Goal: Task Accomplishment & Management: Use online tool/utility

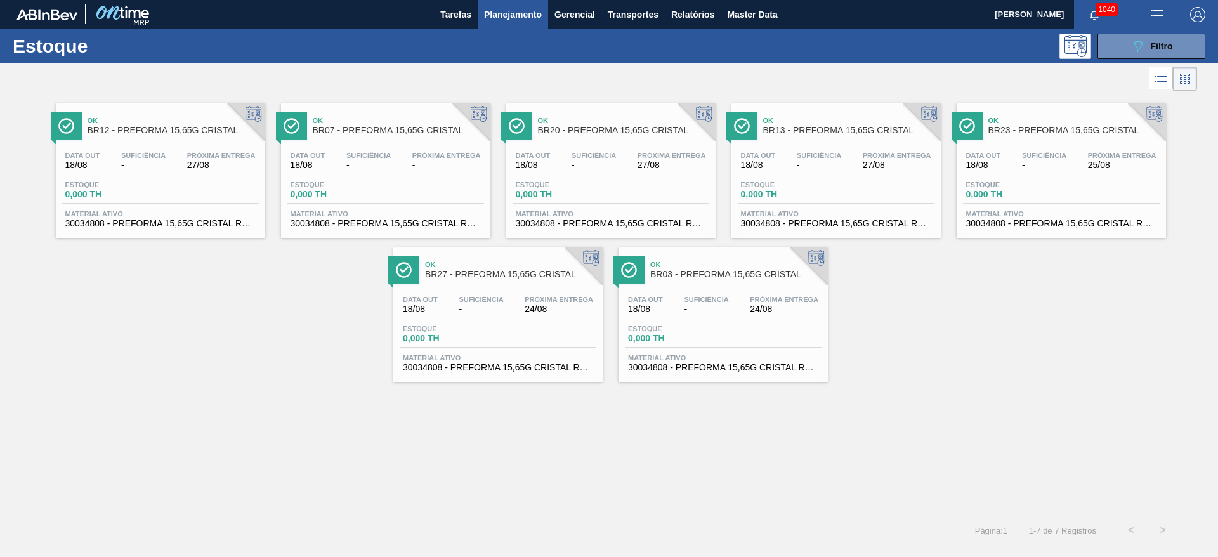
click at [335, 164] on div "Data out 18/08 Suficiência - Próxima Entrega -" at bounding box center [385, 163] width 197 height 23
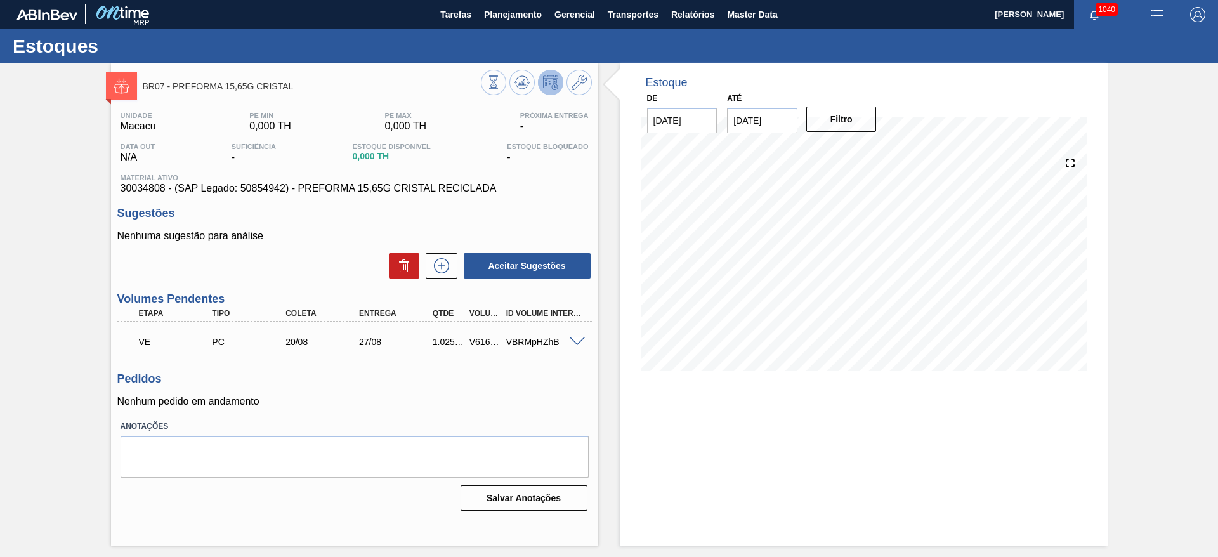
click at [472, 343] on div "V616552" at bounding box center [485, 342] width 38 height 10
copy div "V616552"
click at [494, 15] on span "Planejamento" at bounding box center [513, 14] width 58 height 15
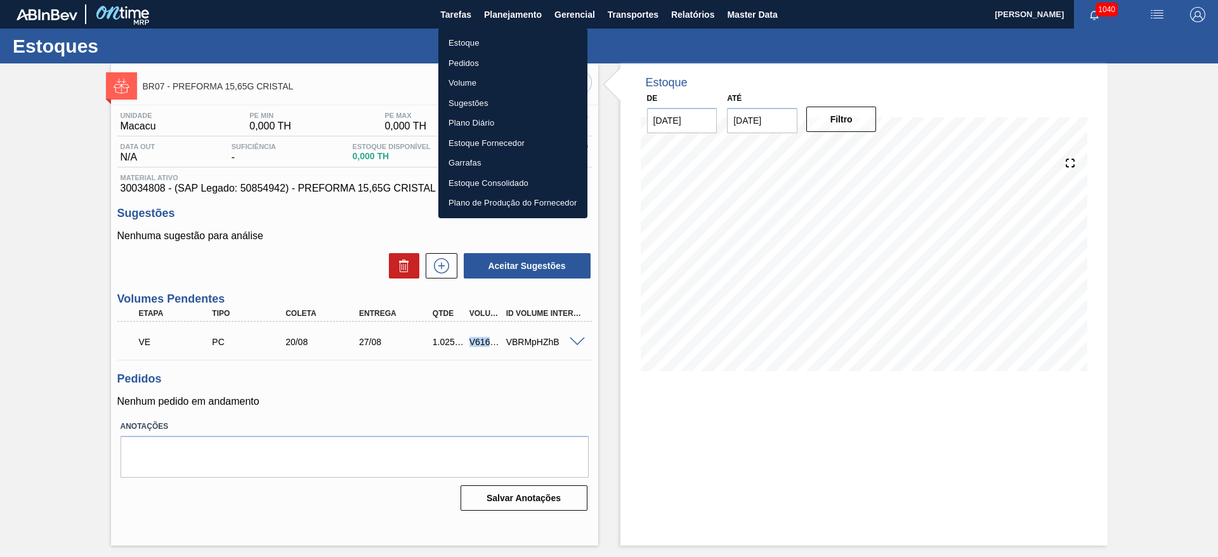
click at [453, 42] on li "Estoque" at bounding box center [513, 43] width 149 height 20
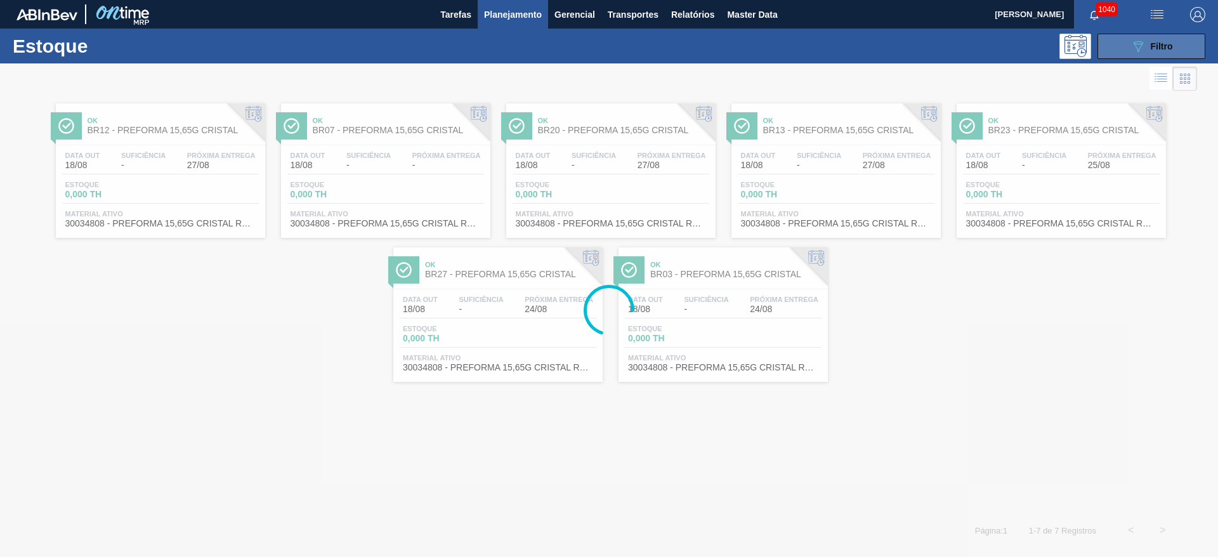
click at [1144, 45] on icon "089F7B8B-B2A5-4AFE-B5C0-19BA573D28AC" at bounding box center [1138, 46] width 15 height 15
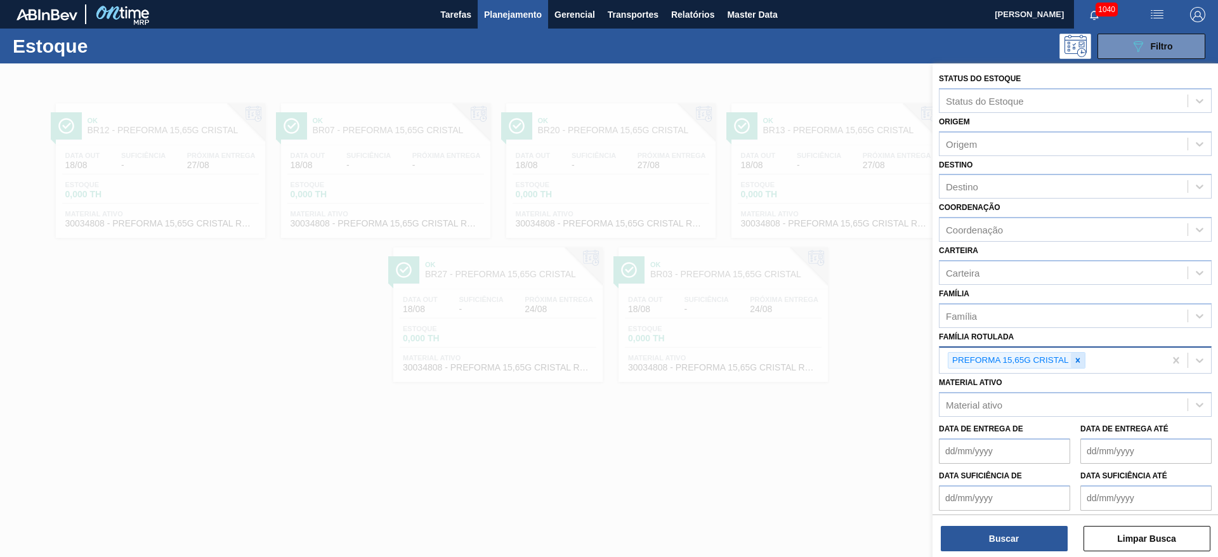
click at [1084, 361] on div at bounding box center [1078, 361] width 14 height 16
click at [977, 199] on div "Coordenação Coordenação" at bounding box center [1075, 220] width 273 height 43
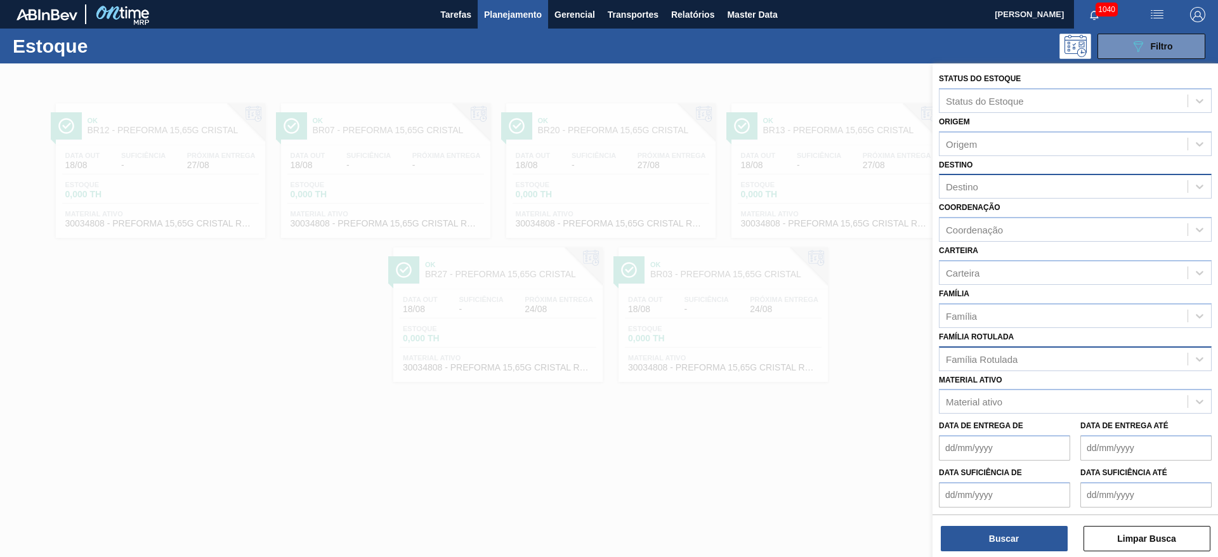
click at [964, 194] on div "Destino" at bounding box center [1064, 187] width 248 height 18
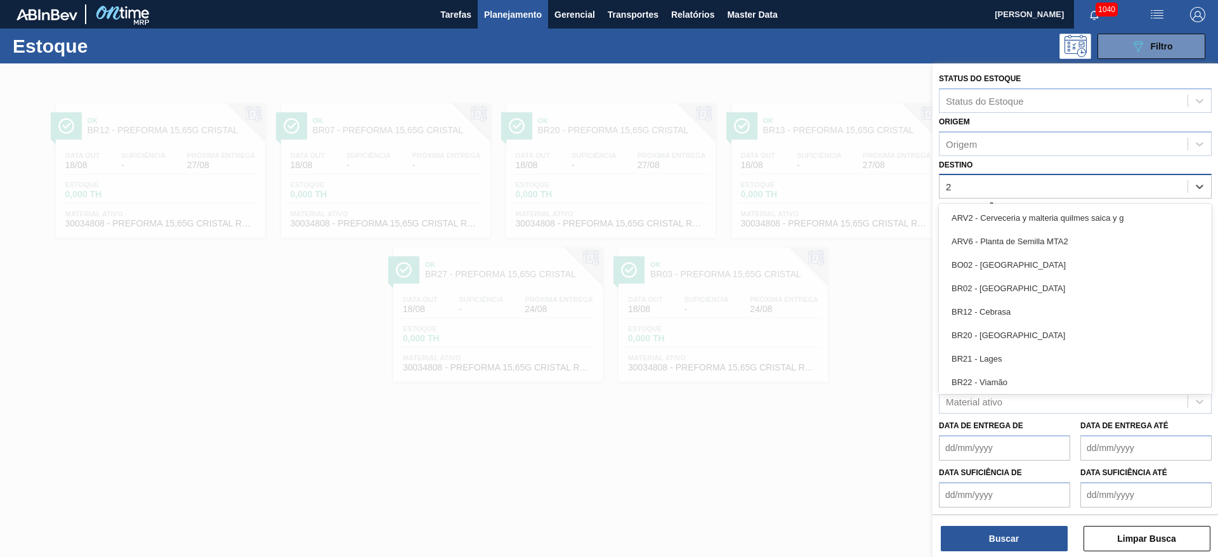
type input "27"
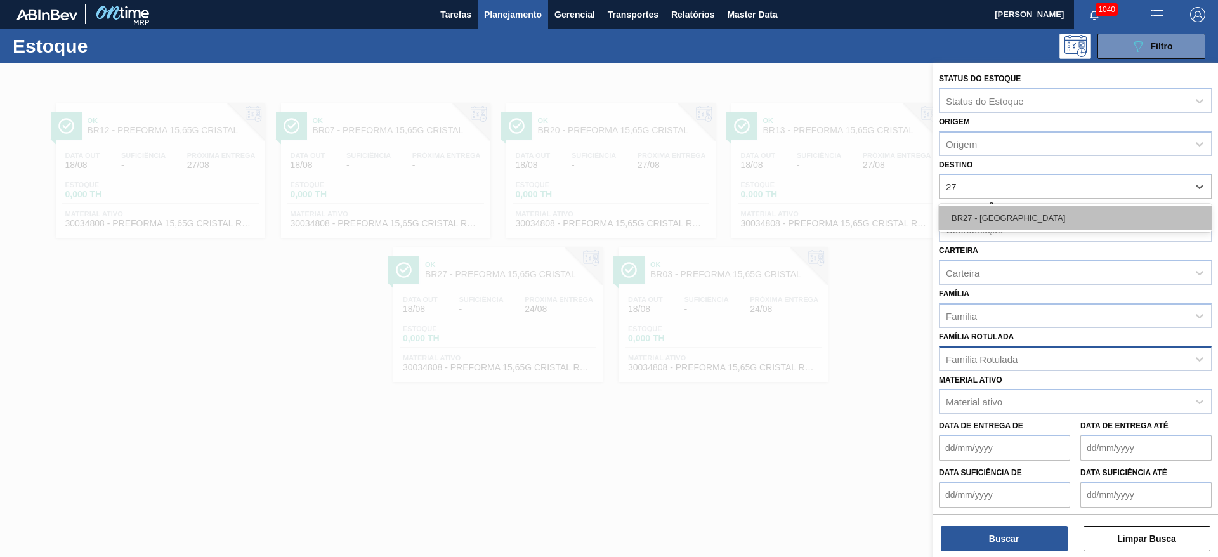
click at [987, 212] on div "BR27 - [GEOGRAPHIC_DATA]" at bounding box center [1075, 217] width 273 height 23
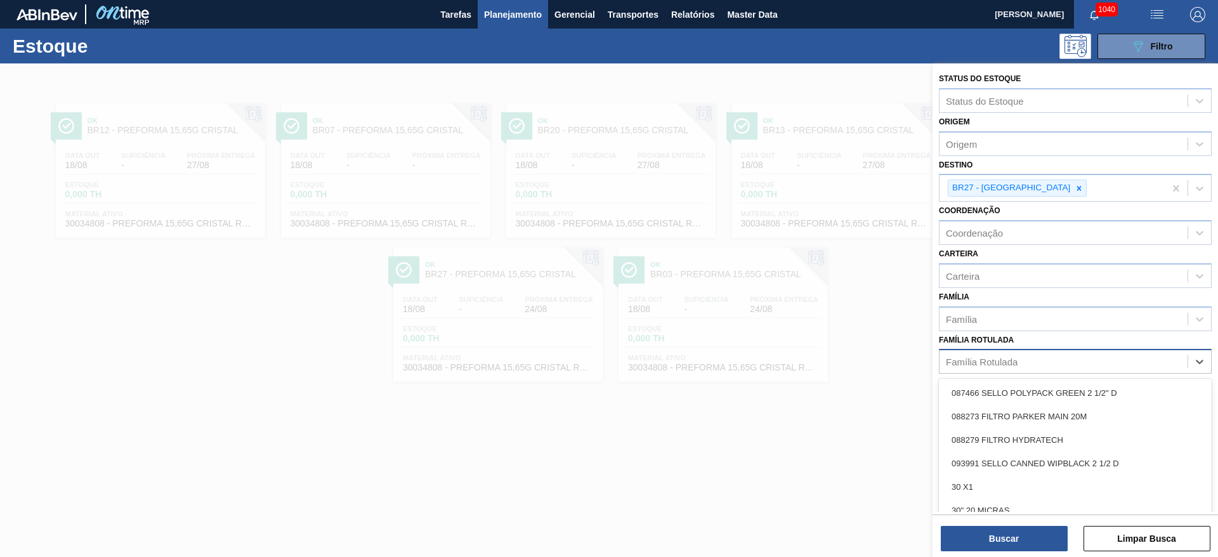
click at [965, 362] on div "Família Rotulada" at bounding box center [982, 362] width 72 height 11
type Rotulada "38g"
drag, startPoint x: 1003, startPoint y: 386, endPoint x: 975, endPoint y: 425, distance: 48.2
click at [1003, 386] on div "PREFORMA 38G CRISTAL" at bounding box center [1075, 392] width 273 height 23
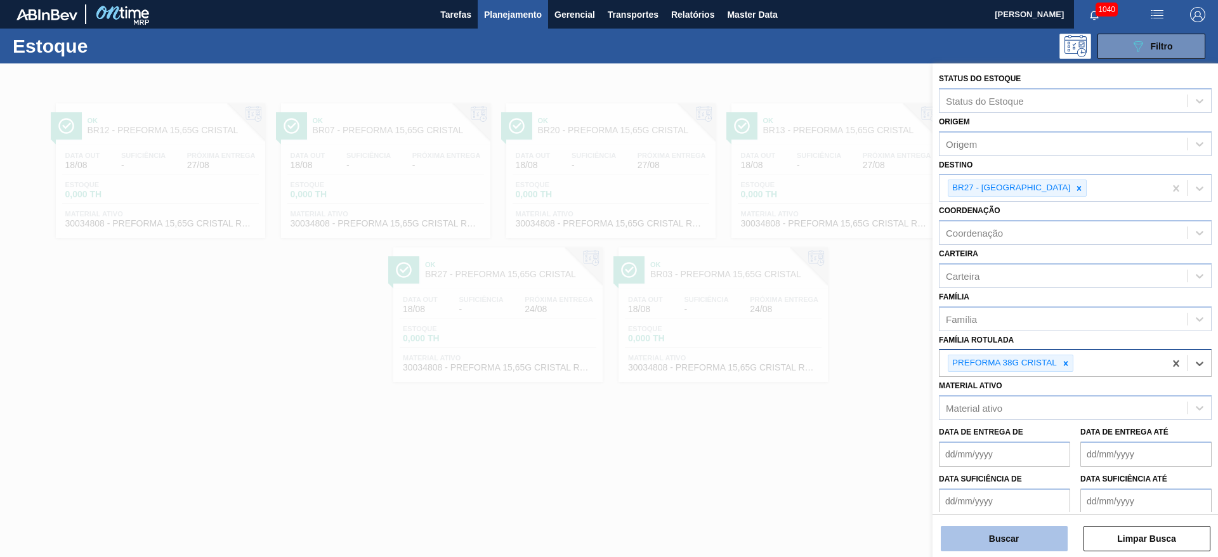
click at [984, 548] on button "Buscar" at bounding box center [1004, 538] width 127 height 25
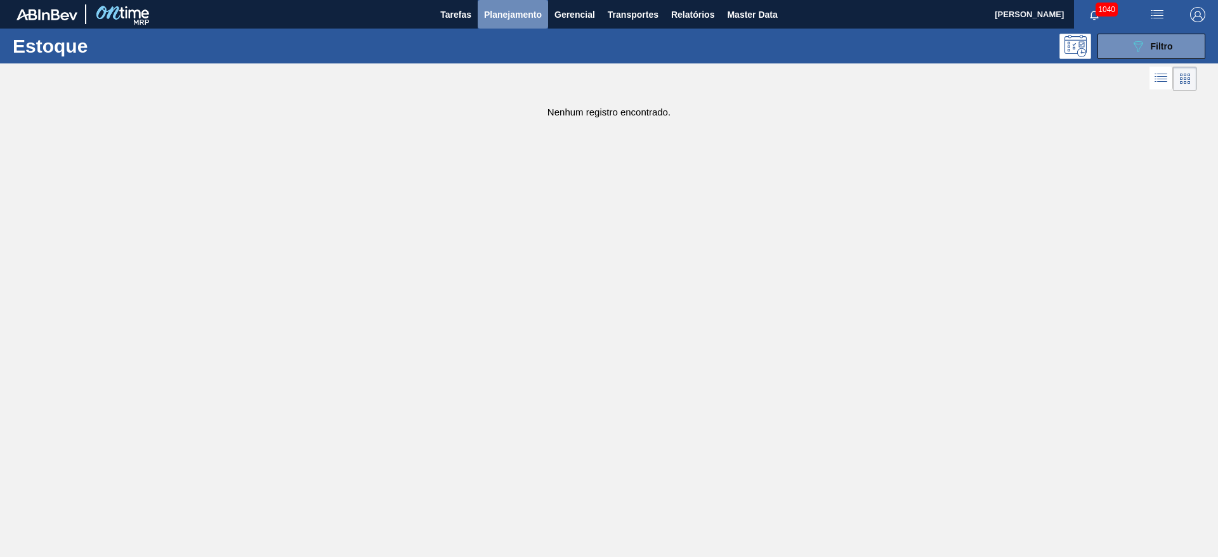
click at [520, 6] on button "Planejamento" at bounding box center [513, 14] width 70 height 29
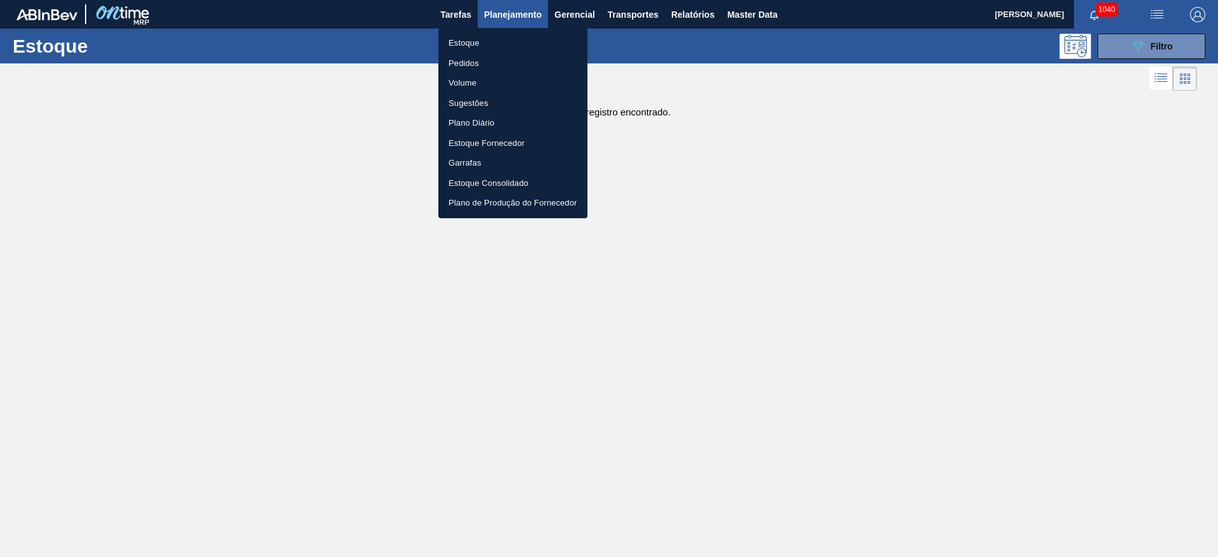
click at [459, 42] on li "Estoque" at bounding box center [513, 43] width 149 height 20
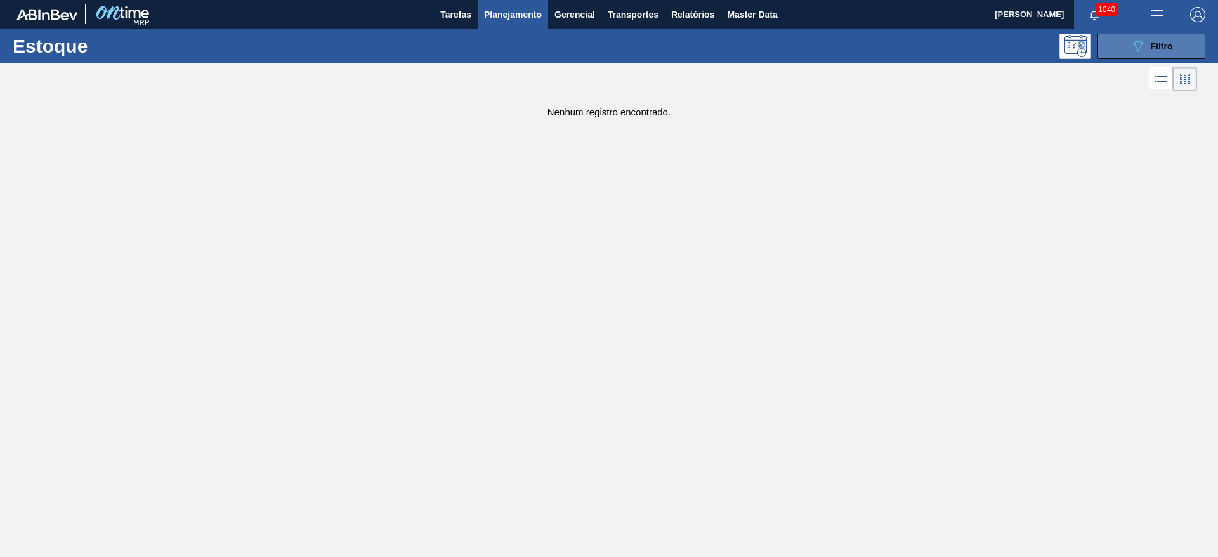
click at [1124, 48] on button "089F7B8B-B2A5-4AFE-B5C0-19BA573D28AC Filtro" at bounding box center [1152, 46] width 108 height 25
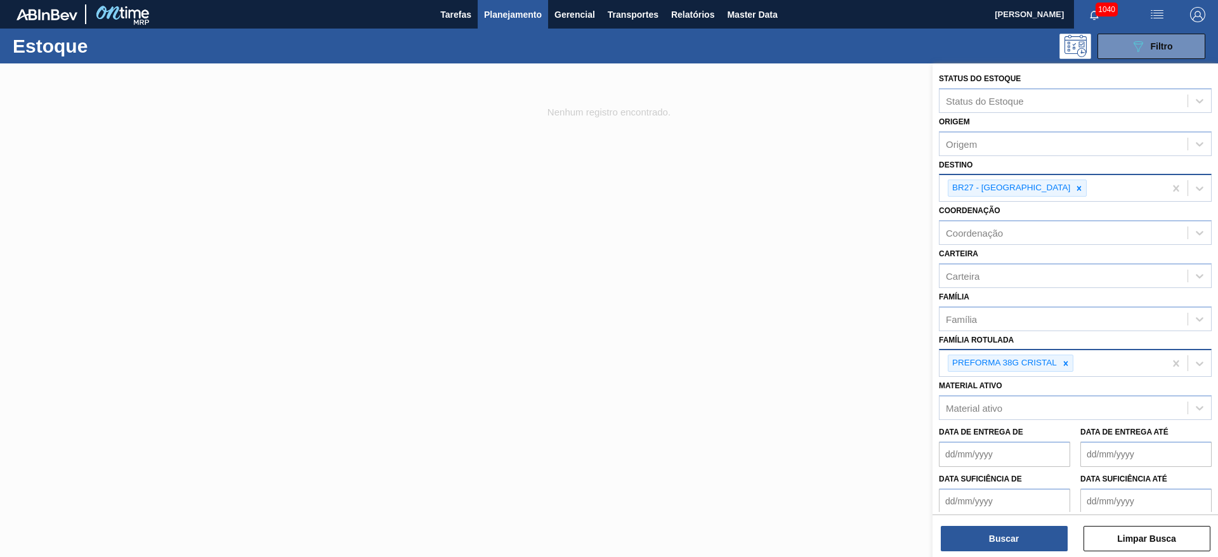
click at [1044, 186] on div "BR27 - [GEOGRAPHIC_DATA]" at bounding box center [1052, 188] width 225 height 26
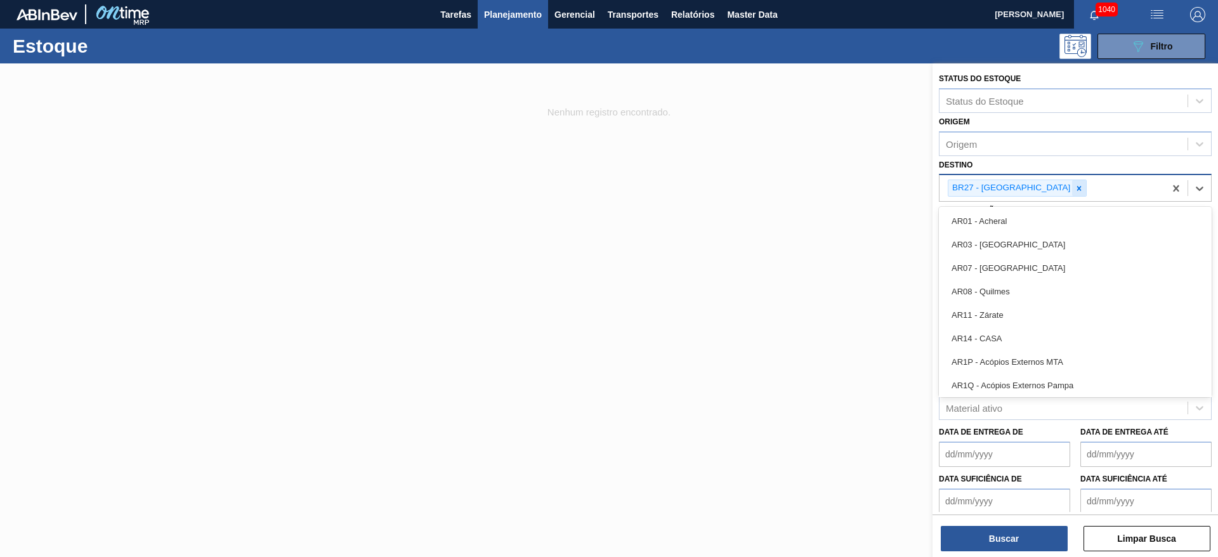
click at [1075, 191] on icon at bounding box center [1079, 188] width 9 height 9
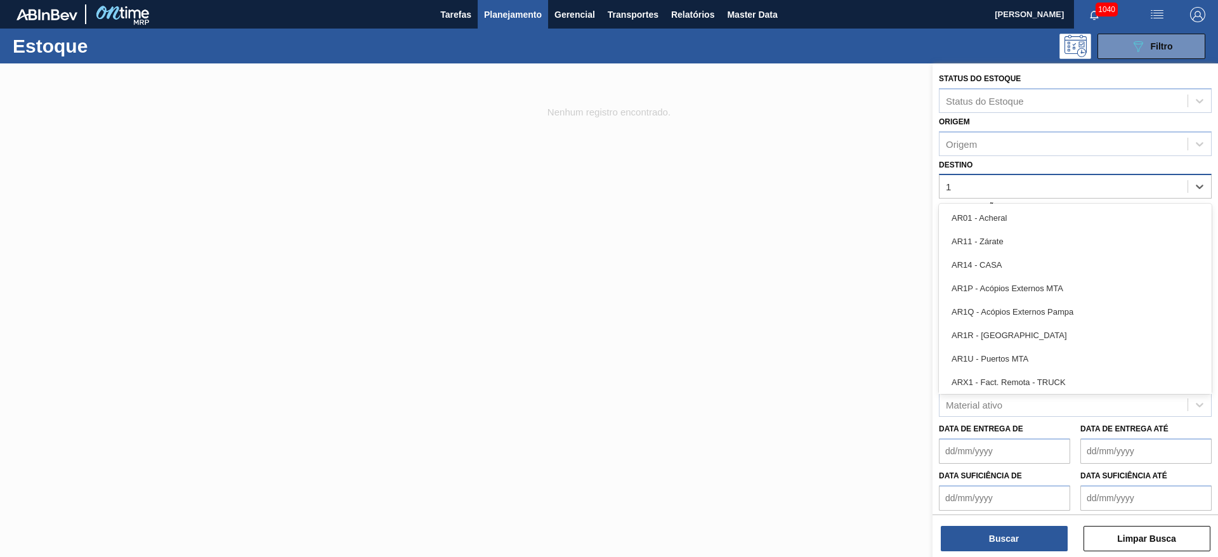
type input "19"
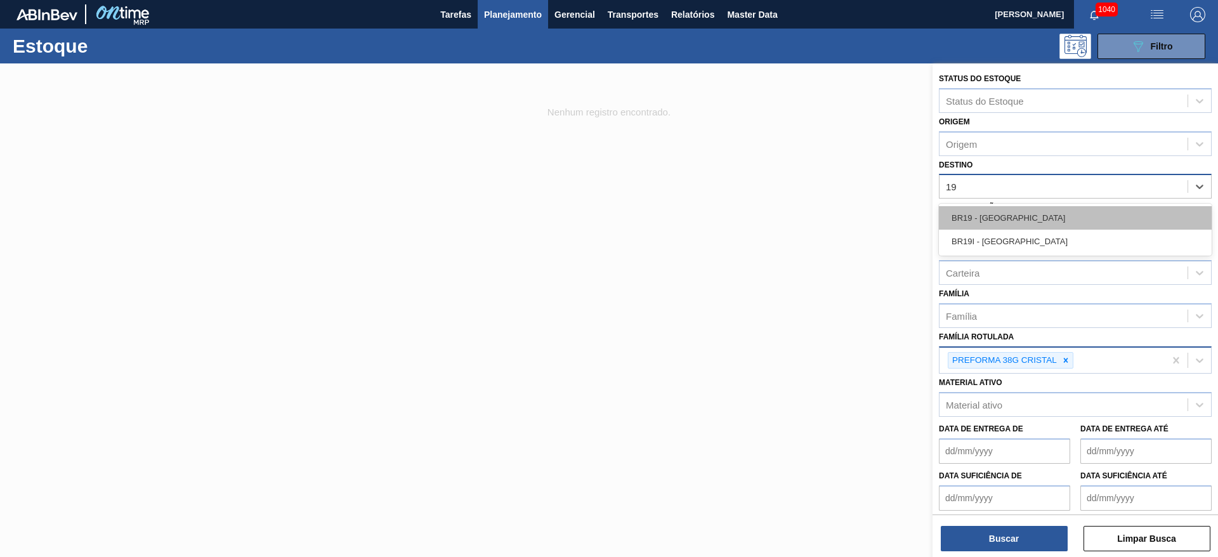
click at [1003, 214] on div "BR19 - [GEOGRAPHIC_DATA]" at bounding box center [1075, 217] width 273 height 23
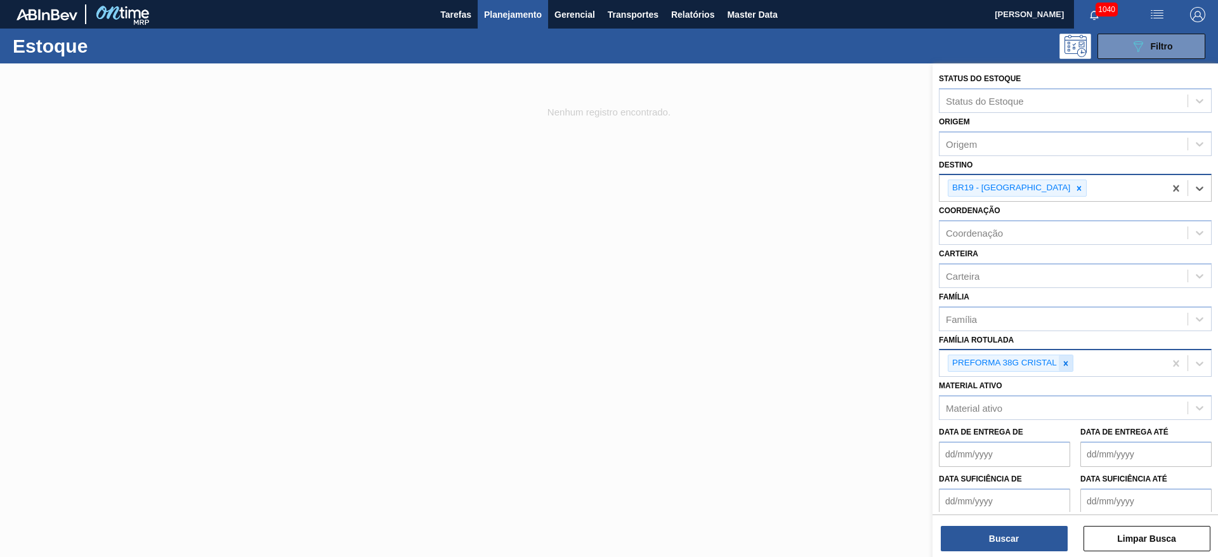
click at [1066, 364] on icon at bounding box center [1066, 363] width 4 height 4
click at [976, 277] on div "Carteira" at bounding box center [963, 275] width 34 height 11
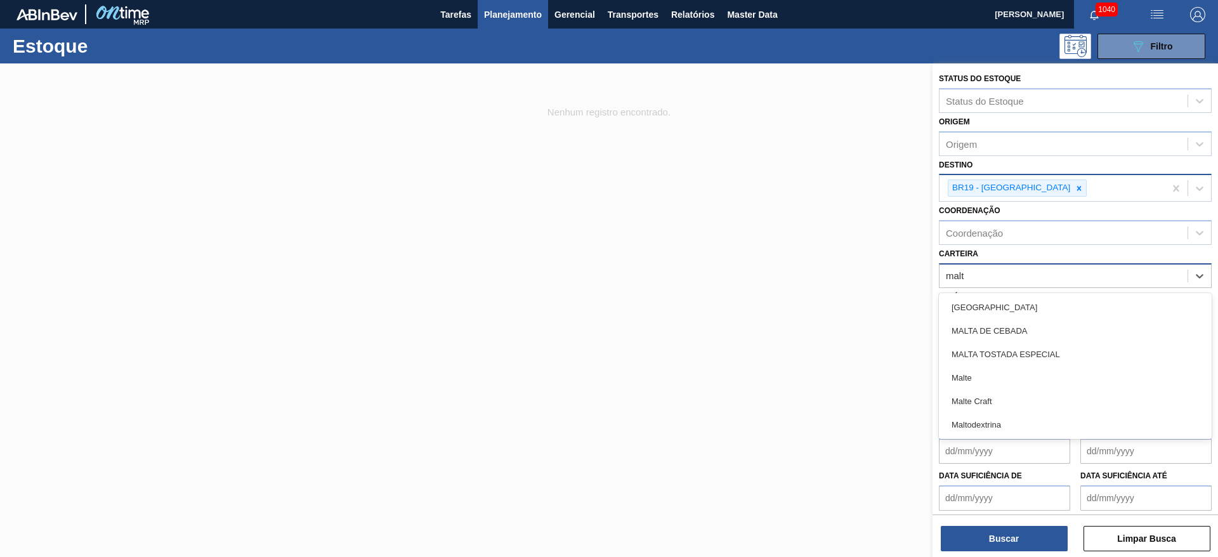
type input "malte"
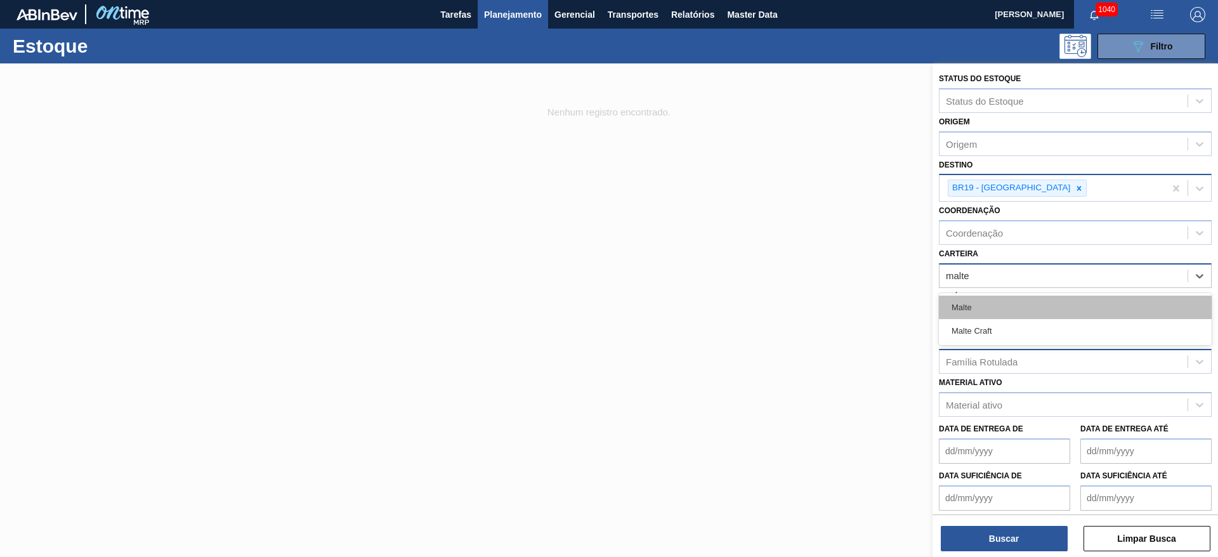
click at [962, 312] on div "Malte" at bounding box center [1075, 307] width 273 height 23
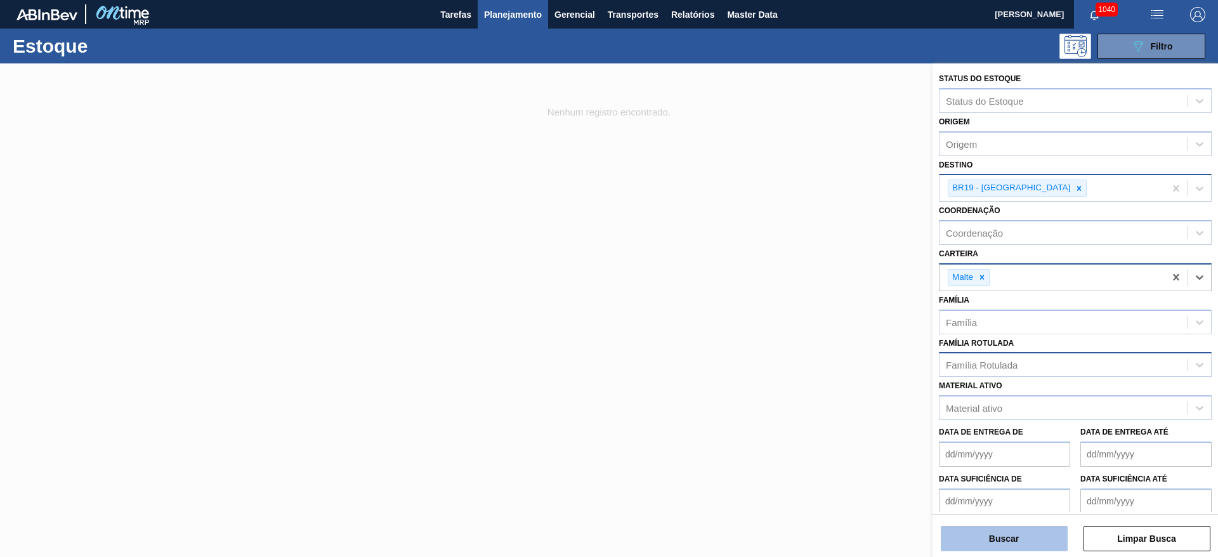
click at [987, 541] on button "Buscar" at bounding box center [1004, 538] width 127 height 25
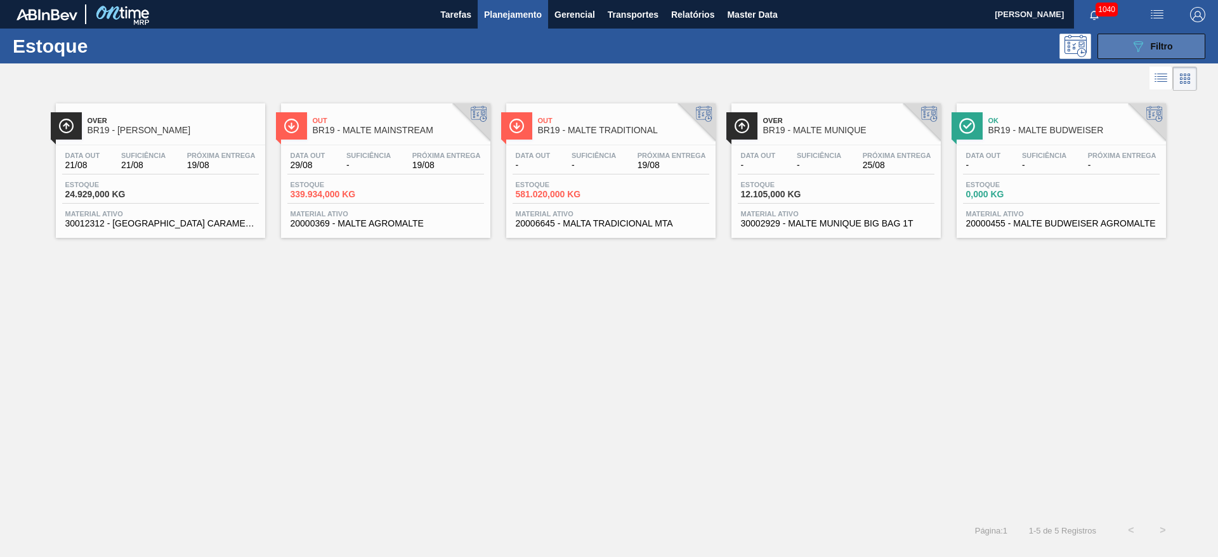
click at [1116, 52] on button "089F7B8B-B2A5-4AFE-B5C0-19BA573D28AC Filtro" at bounding box center [1152, 46] width 108 height 25
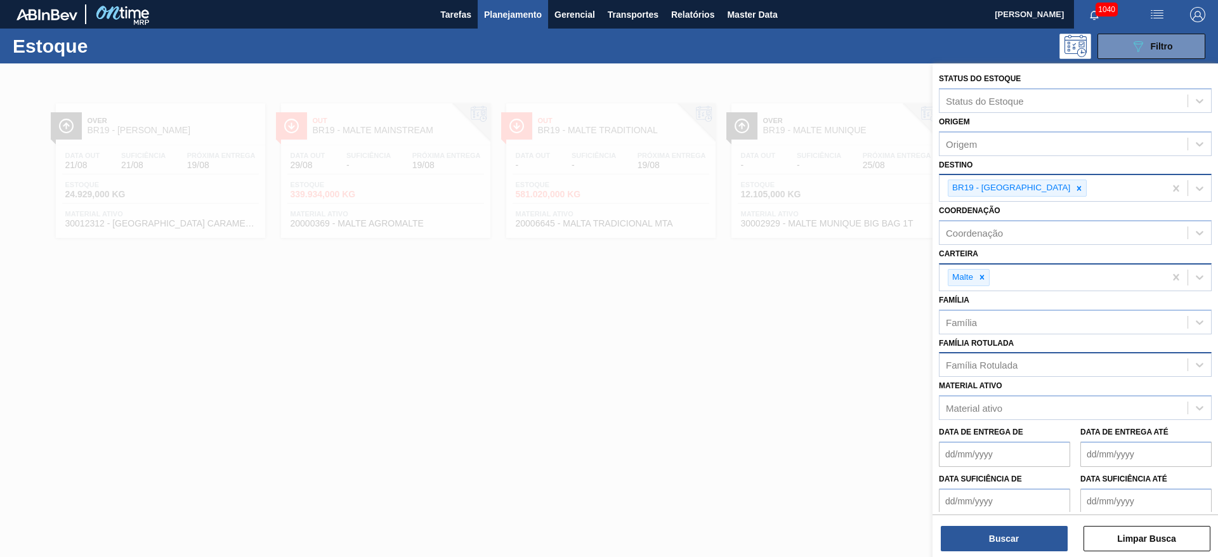
click at [647, 341] on div at bounding box center [609, 341] width 1218 height 557
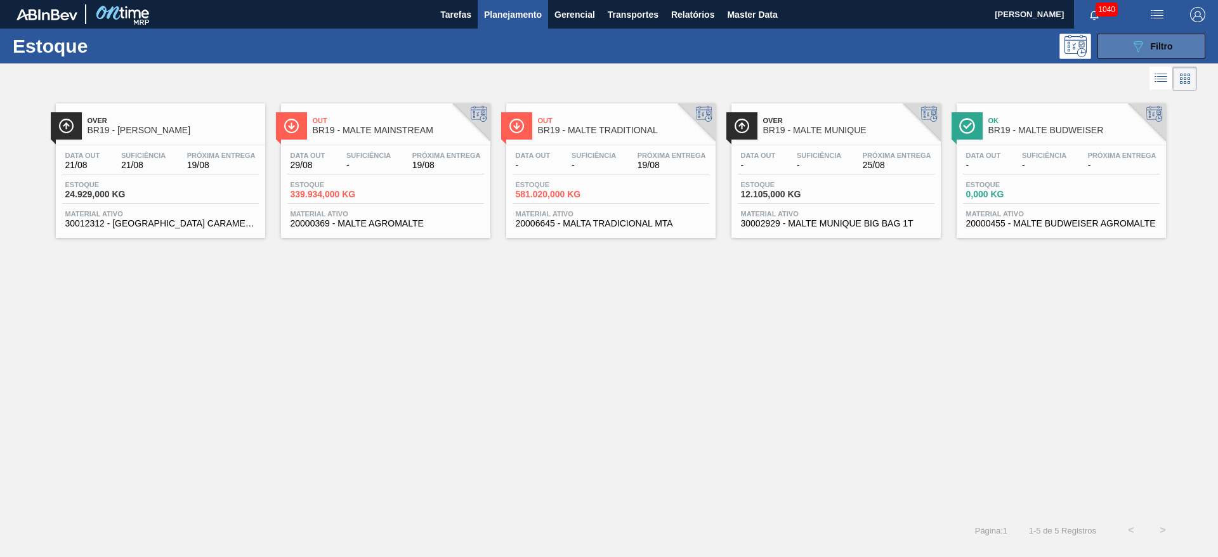
click at [1137, 47] on icon "089F7B8B-B2A5-4AFE-B5C0-19BA573D28AC" at bounding box center [1138, 46] width 15 height 15
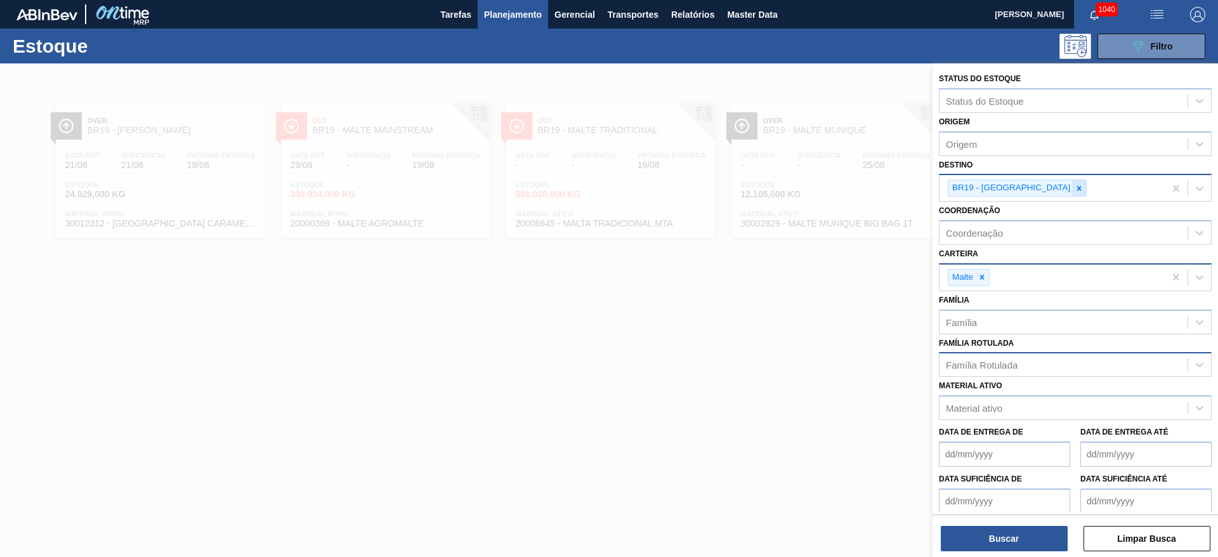
click at [1075, 189] on icon at bounding box center [1079, 188] width 9 height 9
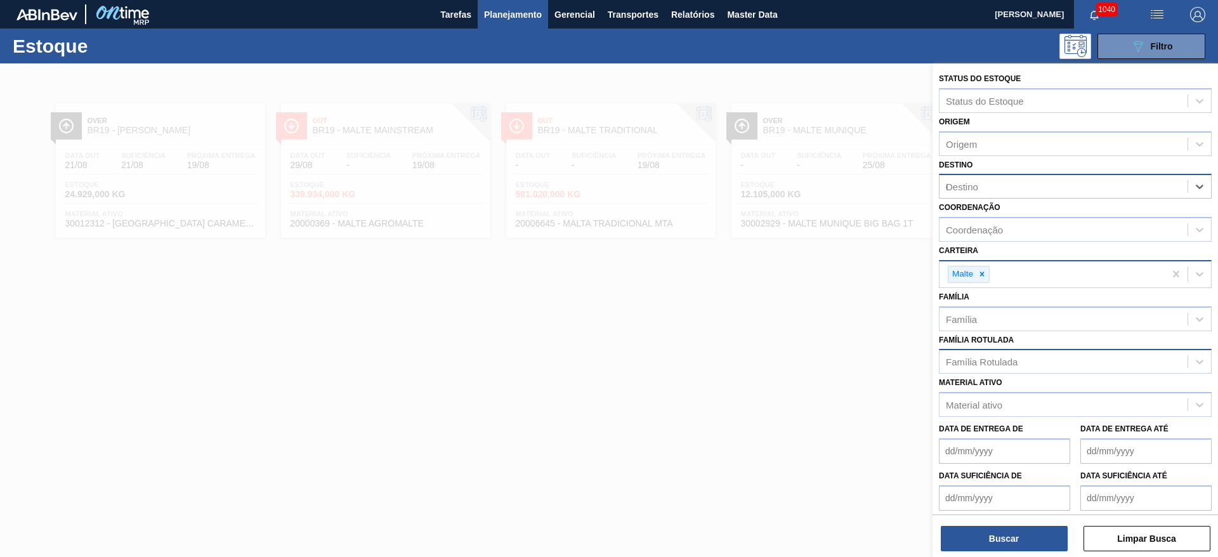
type input "07"
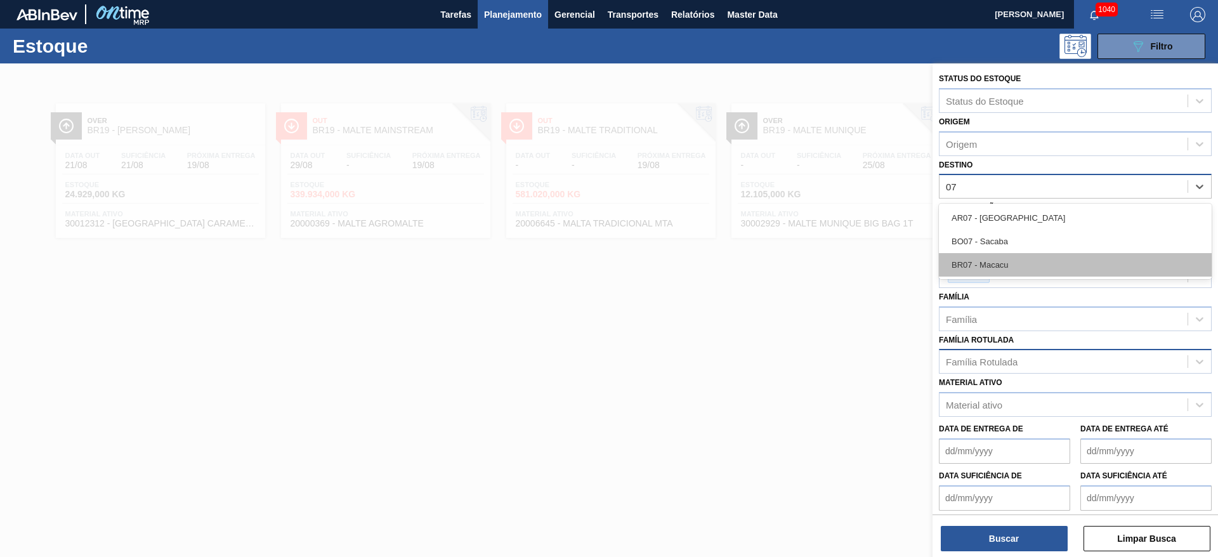
click at [1012, 257] on div "BR07 - Macacu" at bounding box center [1075, 264] width 273 height 23
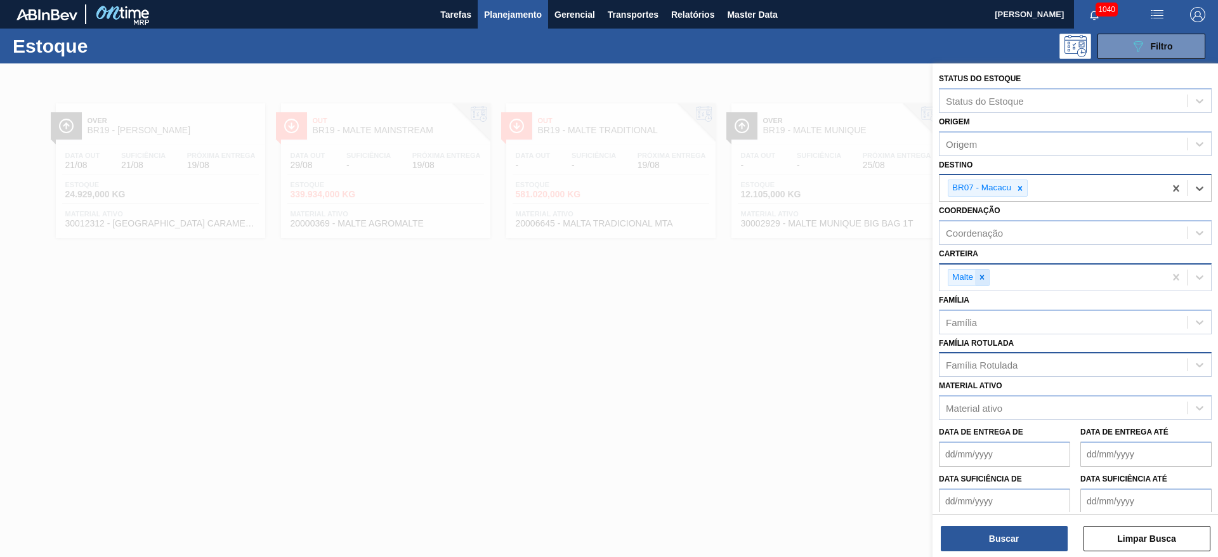
click at [981, 277] on icon at bounding box center [982, 277] width 9 height 9
type input "1"
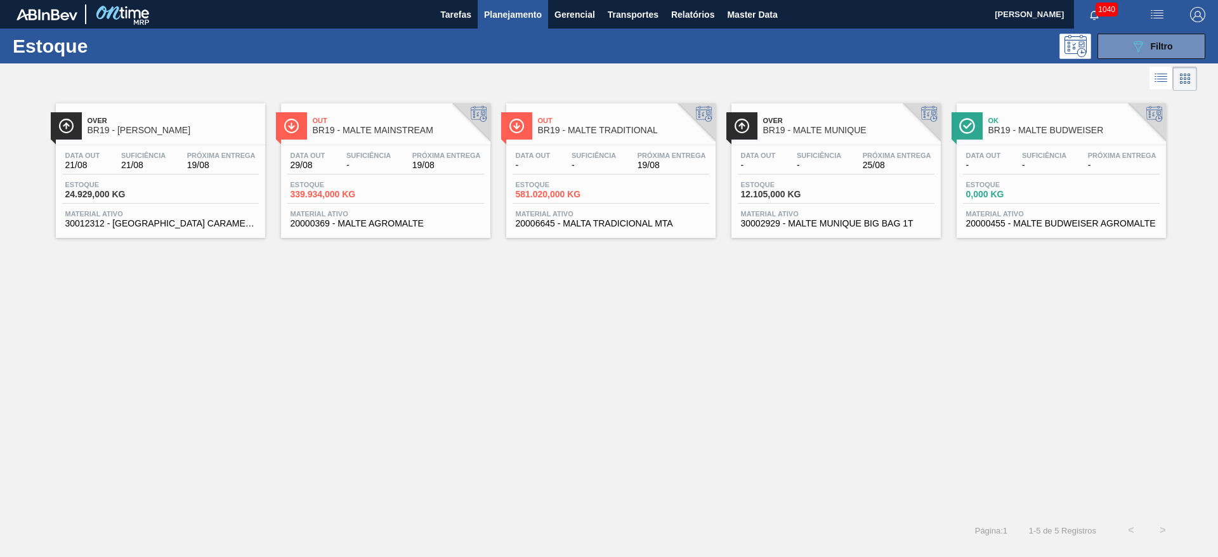
drag, startPoint x: 1143, startPoint y: 43, endPoint x: 1126, endPoint y: 63, distance: 26.6
click at [1143, 43] on icon at bounding box center [1139, 46] width 10 height 11
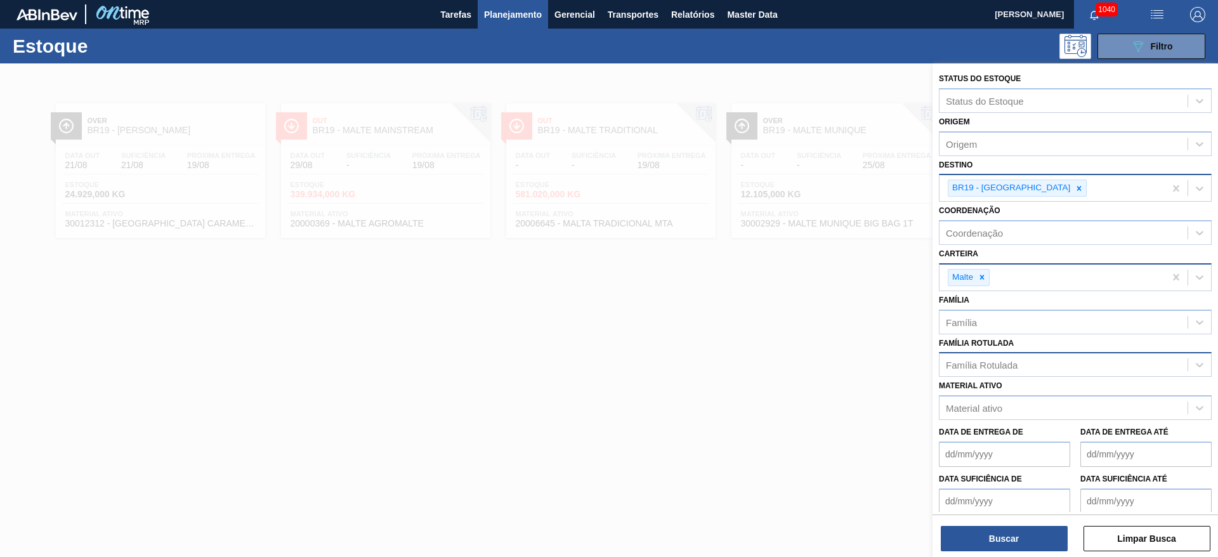
click at [956, 370] on div "Família Rotulada" at bounding box center [982, 365] width 72 height 11
type Rotulada "15,65"
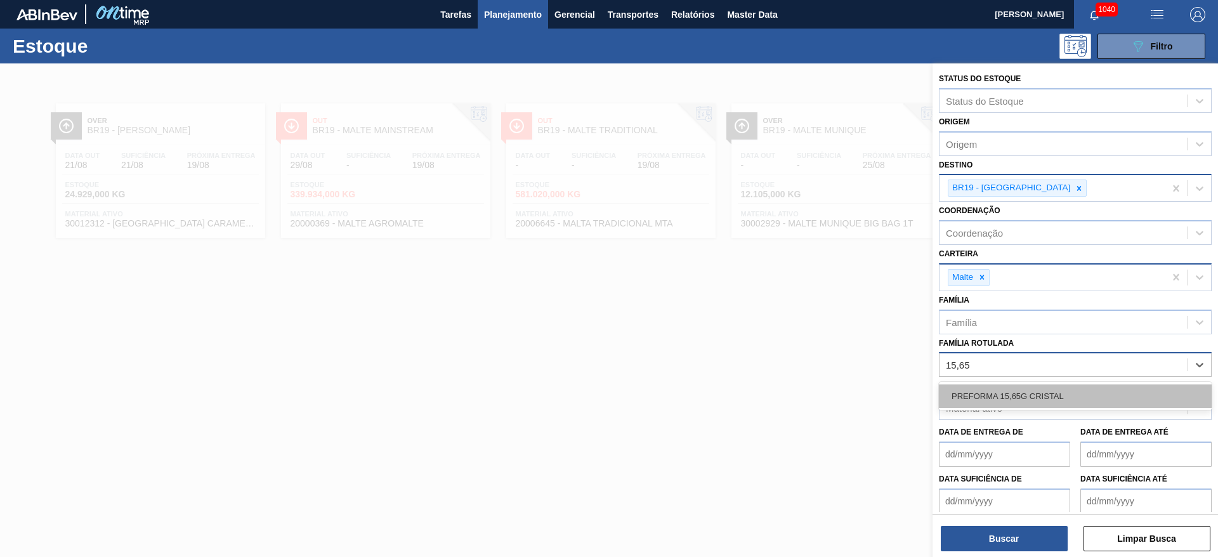
click at [1012, 402] on div "PREFORMA 15,65G CRISTAL" at bounding box center [1075, 396] width 273 height 23
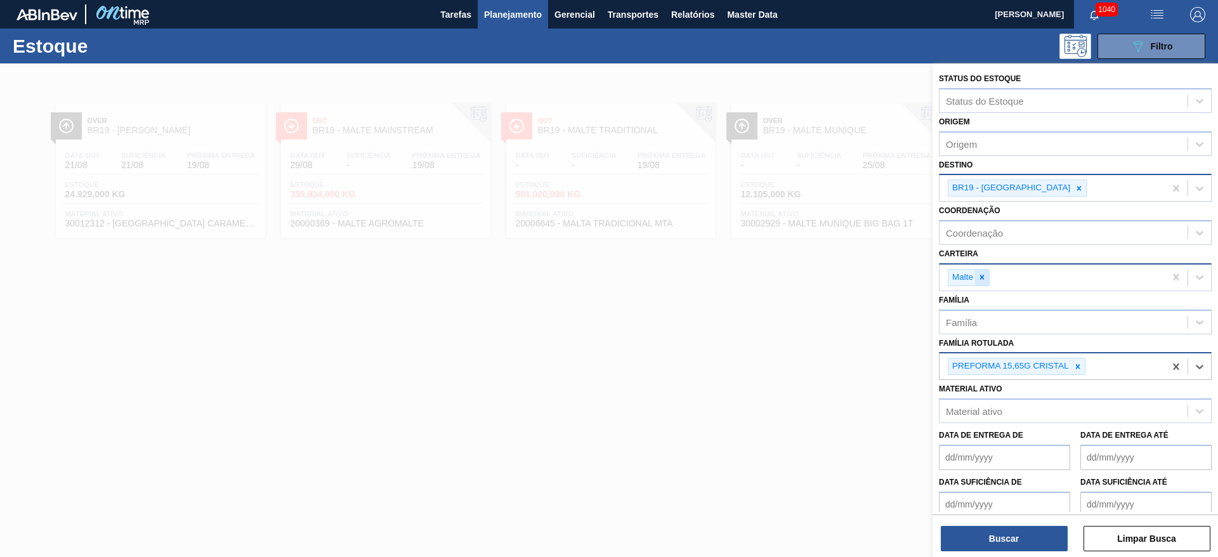
click at [984, 279] on icon at bounding box center [982, 277] width 4 height 4
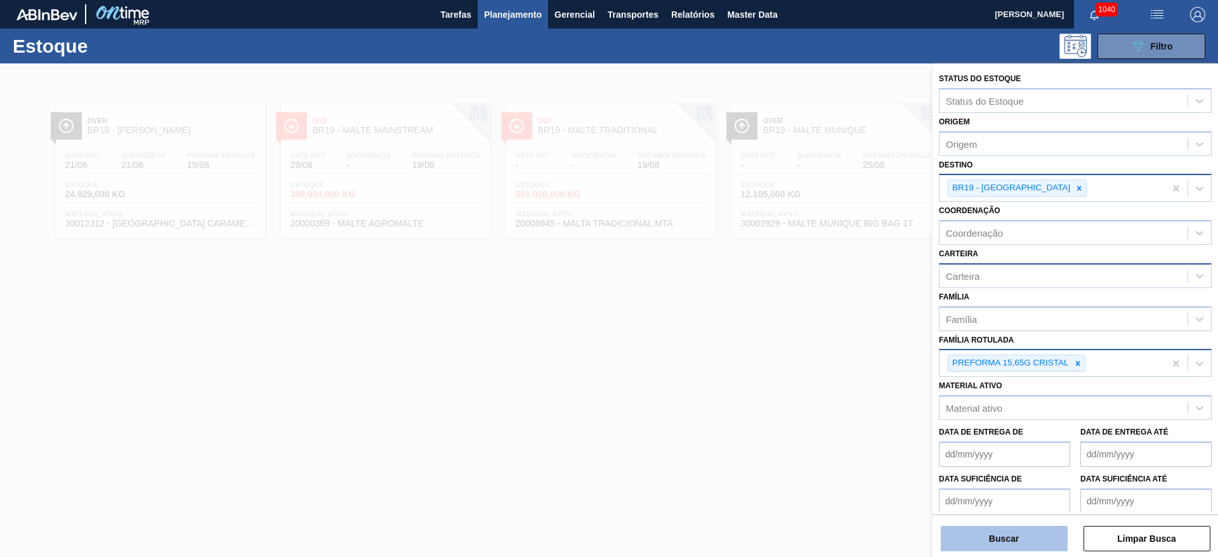
click at [990, 528] on button "Buscar" at bounding box center [1004, 538] width 127 height 25
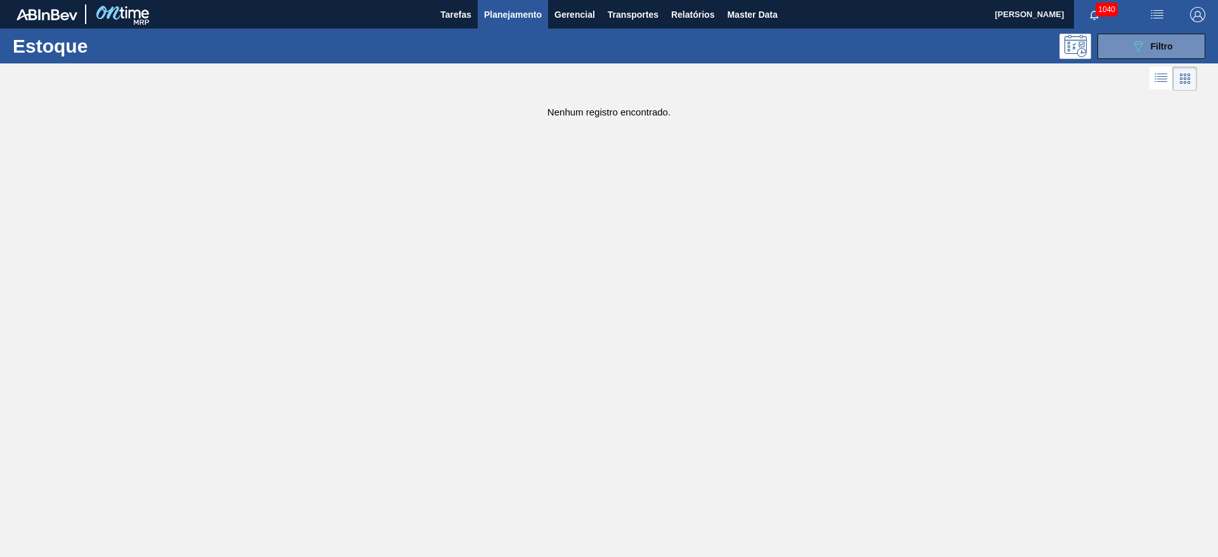
click at [1138, 39] on icon "089F7B8B-B2A5-4AFE-B5C0-19BA573D28AC" at bounding box center [1138, 46] width 15 height 15
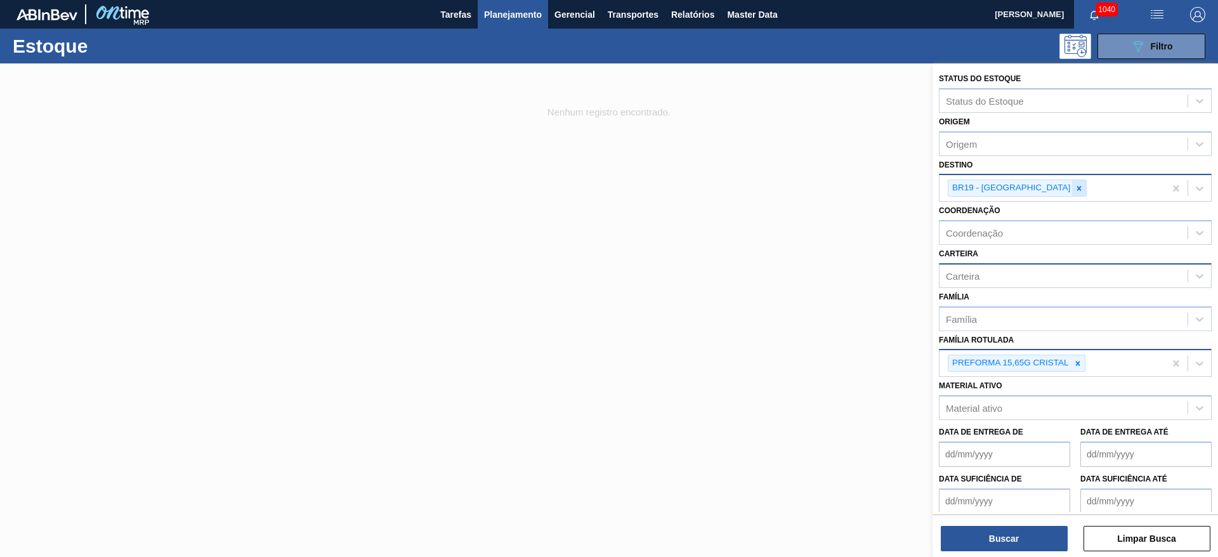
click at [1075, 189] on icon at bounding box center [1079, 188] width 9 height 9
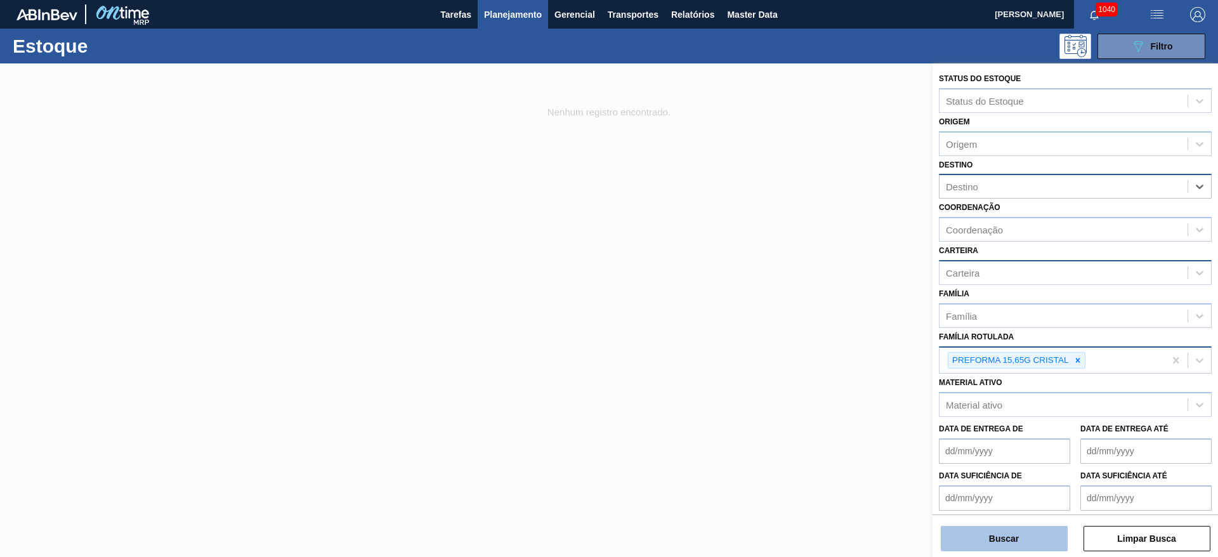
click at [1017, 543] on button "Buscar" at bounding box center [1004, 538] width 127 height 25
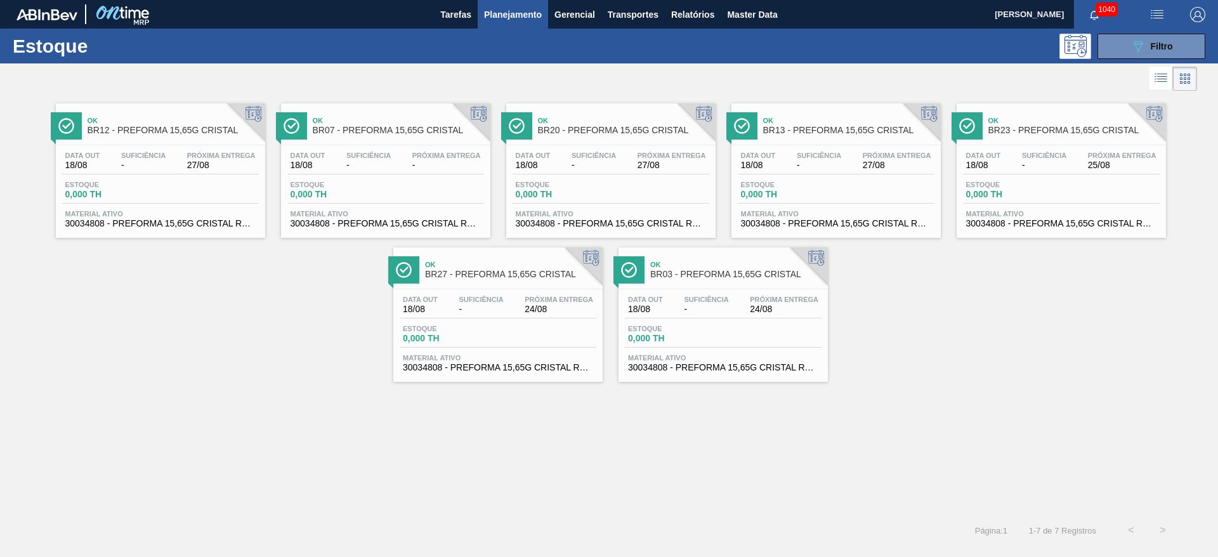
drag, startPoint x: 305, startPoint y: 162, endPoint x: 136, endPoint y: 3, distance: 232.6
click at [305, 161] on span "18/08" at bounding box center [308, 166] width 35 height 10
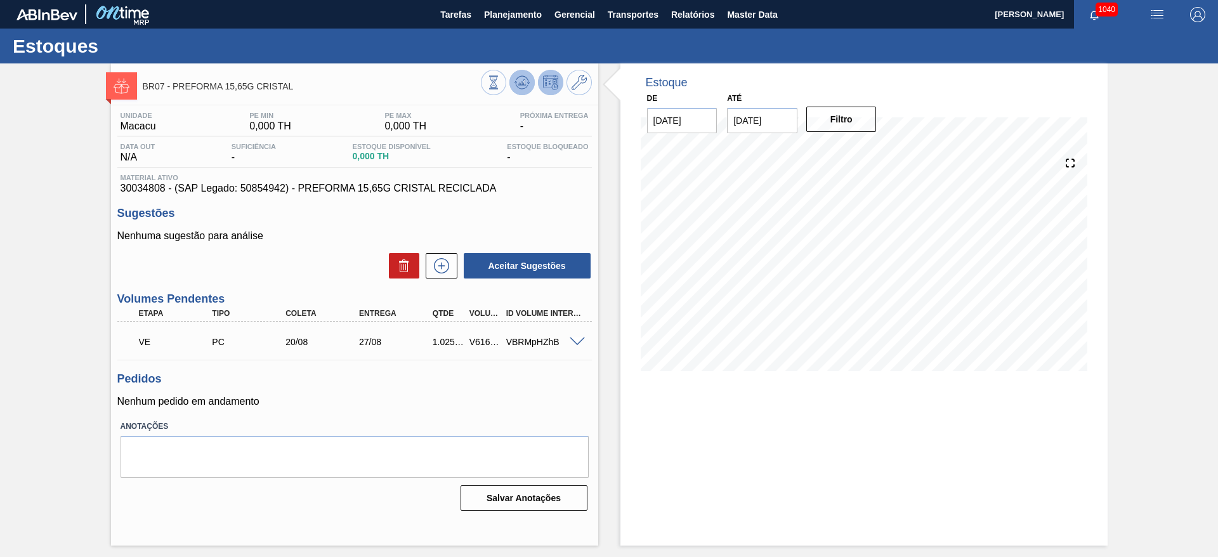
click at [501, 78] on icon at bounding box center [494, 83] width 14 height 14
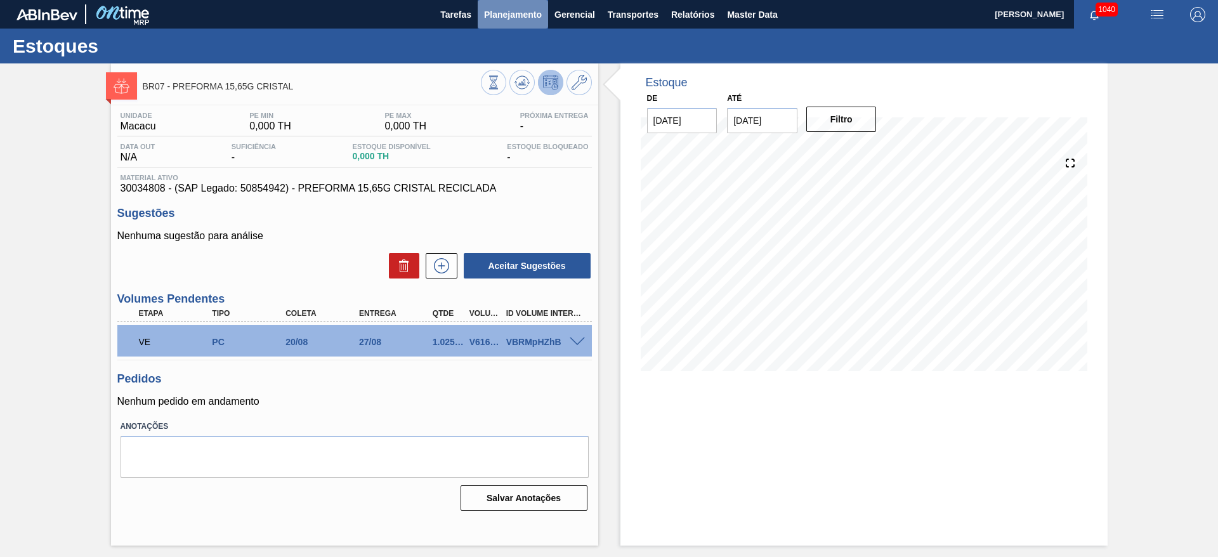
click at [498, 15] on span "Planejamento" at bounding box center [513, 14] width 58 height 15
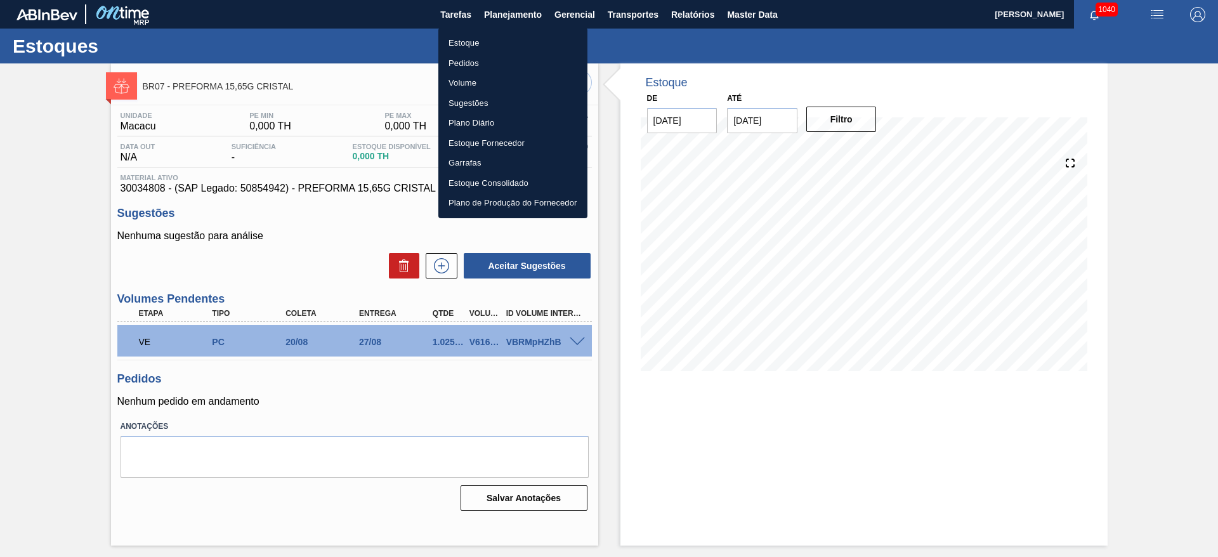
click at [471, 43] on li "Estoque" at bounding box center [513, 43] width 149 height 20
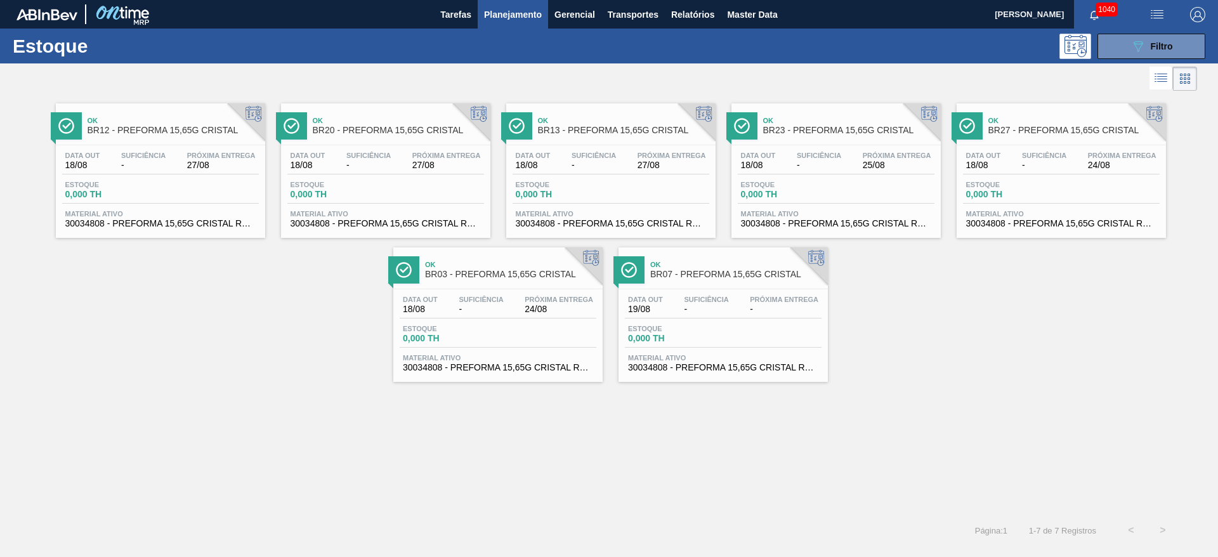
click at [670, 310] on div "Data out 19/08 Suficiência - Próxima Entrega -" at bounding box center [723, 307] width 197 height 23
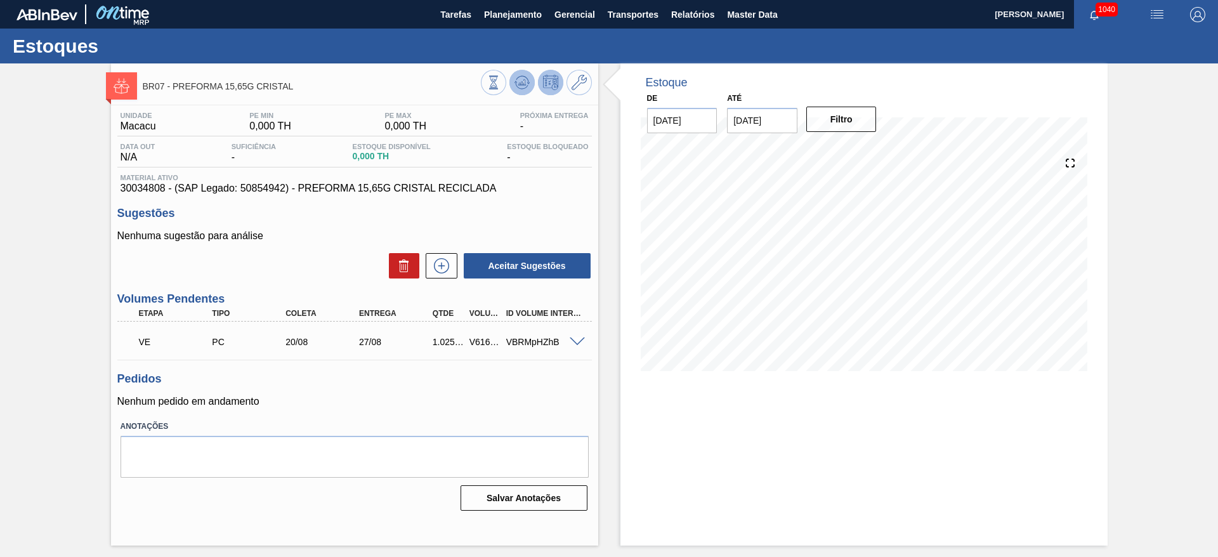
click at [522, 91] on button at bounding box center [522, 82] width 25 height 25
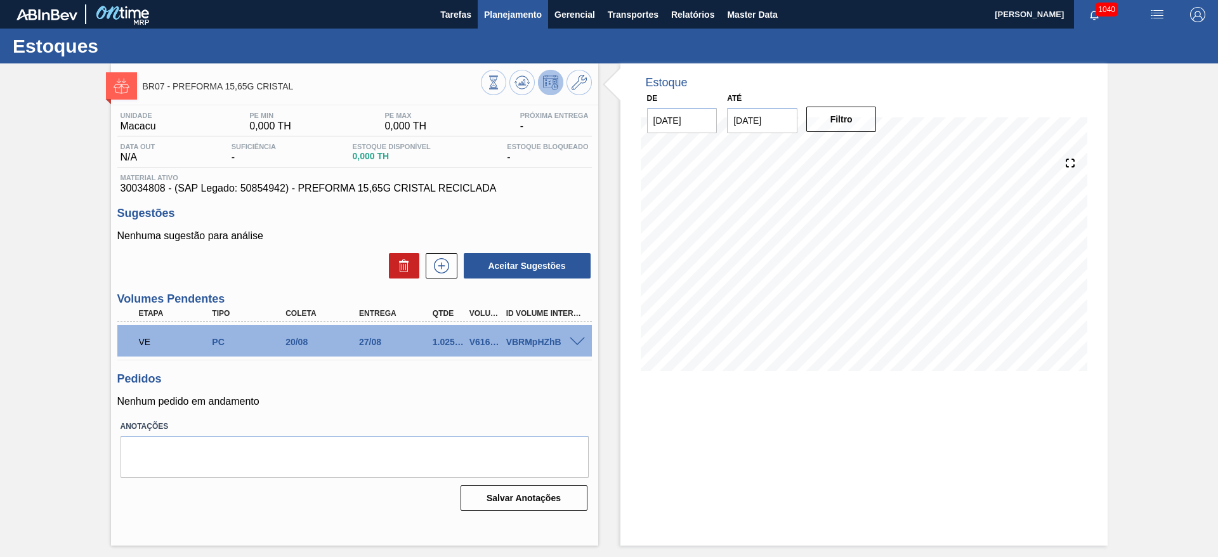
click at [506, 20] on span "Planejamento" at bounding box center [513, 14] width 58 height 15
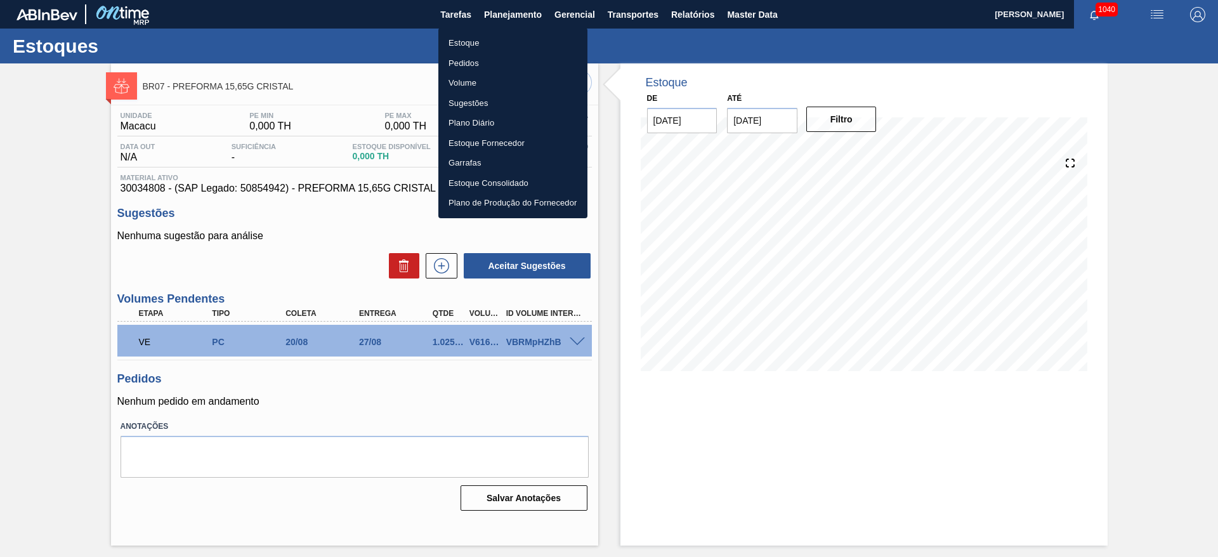
drag, startPoint x: 454, startPoint y: 46, endPoint x: 610, endPoint y: 46, distance: 156.1
click at [454, 46] on li "Estoque" at bounding box center [513, 43] width 149 height 20
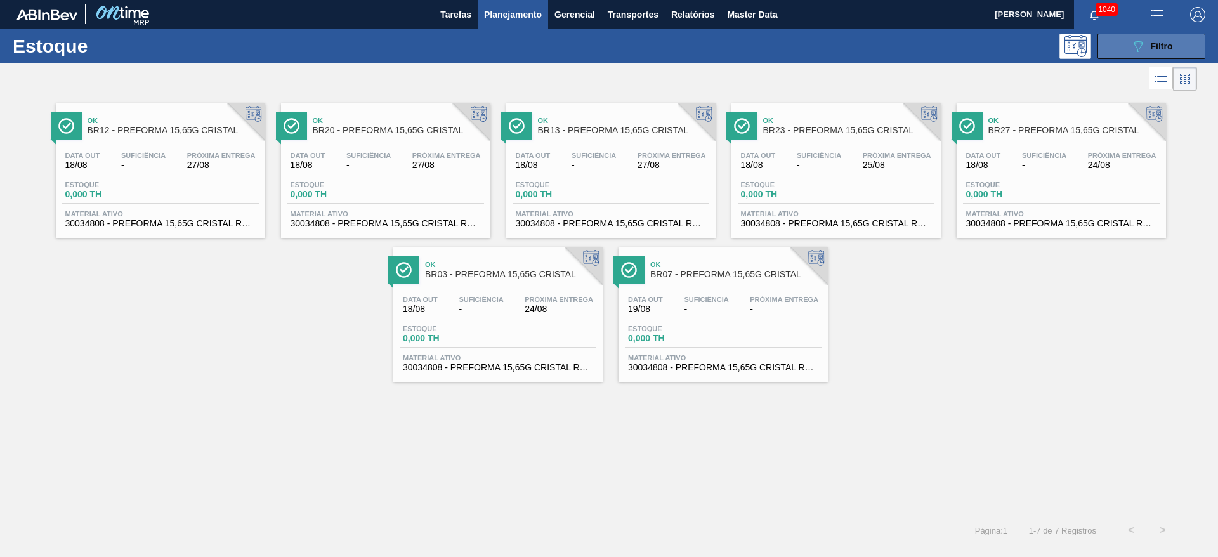
click at [1142, 51] on icon "089F7B8B-B2A5-4AFE-B5C0-19BA573D28AC" at bounding box center [1138, 46] width 15 height 15
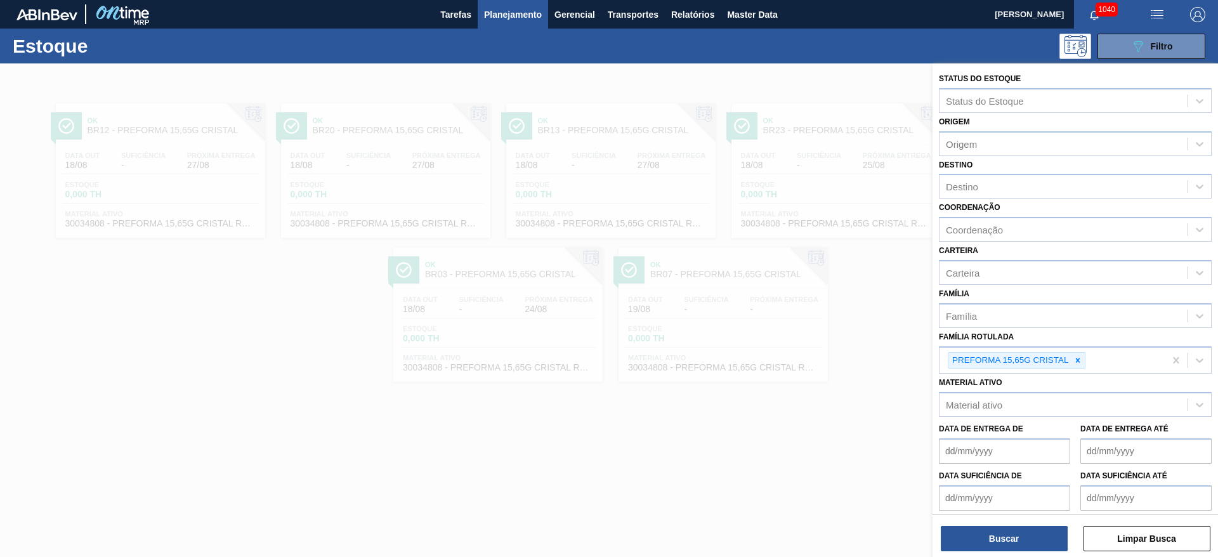
drag, startPoint x: 1078, startPoint y: 361, endPoint x: 925, endPoint y: 435, distance: 170.6
click at [1078, 360] on icon at bounding box center [1078, 360] width 4 height 4
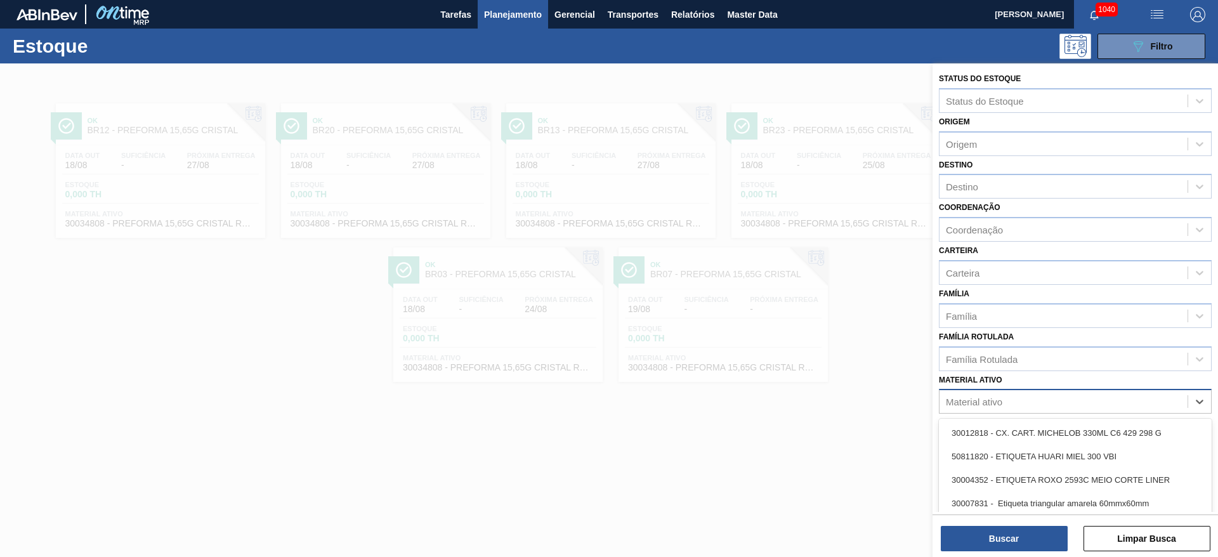
click at [976, 407] on div "Material ativo" at bounding box center [1064, 402] width 248 height 18
paste ativo "20000369"
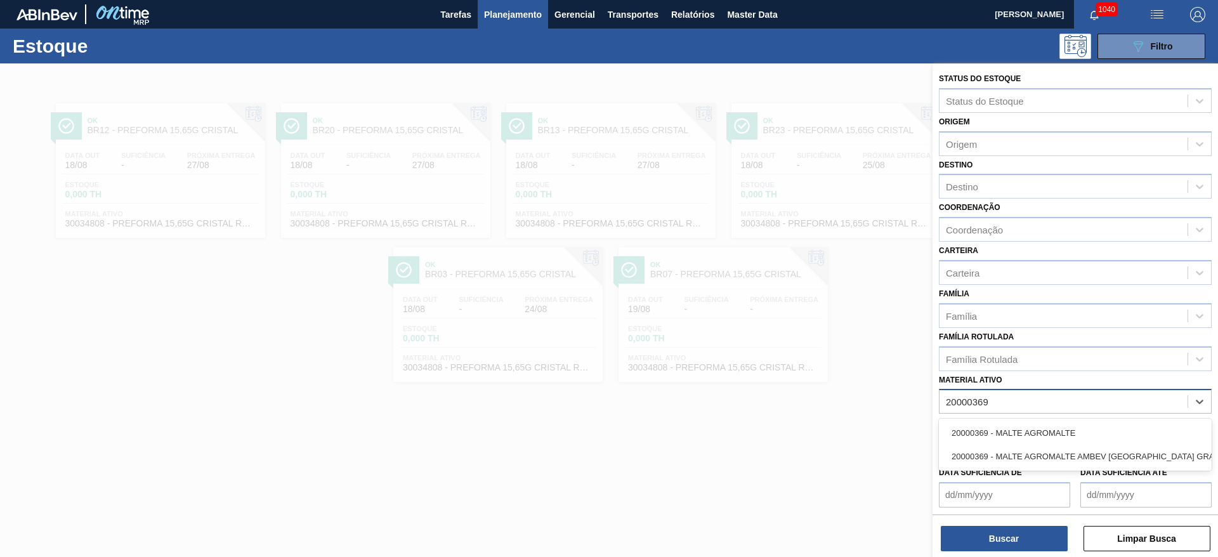
type ativo "20000369"
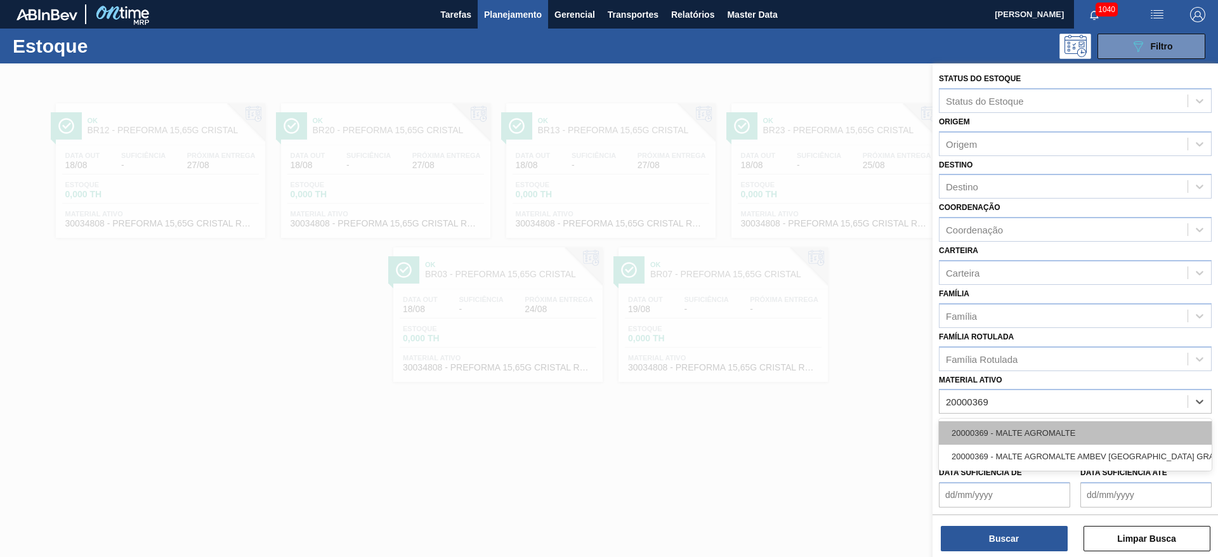
click at [995, 437] on div "20000369 - MALTE AGROMALTE" at bounding box center [1075, 432] width 273 height 23
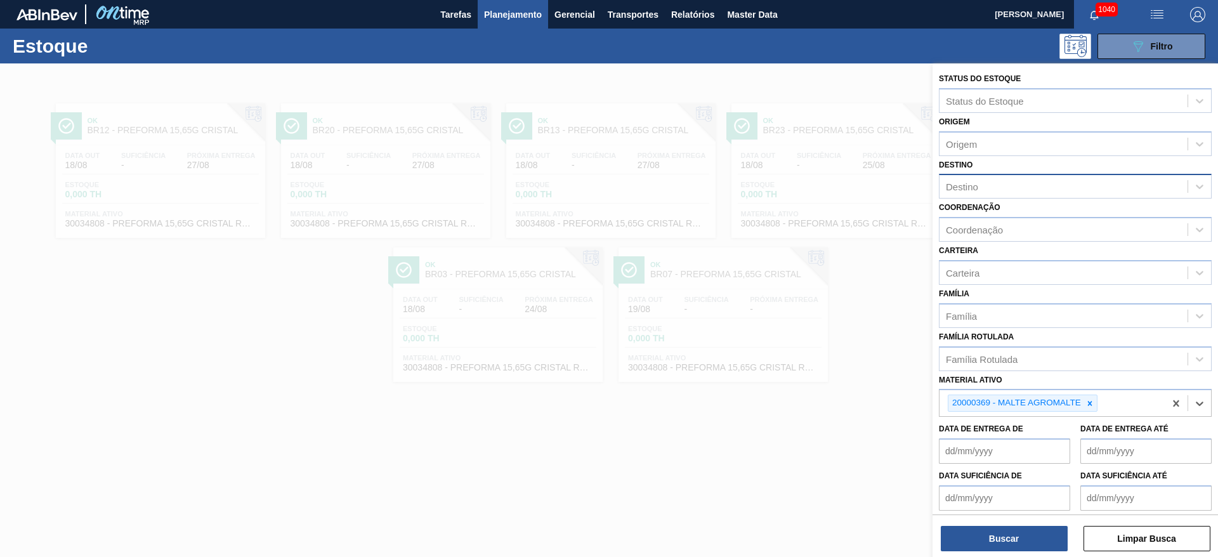
click at [979, 181] on div "Destino" at bounding box center [1064, 187] width 248 height 18
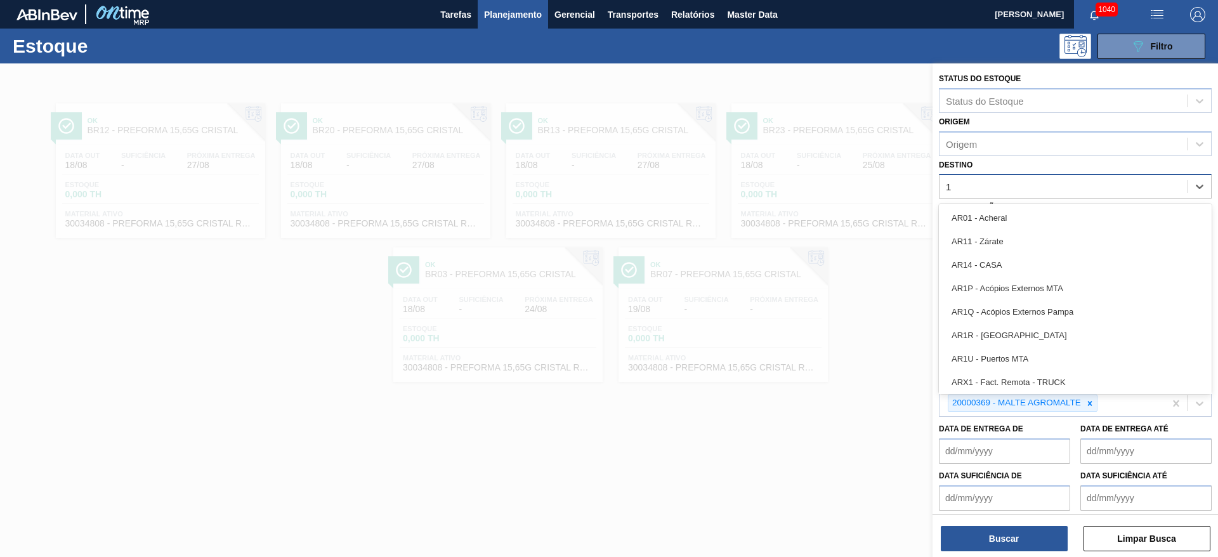
type input "19"
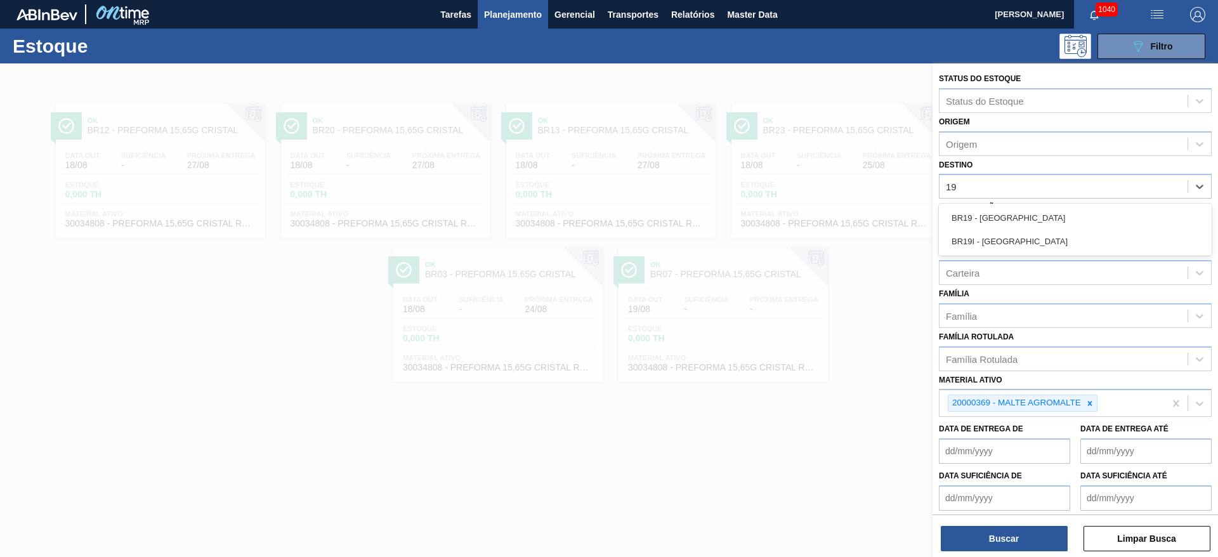
click at [1001, 211] on div "BR19 - [GEOGRAPHIC_DATA]" at bounding box center [1075, 217] width 273 height 23
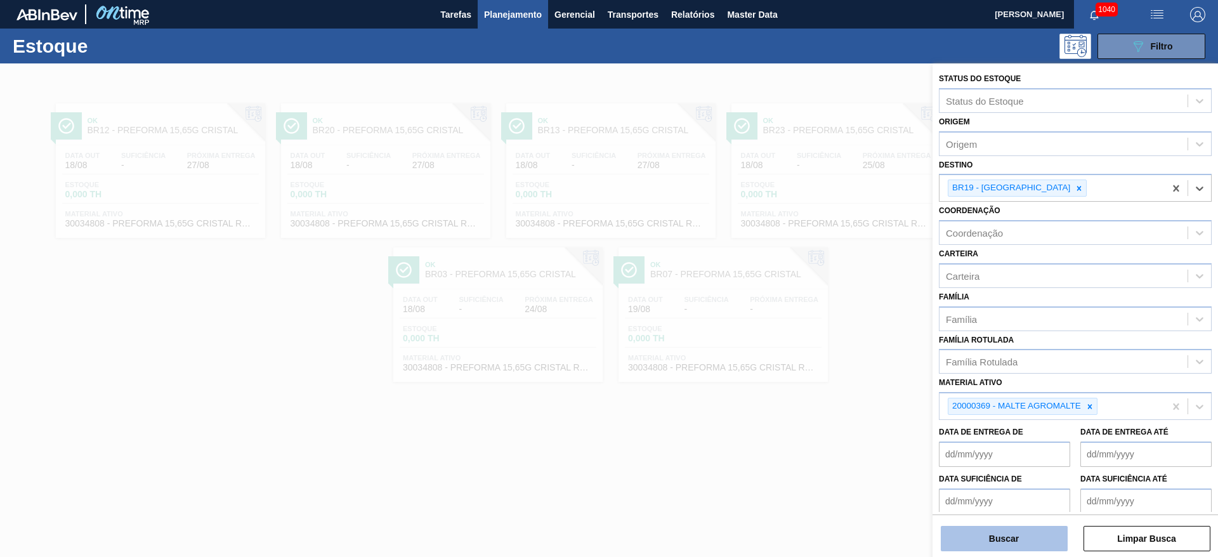
click at [1012, 537] on button "Buscar" at bounding box center [1004, 538] width 127 height 25
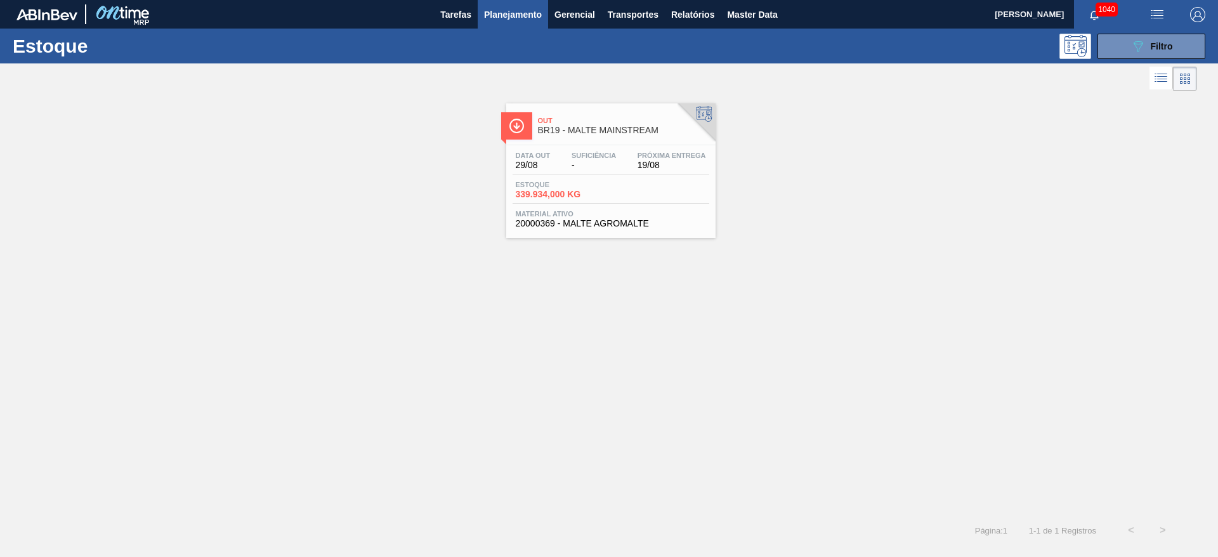
click at [581, 147] on div "Data out 29/08 Suficiência - Próxima Entrega 19/08 Estoque 339.934,000 KG Mater…" at bounding box center [610, 188] width 209 height 86
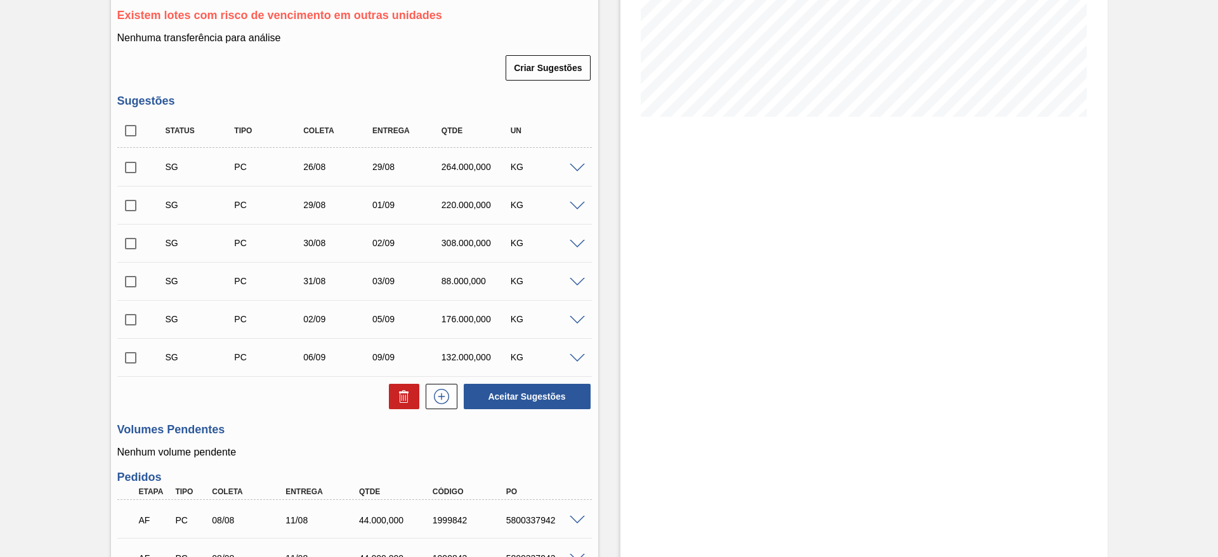
scroll to position [350, 0]
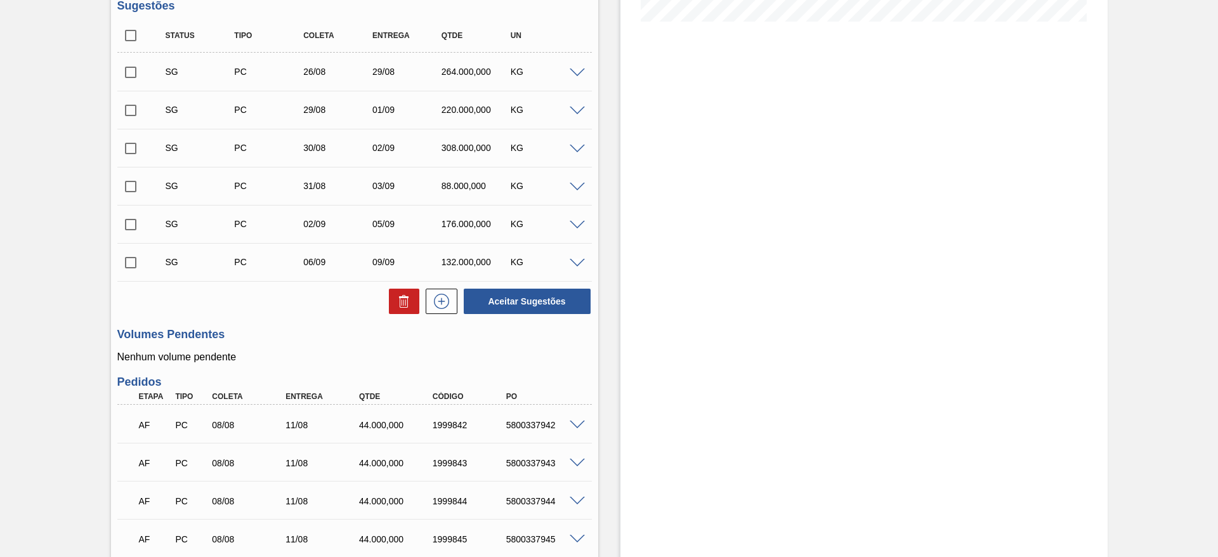
click at [575, 75] on span at bounding box center [577, 74] width 15 height 10
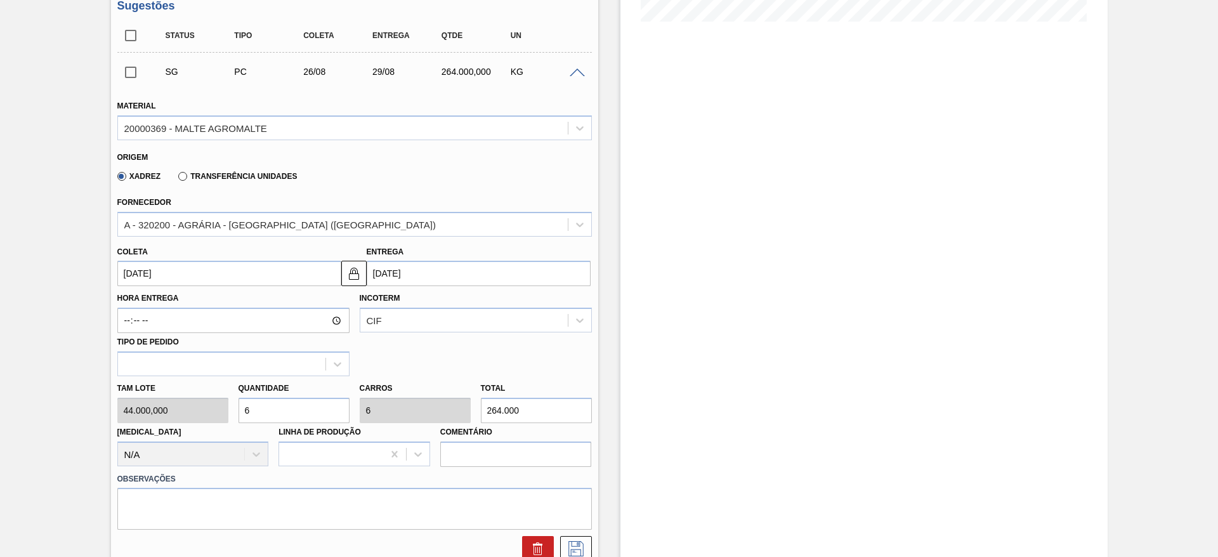
click at [126, 274] on input "[DATE]" at bounding box center [229, 273] width 224 height 25
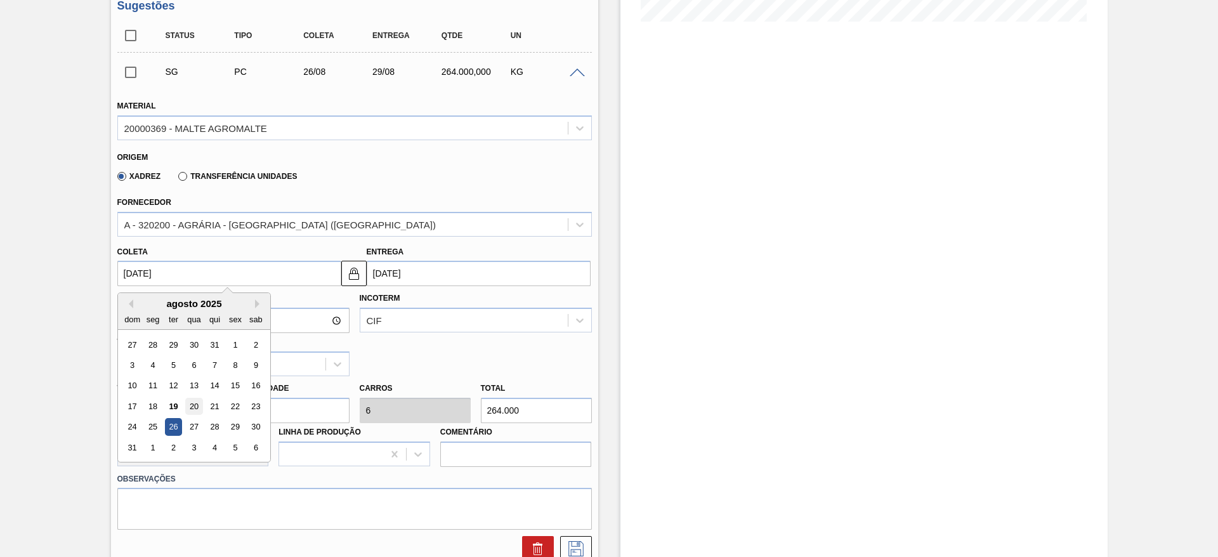
click at [195, 406] on div "20" at bounding box center [193, 406] width 17 height 17
type input "[DATE]"
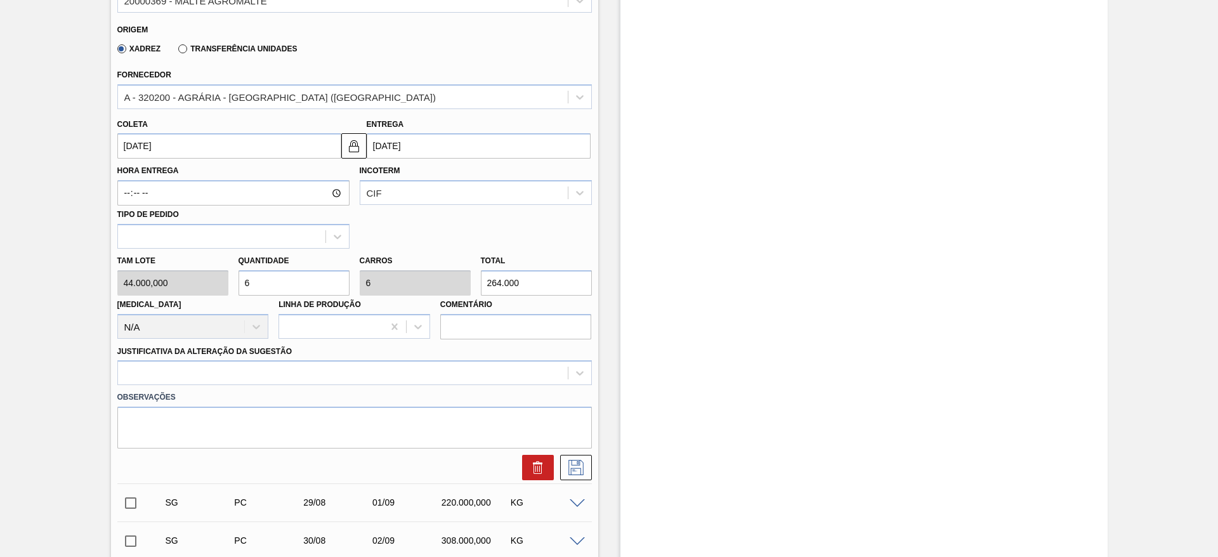
scroll to position [635, 0]
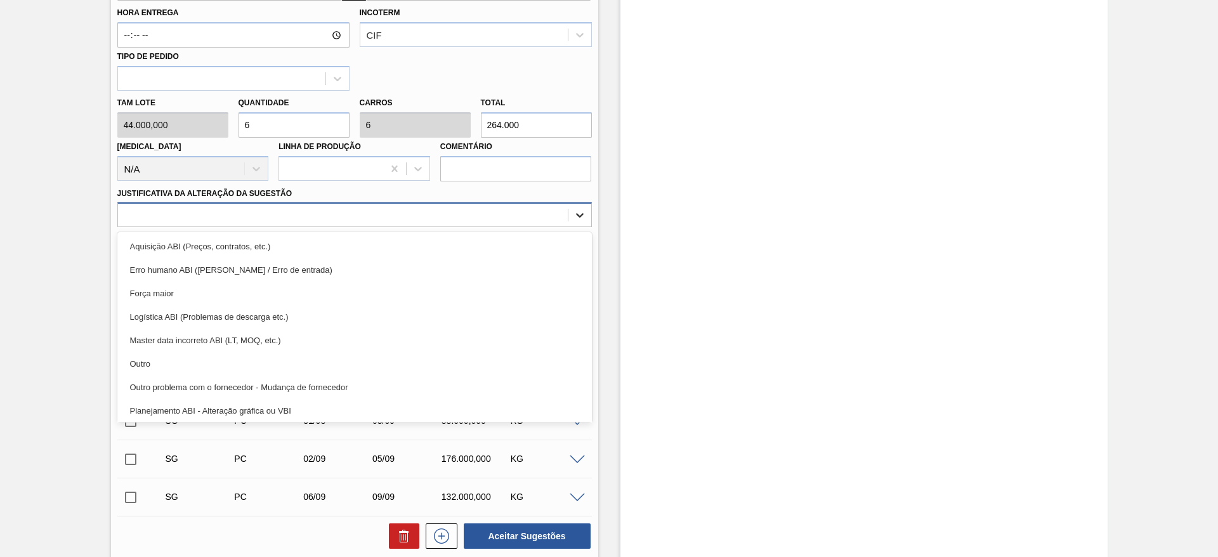
click at [583, 214] on icon at bounding box center [580, 215] width 13 height 13
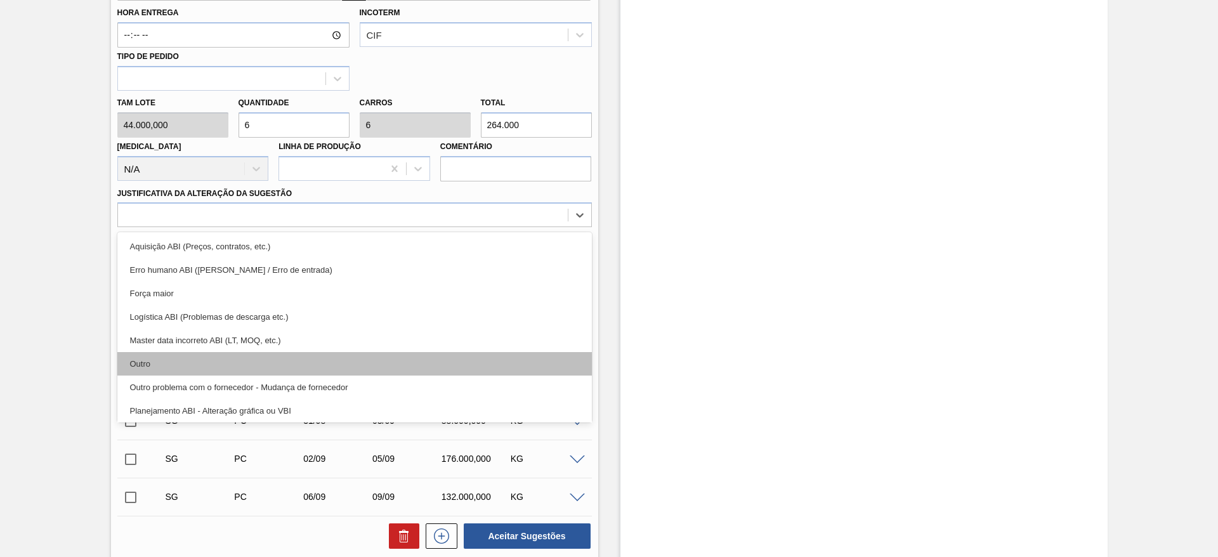
click at [194, 358] on div "Outro" at bounding box center [354, 363] width 475 height 23
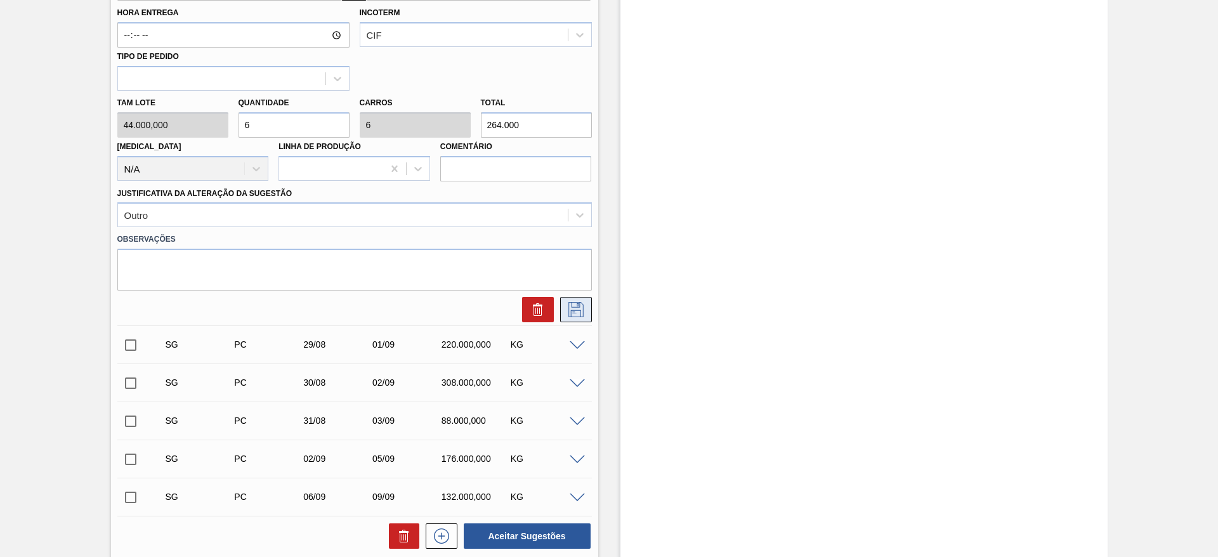
click at [582, 309] on icon at bounding box center [576, 309] width 15 height 15
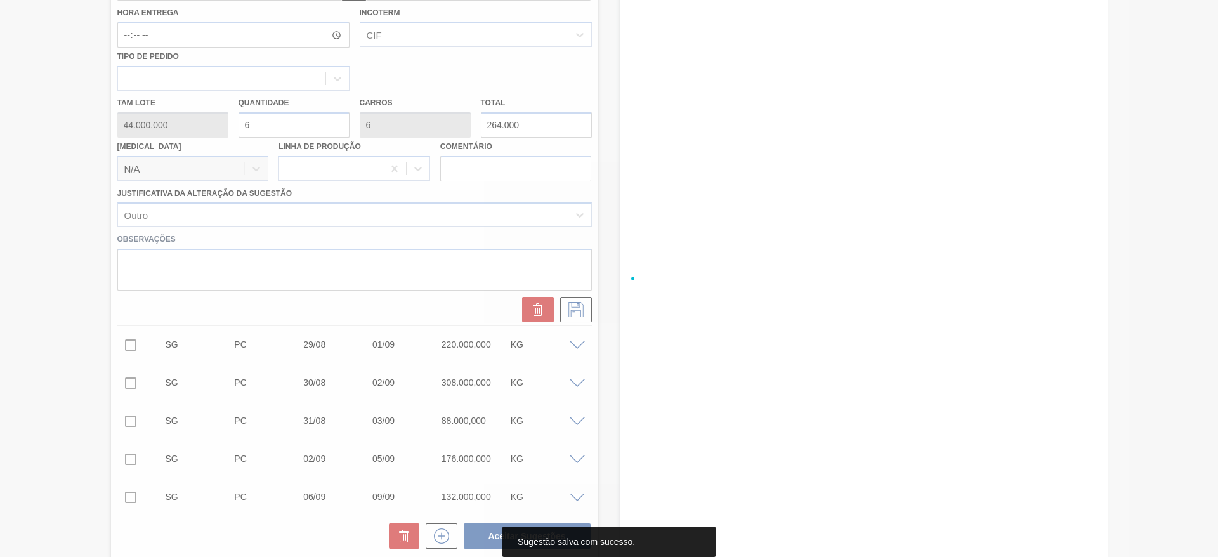
scroll to position [254, 0]
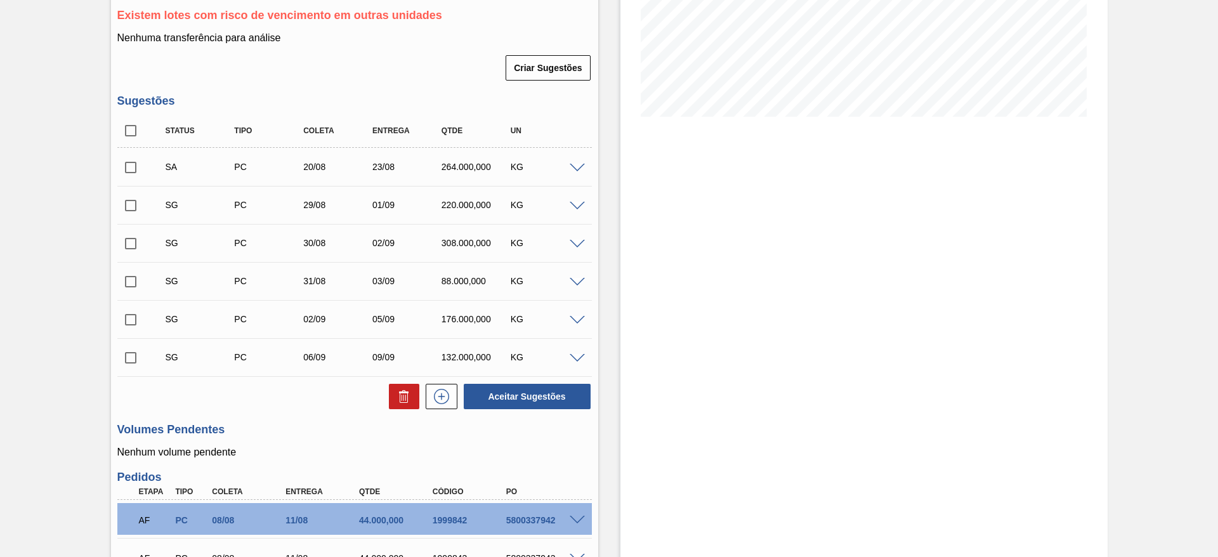
click at [577, 204] on span at bounding box center [577, 207] width 15 height 10
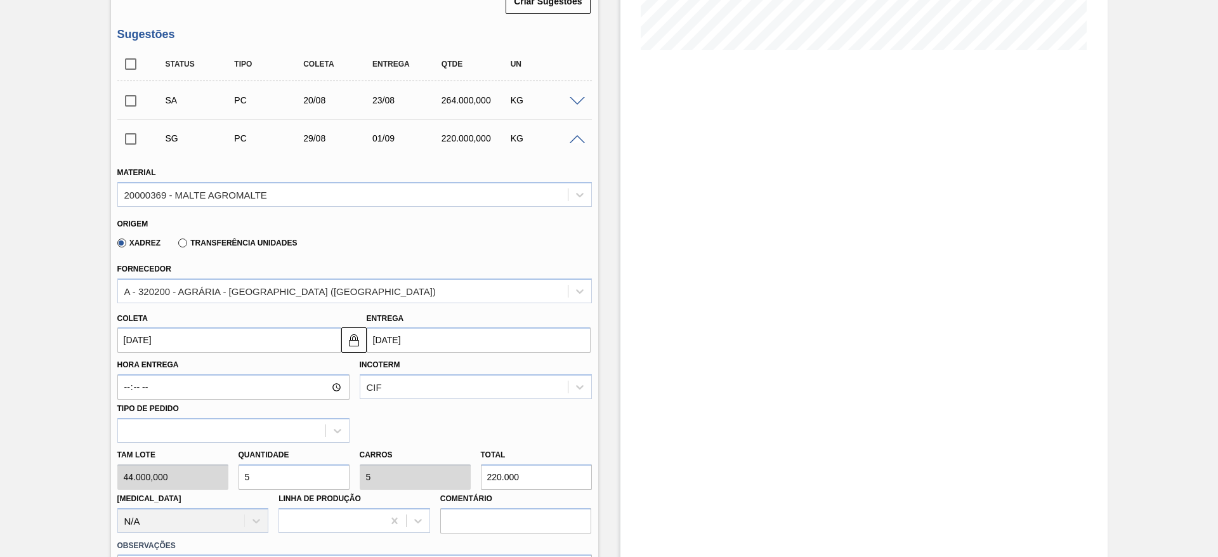
scroll to position [350, 0]
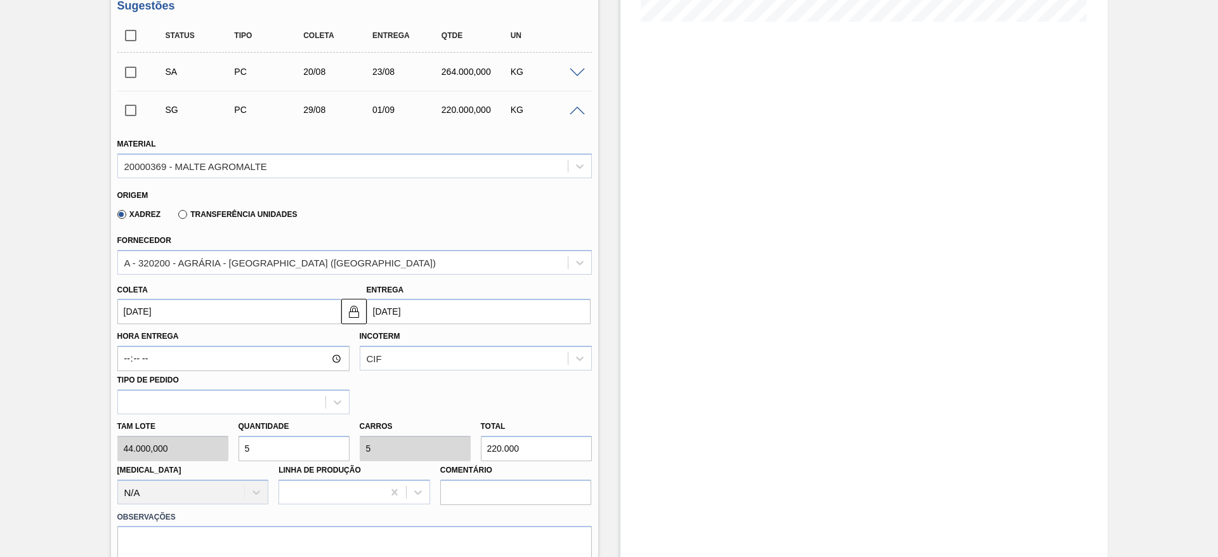
click at [194, 447] on div "[PERSON_NAME] 44.000,000 Quantidade 5 Carros 5 Total 220.000 [MEDICAL_DATA] N/A…" at bounding box center [354, 459] width 485 height 91
type input "6"
type input "264.000"
type input "6"
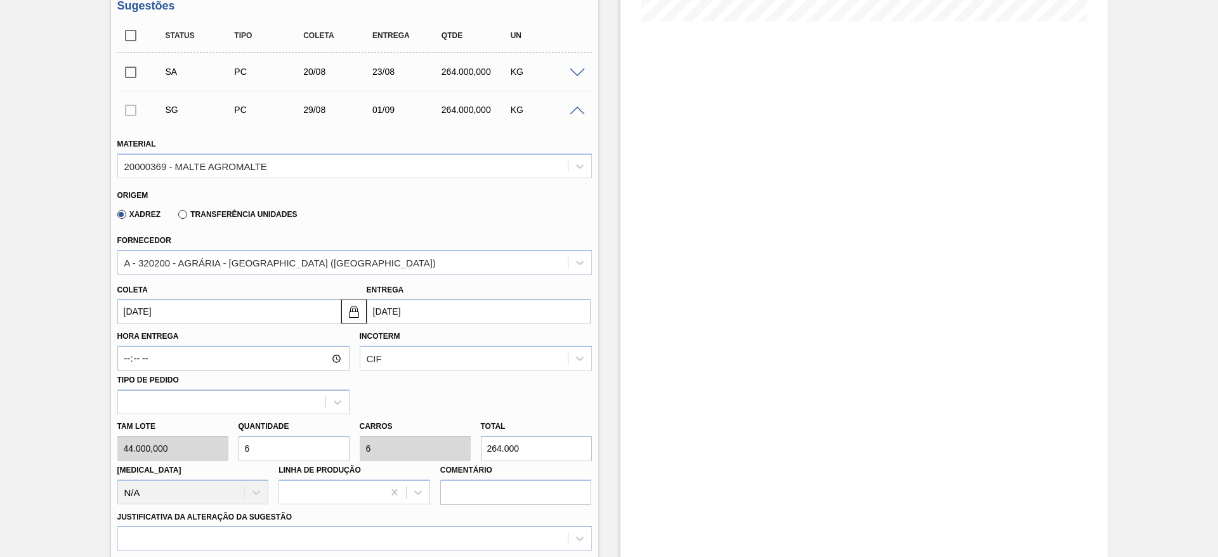
click at [121, 310] on input "[DATE]" at bounding box center [229, 311] width 224 height 25
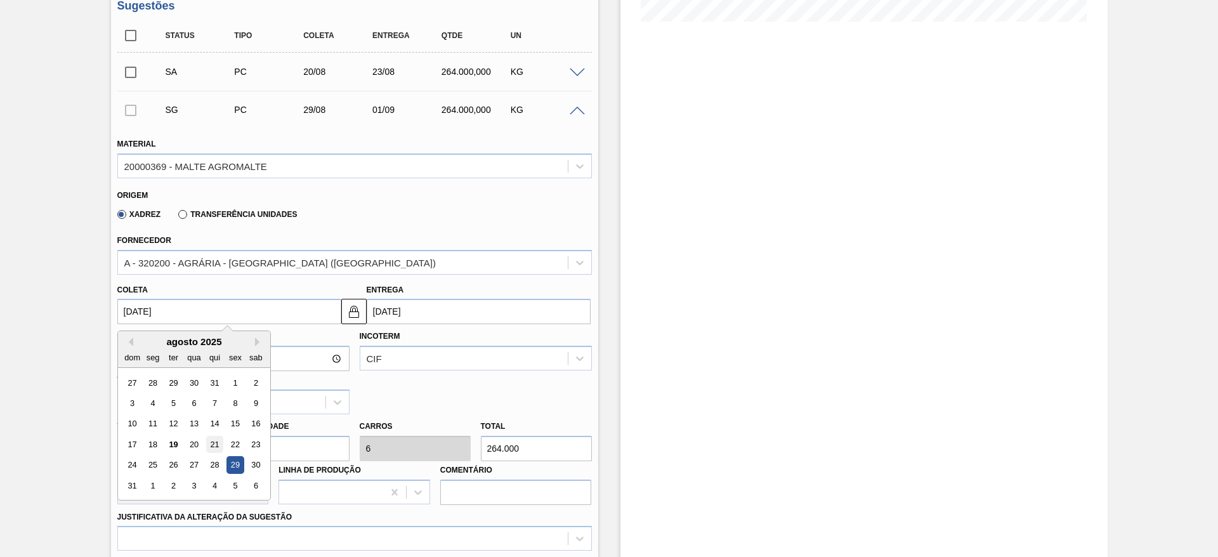
click at [216, 439] on div "21" at bounding box center [214, 444] width 17 height 17
type input "[DATE]"
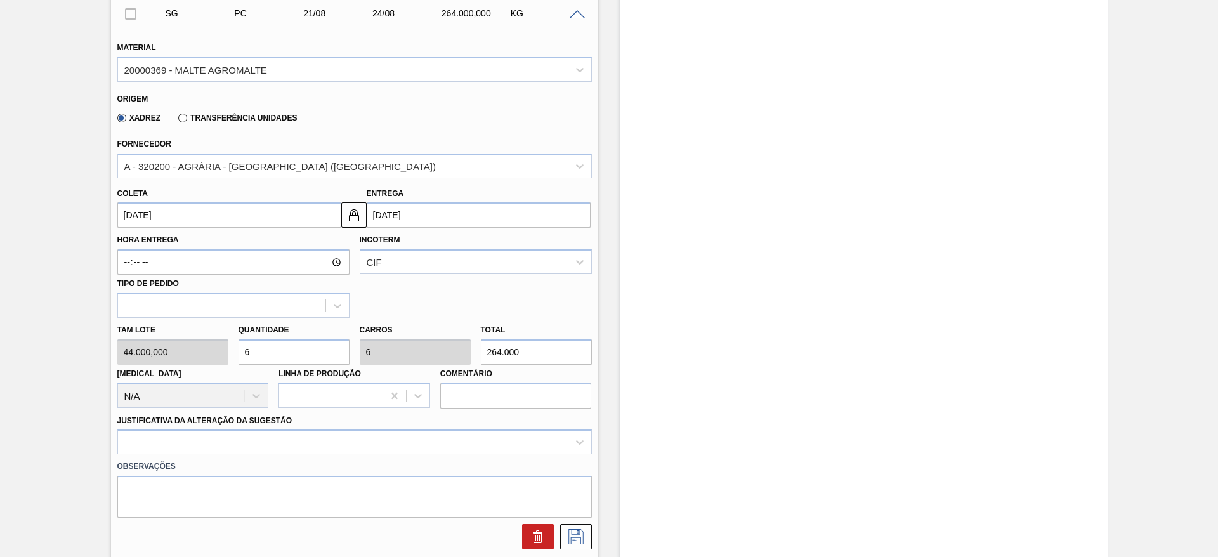
scroll to position [540, 0]
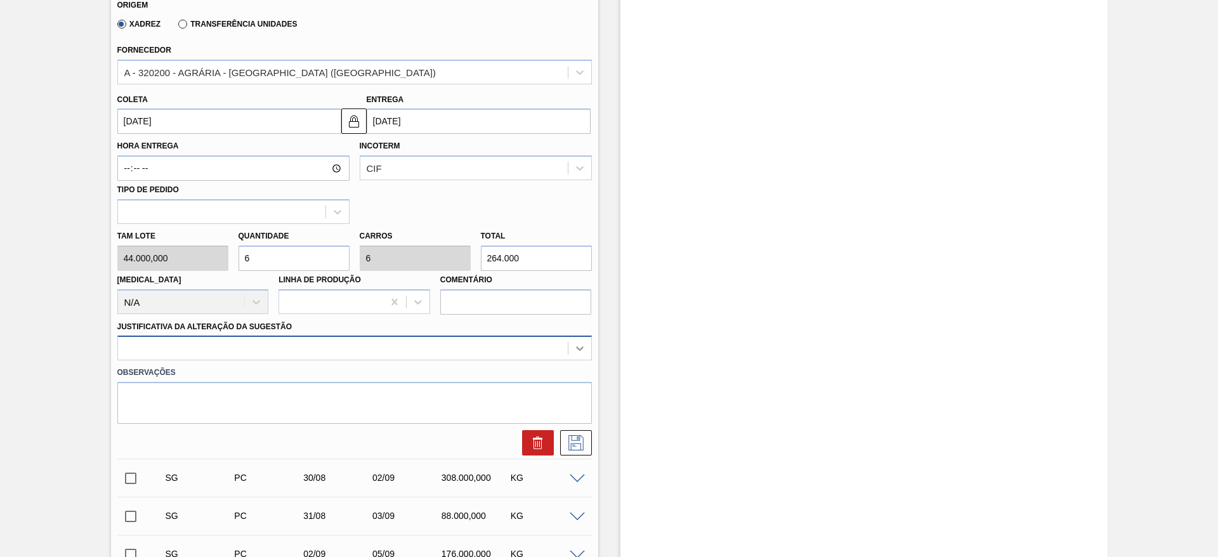
click at [581, 349] on icon at bounding box center [580, 348] width 13 height 13
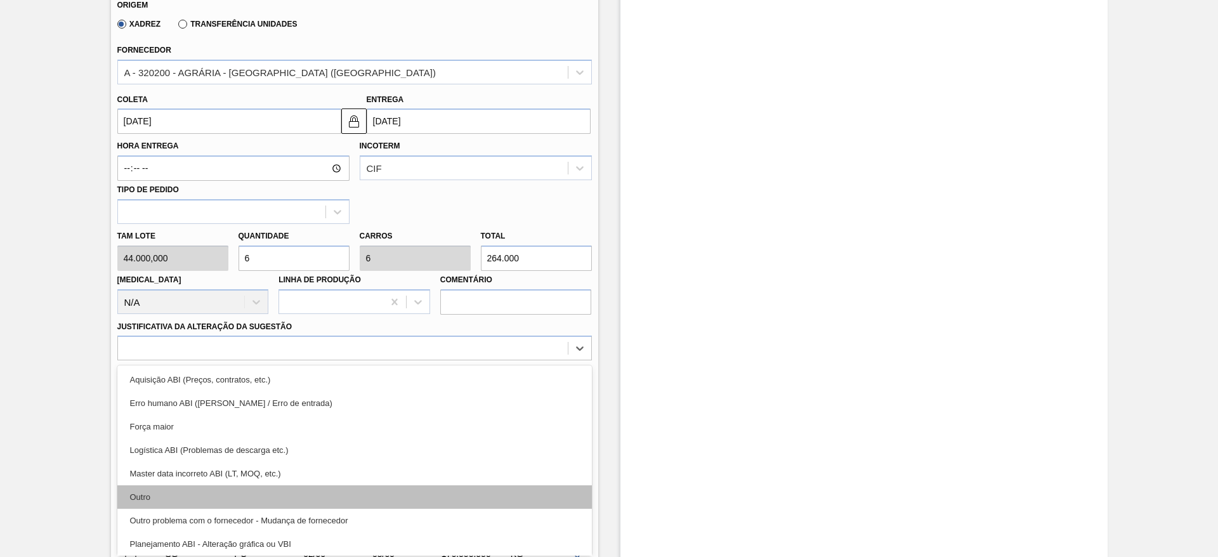
click at [154, 501] on div "Outro" at bounding box center [354, 496] width 475 height 23
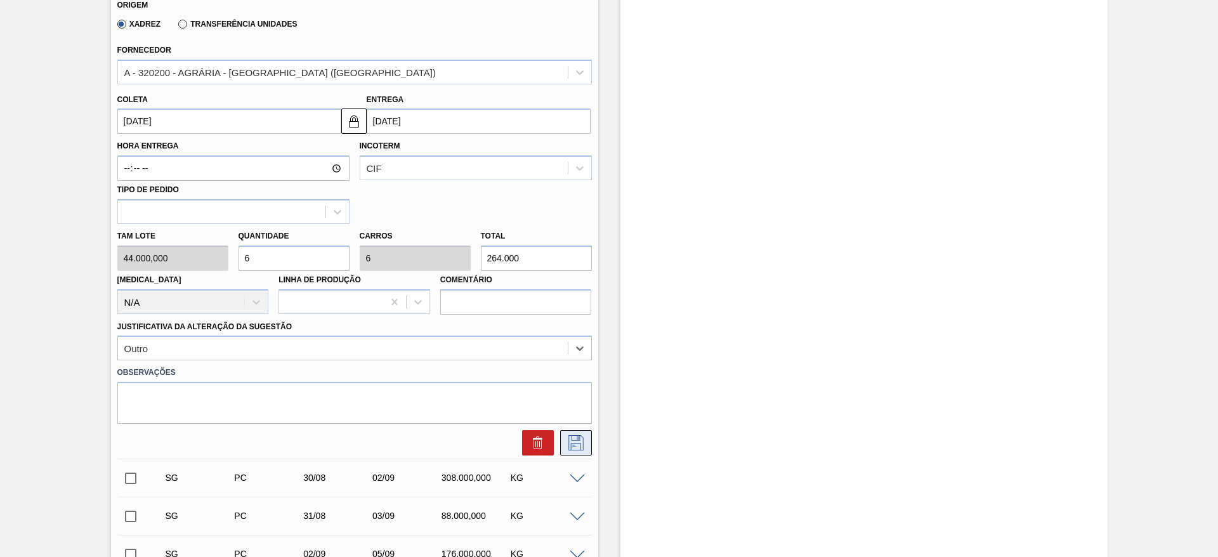
click at [566, 447] on icon at bounding box center [576, 442] width 20 height 15
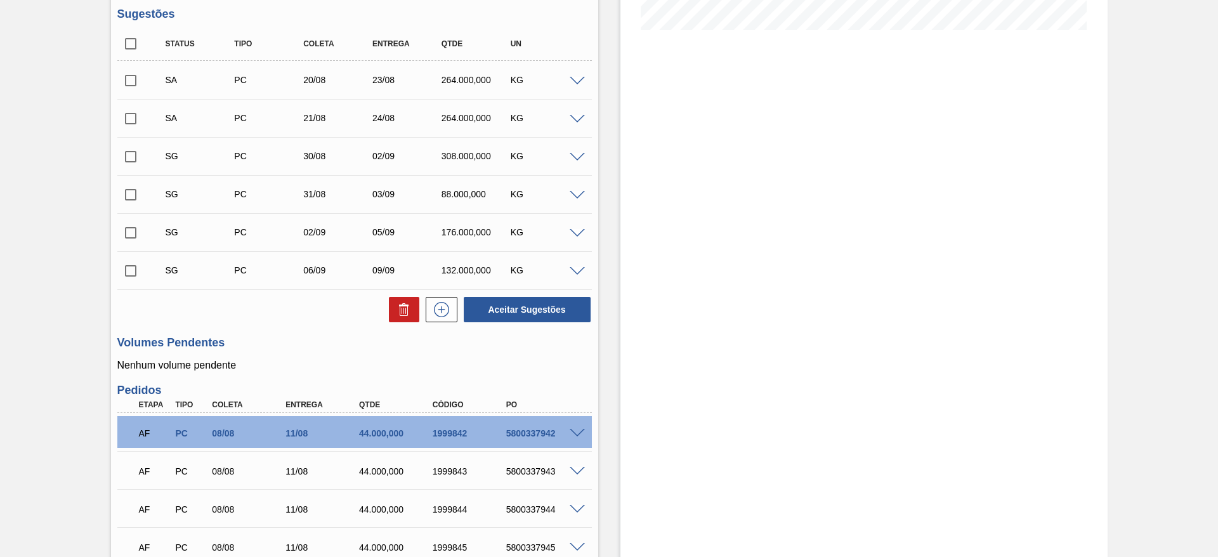
scroll to position [254, 0]
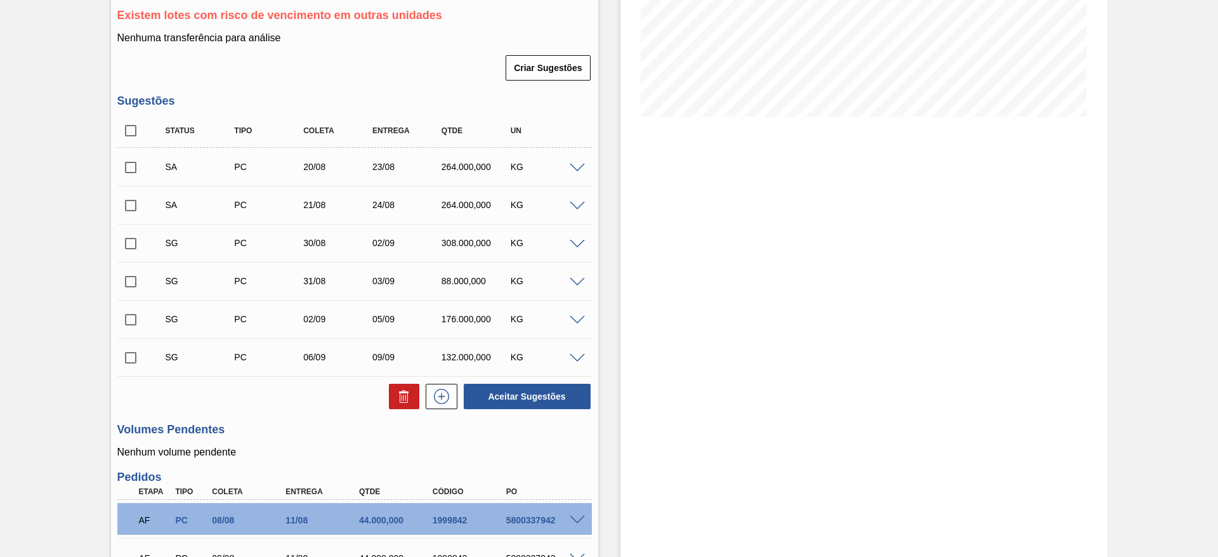
click at [578, 244] on span at bounding box center [577, 245] width 15 height 10
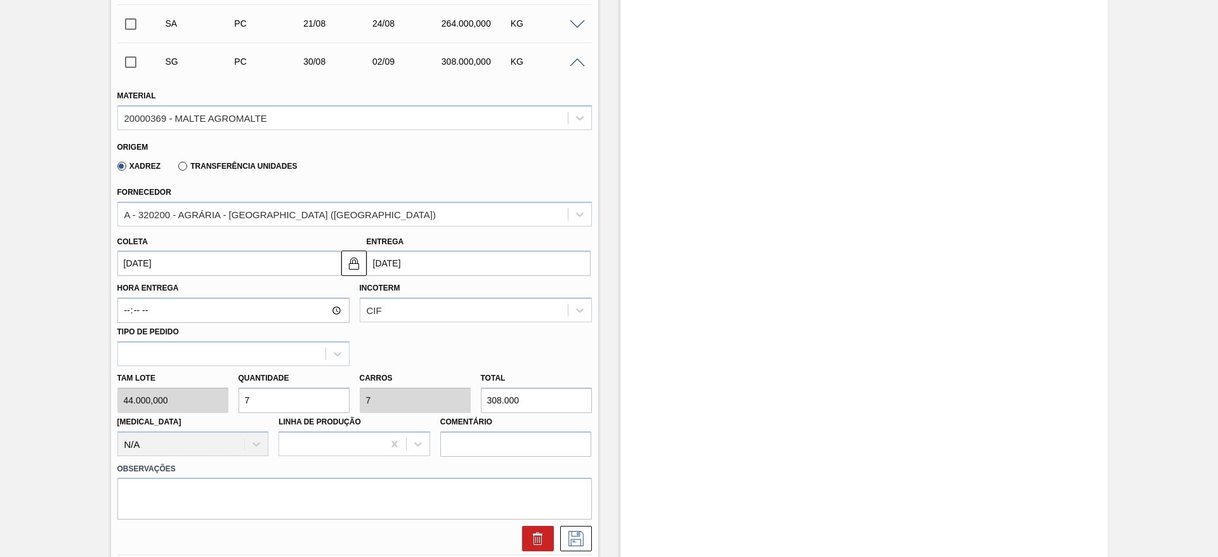
scroll to position [445, 0]
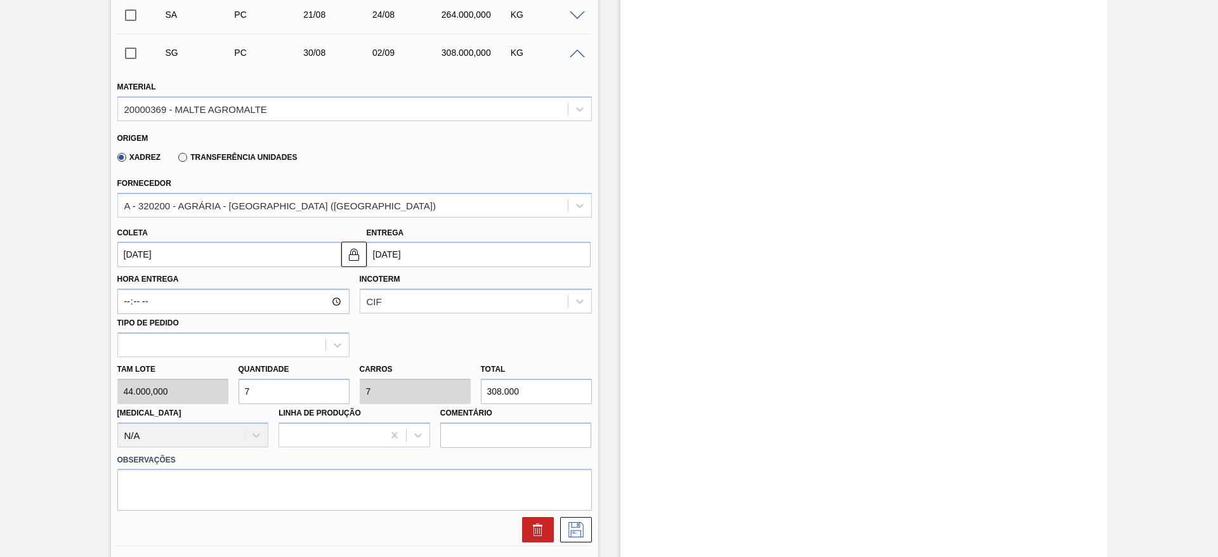
click at [170, 392] on div "[PERSON_NAME] 44.000,000 Quantidade 7 Carros 7 Total 308.000 [MEDICAL_DATA] N/A…" at bounding box center [354, 402] width 485 height 91
type input "6"
type input "264.000"
type input "6"
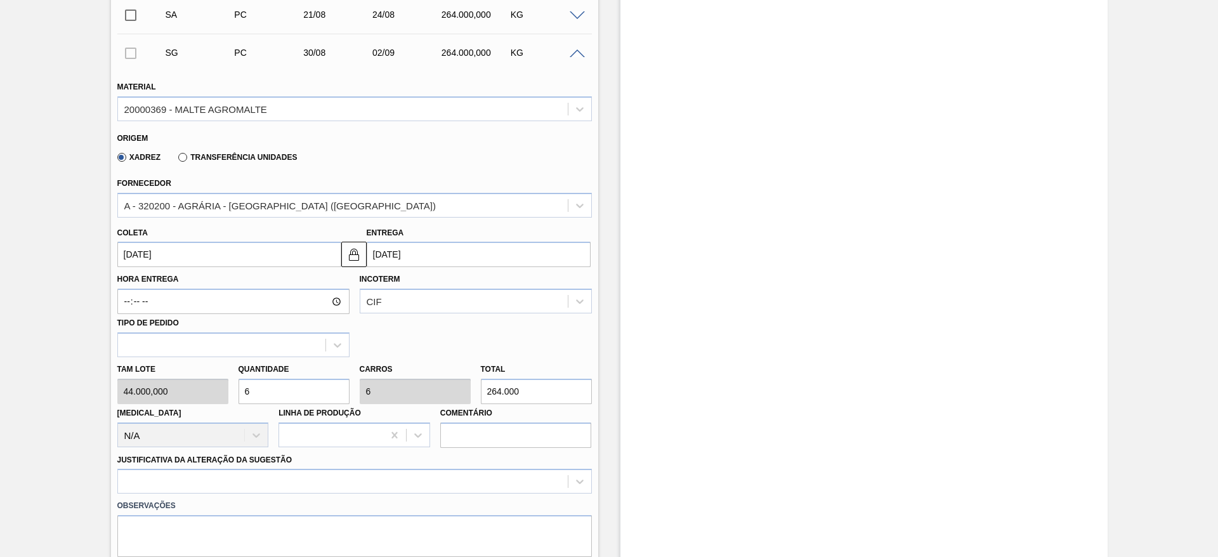
click at [131, 251] on input "[DATE]" at bounding box center [229, 254] width 224 height 25
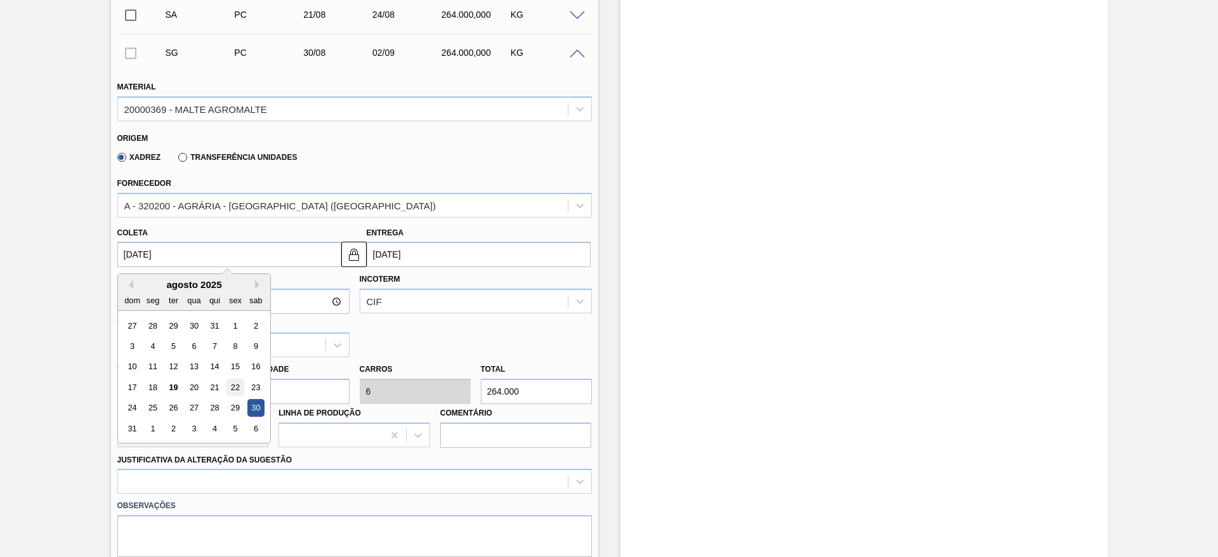
click at [234, 385] on div "22" at bounding box center [235, 387] width 17 height 17
type input "[DATE]"
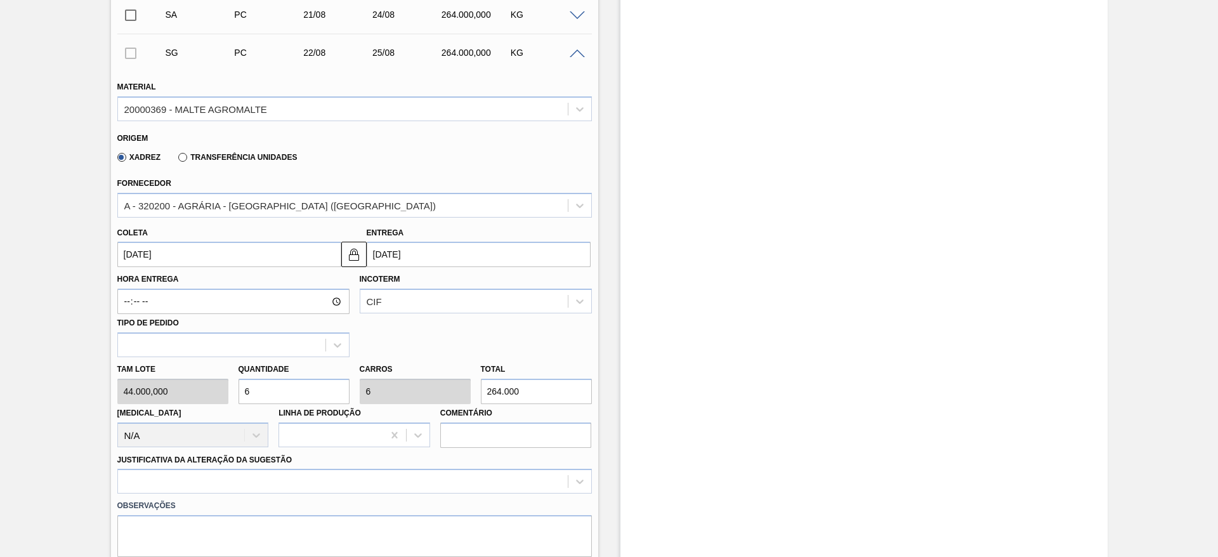
scroll to position [635, 0]
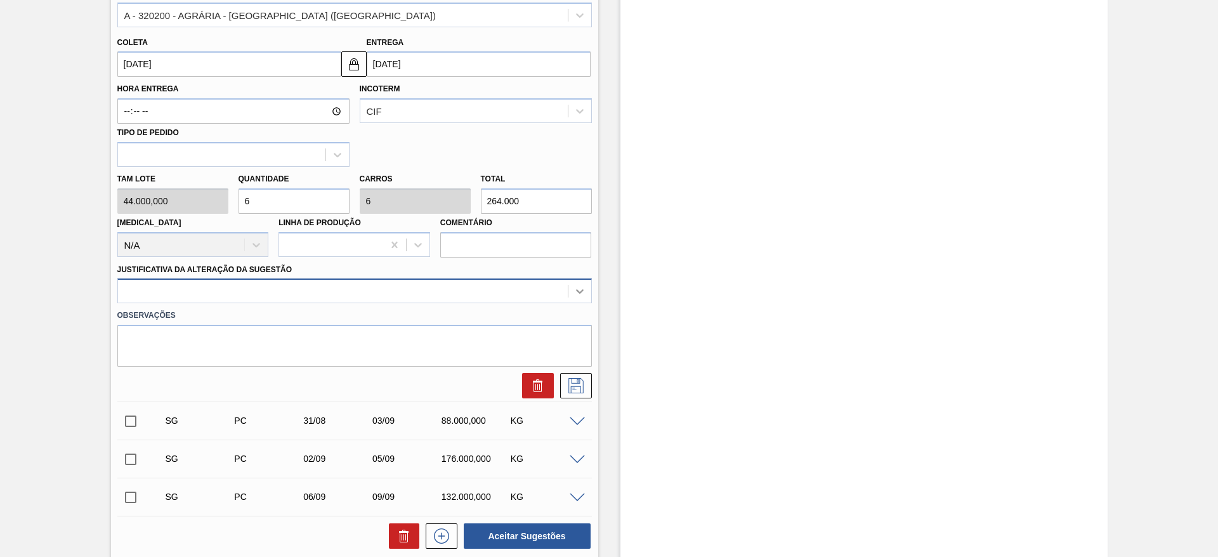
click at [579, 287] on icon at bounding box center [580, 291] width 13 height 13
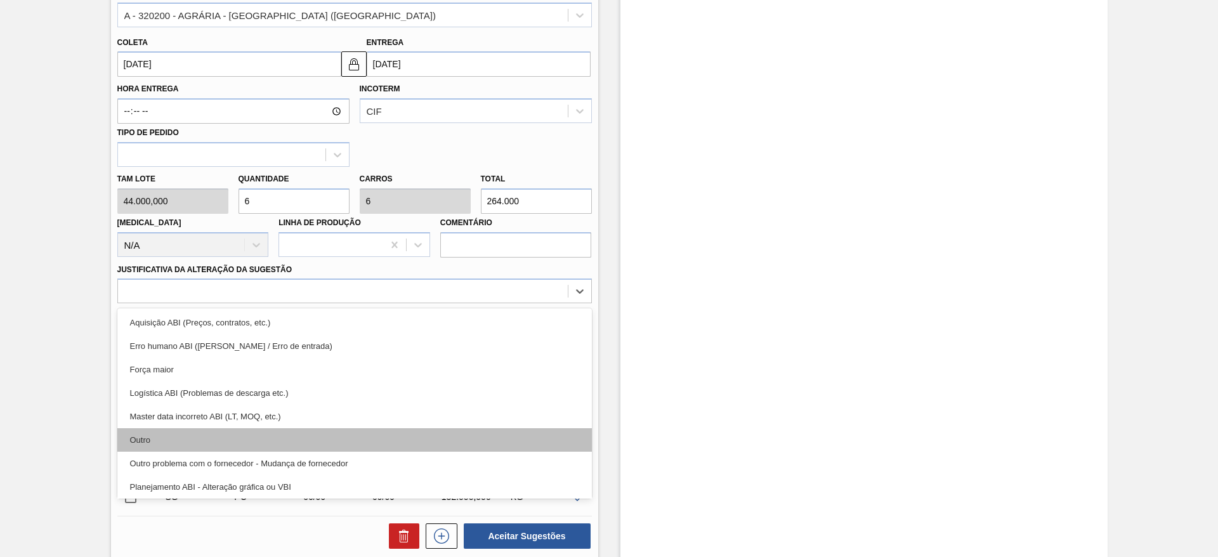
click at [155, 441] on div "Outro" at bounding box center [354, 439] width 475 height 23
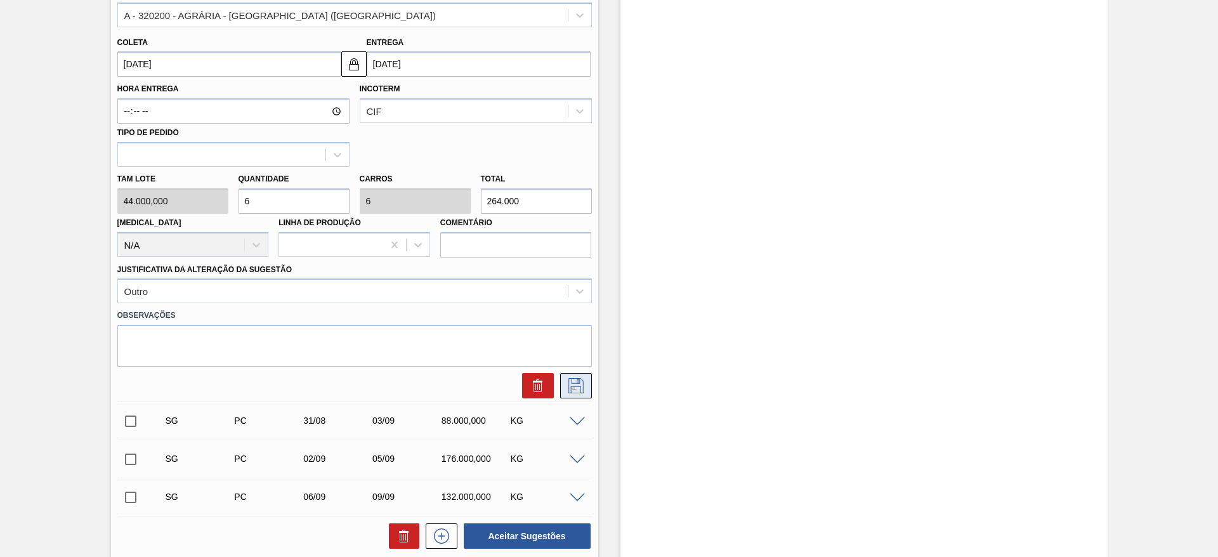
click at [575, 385] on icon at bounding box center [576, 385] width 20 height 15
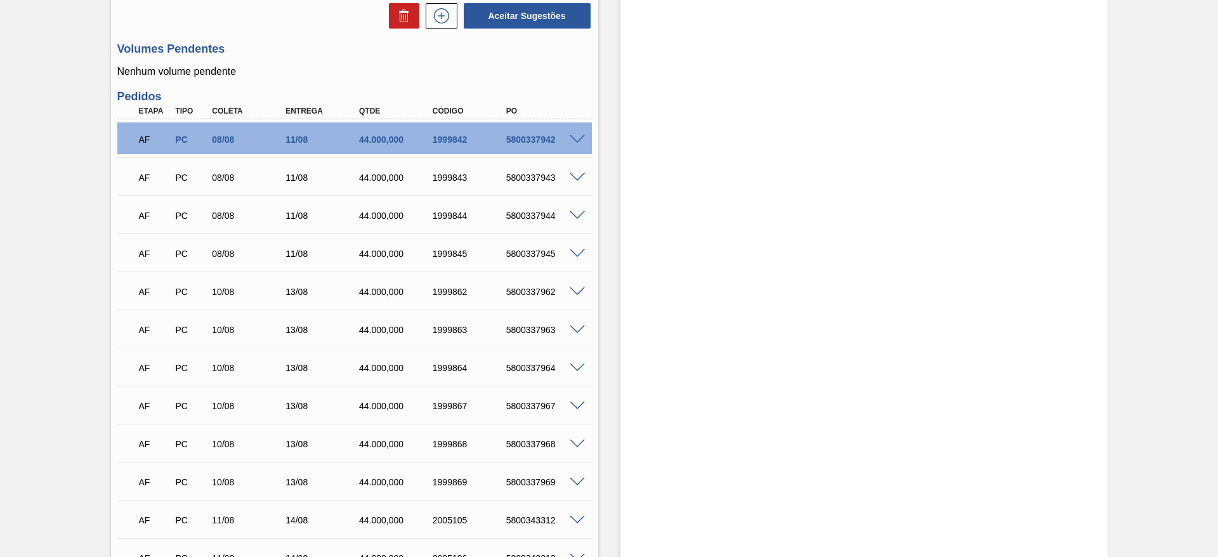
scroll to position [254, 0]
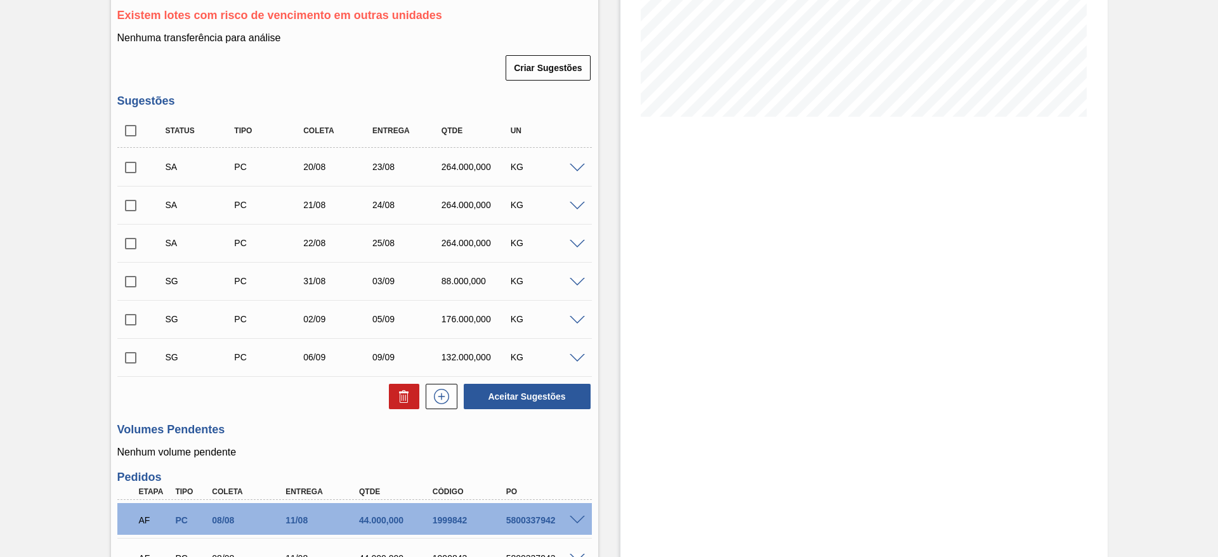
click at [583, 238] on div "KG" at bounding box center [546, 243] width 77 height 10
click at [577, 246] on span at bounding box center [577, 245] width 15 height 10
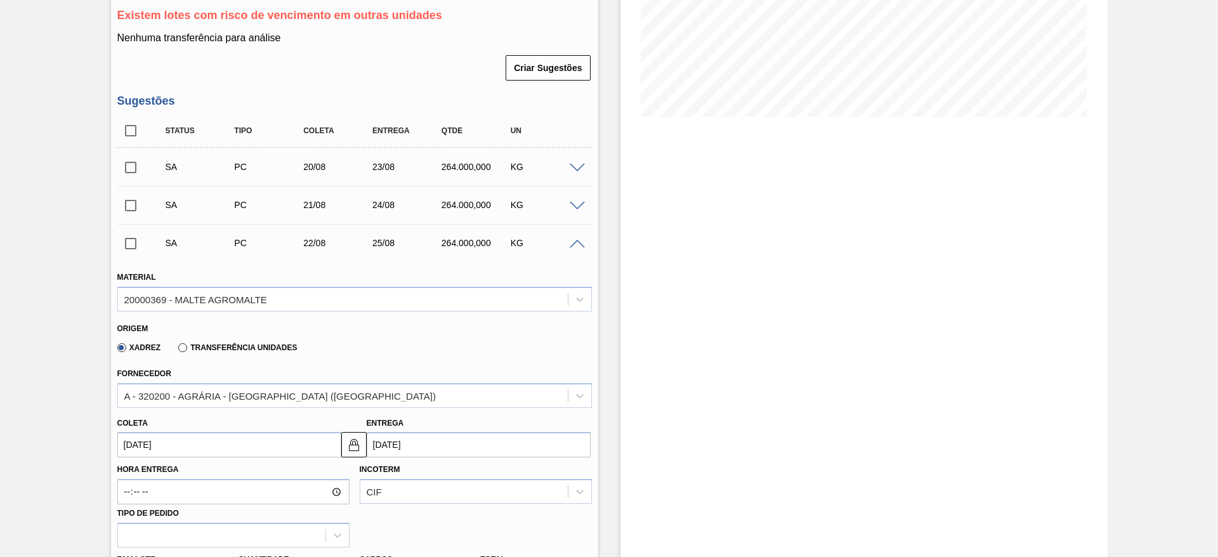
scroll to position [350, 0]
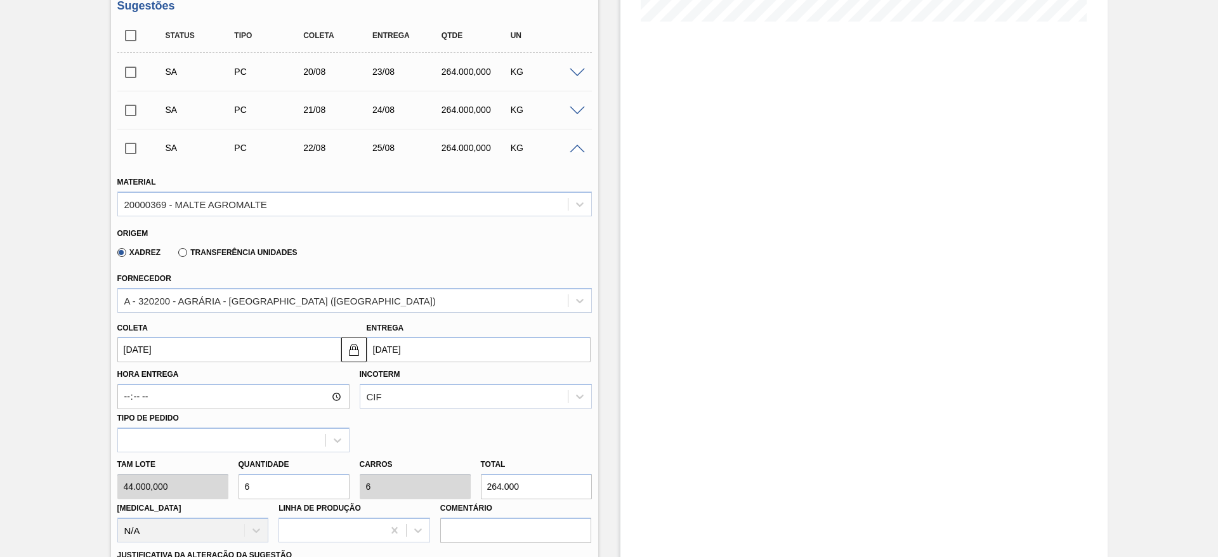
click at [574, 152] on span at bounding box center [577, 150] width 15 height 10
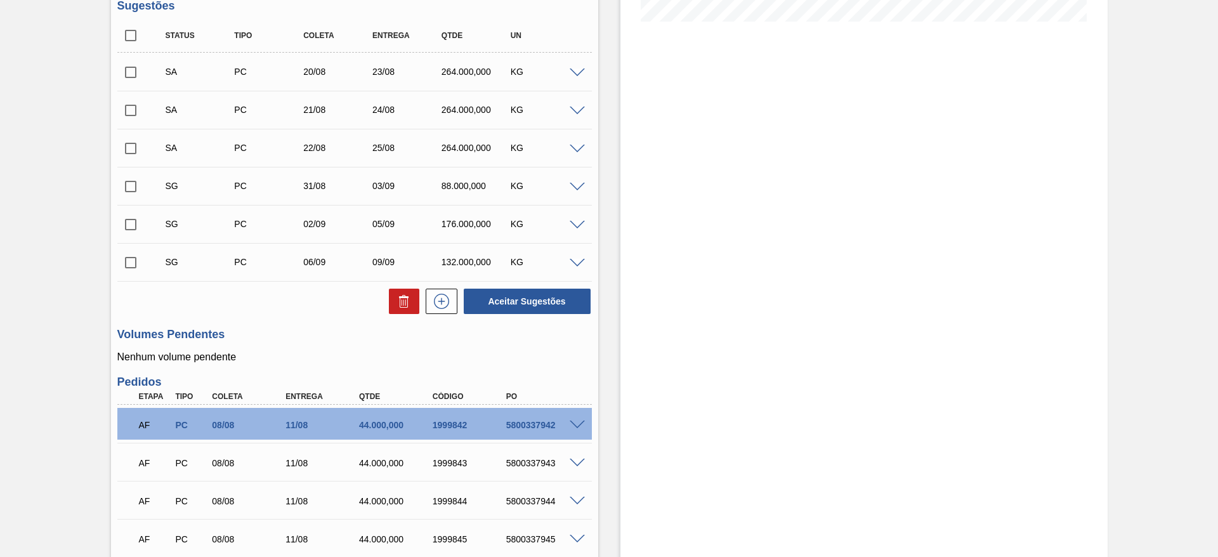
click at [579, 186] on span at bounding box center [577, 188] width 15 height 10
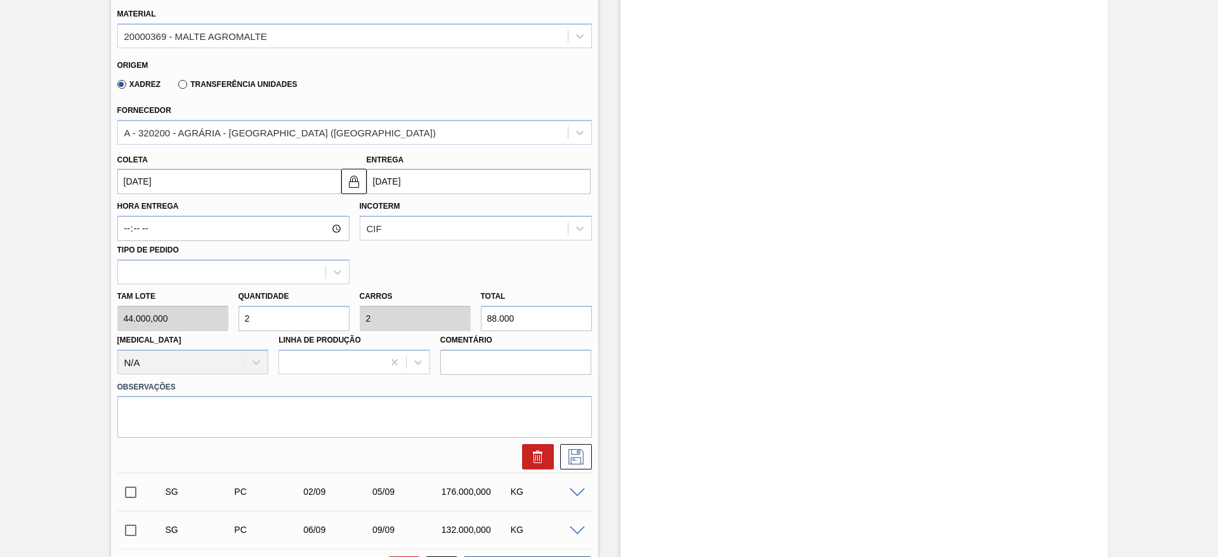
scroll to position [635, 0]
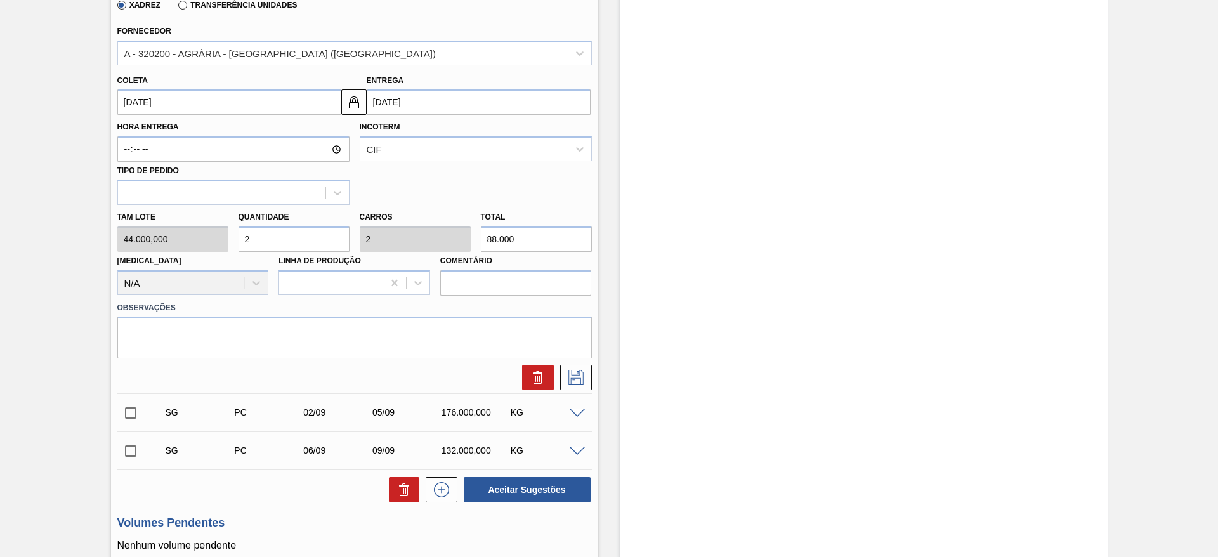
click at [174, 257] on div "[PERSON_NAME] 44.000,000 Quantidade 2 Carros 2 Total 88.000 [MEDICAL_DATA] N/A …" at bounding box center [354, 250] width 485 height 91
type input "6"
type input "264.000"
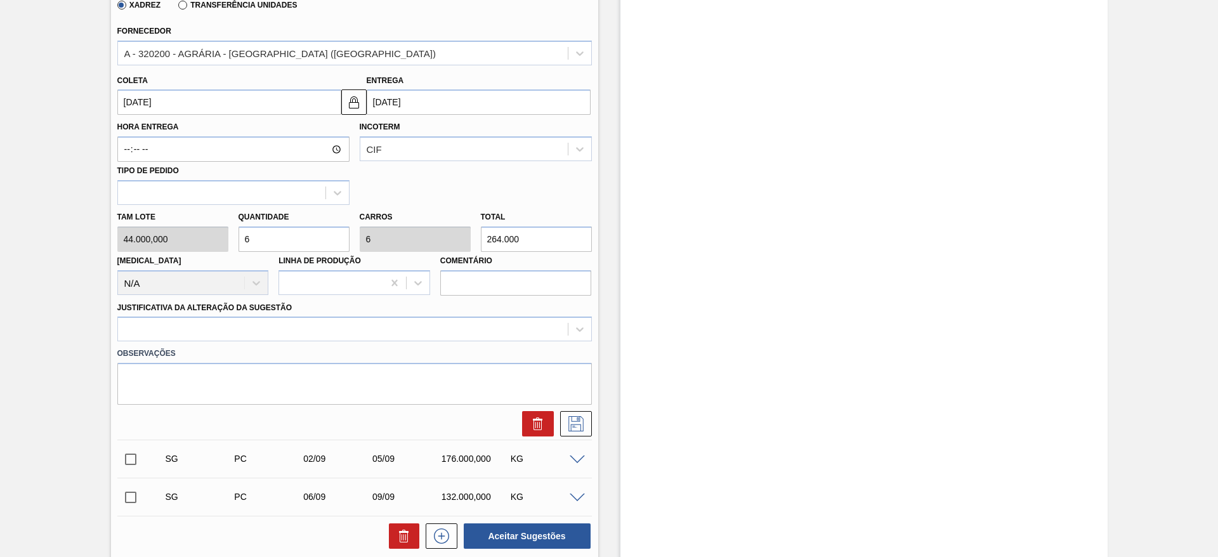
type input "6"
click at [129, 96] on input "[DATE]" at bounding box center [229, 101] width 224 height 25
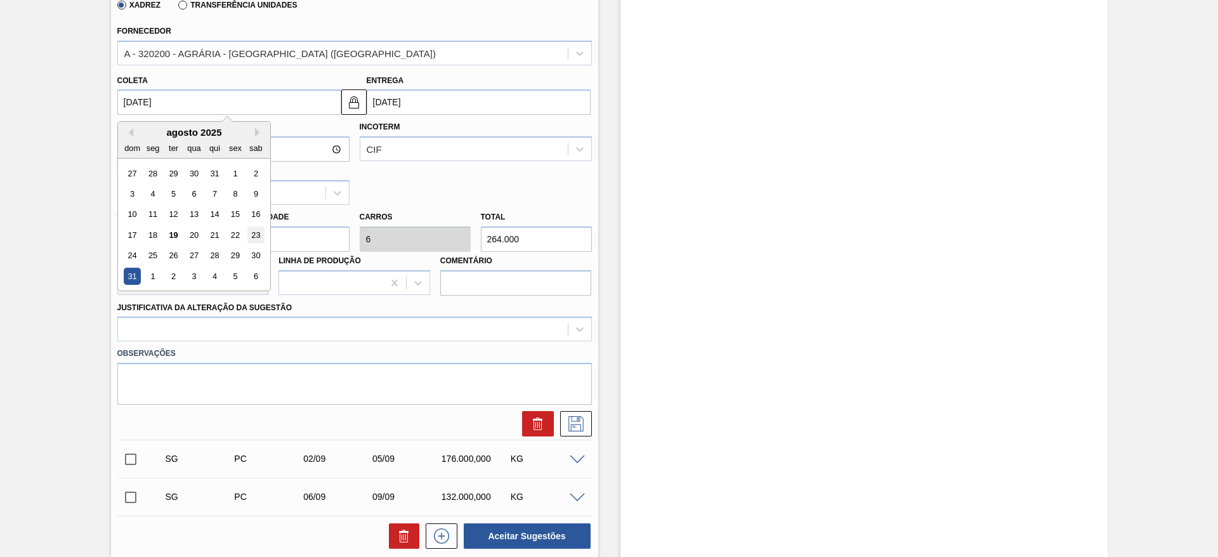
click at [257, 230] on div "23" at bounding box center [255, 235] width 17 height 17
type input "[DATE]"
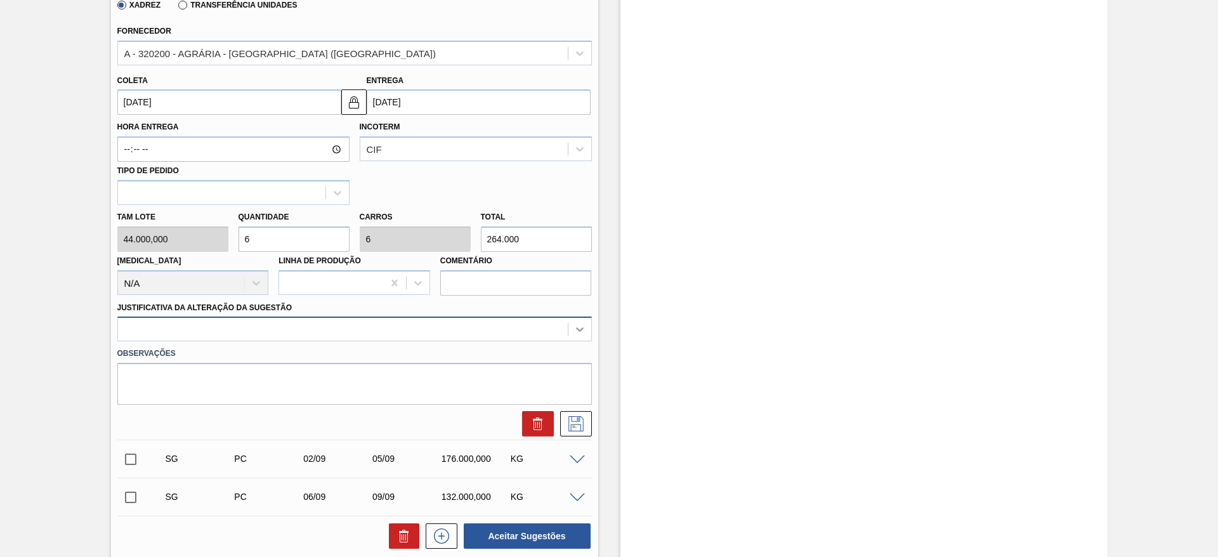
click at [578, 336] on div at bounding box center [580, 329] width 23 height 23
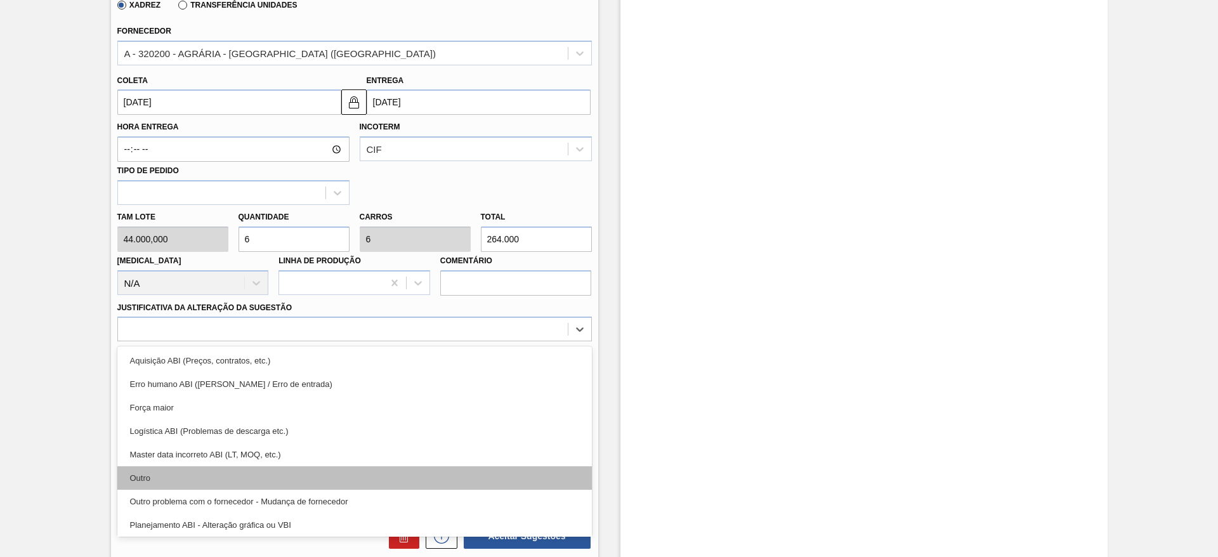
click at [147, 483] on div "Outro" at bounding box center [354, 477] width 475 height 23
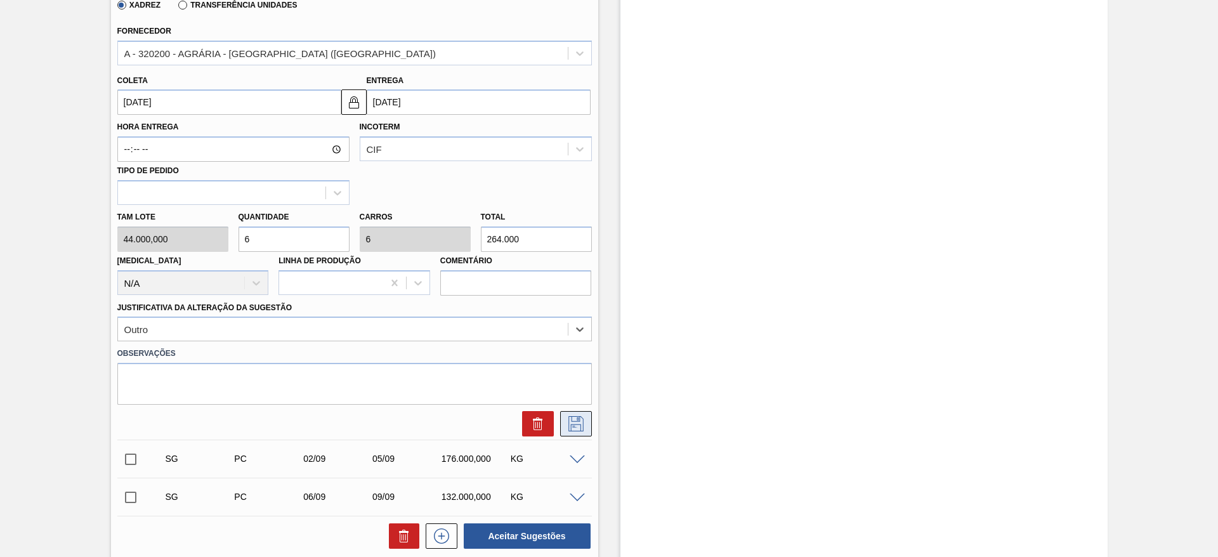
click at [585, 425] on button at bounding box center [576, 423] width 32 height 25
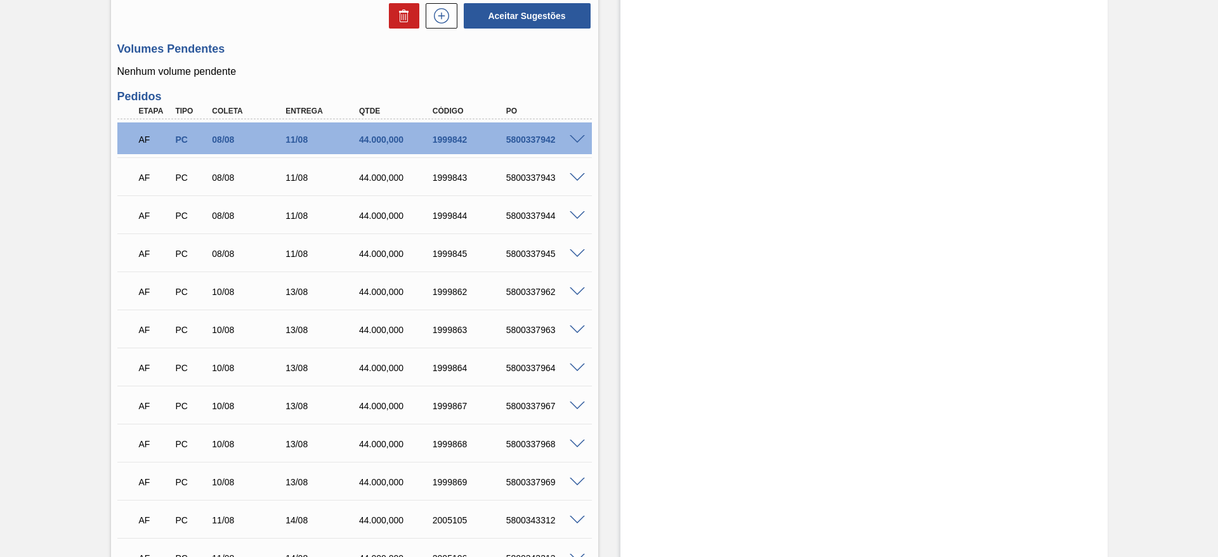
scroll to position [350, 0]
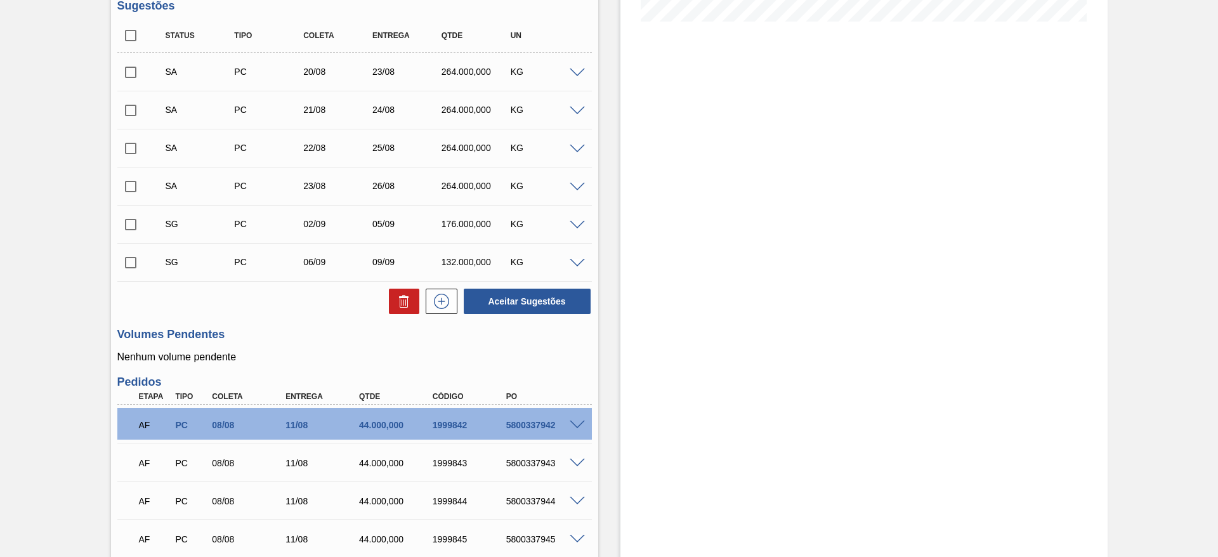
click at [580, 225] on span at bounding box center [577, 226] width 15 height 10
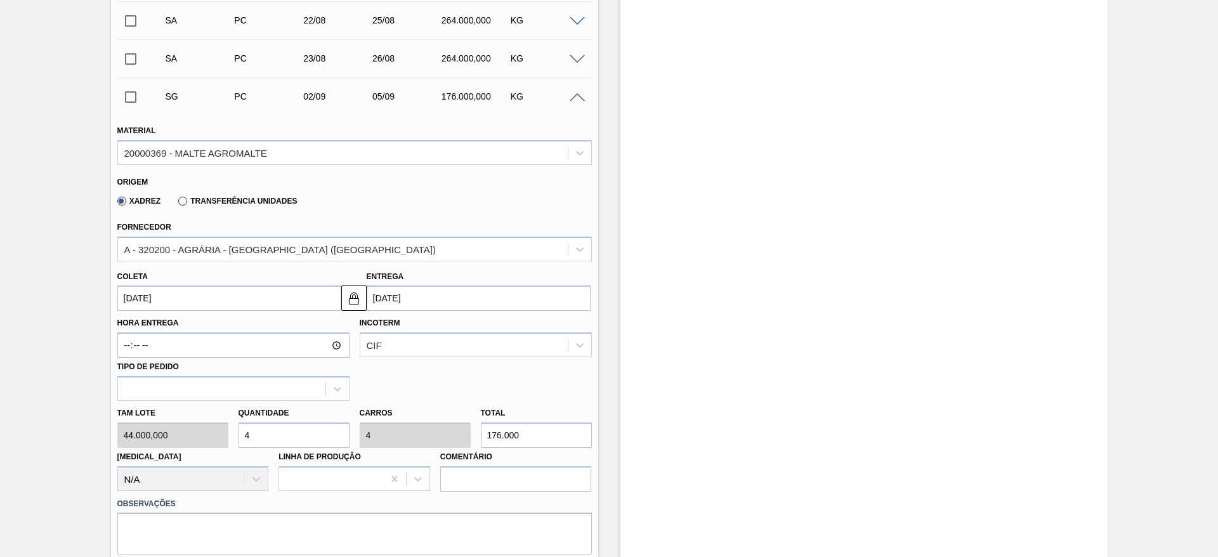
scroll to position [540, 0]
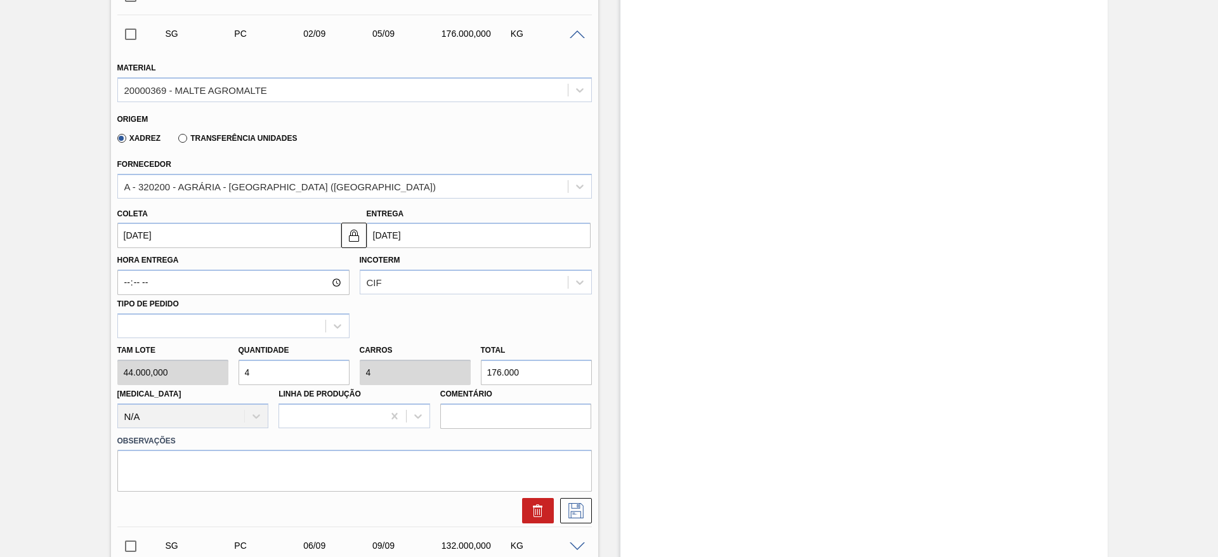
click at [188, 377] on div "[PERSON_NAME] 44.000,000 Quantidade 4 Carros 4 Total 176.000 [MEDICAL_DATA] N/A…" at bounding box center [354, 383] width 485 height 91
type input "6"
type input "264.000"
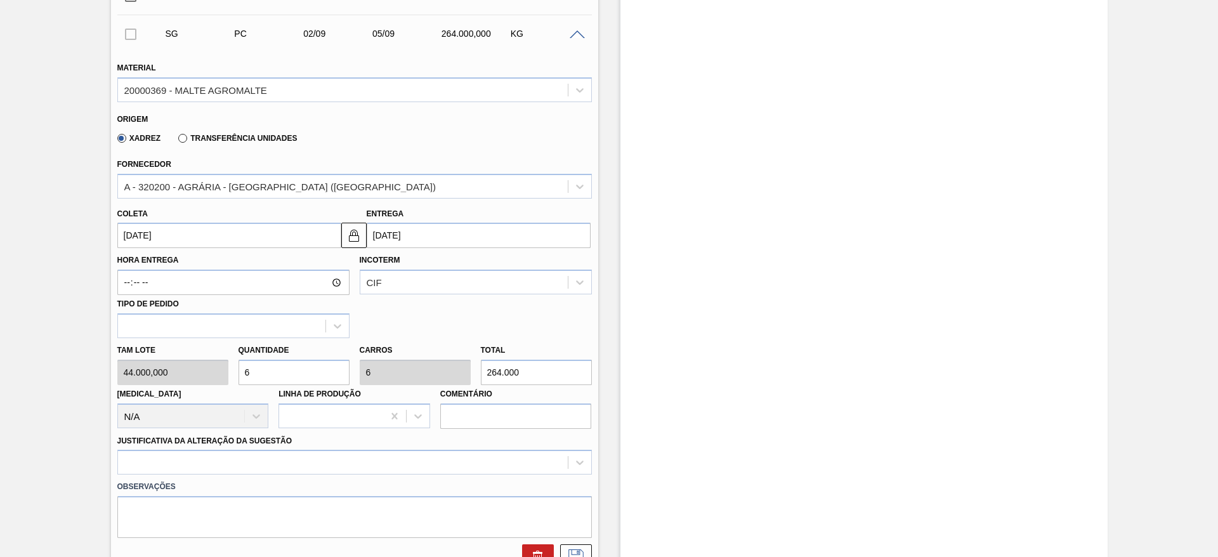
type input "6"
click at [129, 230] on input "[DATE]" at bounding box center [229, 235] width 224 height 25
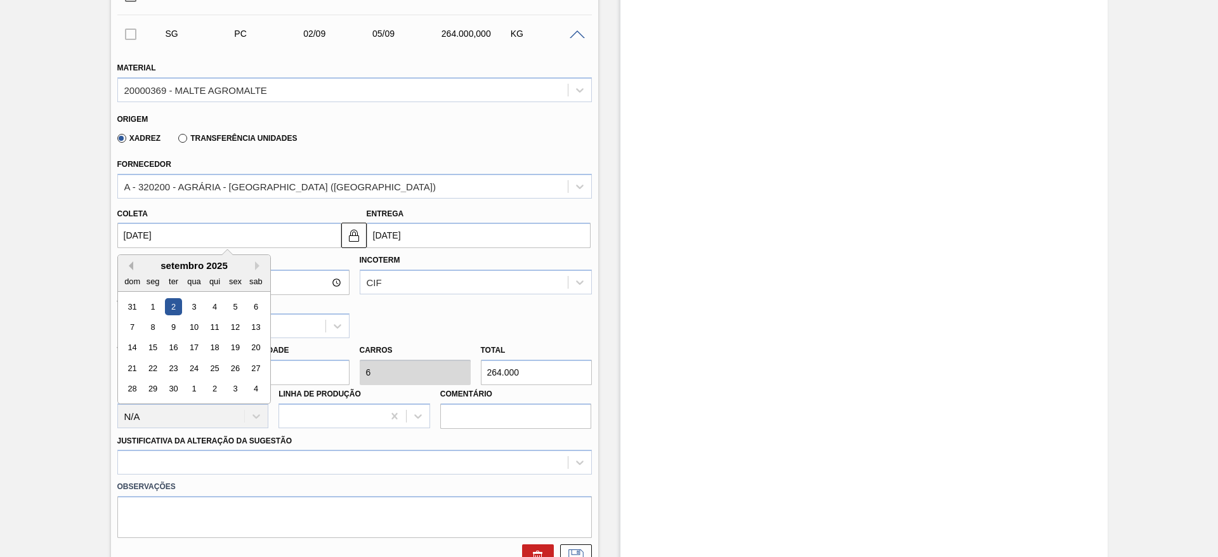
click at [129, 268] on button "Previous Month" at bounding box center [128, 265] width 9 height 9
click at [132, 391] on div "24" at bounding box center [132, 389] width 17 height 17
type input "[DATE]"
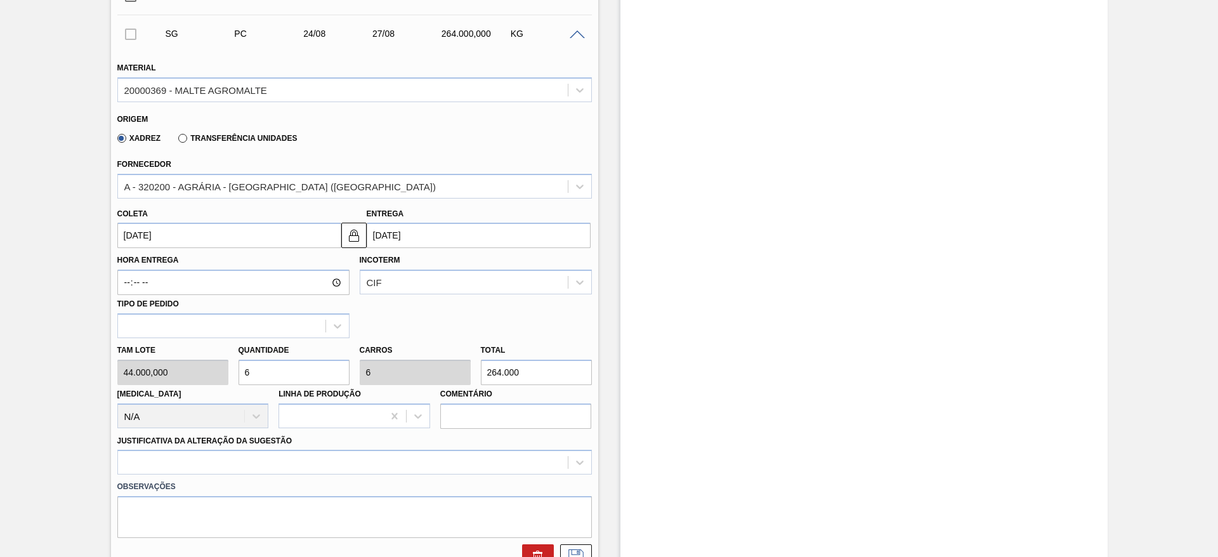
scroll to position [730, 0]
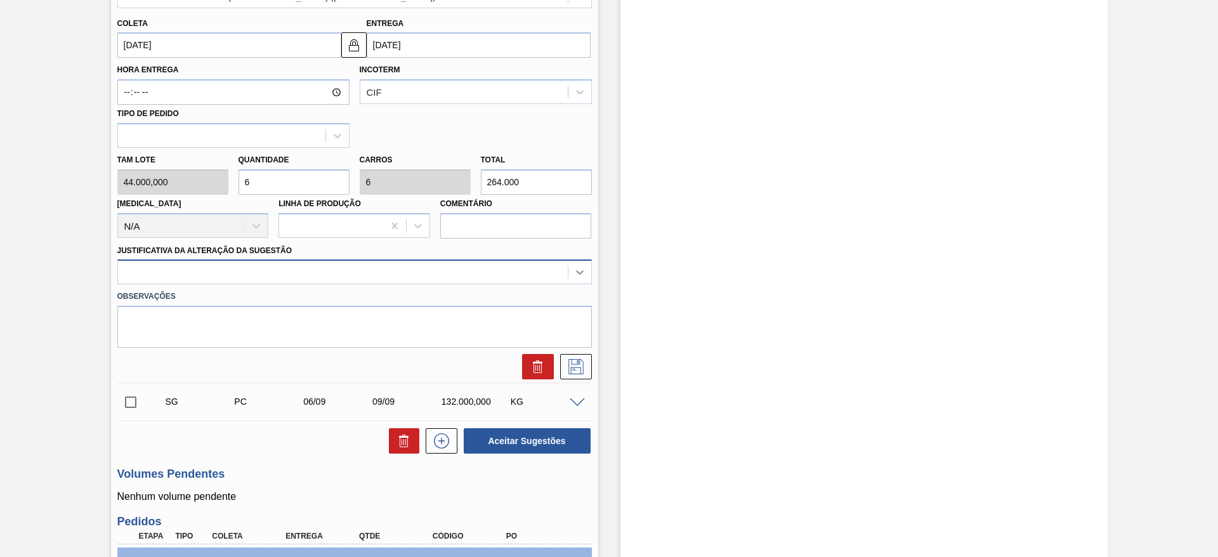
click at [579, 276] on icon at bounding box center [580, 272] width 13 height 13
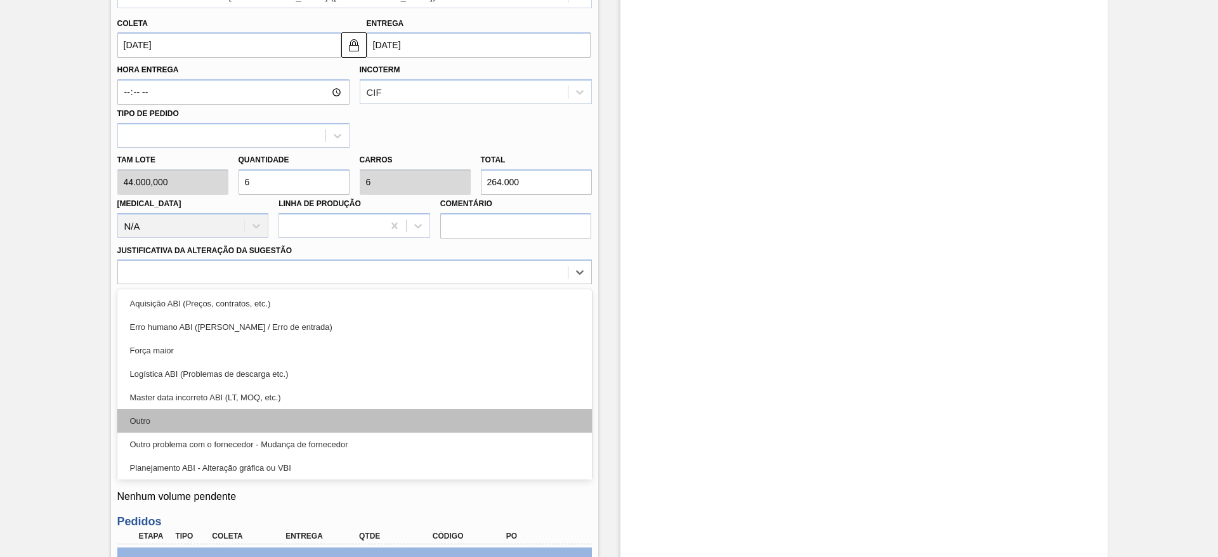
click at [152, 414] on div "Outro" at bounding box center [354, 420] width 475 height 23
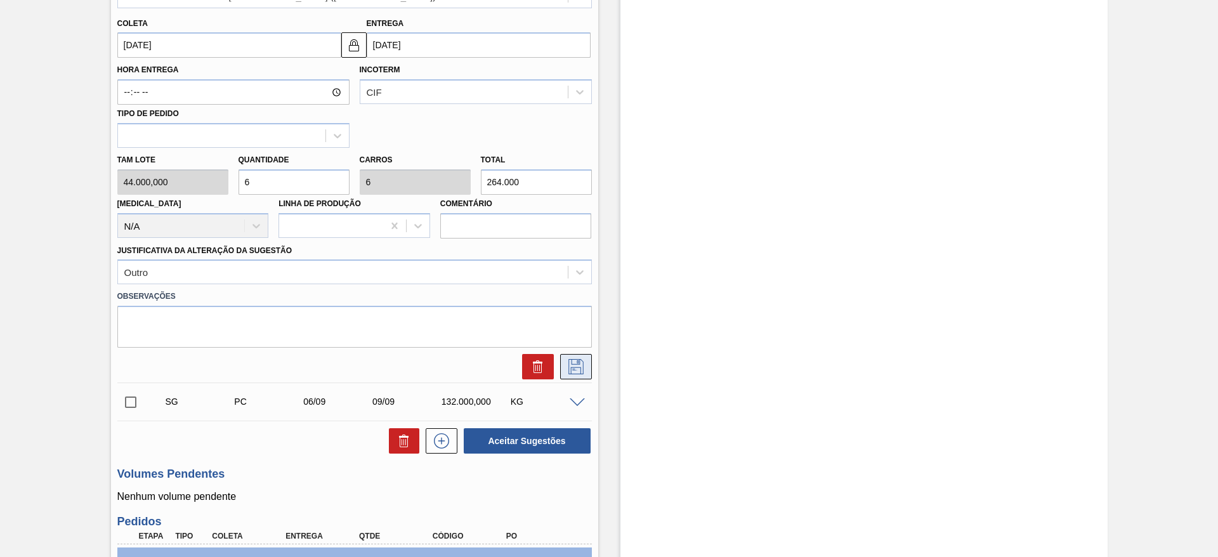
click at [573, 364] on icon at bounding box center [576, 366] width 15 height 15
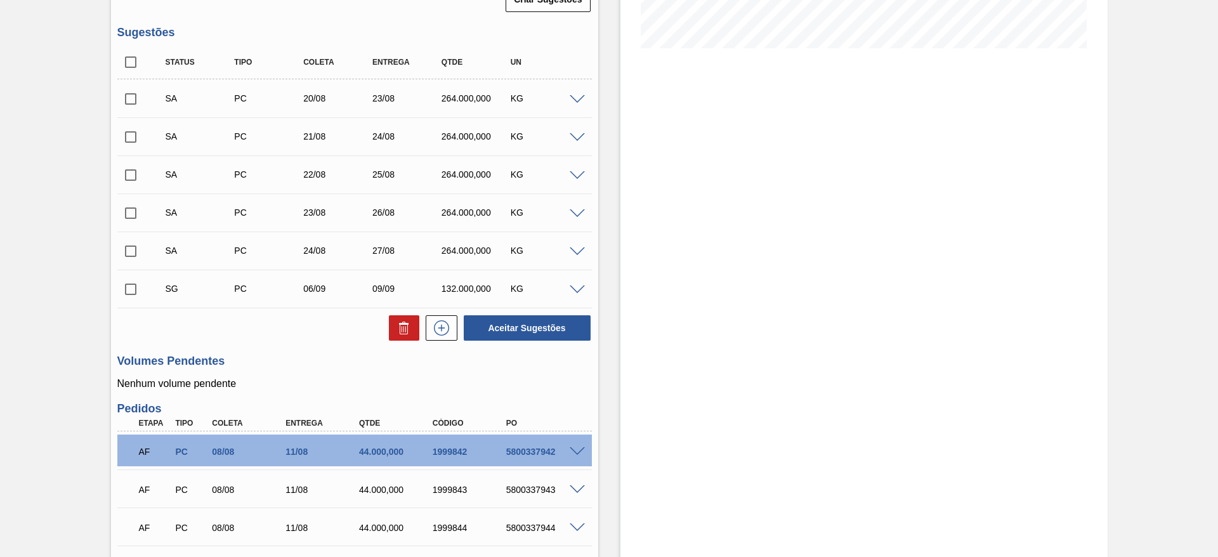
scroll to position [159, 0]
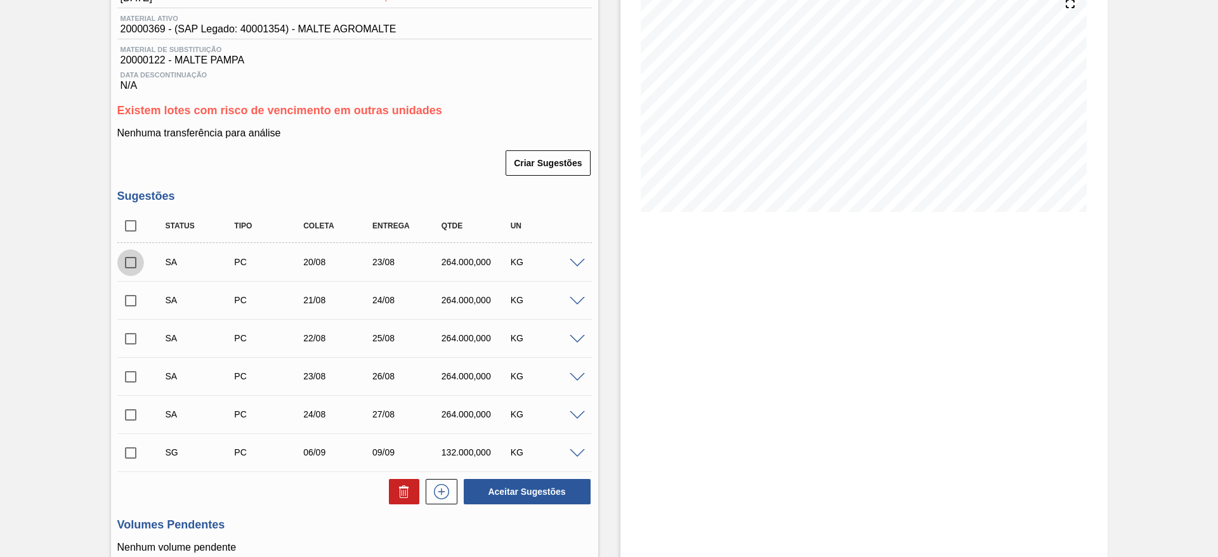
click at [128, 263] on input "checkbox" at bounding box center [130, 262] width 27 height 27
checkbox input "true"
click at [125, 296] on input "checkbox" at bounding box center [130, 300] width 27 height 27
checkbox input "true"
click at [126, 342] on input "checkbox" at bounding box center [130, 339] width 27 height 27
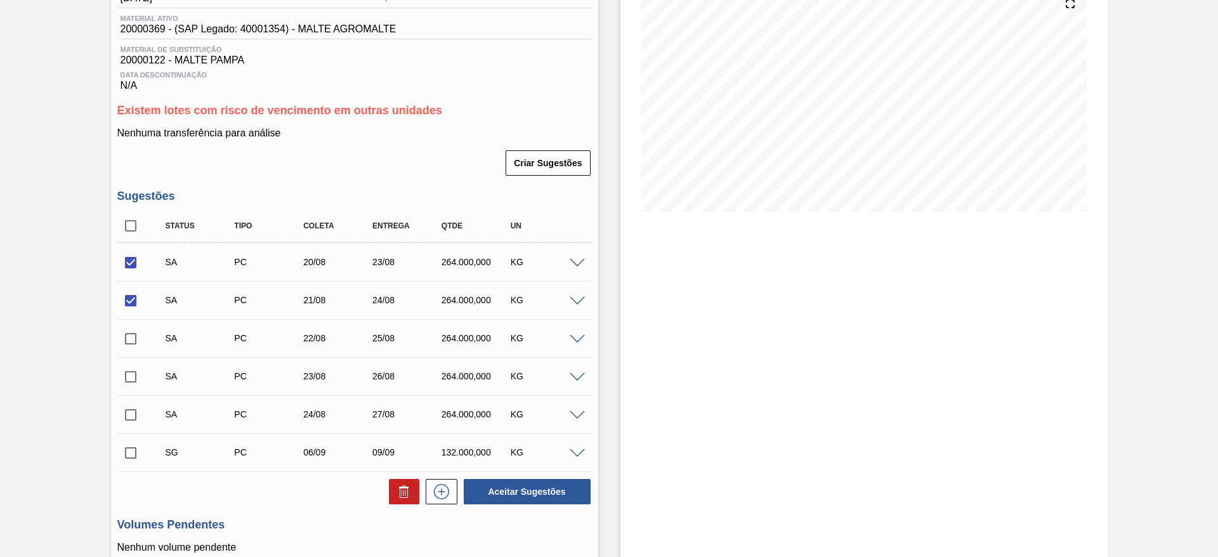
checkbox input "true"
click at [131, 379] on input "checkbox" at bounding box center [130, 377] width 27 height 27
checkbox input "true"
click at [129, 414] on input "checkbox" at bounding box center [130, 415] width 27 height 27
checkbox input "true"
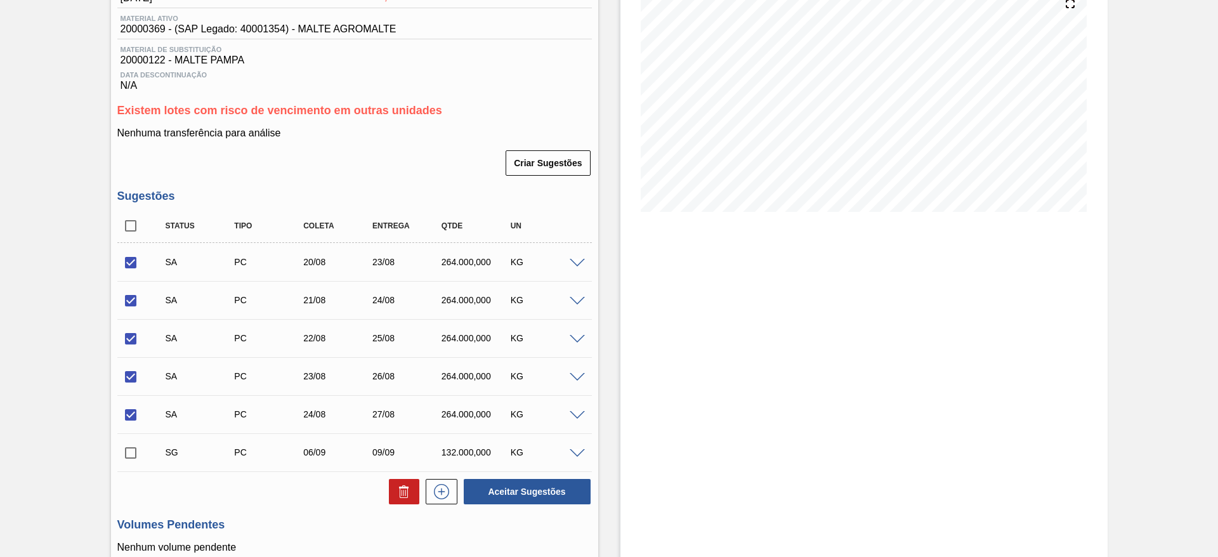
scroll to position [350, 0]
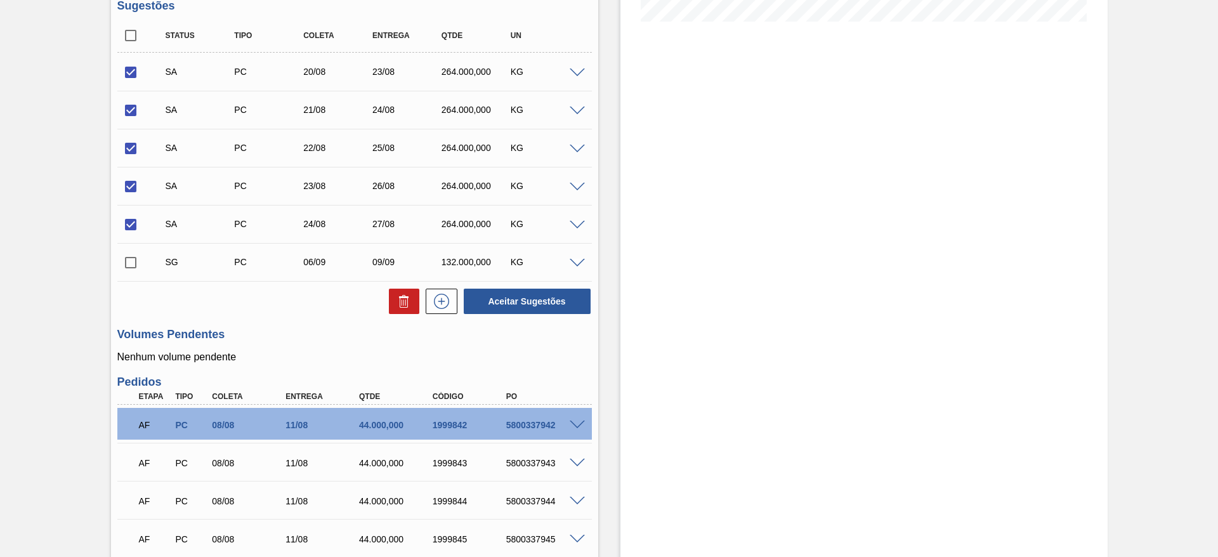
click at [572, 265] on span at bounding box center [577, 264] width 15 height 10
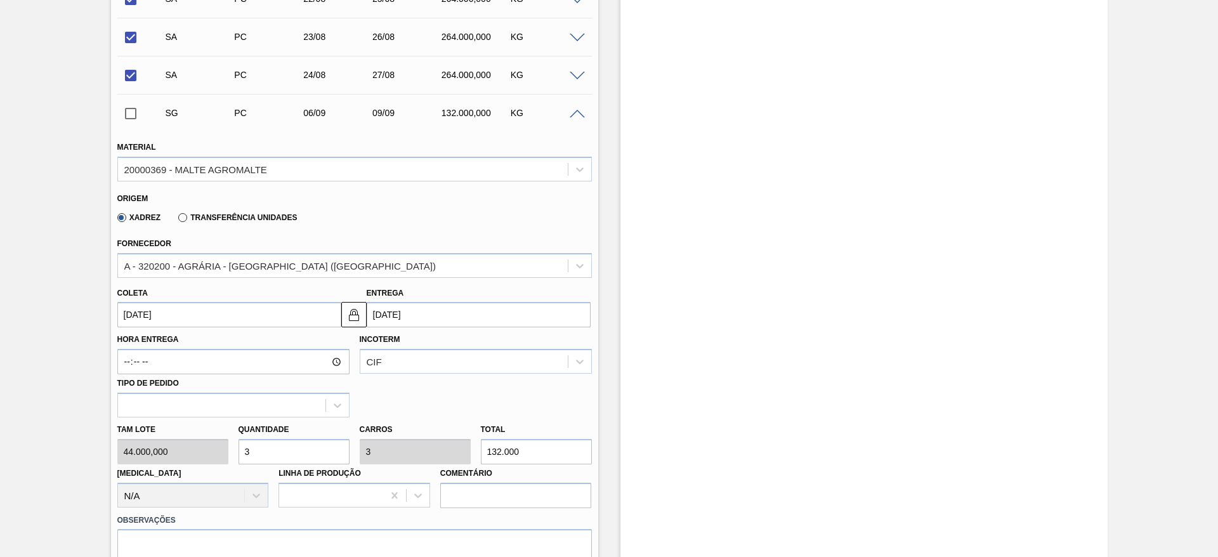
scroll to position [540, 0]
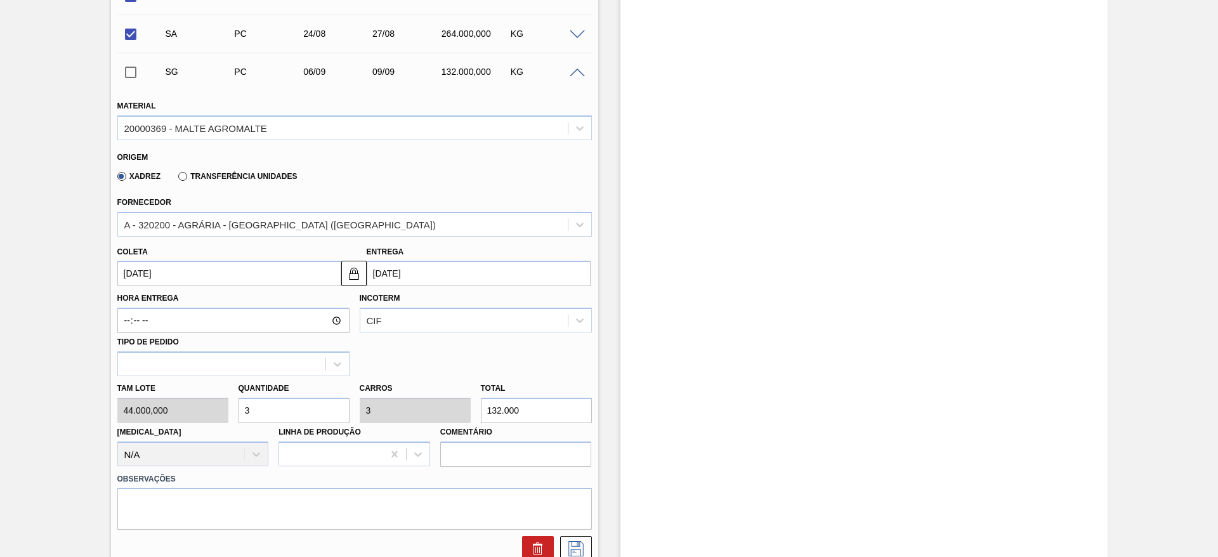
drag, startPoint x: 270, startPoint y: 403, endPoint x: 164, endPoint y: 430, distance: 110.1
click at [164, 430] on div "[PERSON_NAME] 44.000,000 Quantidade 3 Carros 3 Total 132.000 [MEDICAL_DATA] N/A…" at bounding box center [354, 421] width 485 height 91
type input "6"
type input "264.000"
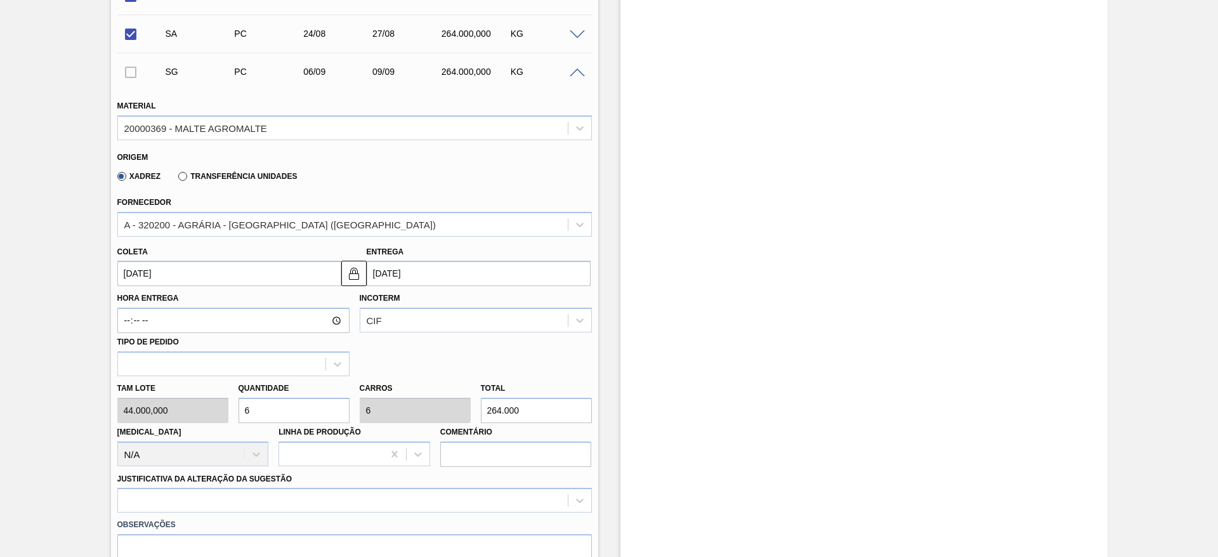
type input "6"
click at [127, 277] on input "[DATE]" at bounding box center [229, 273] width 224 height 25
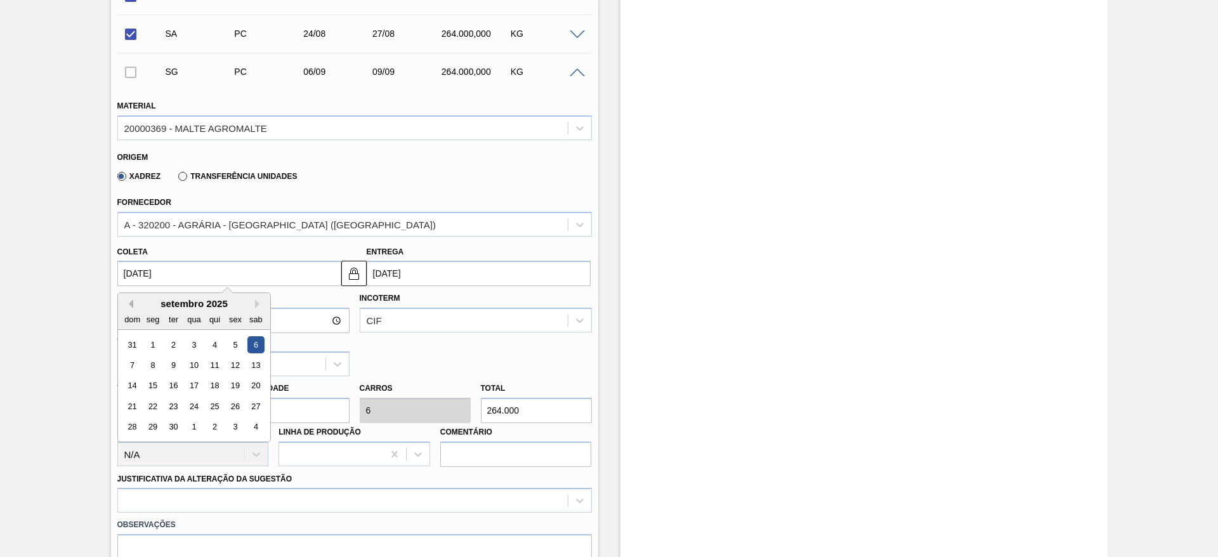
click at [131, 301] on button "Previous Month" at bounding box center [128, 304] width 9 height 9
click at [173, 404] on div "19" at bounding box center [172, 406] width 17 height 17
type input "[DATE]"
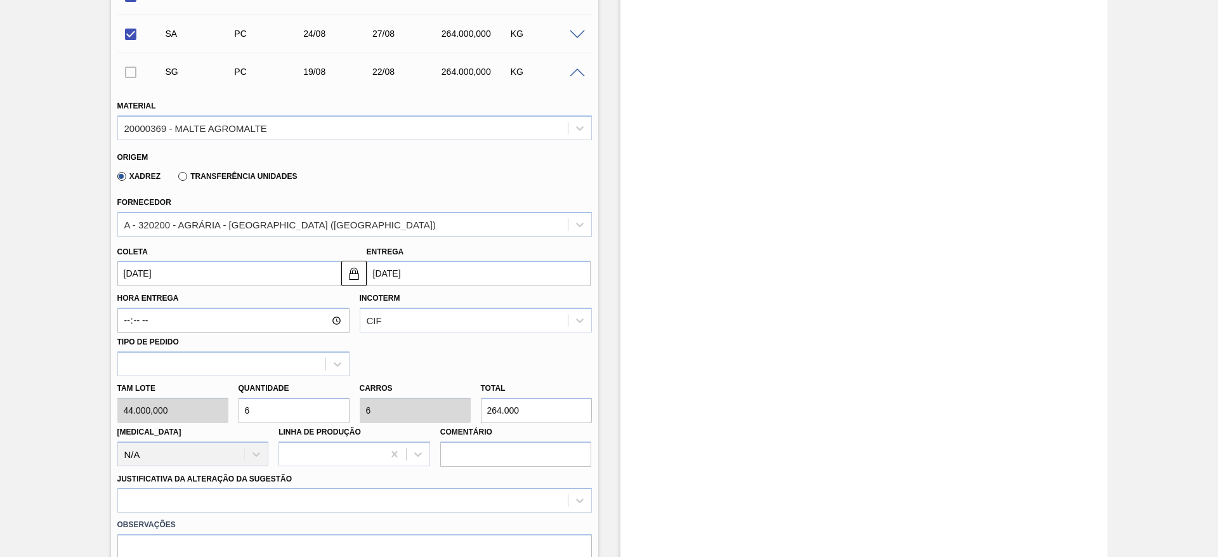
scroll to position [730, 0]
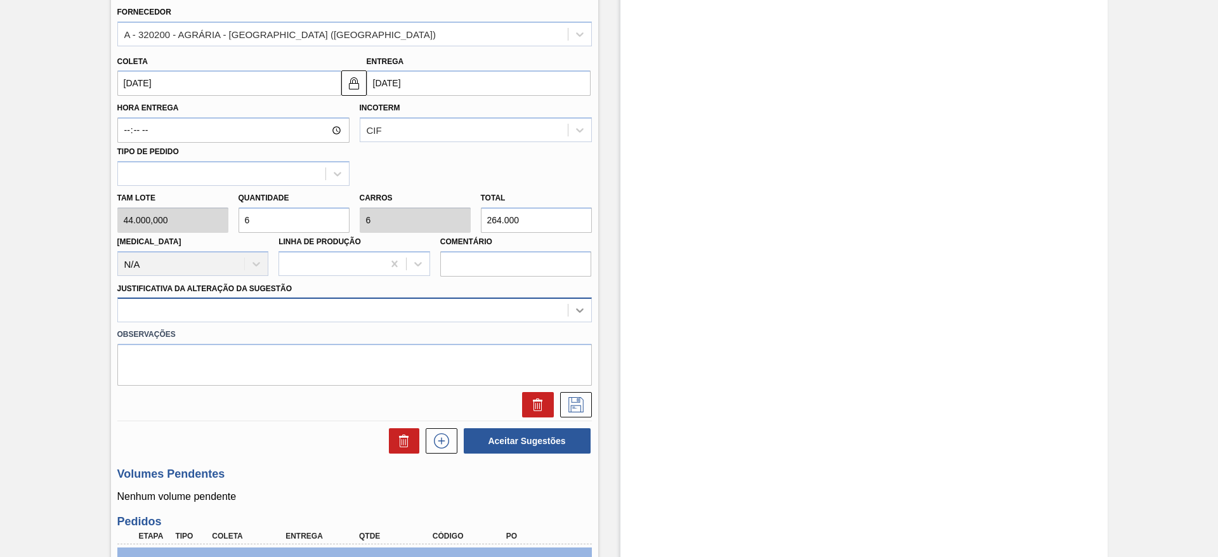
click at [579, 313] on icon at bounding box center [580, 310] width 13 height 13
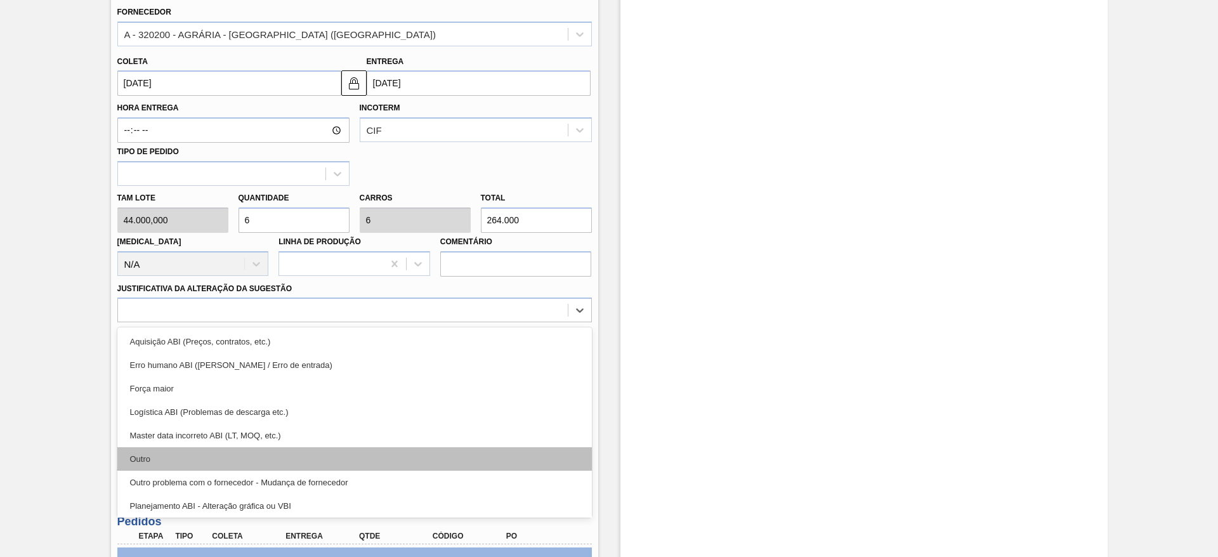
click at [159, 452] on div "Outro" at bounding box center [354, 458] width 475 height 23
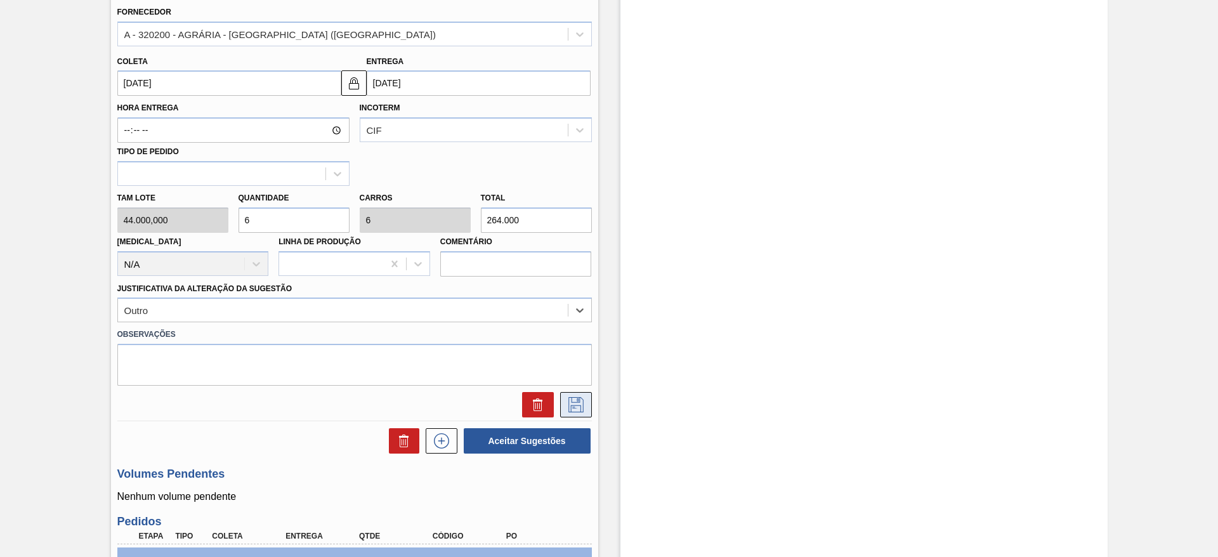
click at [576, 406] on icon at bounding box center [576, 404] width 15 height 15
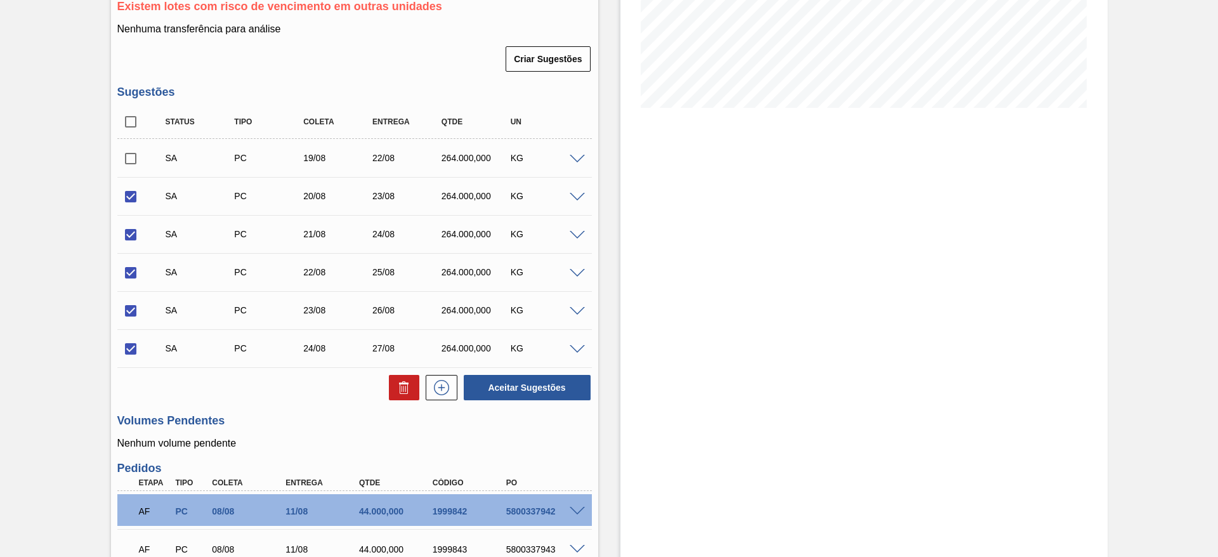
scroll to position [254, 0]
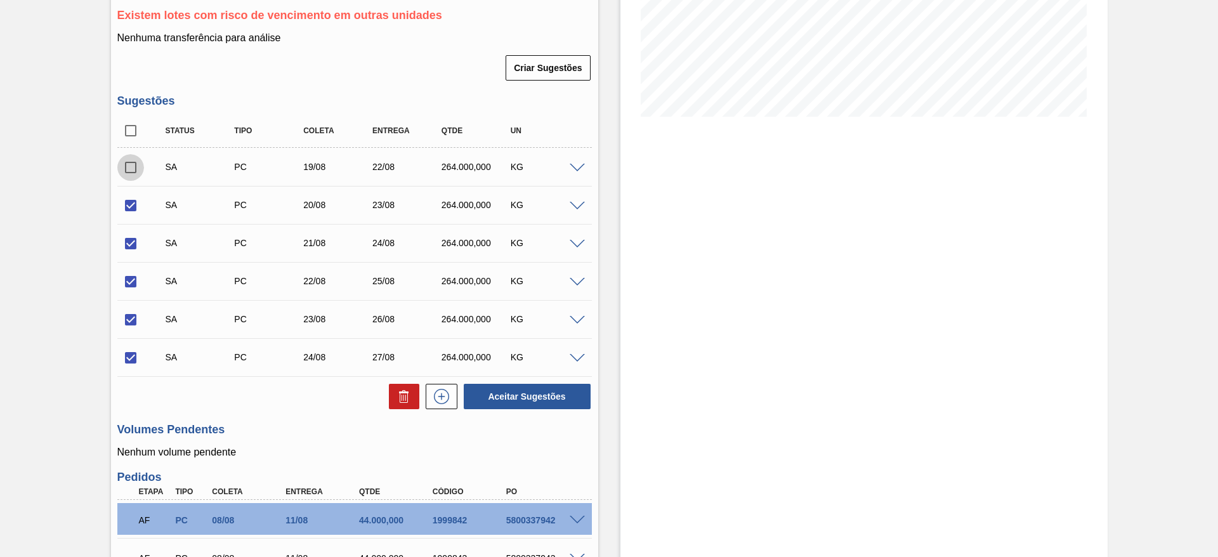
click at [127, 169] on input "checkbox" at bounding box center [130, 167] width 27 height 27
click at [551, 402] on button "Aceitar Sugestões" at bounding box center [527, 396] width 127 height 25
checkbox input "false"
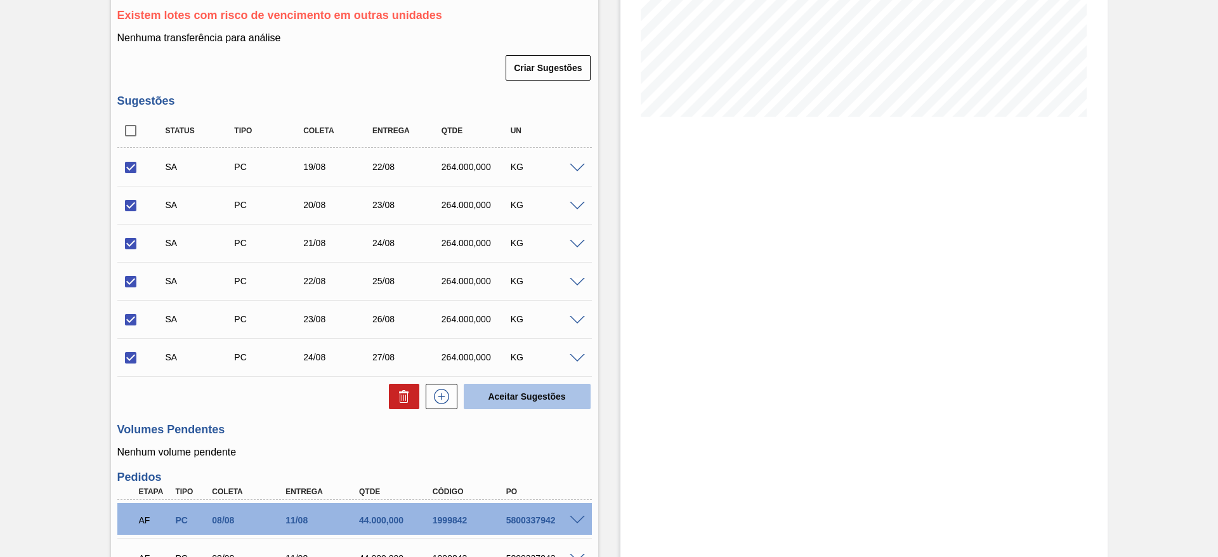
checkbox input "false"
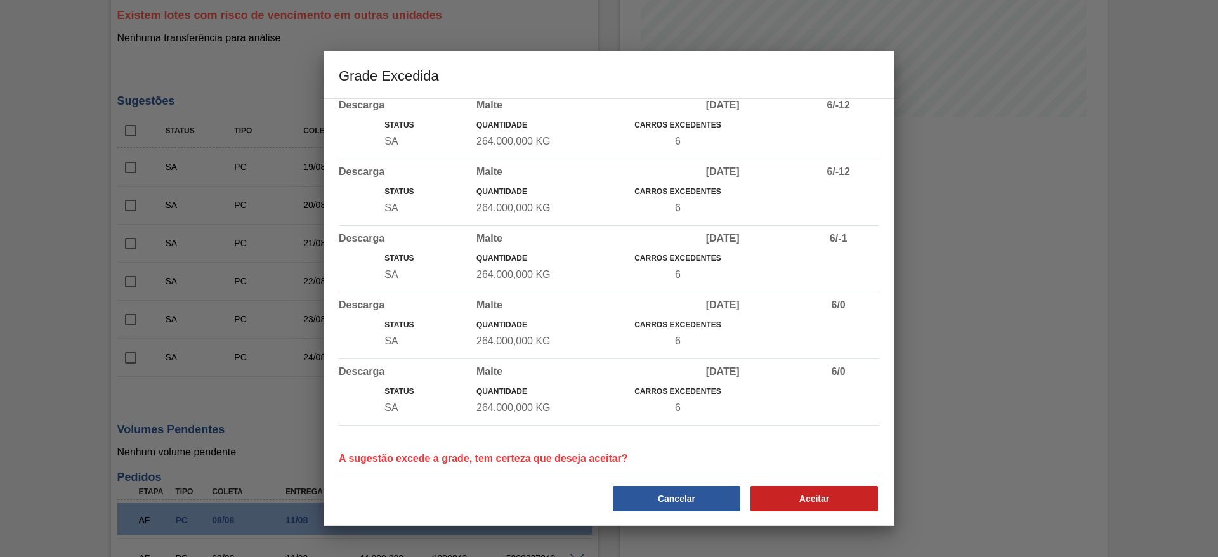
scroll to position [29, 0]
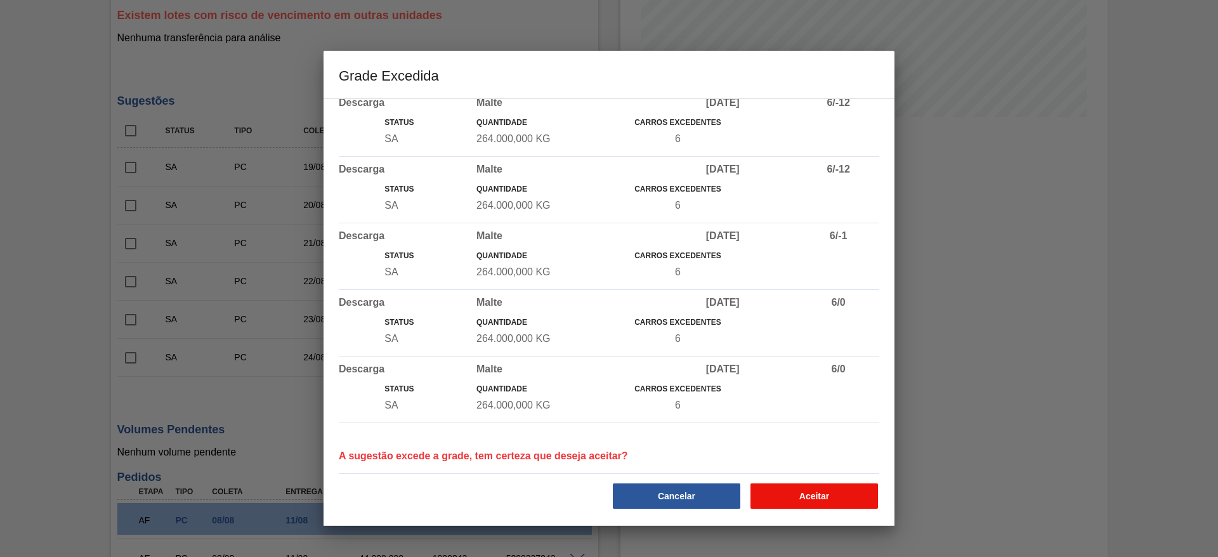
click at [800, 492] on button "Aceitar" at bounding box center [815, 496] width 128 height 25
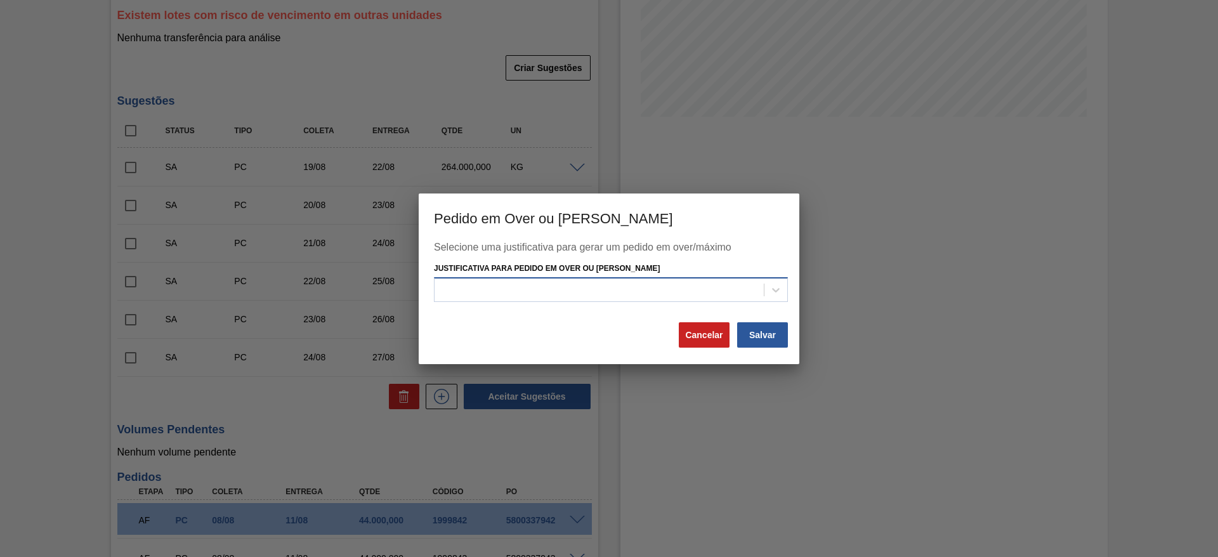
click at [470, 284] on div at bounding box center [599, 290] width 329 height 18
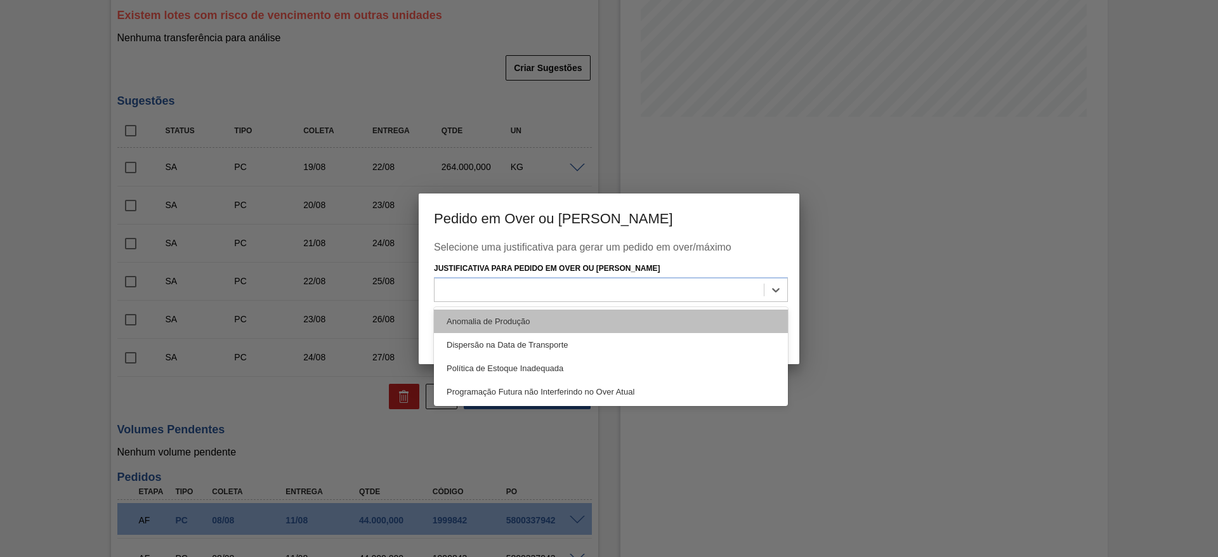
click at [471, 327] on div "Anomalia de Produção" at bounding box center [611, 321] width 354 height 23
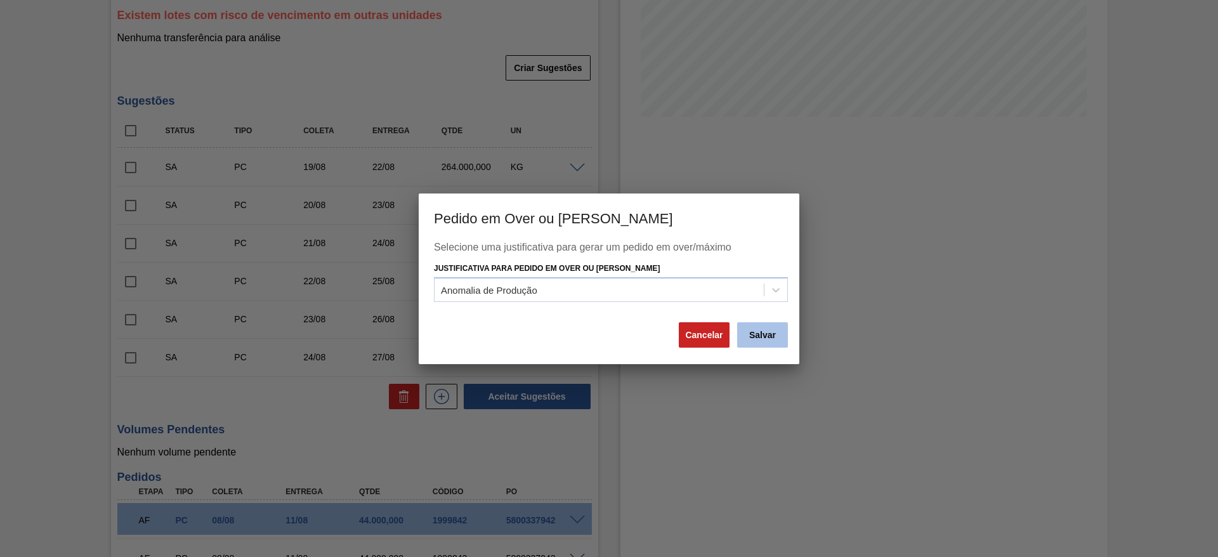
click at [770, 338] on button "Salvar" at bounding box center [762, 334] width 51 height 25
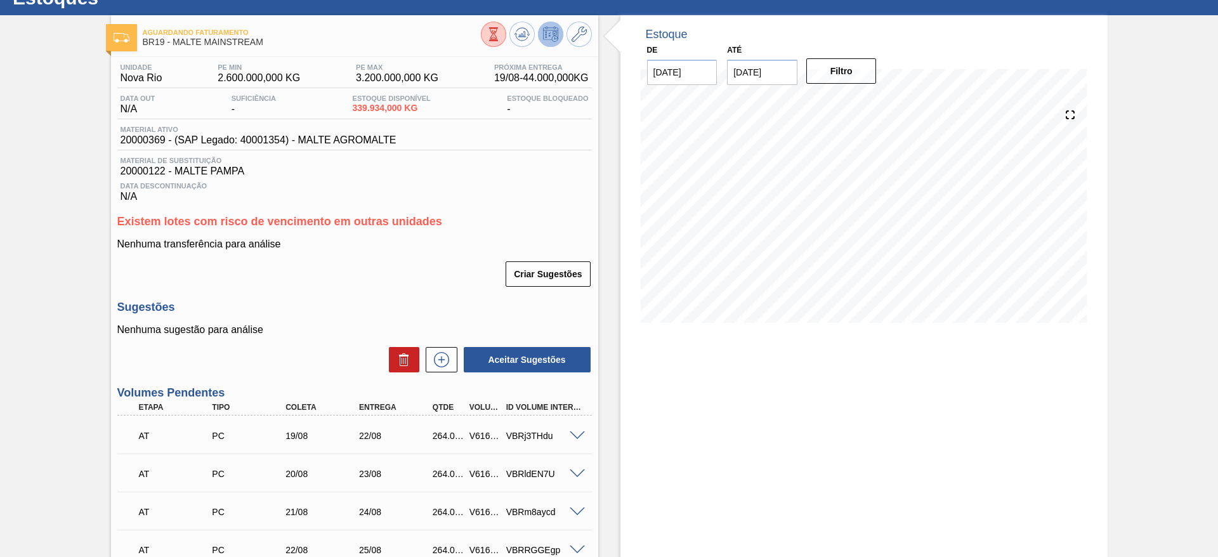
scroll to position [0, 0]
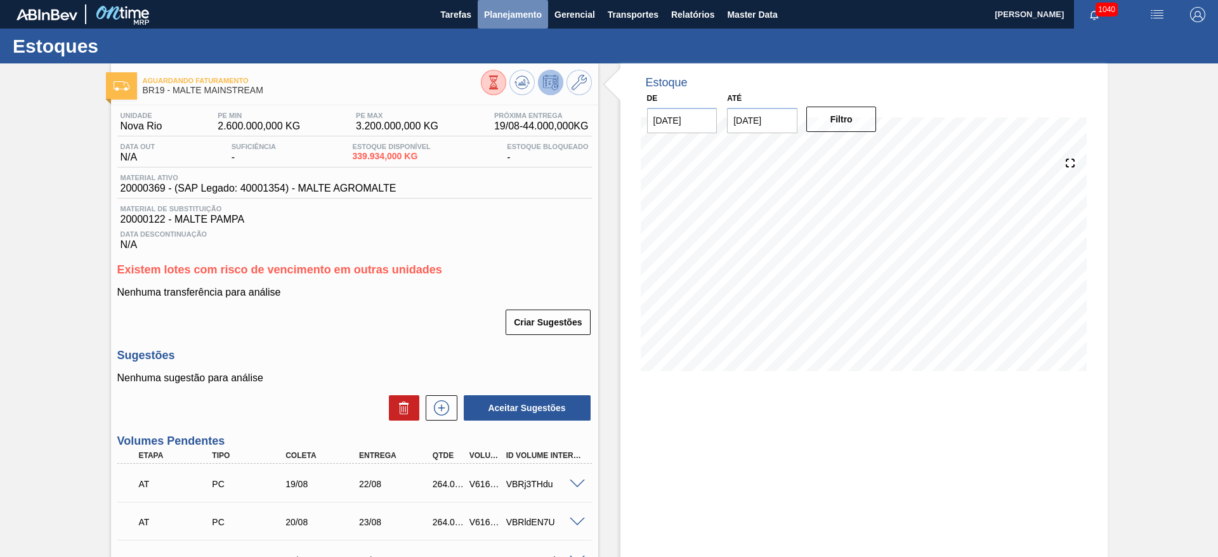
click at [515, 13] on span "Planejamento" at bounding box center [513, 14] width 58 height 15
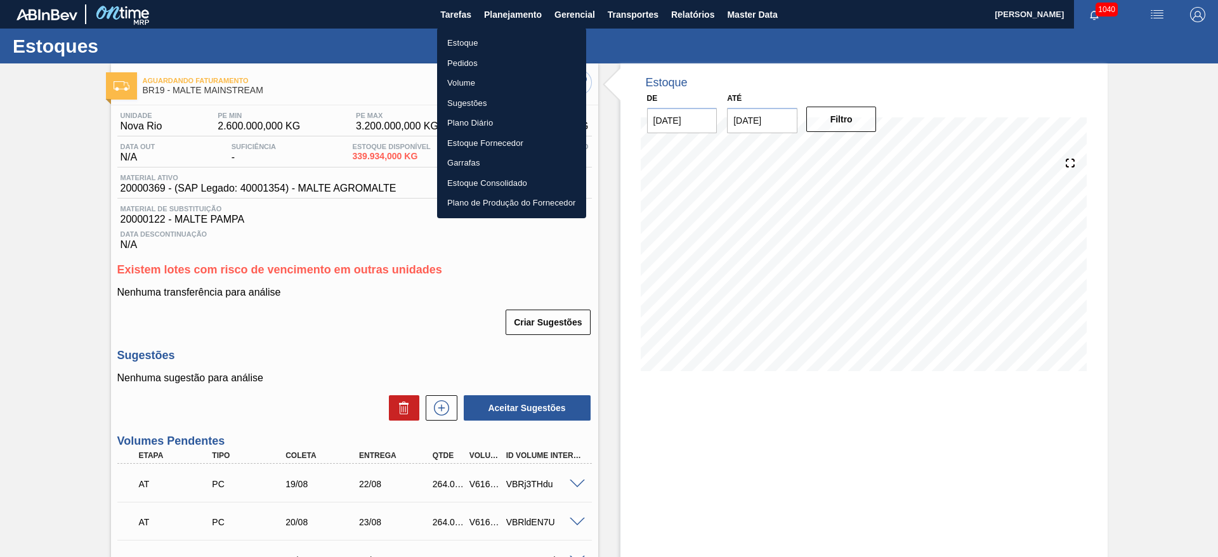
click at [464, 43] on li "Estoque" at bounding box center [511, 43] width 149 height 20
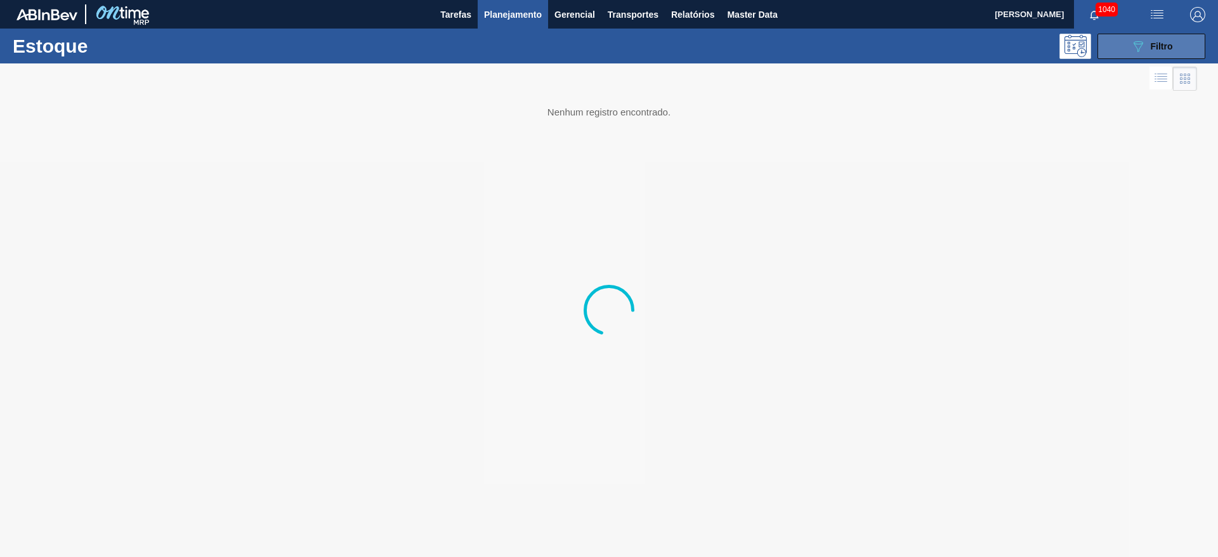
click at [1151, 46] on span "Filtro" at bounding box center [1162, 46] width 22 height 10
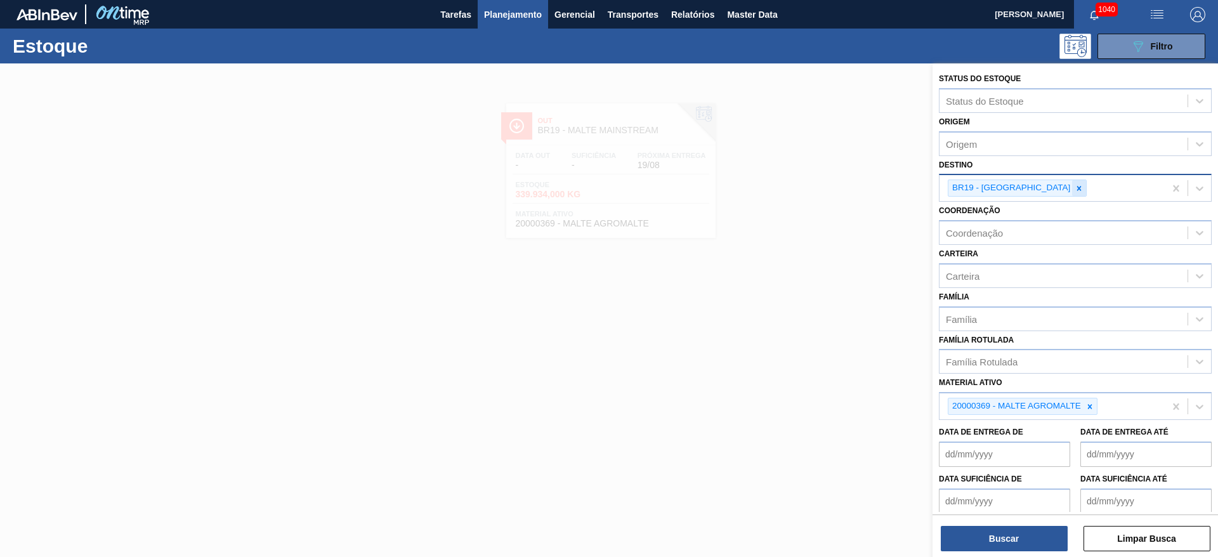
click at [1075, 188] on icon at bounding box center [1079, 188] width 9 height 9
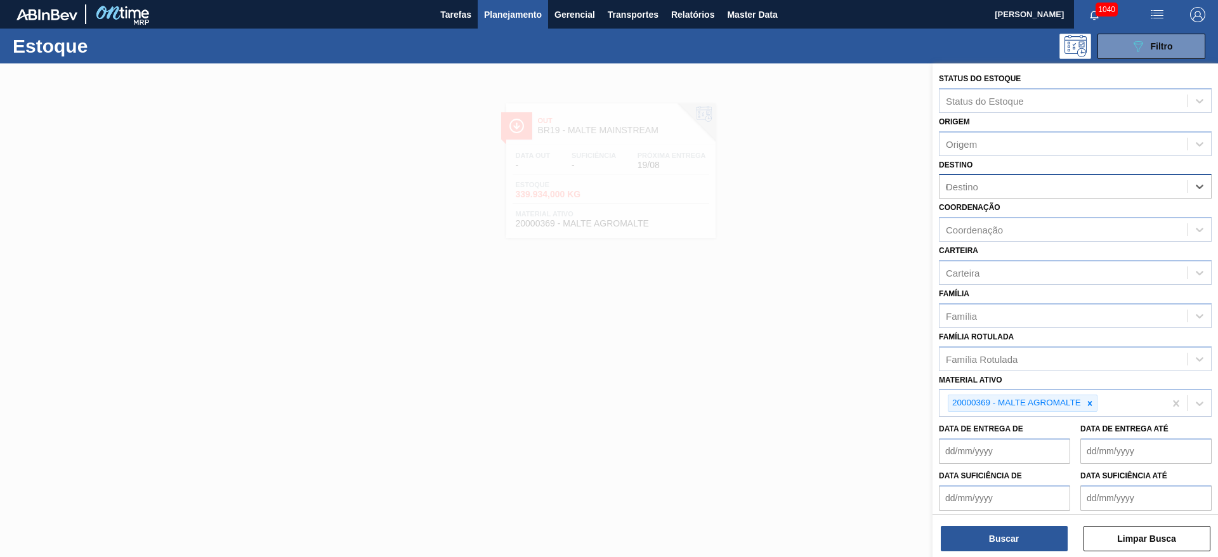
type input "09"
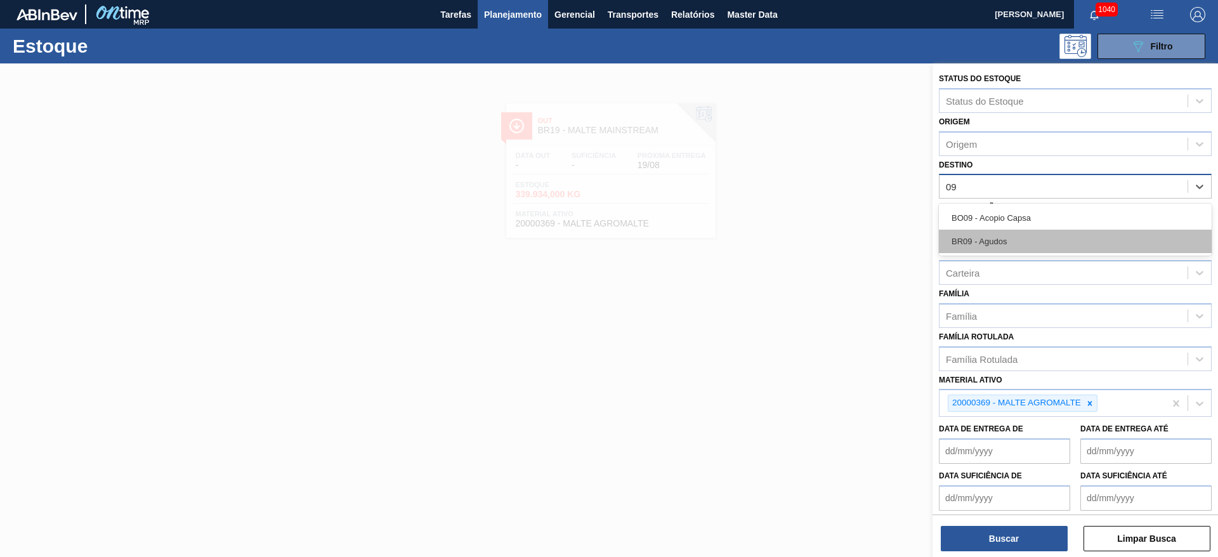
click at [995, 238] on div "BR09 - Agudos" at bounding box center [1075, 241] width 273 height 23
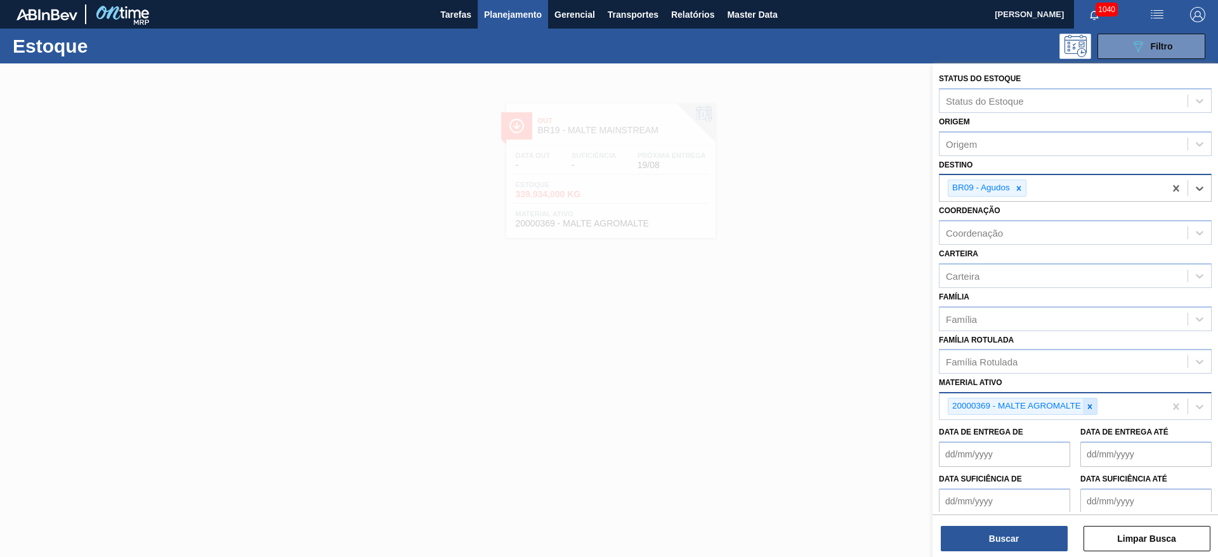
click at [1090, 404] on icon at bounding box center [1090, 406] width 9 height 9
click at [970, 280] on div "Carteira" at bounding box center [963, 275] width 34 height 11
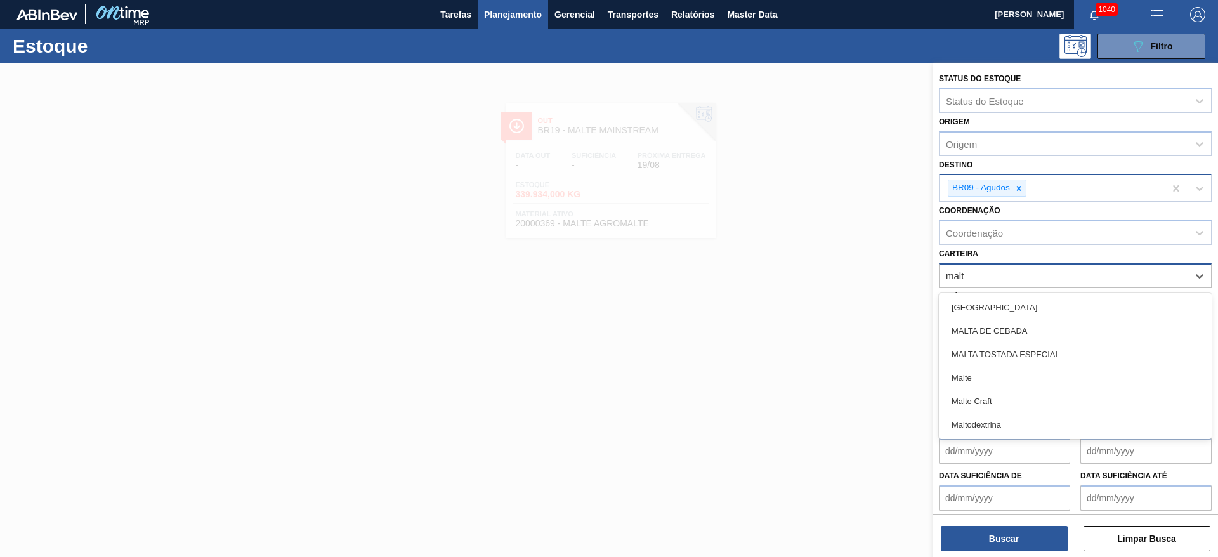
type input "malte"
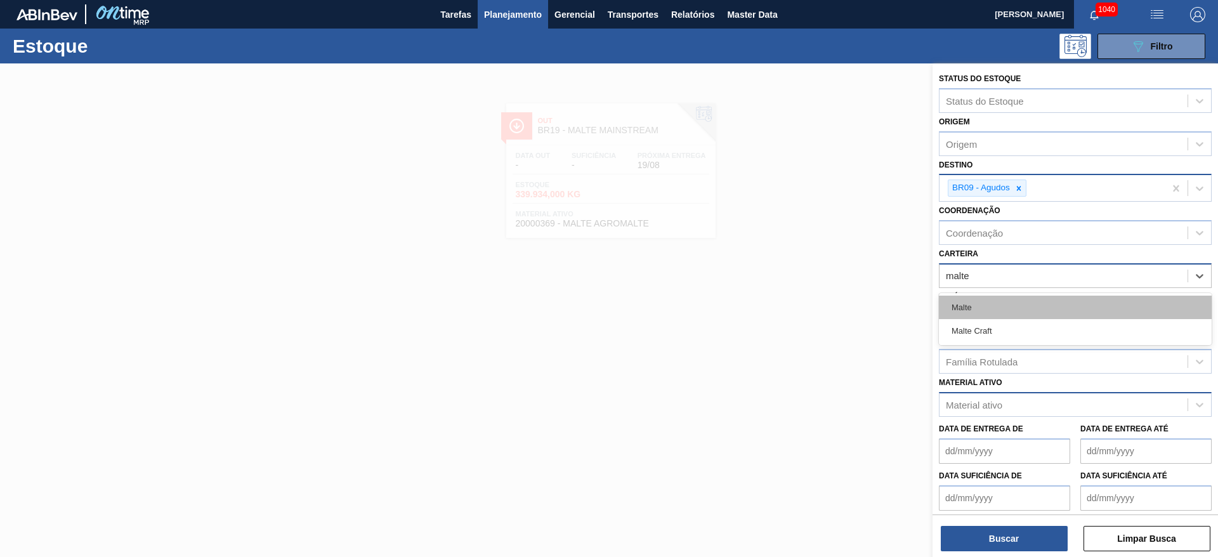
click at [973, 304] on div "Malte" at bounding box center [1075, 307] width 273 height 23
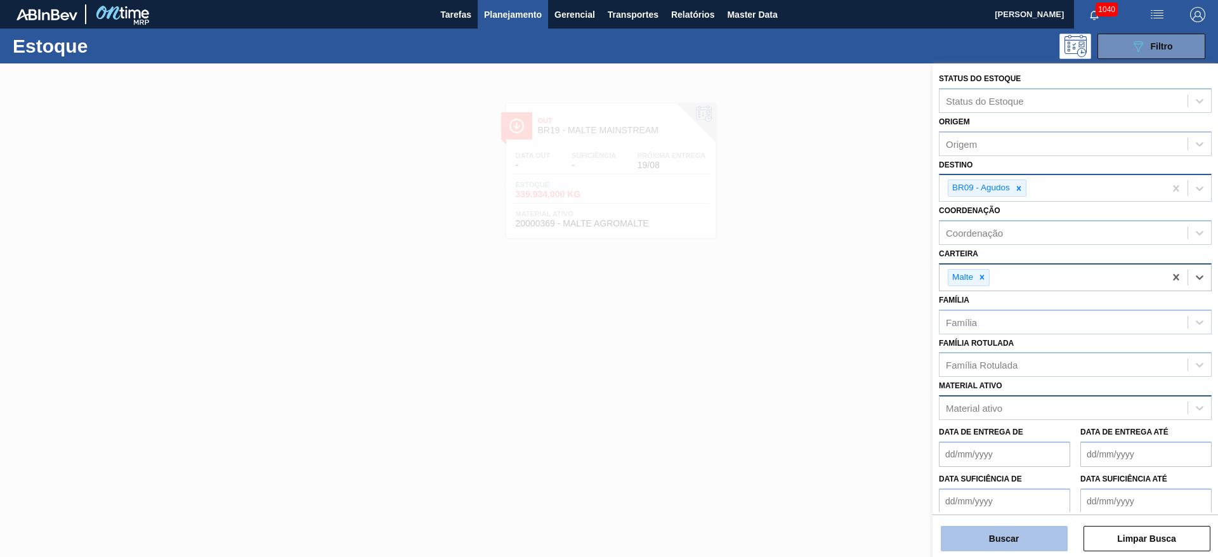
click at [994, 539] on button "Buscar" at bounding box center [1004, 538] width 127 height 25
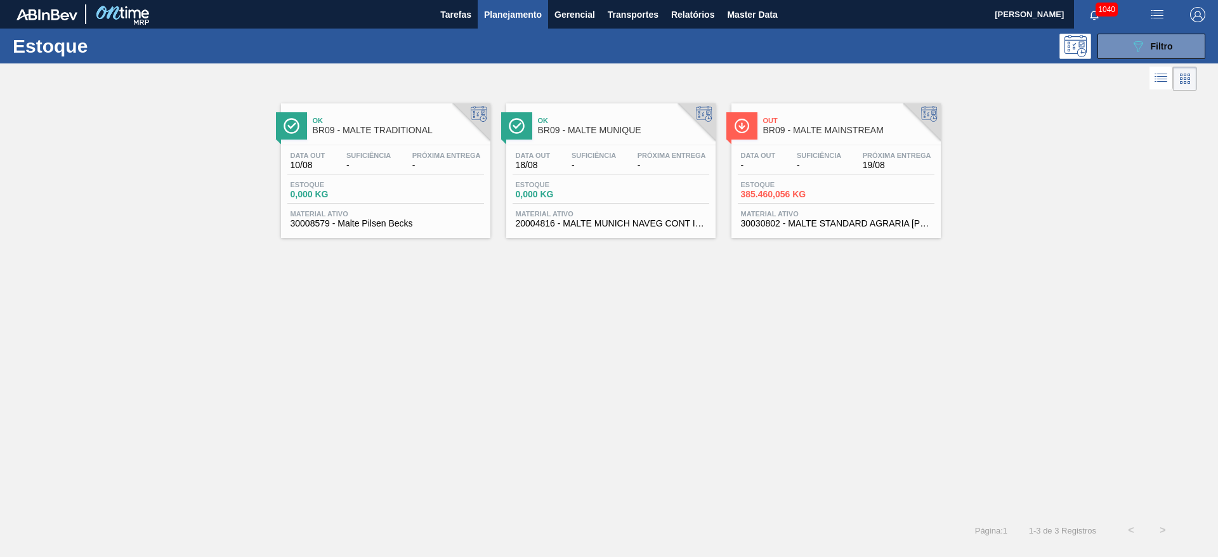
click at [835, 168] on span "-" at bounding box center [819, 166] width 44 height 10
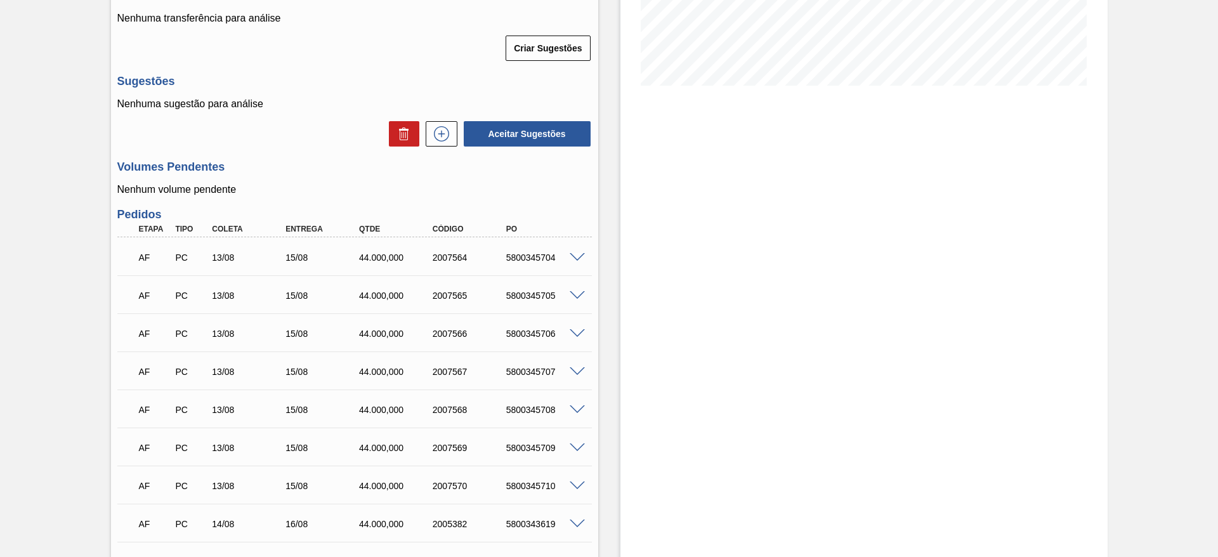
scroll to position [476, 0]
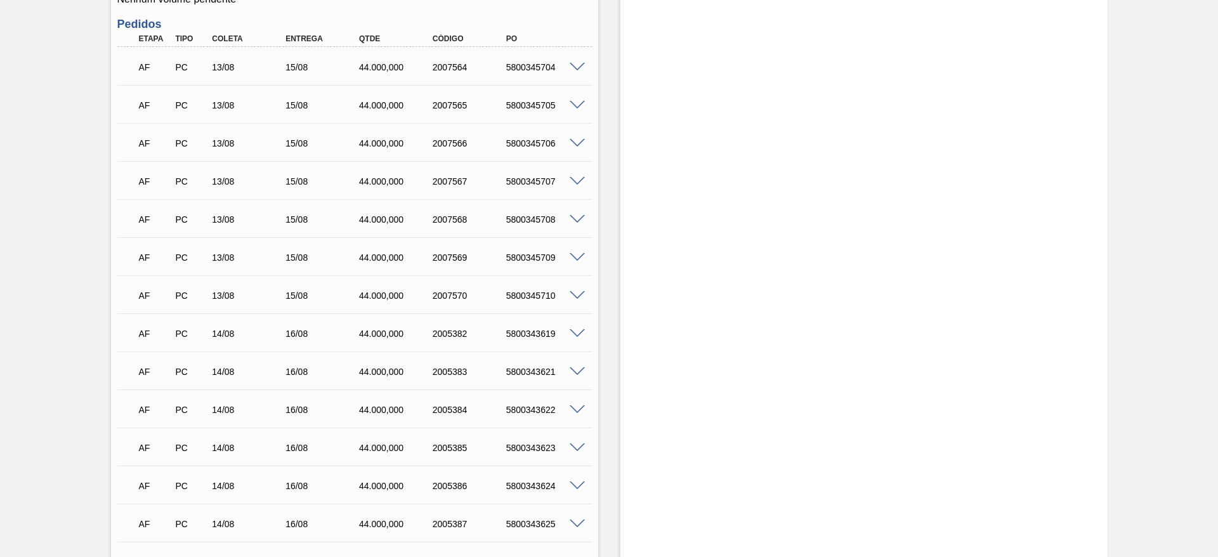
click at [572, 63] on span at bounding box center [577, 68] width 15 height 10
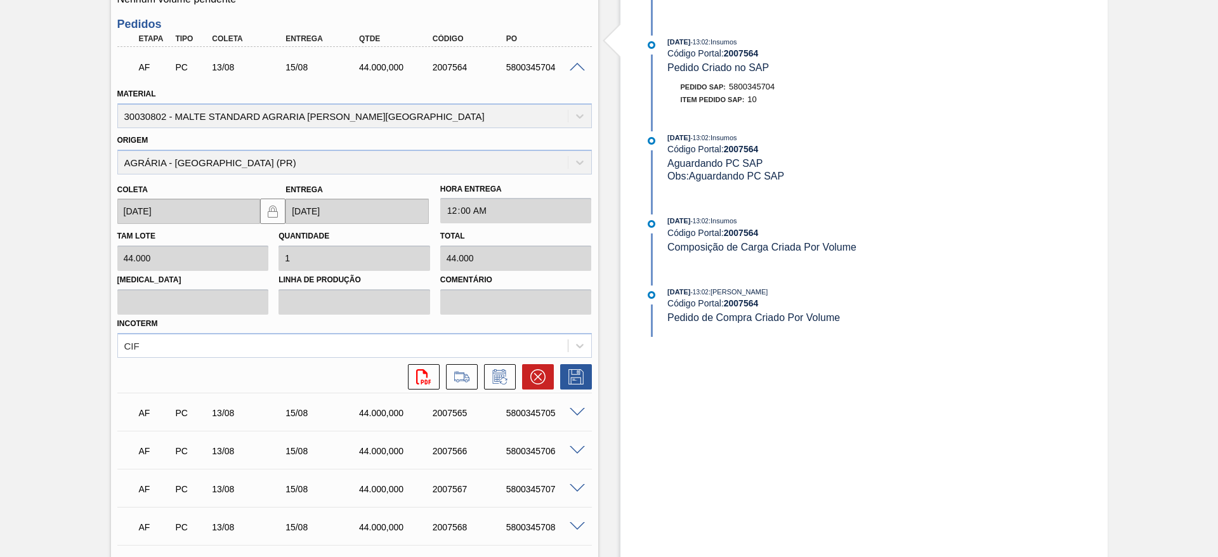
click at [572, 63] on span at bounding box center [577, 68] width 15 height 10
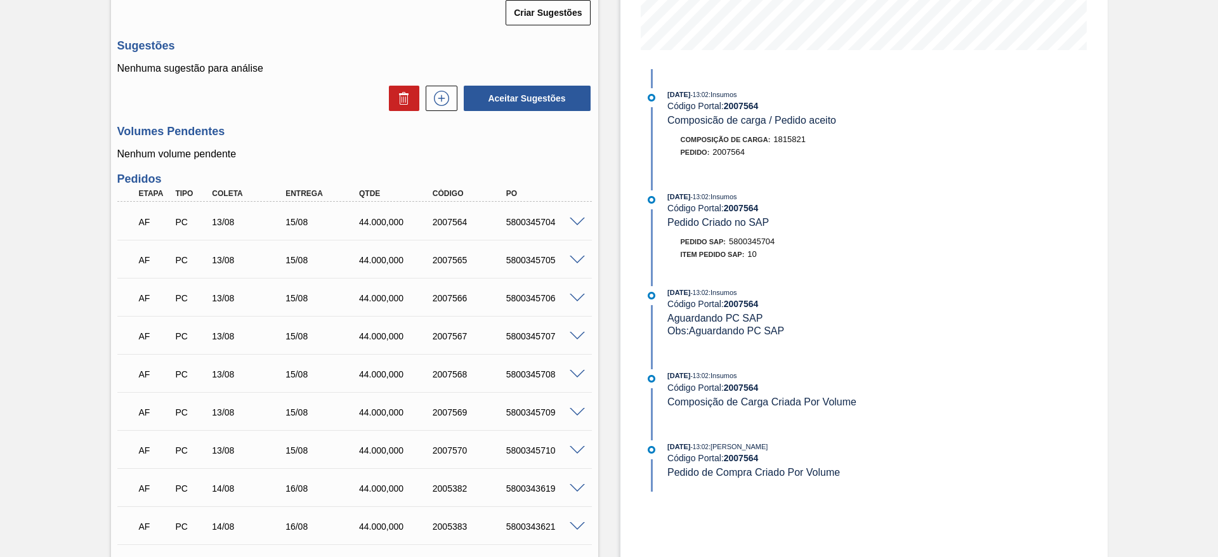
scroll to position [190, 0]
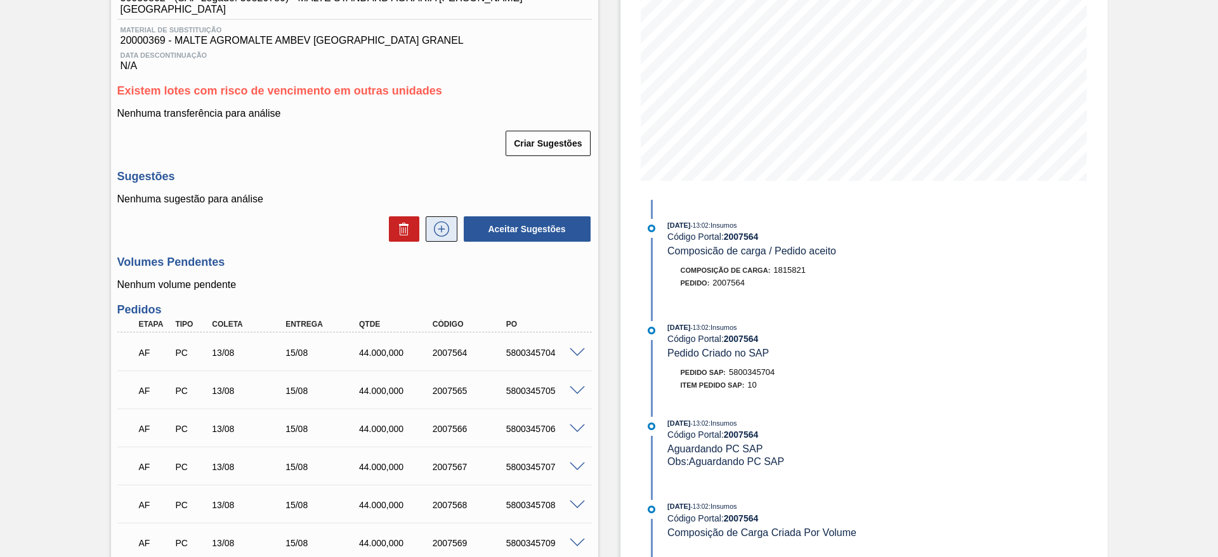
click at [432, 221] on icon at bounding box center [442, 228] width 20 height 15
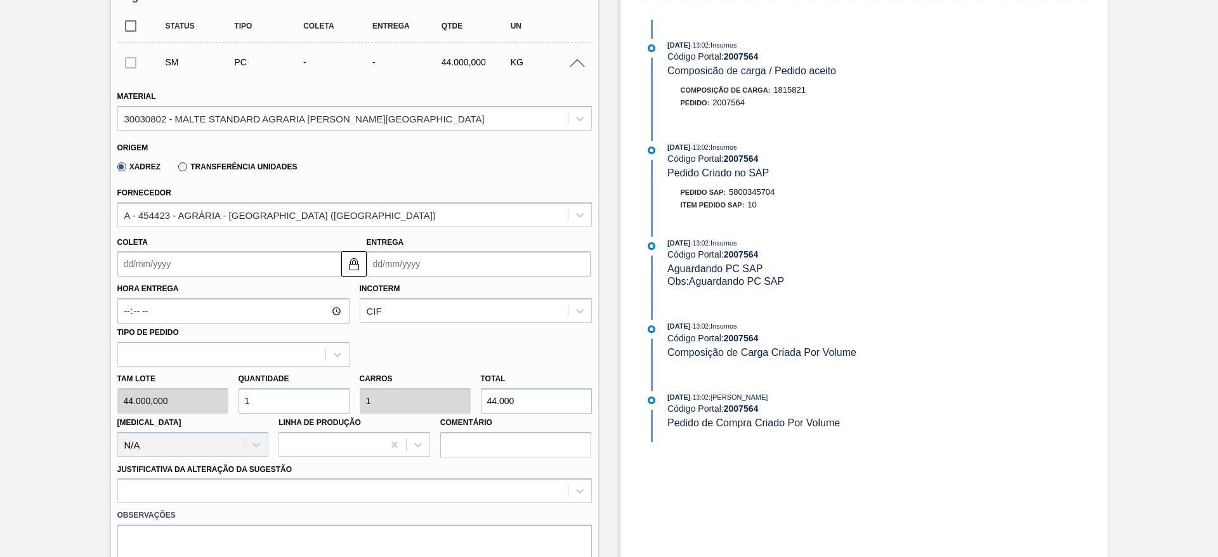
scroll to position [381, 0]
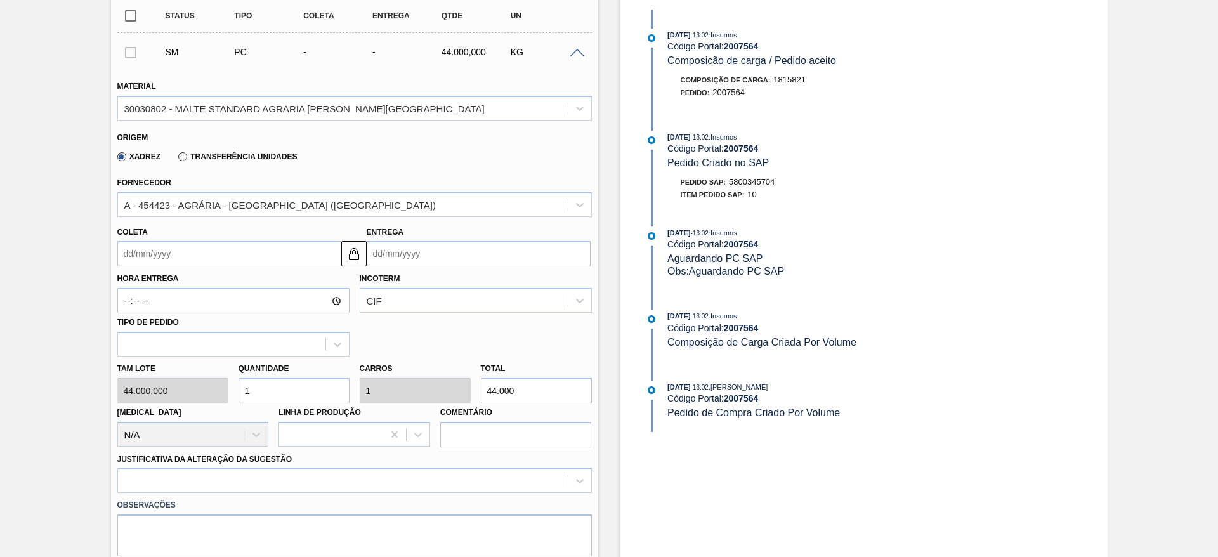
click at [206, 380] on div "[PERSON_NAME] 44.000,000 Quantidade 1 Carros 1 Total 44.000 [MEDICAL_DATA] N/A …" at bounding box center [354, 402] width 485 height 91
type input "2"
type input "88.000"
type input "2"
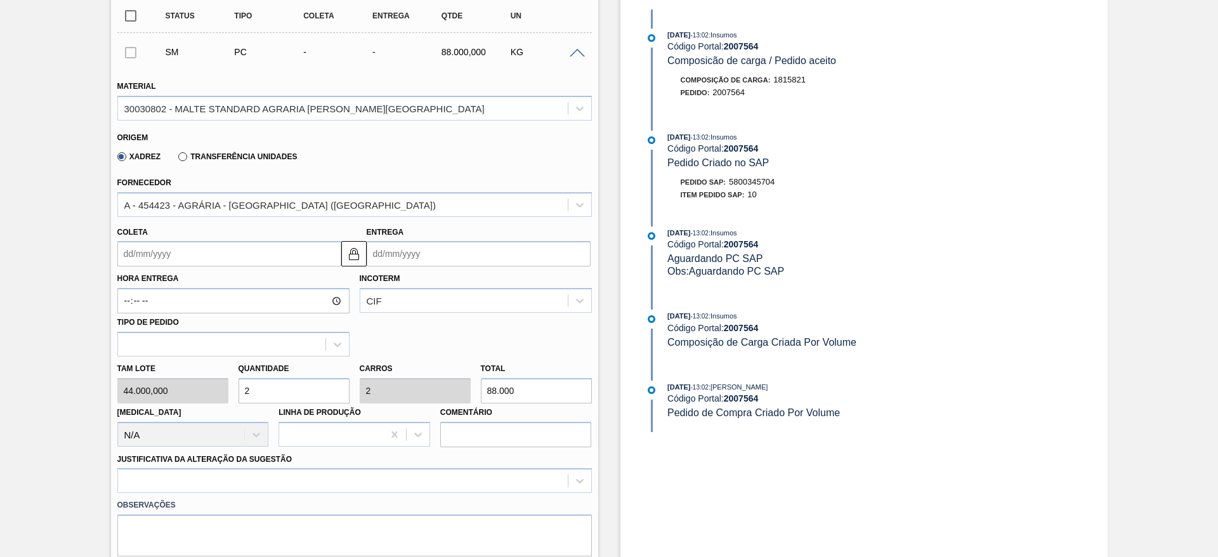
click at [124, 246] on input "Coleta" at bounding box center [229, 253] width 224 height 25
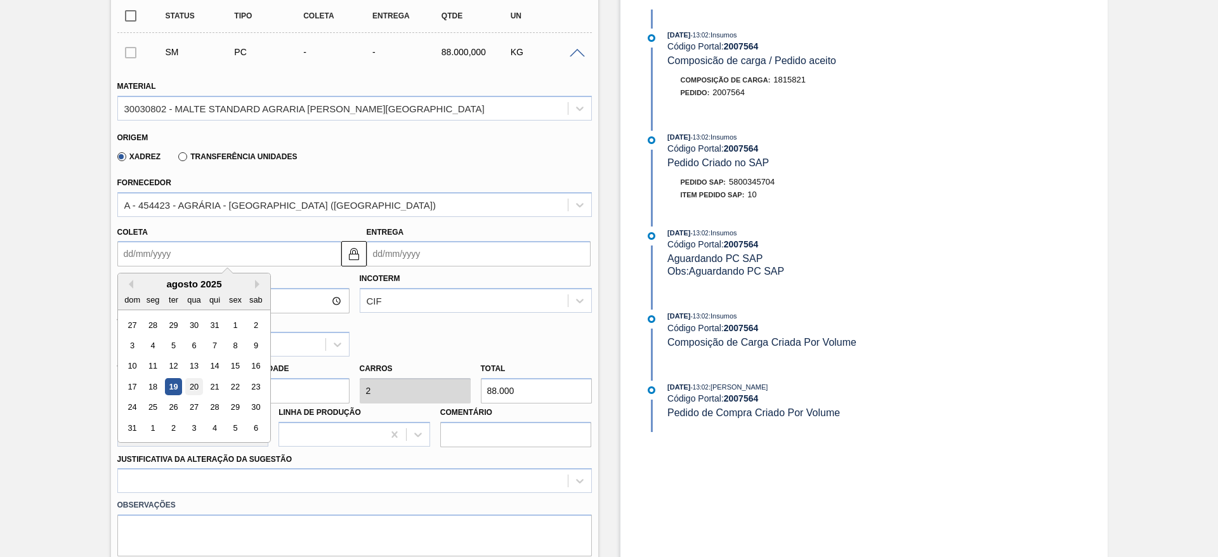
click at [193, 378] on div "20" at bounding box center [193, 386] width 17 height 17
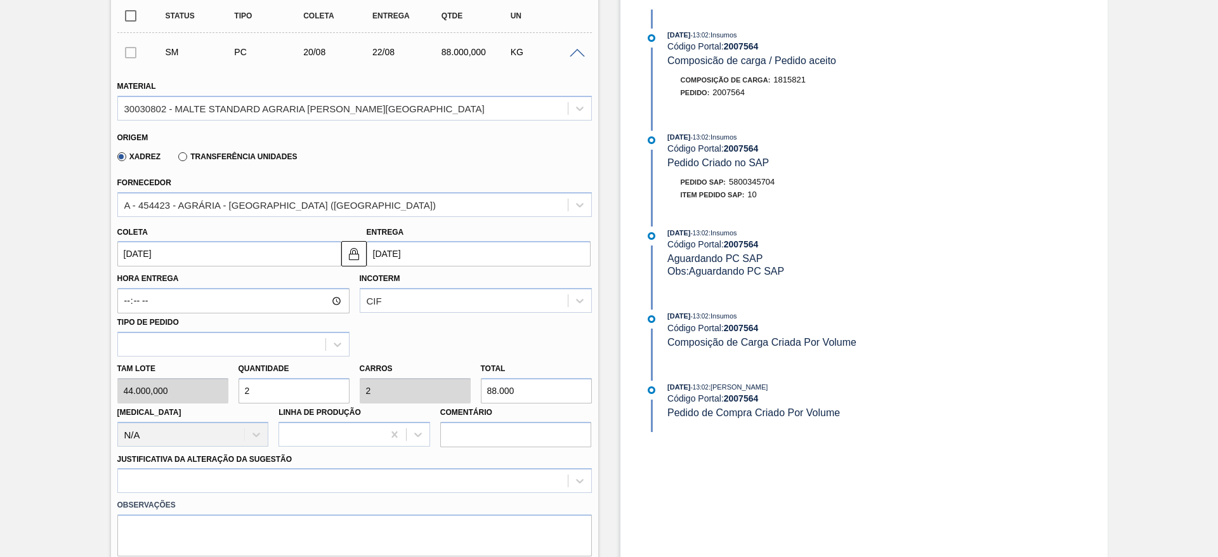
type input "[DATE]"
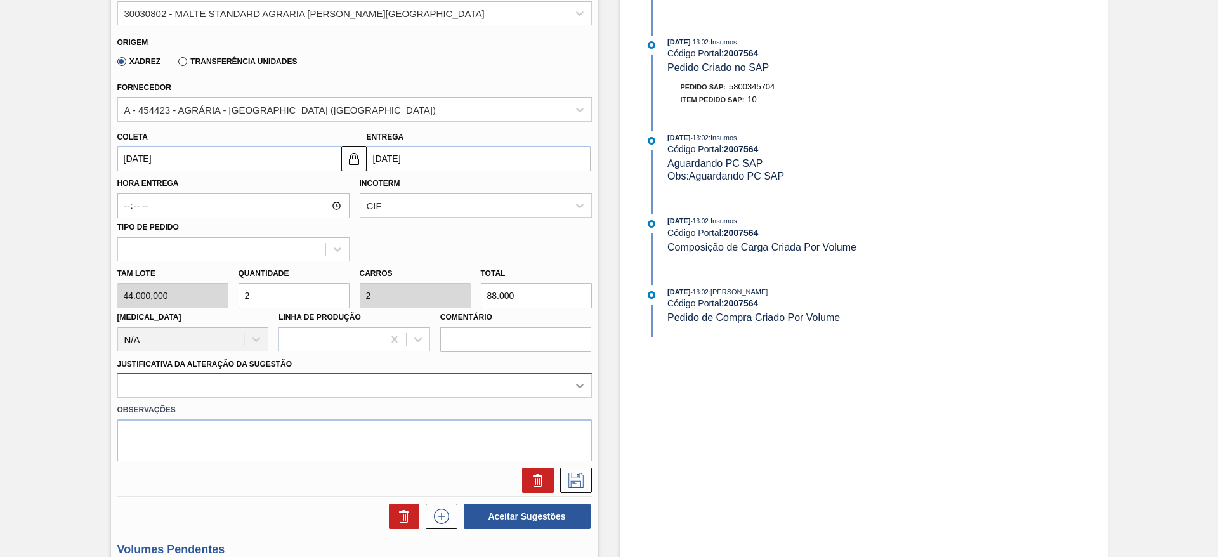
click at [581, 373] on div at bounding box center [354, 385] width 475 height 25
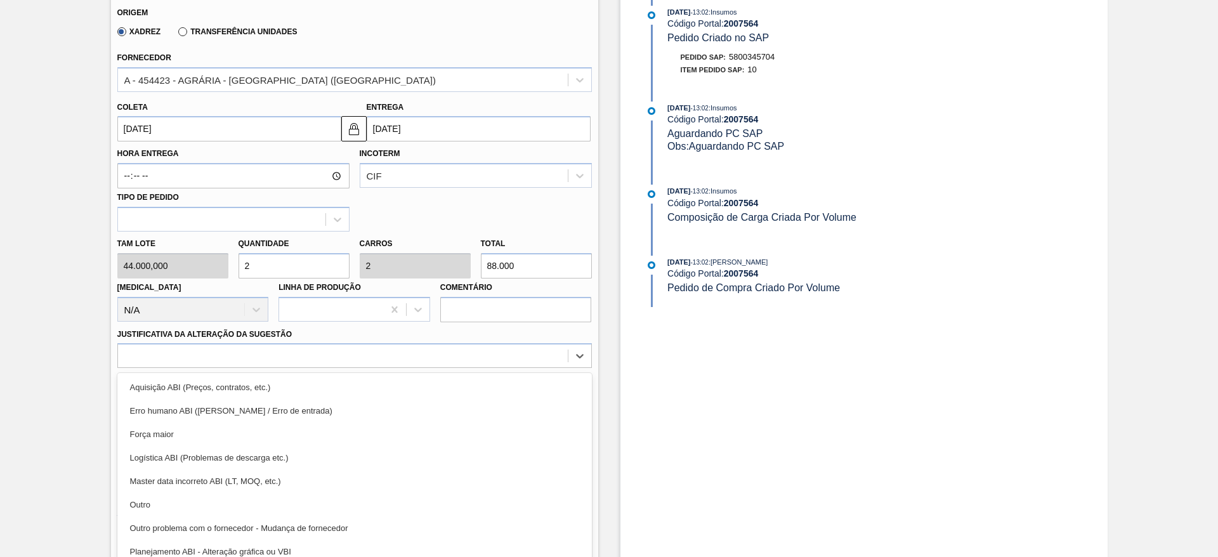
drag, startPoint x: 157, startPoint y: 494, endPoint x: 178, endPoint y: 489, distance: 21.5
click at [156, 494] on div "Outro" at bounding box center [354, 504] width 475 height 23
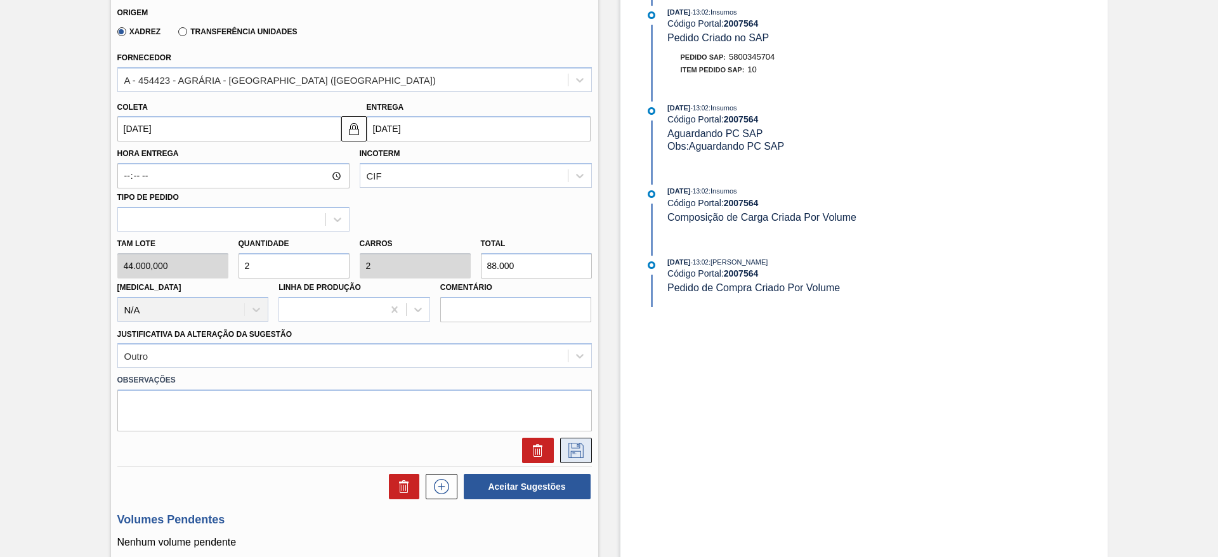
click at [566, 443] on icon at bounding box center [576, 450] width 20 height 15
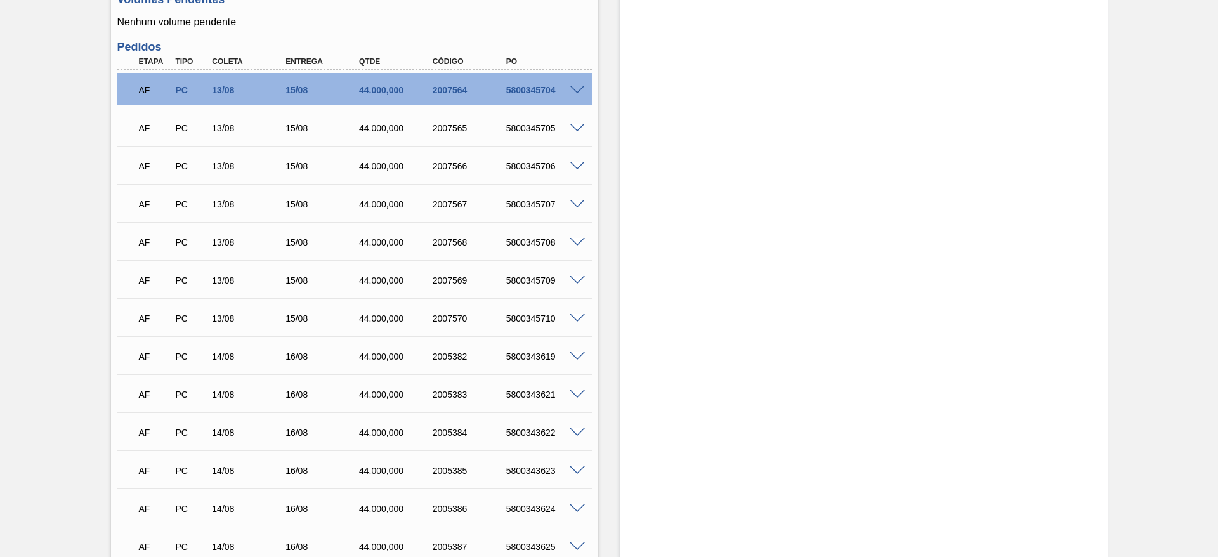
scroll to position [220, 0]
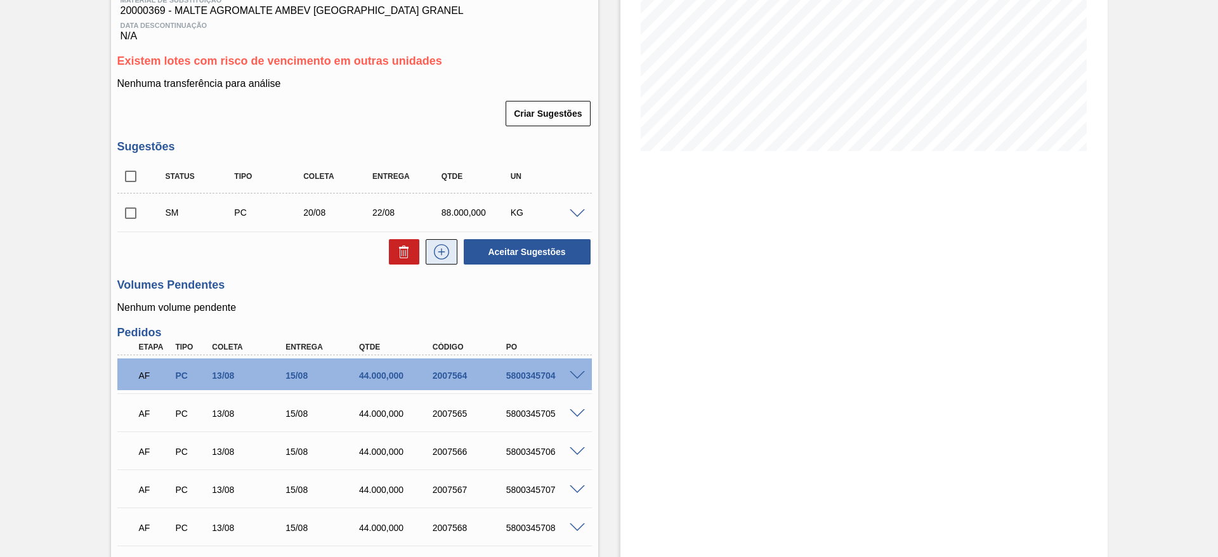
click at [439, 248] on button at bounding box center [442, 251] width 32 height 25
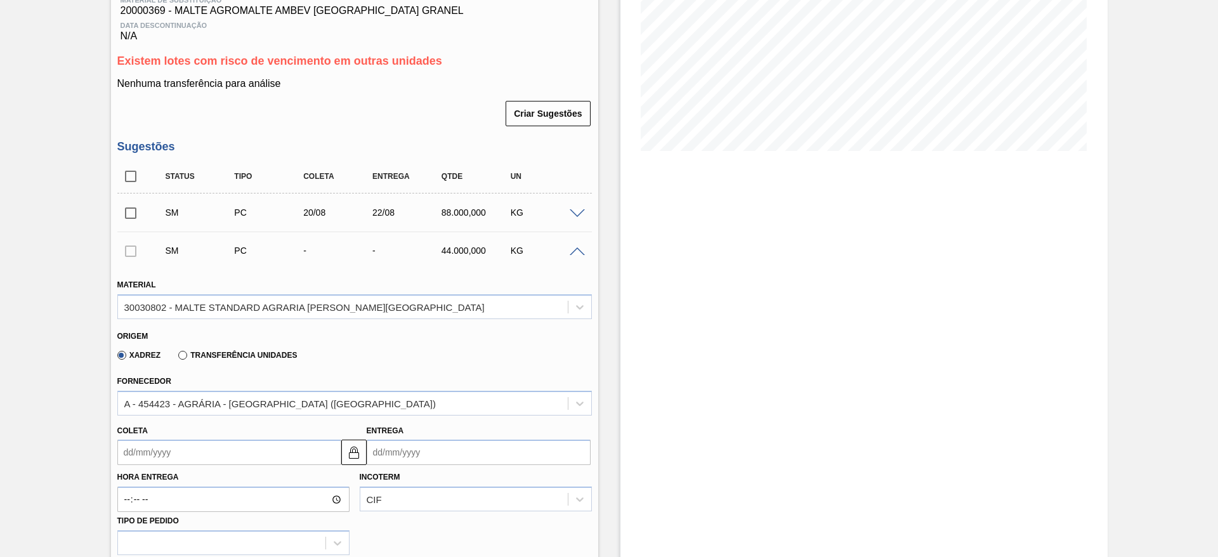
scroll to position [411, 0]
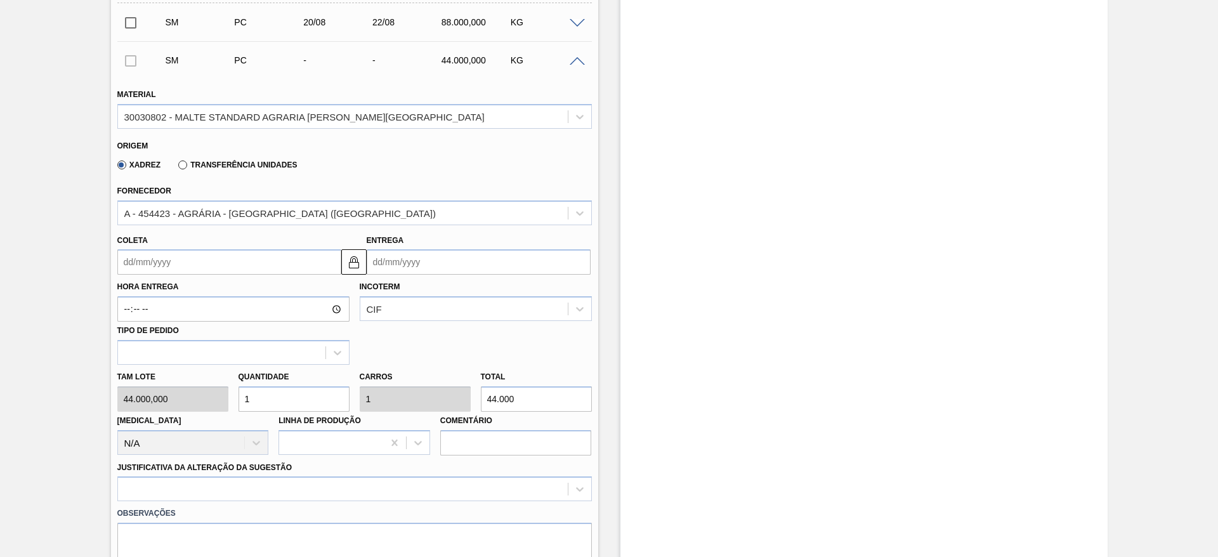
click at [179, 388] on div "[PERSON_NAME] 44.000,000 Quantidade 1 Carros 1 Total 44.000 [MEDICAL_DATA] N/A …" at bounding box center [354, 410] width 485 height 91
type input "2"
type input "88.000"
type input "2"
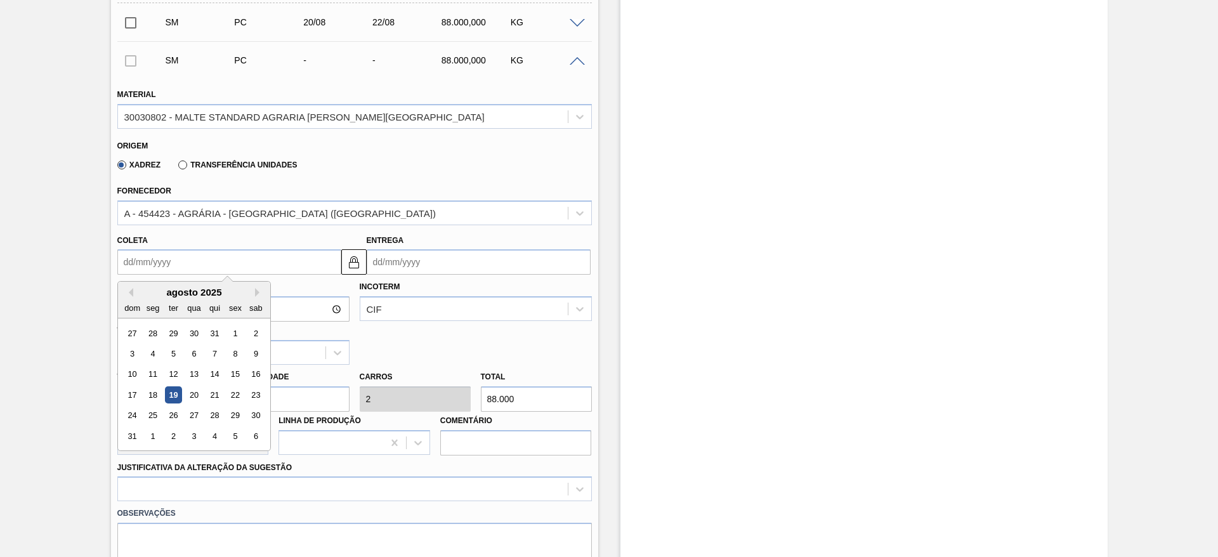
click at [131, 256] on input "Coleta" at bounding box center [229, 261] width 224 height 25
click at [184, 287] on div "agosto 2025" at bounding box center [194, 292] width 152 height 11
click at [216, 386] on div "21" at bounding box center [214, 394] width 17 height 17
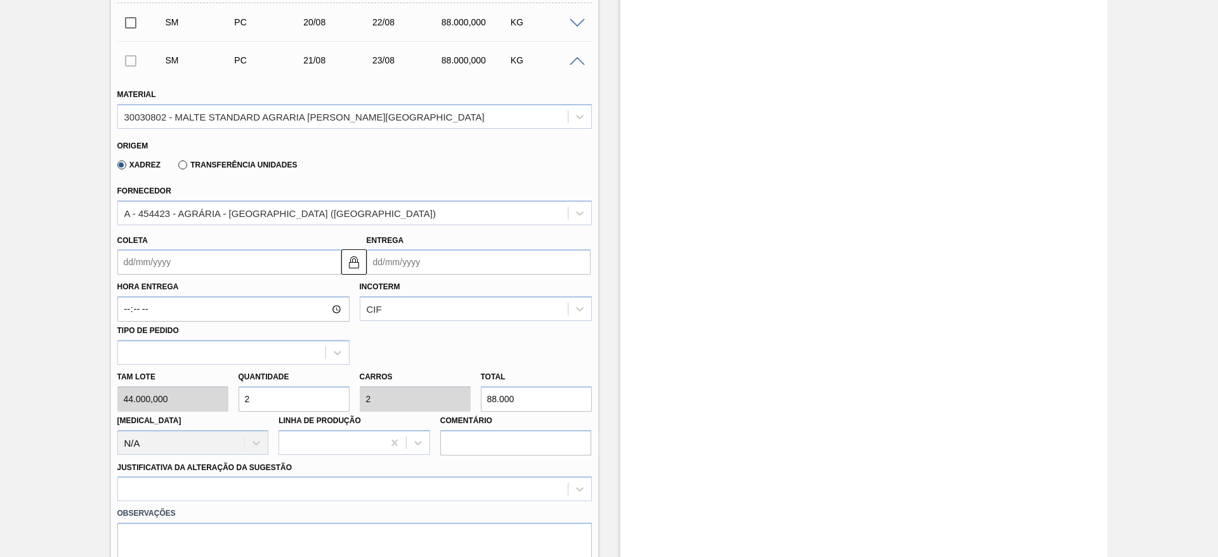
type input "[DATE]"
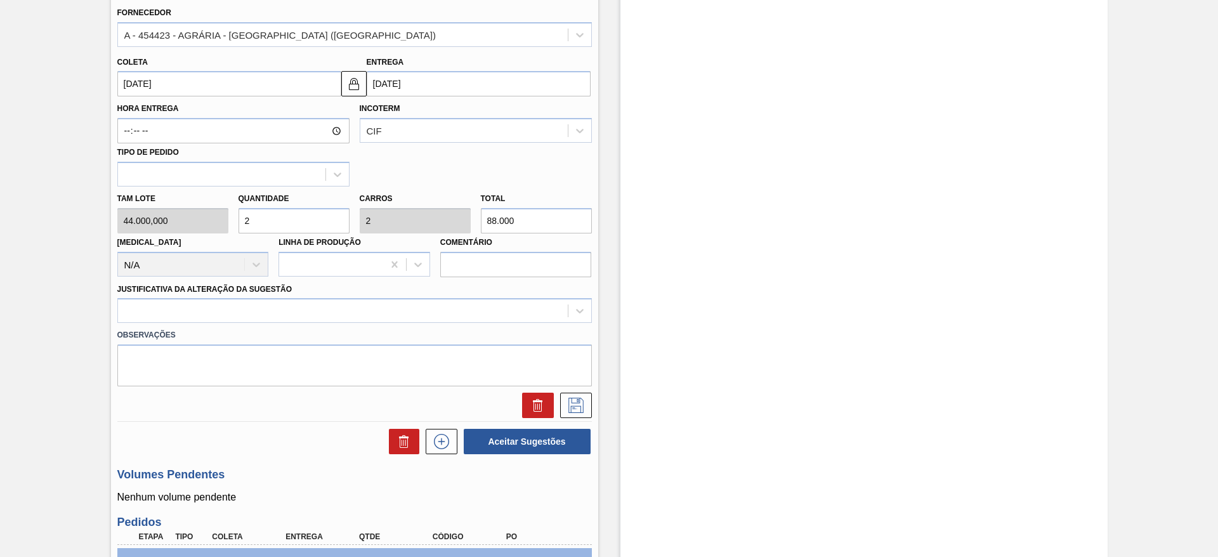
scroll to position [601, 0]
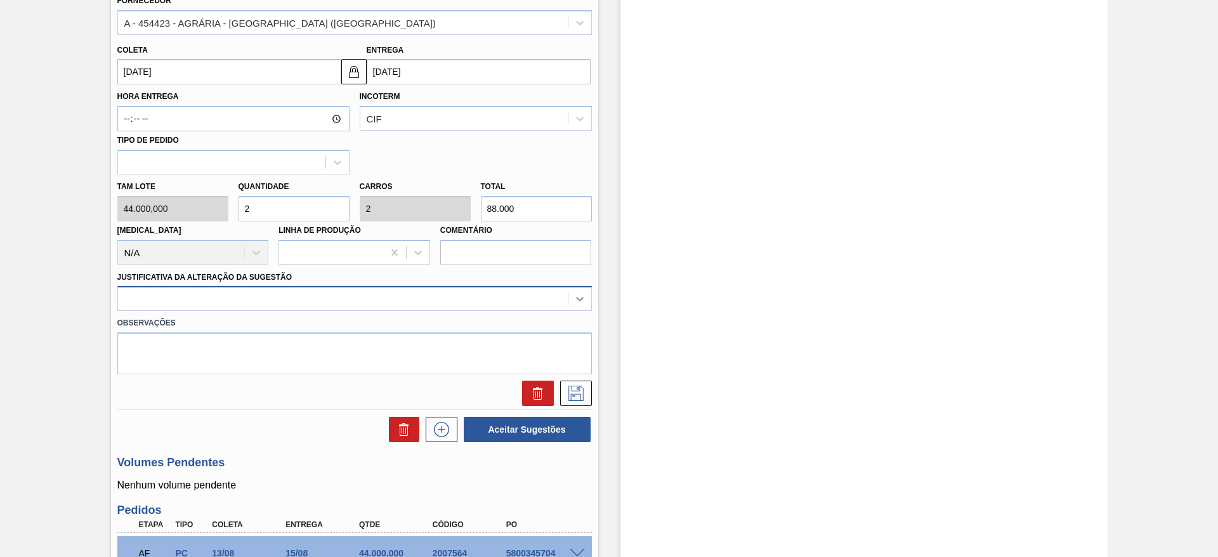
click at [585, 289] on div at bounding box center [580, 298] width 23 height 23
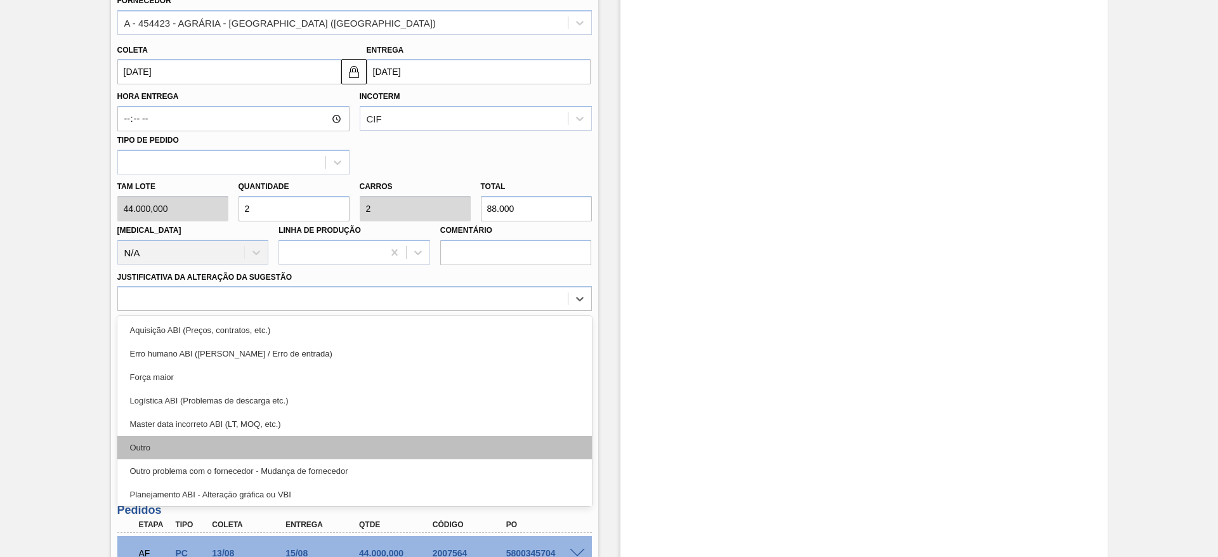
click at [144, 440] on div "Outro" at bounding box center [354, 447] width 475 height 23
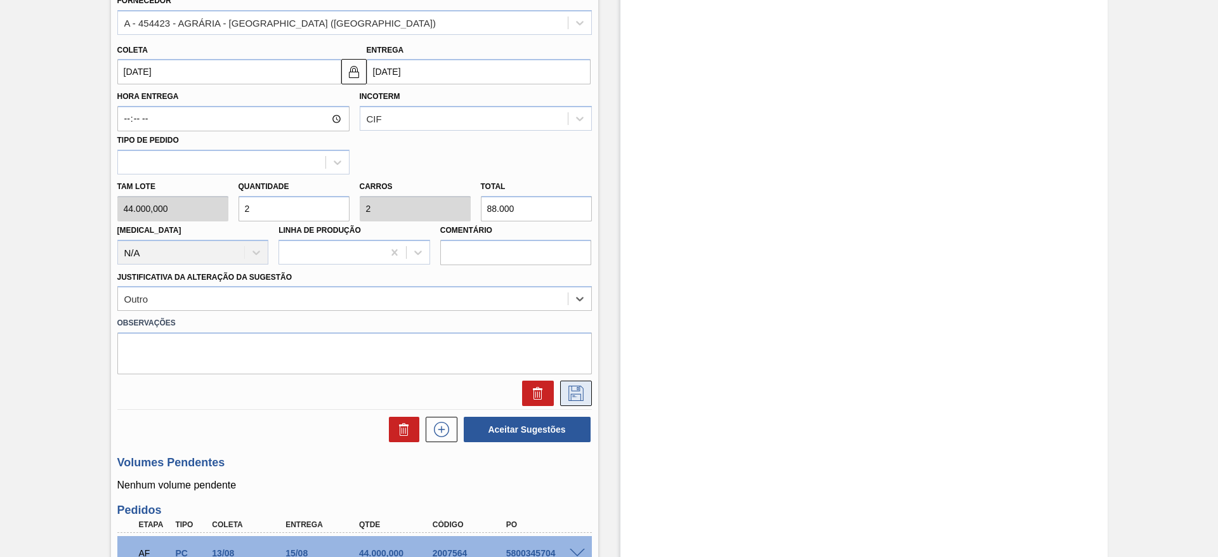
click at [583, 386] on icon at bounding box center [576, 393] width 20 height 15
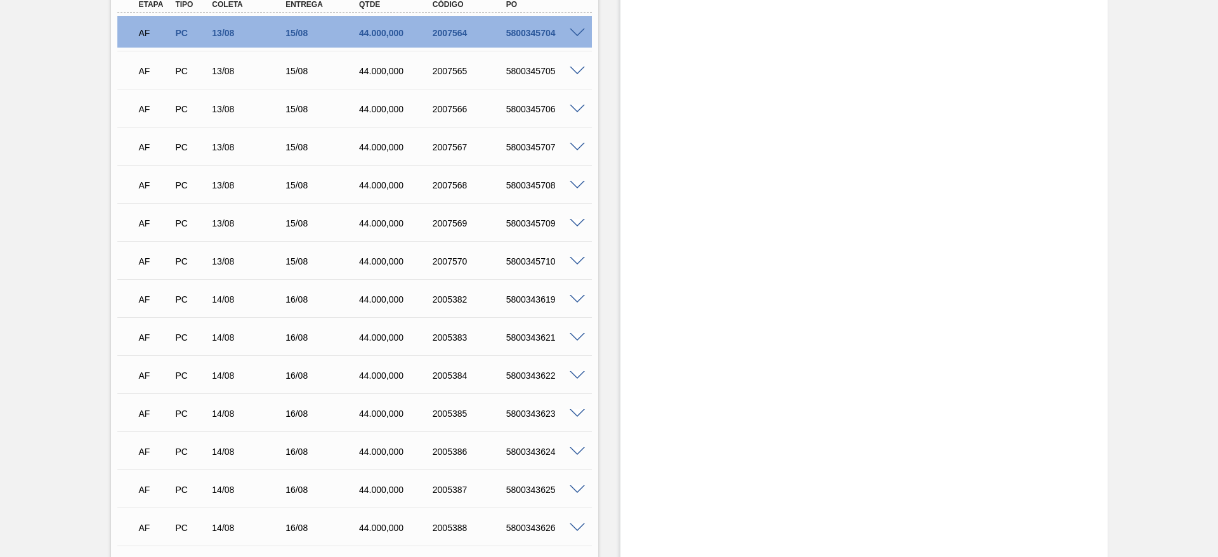
scroll to position [125, 0]
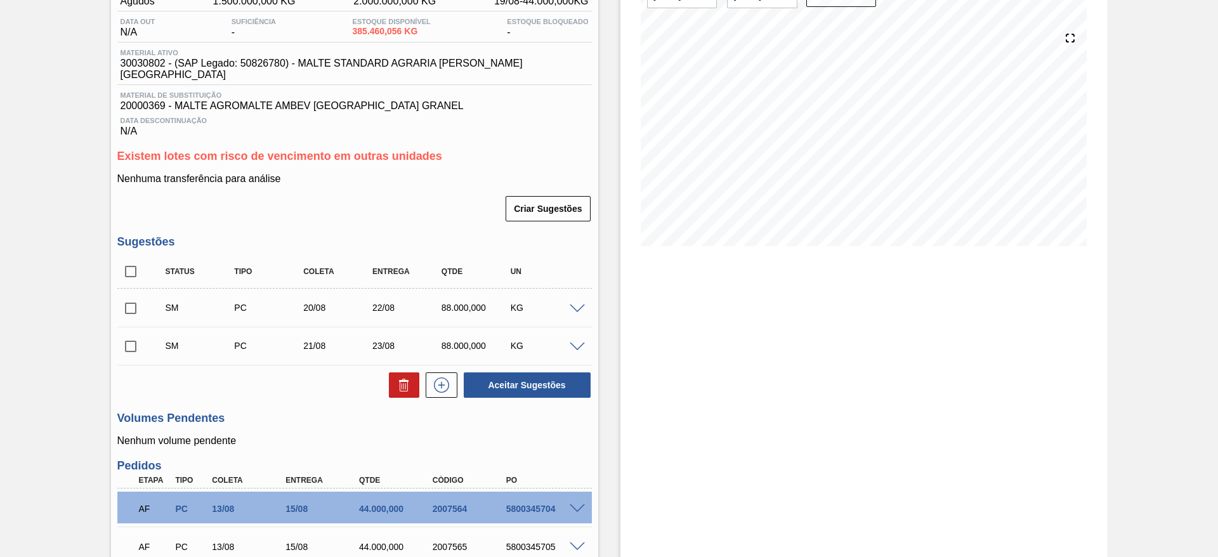
drag, startPoint x: 130, startPoint y: 259, endPoint x: 168, endPoint y: 291, distance: 50.0
click at [130, 259] on input "checkbox" at bounding box center [130, 271] width 27 height 27
checkbox input "true"
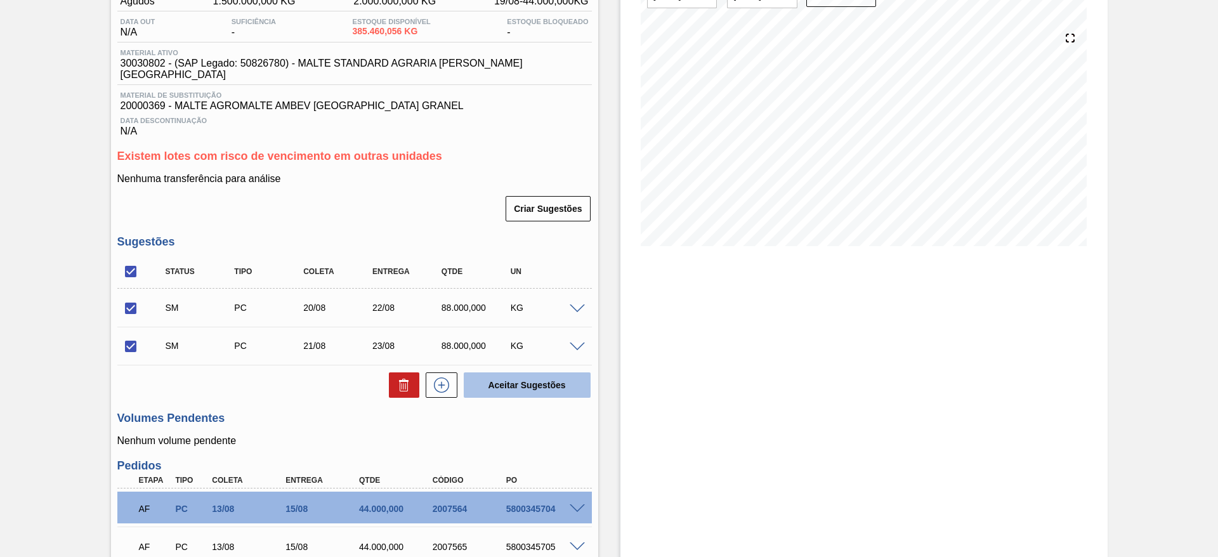
click at [503, 373] on button "Aceitar Sugestões" at bounding box center [527, 385] width 127 height 25
checkbox input "false"
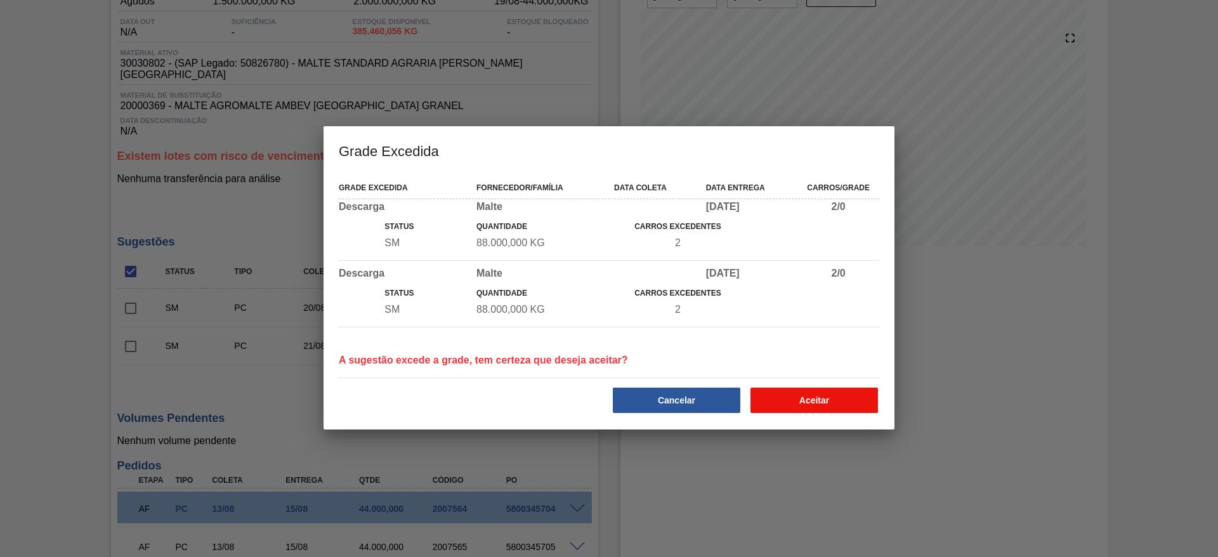
click at [802, 407] on button "Aceitar" at bounding box center [815, 400] width 128 height 25
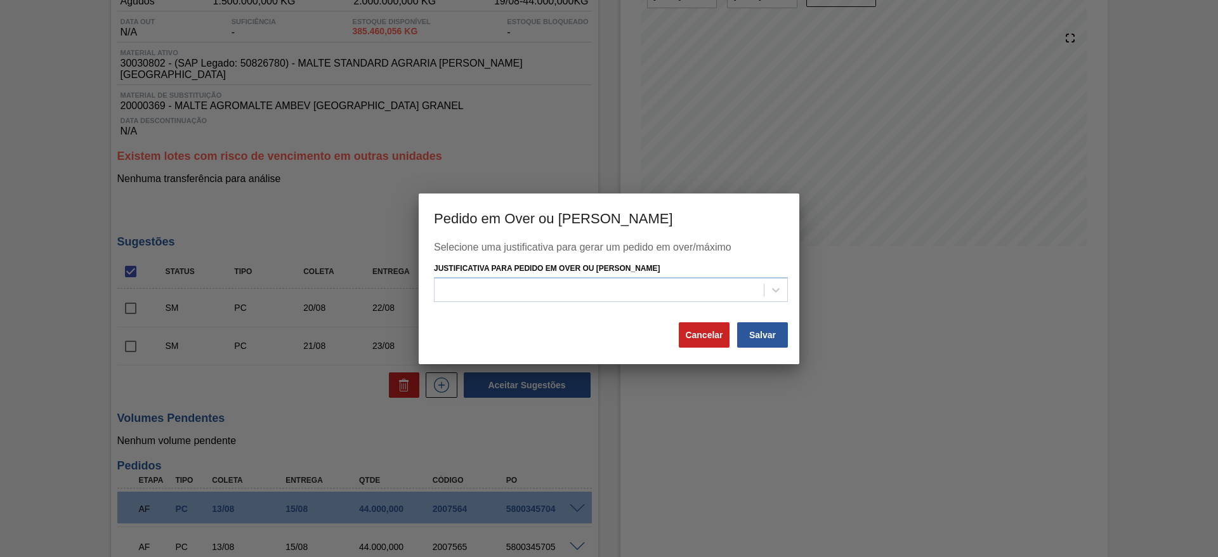
click at [483, 274] on div "Justificativa para Pedido em Over ou [PERSON_NAME]" at bounding box center [611, 281] width 354 height 43
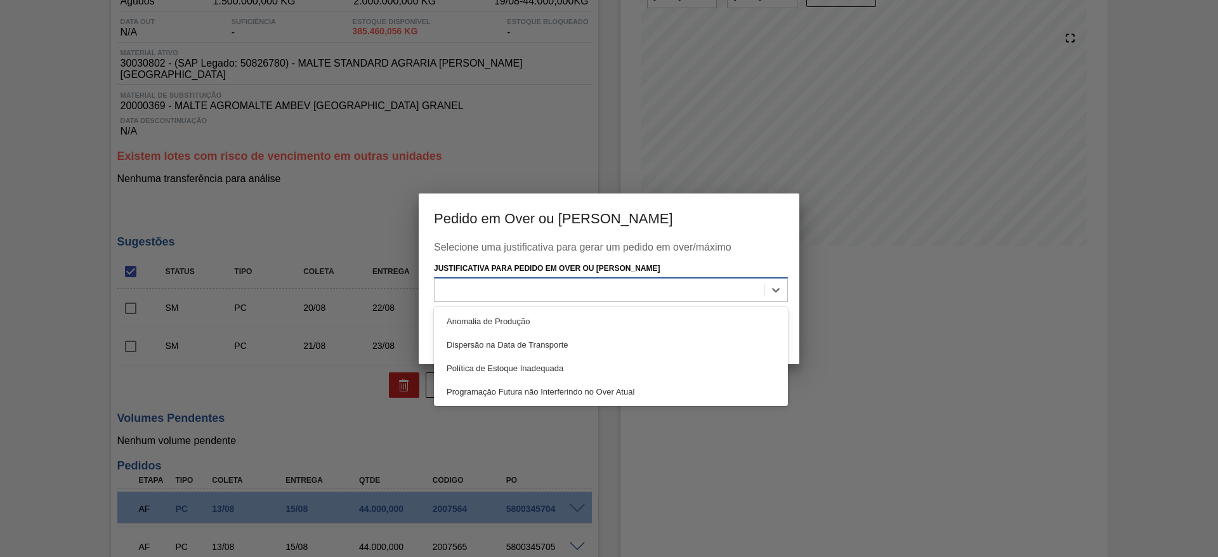
click at [473, 294] on div at bounding box center [599, 290] width 329 height 18
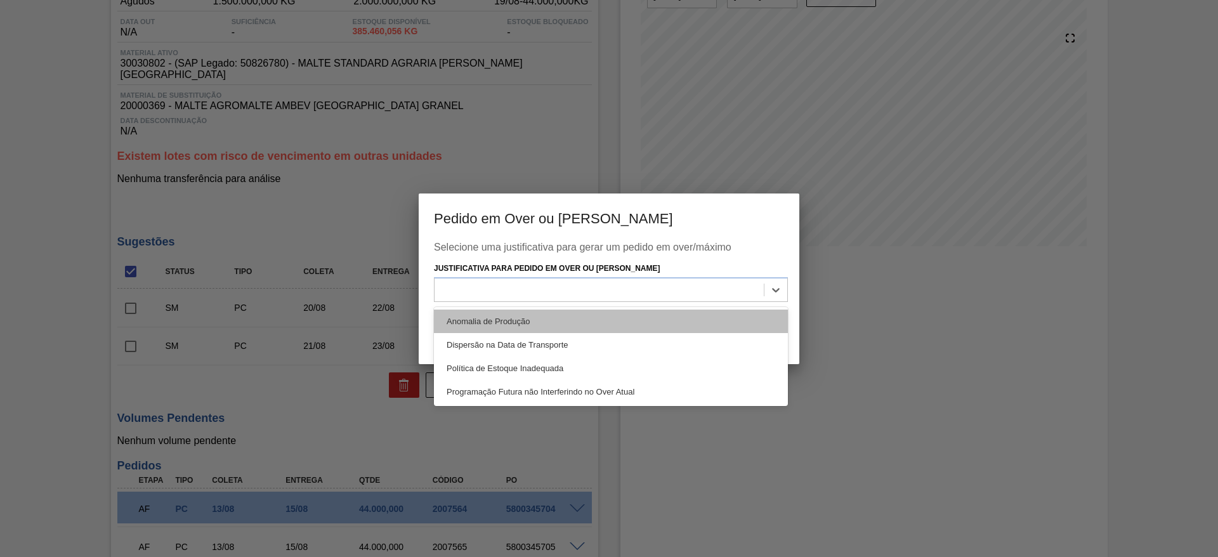
click at [468, 316] on div "Anomalia de Produção" at bounding box center [611, 321] width 354 height 23
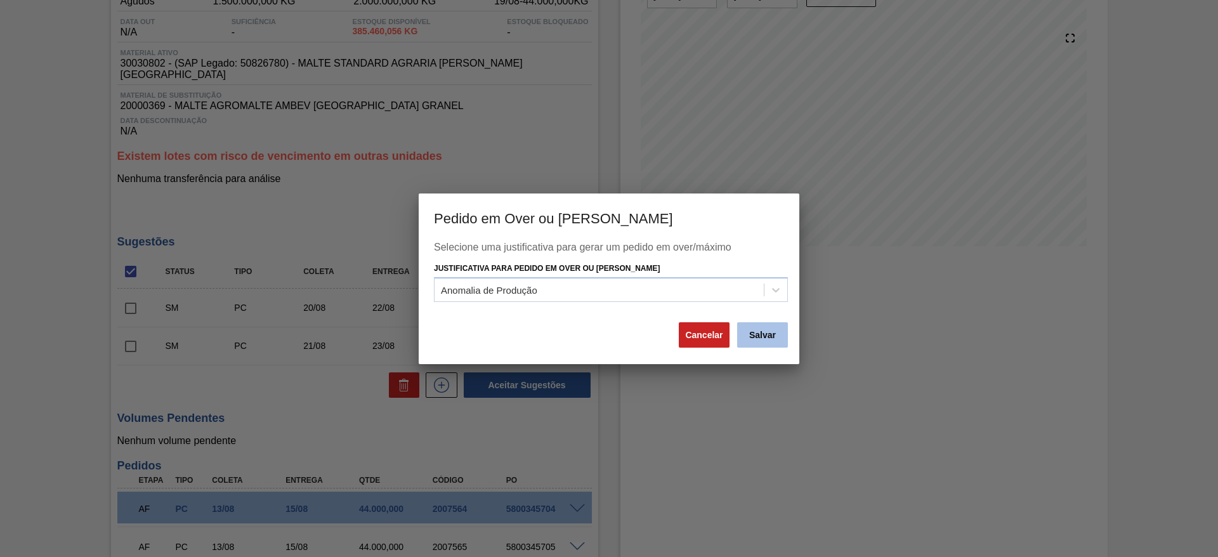
click at [763, 337] on button "Salvar" at bounding box center [762, 334] width 51 height 25
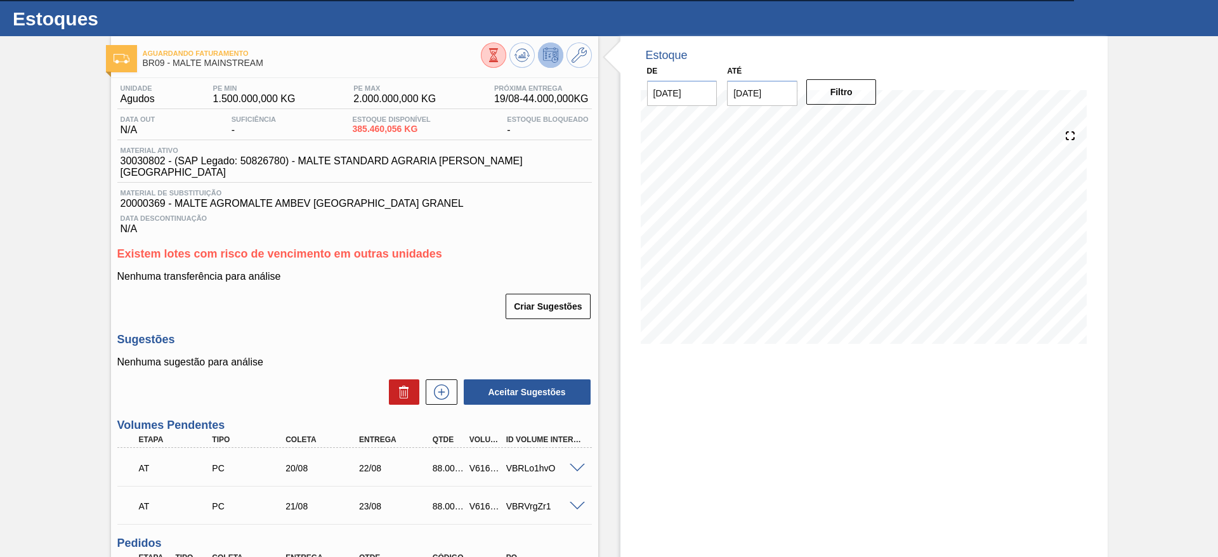
scroll to position [0, 0]
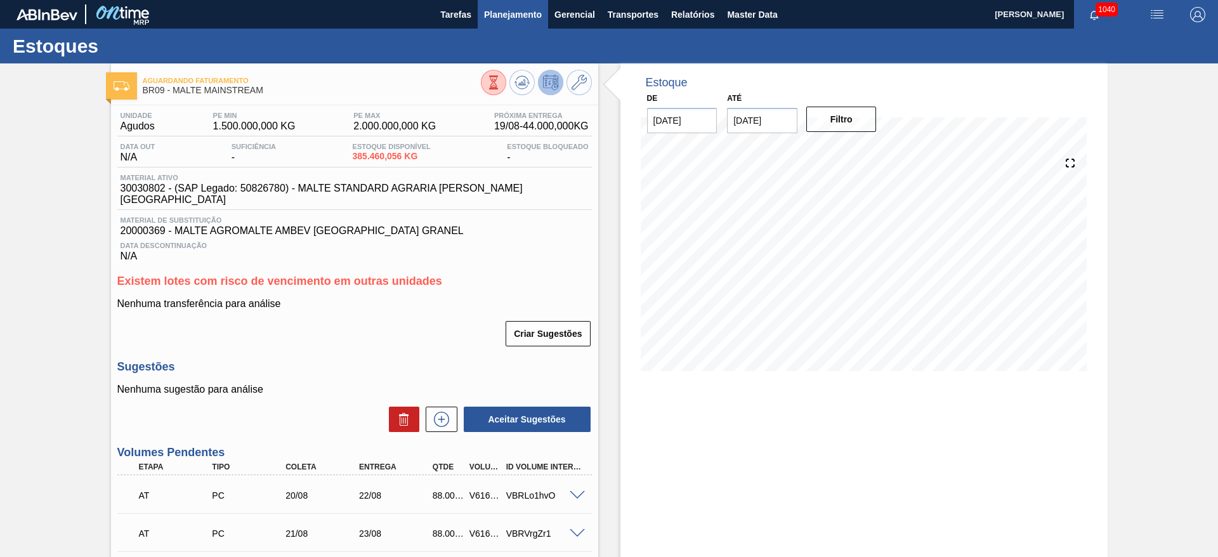
click at [511, 11] on span "Planejamento" at bounding box center [513, 14] width 58 height 15
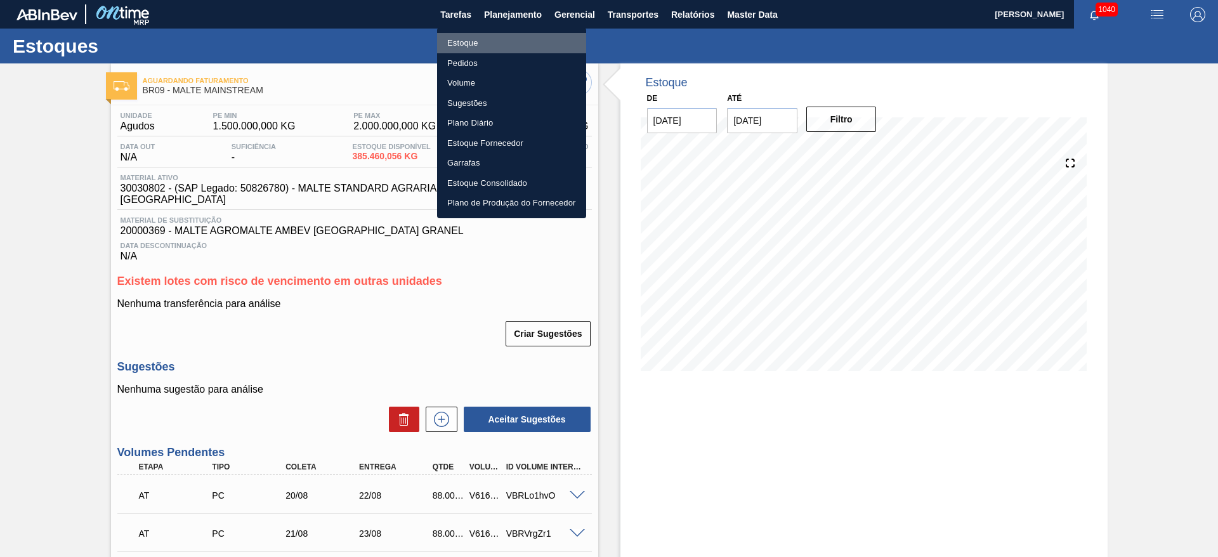
click at [457, 39] on li "Estoque" at bounding box center [511, 43] width 149 height 20
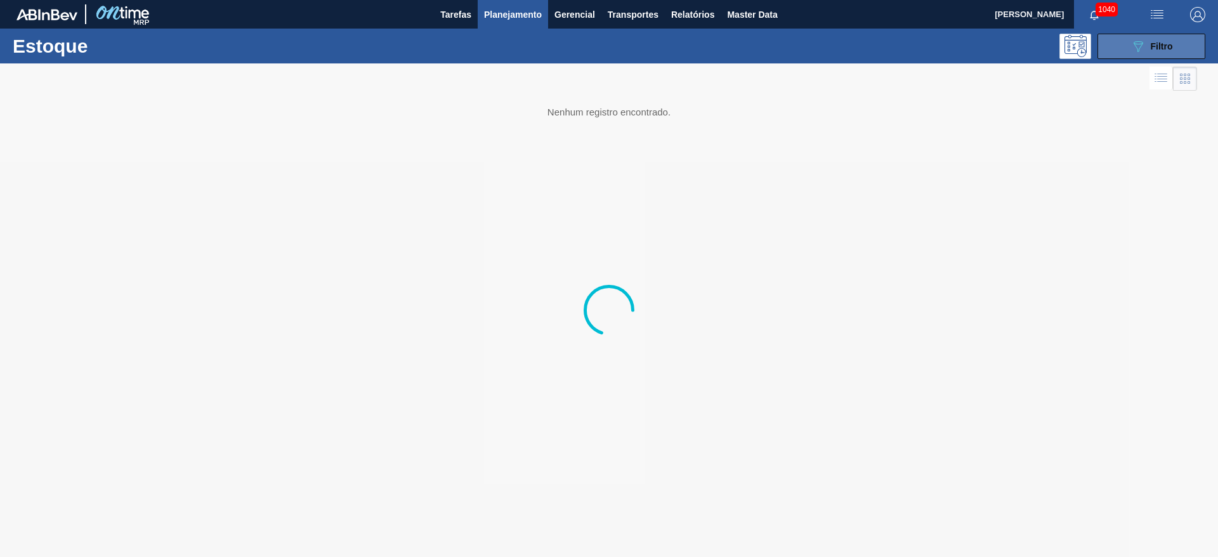
click at [1121, 48] on button "089F7B8B-B2A5-4AFE-B5C0-19BA573D28AC Filtro" at bounding box center [1152, 46] width 108 height 25
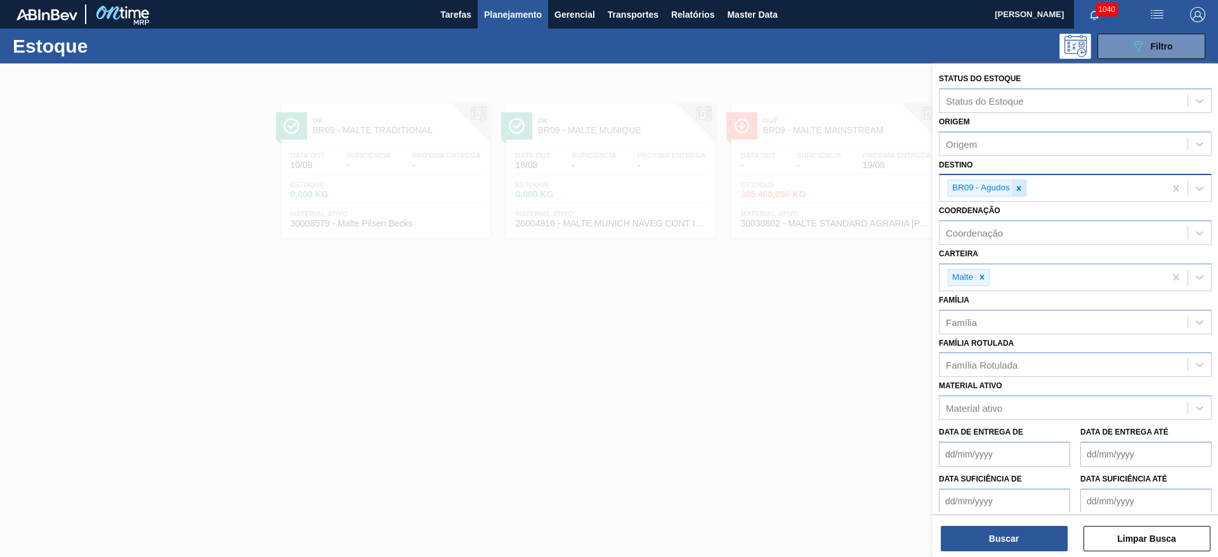
click at [1018, 194] on div at bounding box center [1019, 188] width 14 height 16
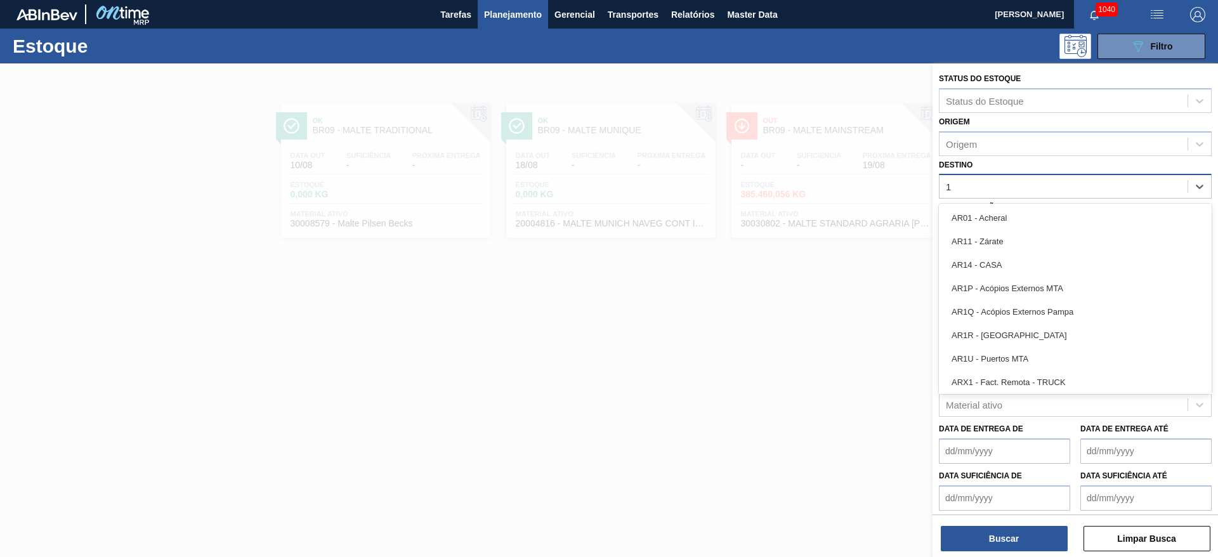
type input "16"
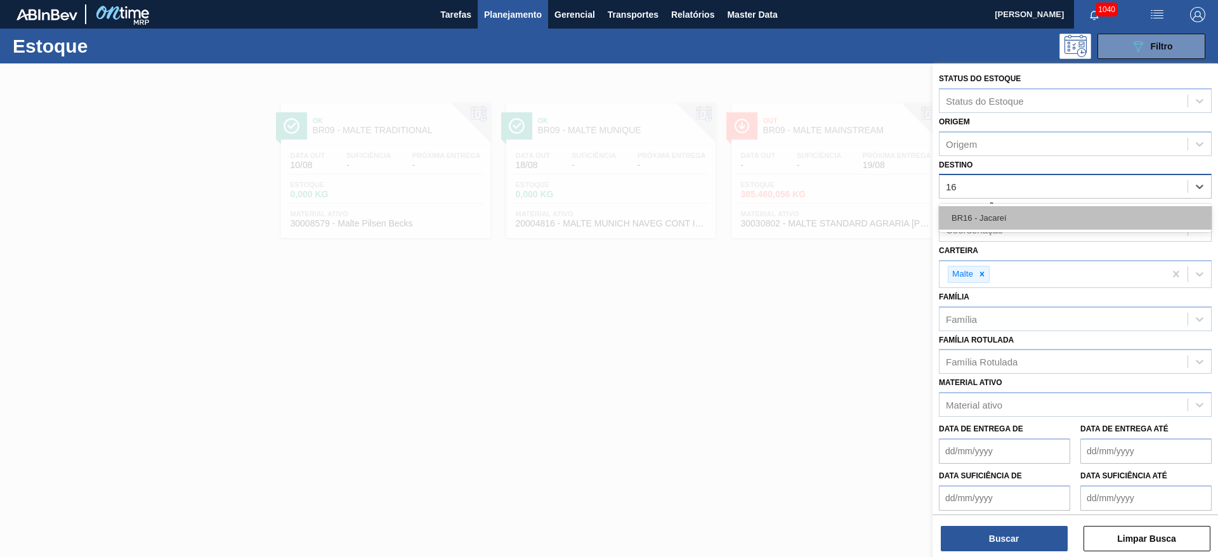
click at [1001, 223] on div "BR16 - Jacareí" at bounding box center [1075, 217] width 273 height 23
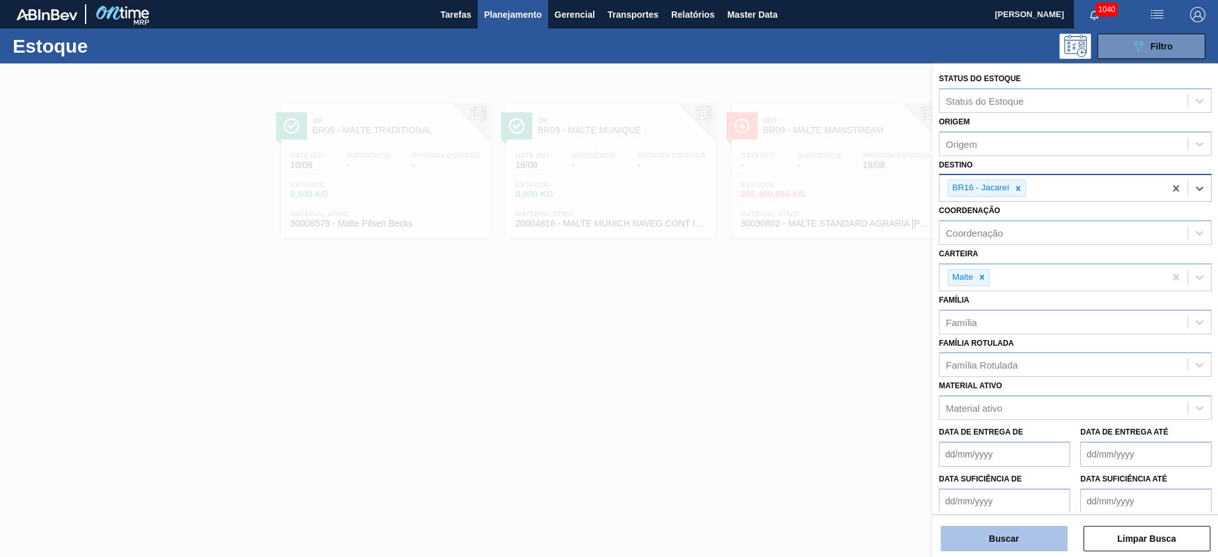
click at [977, 539] on button "Buscar" at bounding box center [1004, 538] width 127 height 25
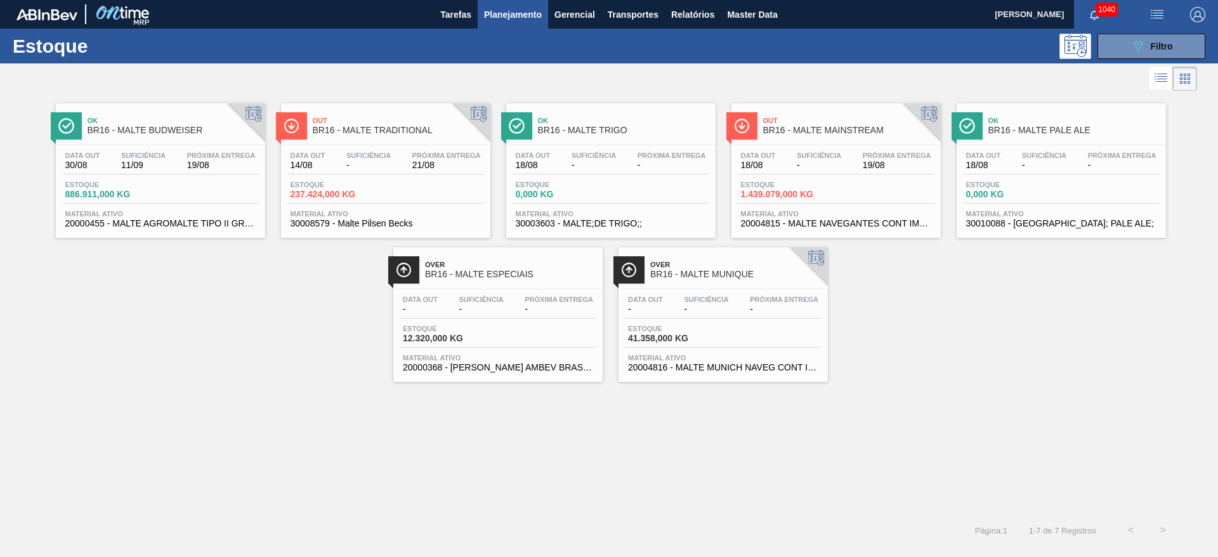
click at [782, 185] on span "Estoque" at bounding box center [785, 185] width 89 height 8
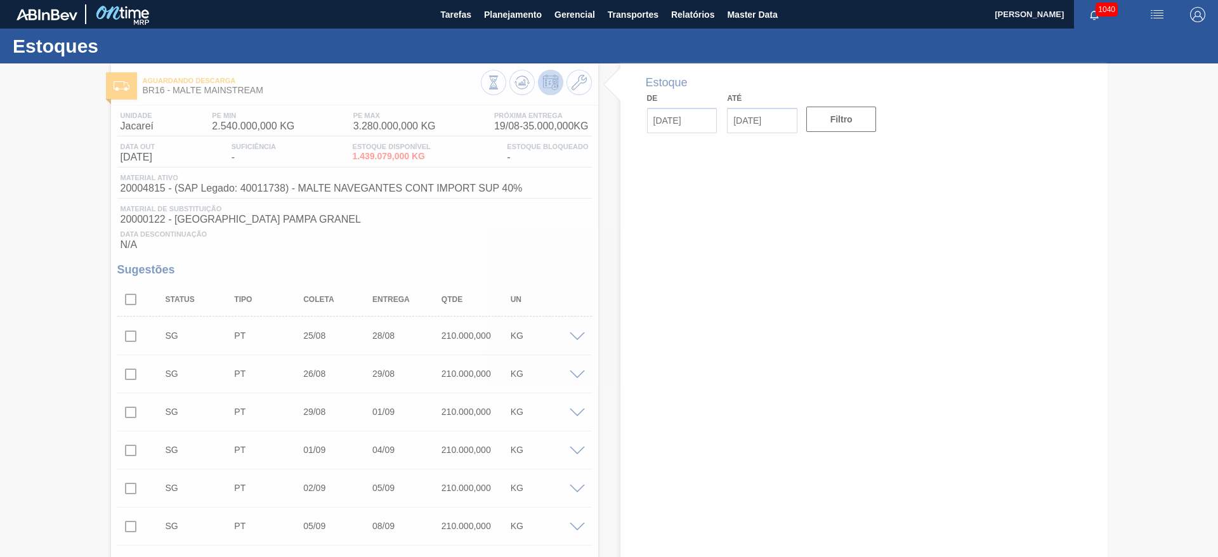
type input "[DATE]"
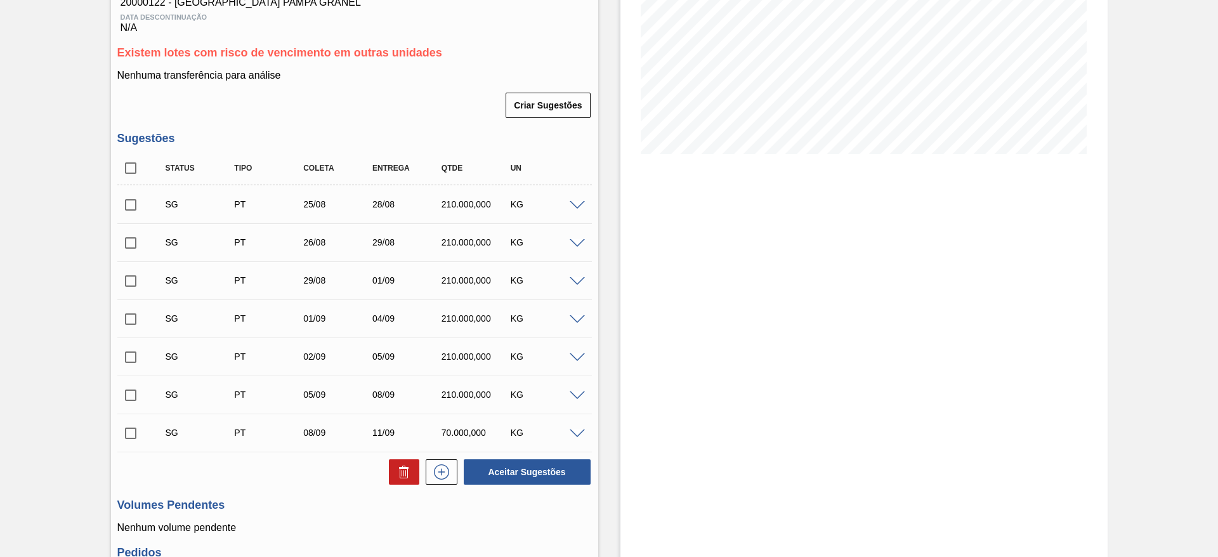
scroll to position [286, 0]
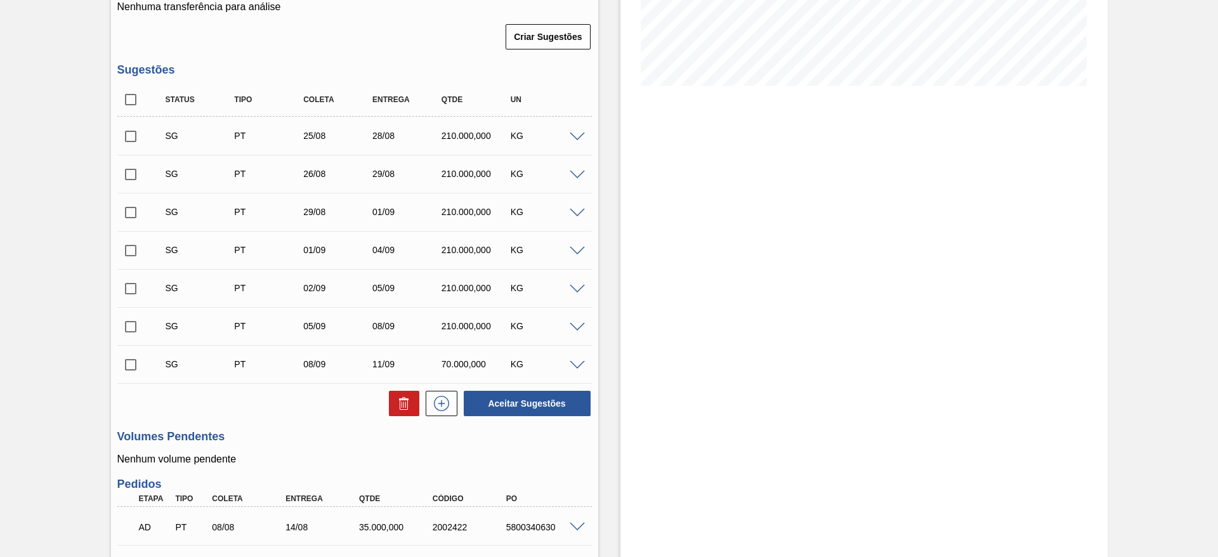
click at [577, 139] on span at bounding box center [577, 138] width 15 height 10
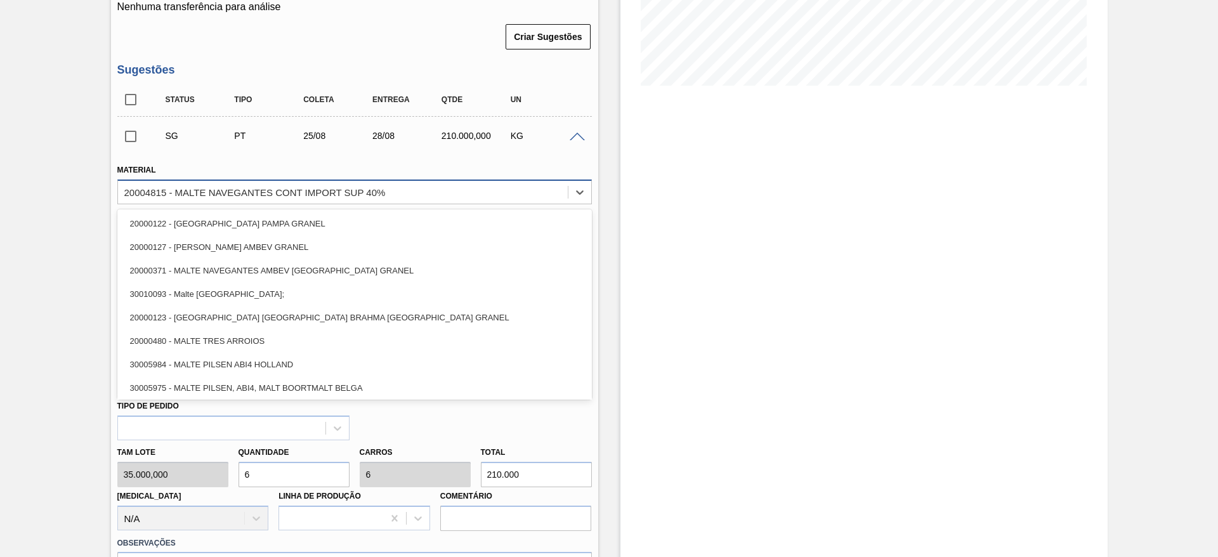
click at [227, 192] on div "20004815 - MALTE NAVEGANTES CONT IMPORT SUP 40%" at bounding box center [254, 192] width 261 height 11
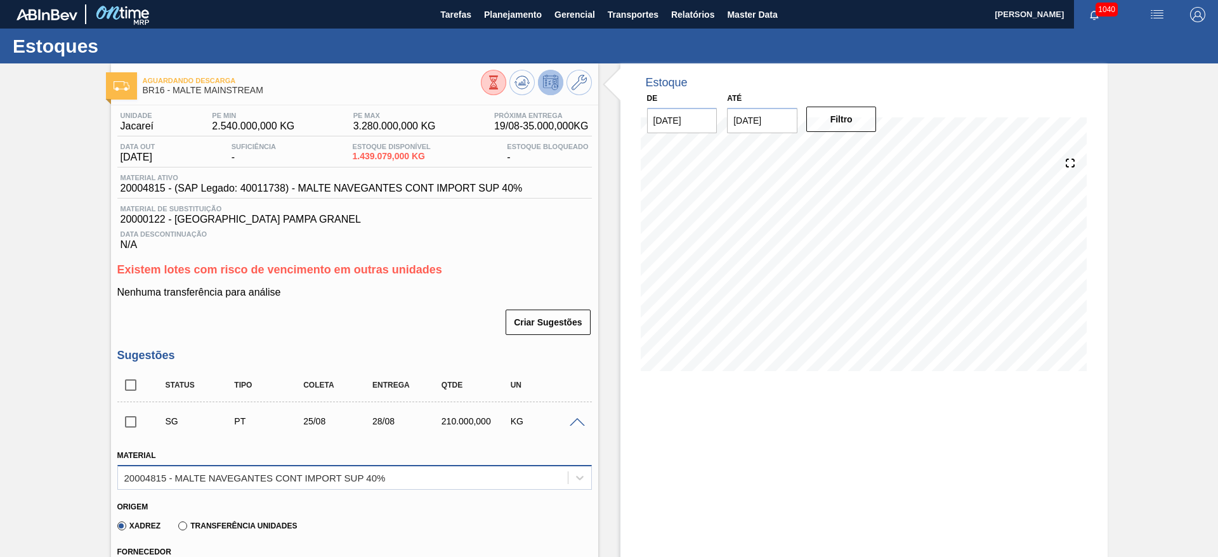
click at [183, 478] on div "20004815 - MALTE NAVEGANTES CONT IMPORT SUP 40%" at bounding box center [354, 477] width 475 height 25
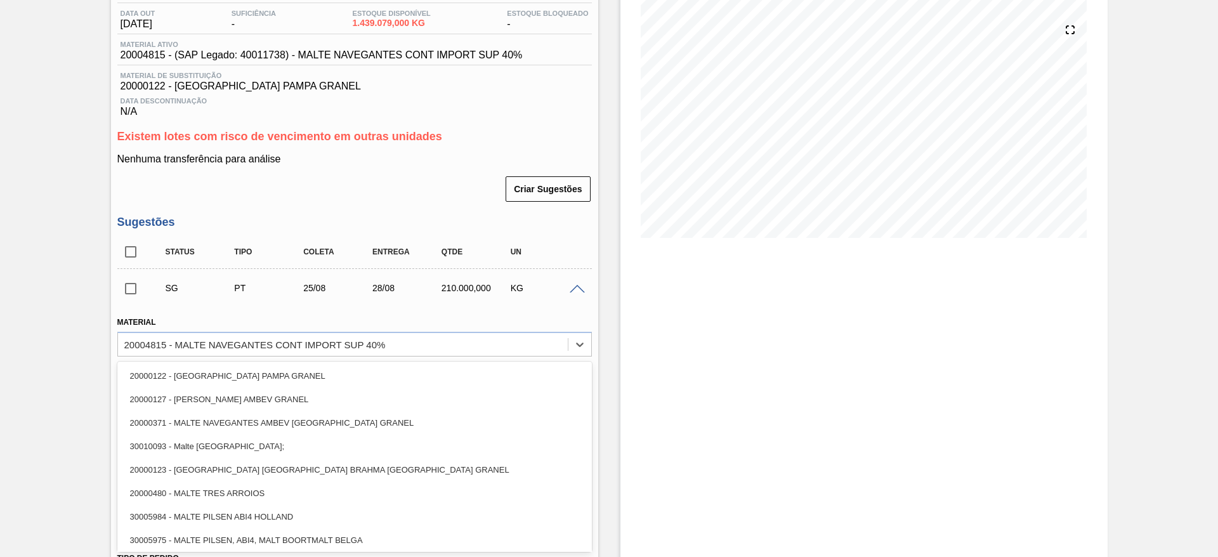
paste input "20004818"
type input "20004818"
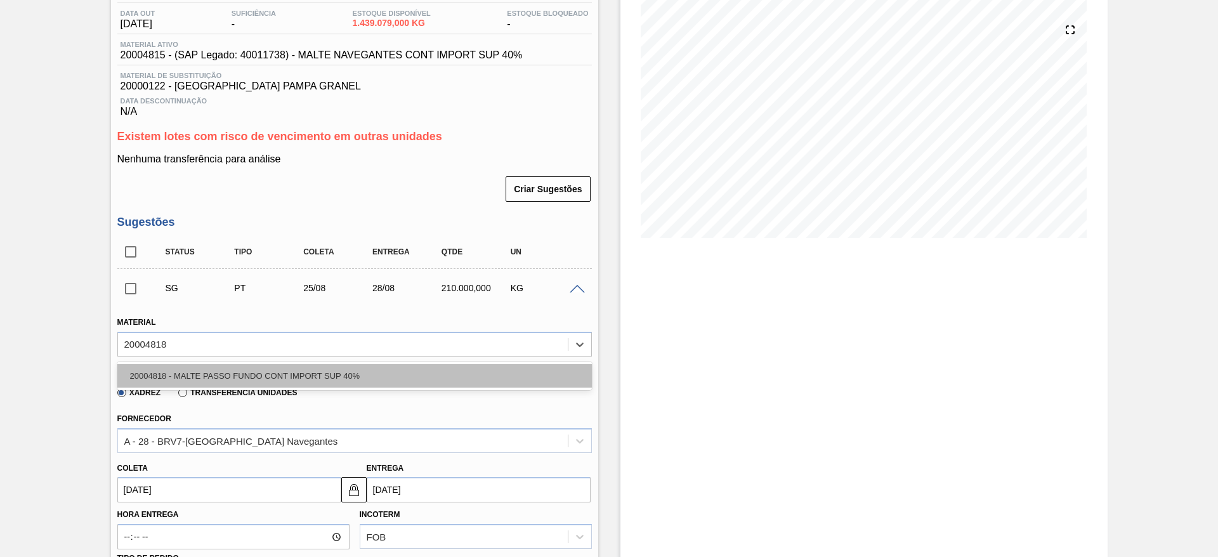
click at [223, 375] on div "20004818 - MALTE PASSO FUNDO CONT IMPORT SUP 40%" at bounding box center [354, 375] width 475 height 23
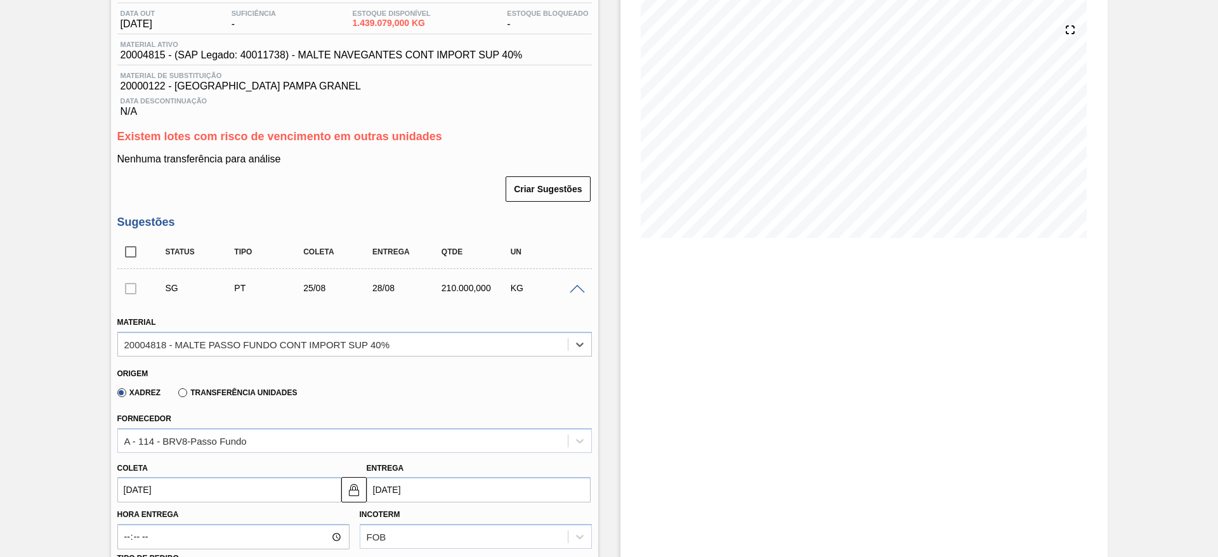
click at [122, 487] on input "[DATE]" at bounding box center [229, 489] width 224 height 25
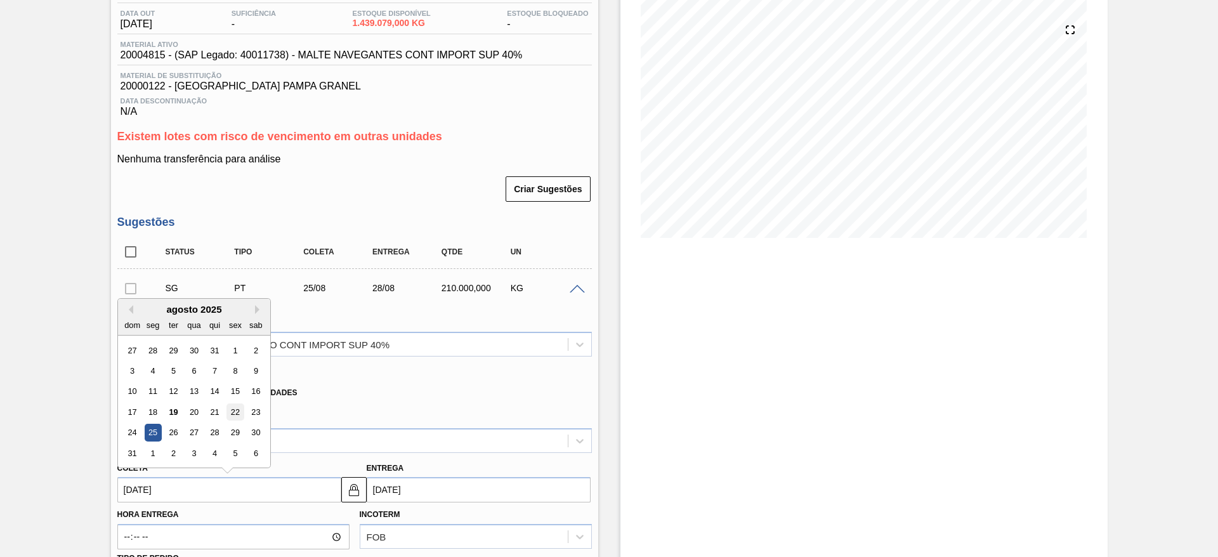
click at [230, 409] on div "22" at bounding box center [235, 412] width 17 height 17
type input "[DATE]"
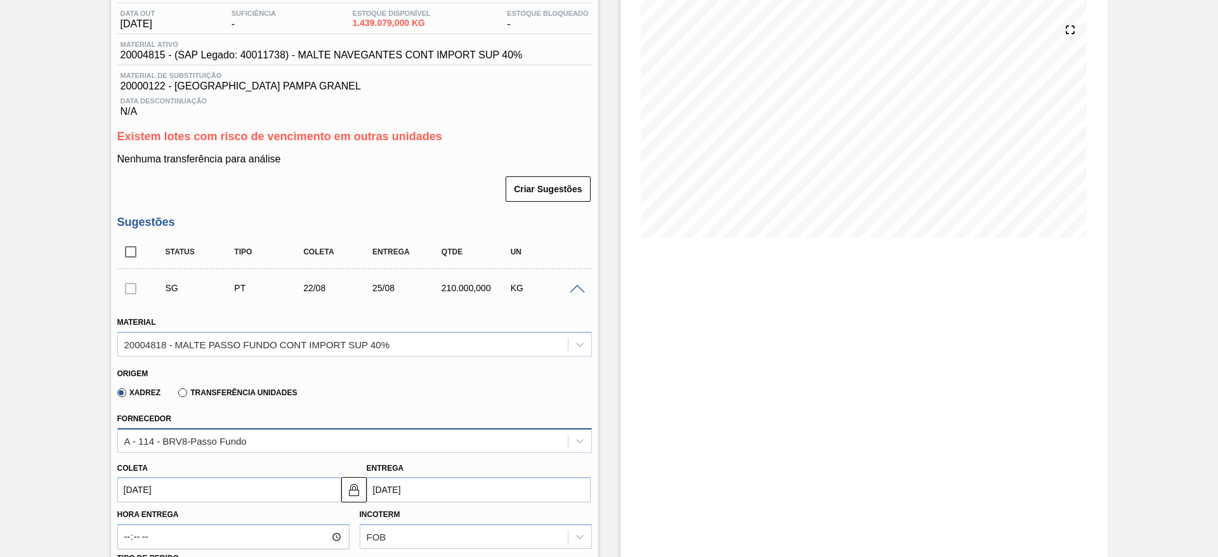
scroll to position [514, 0]
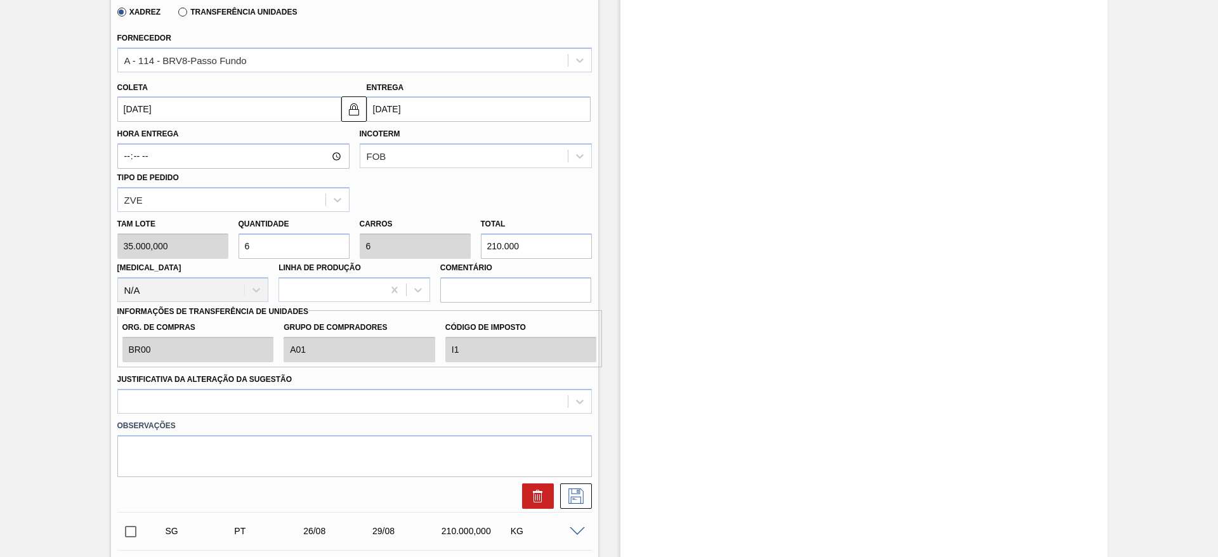
click at [149, 286] on div "[PERSON_NAME] 35.000,000 Quantidade 6 Carros 6 Total 210.000 [MEDICAL_DATA] N/A…" at bounding box center [354, 257] width 485 height 91
type input "1"
type input "35.000"
type input "0"
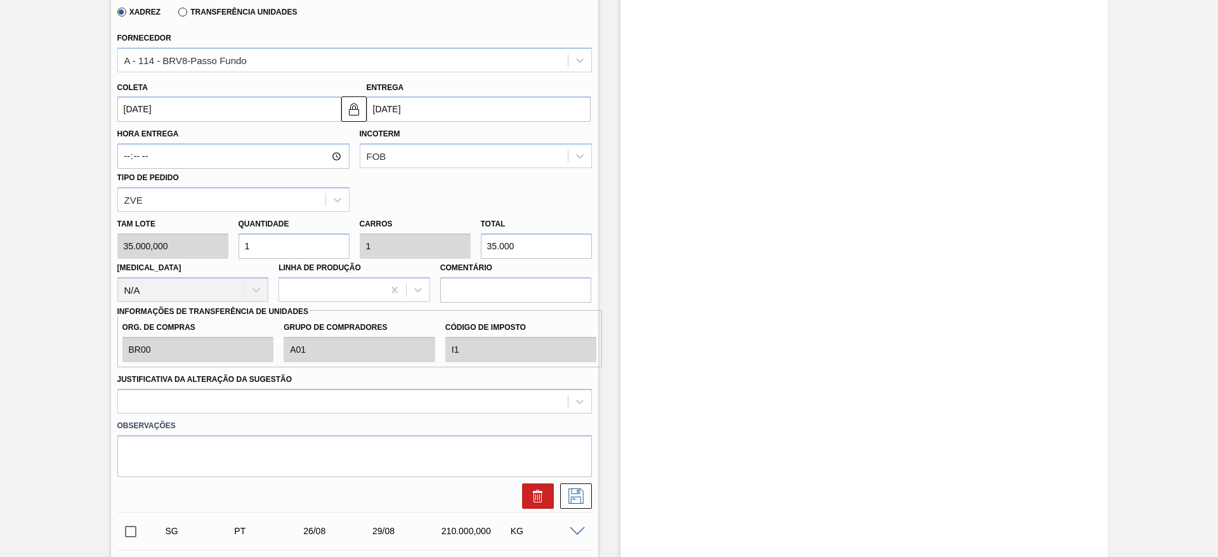
type input "0"
type input "3"
type input "105.000"
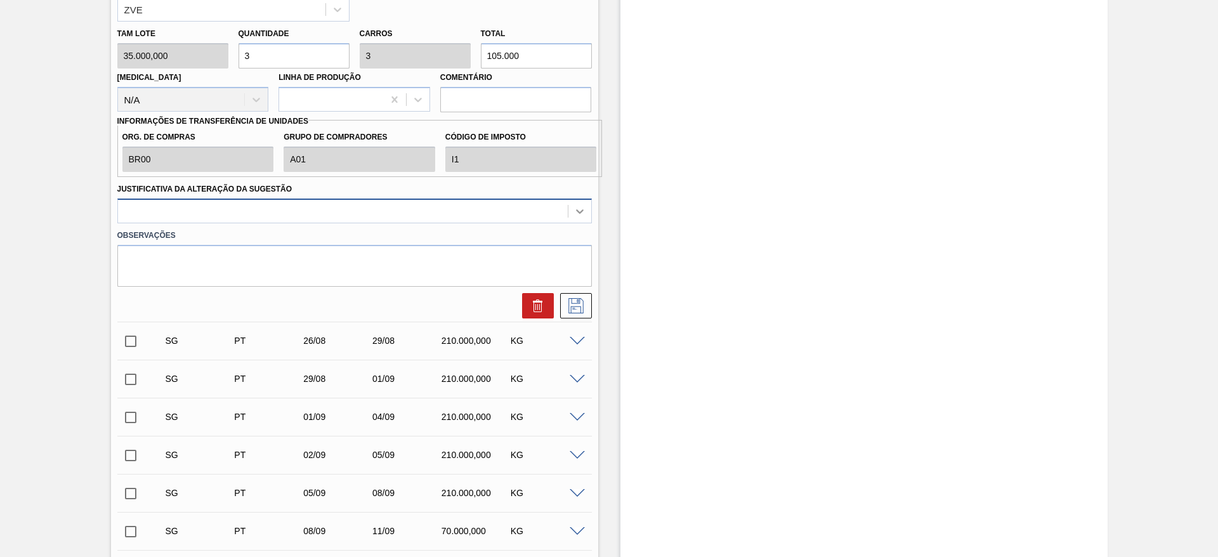
type input "3"
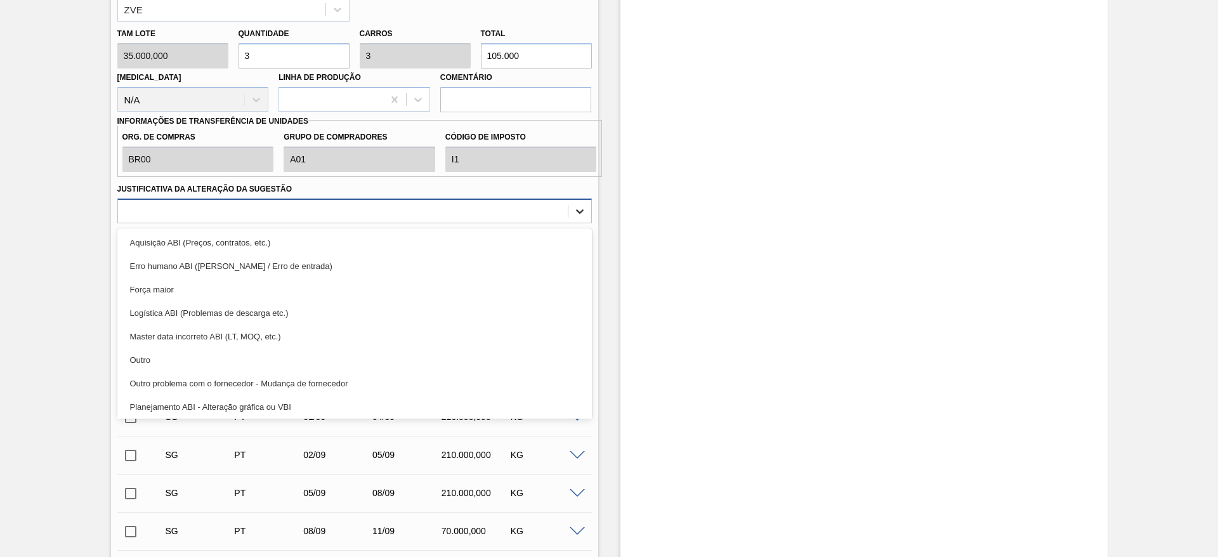
click at [577, 211] on icon at bounding box center [580, 211] width 8 height 4
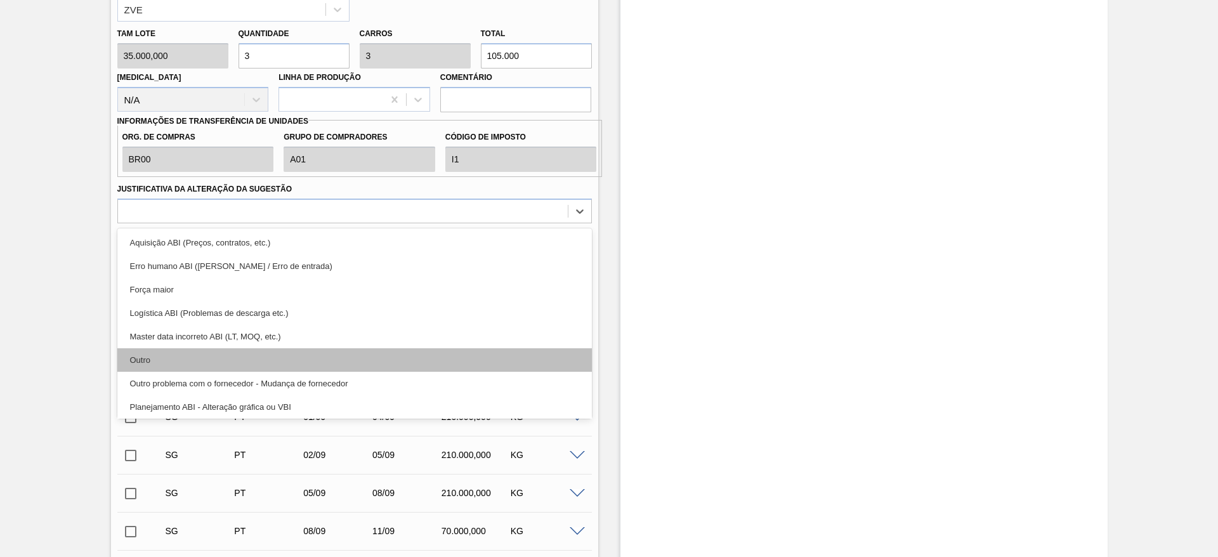
click at [172, 359] on div "Outro" at bounding box center [354, 359] width 475 height 23
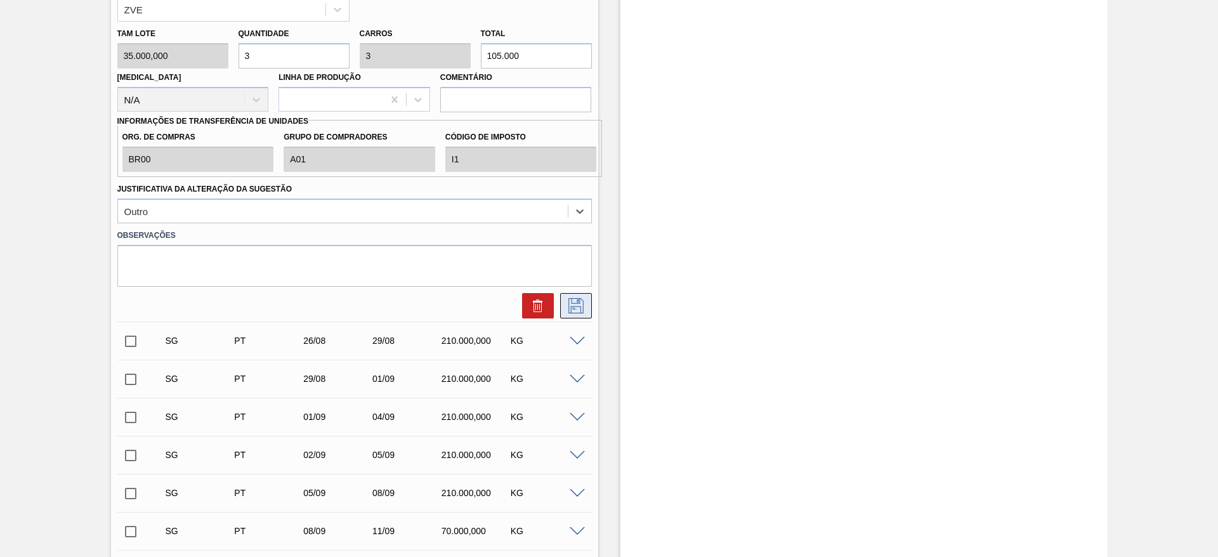
click at [574, 311] on icon at bounding box center [576, 305] width 20 height 15
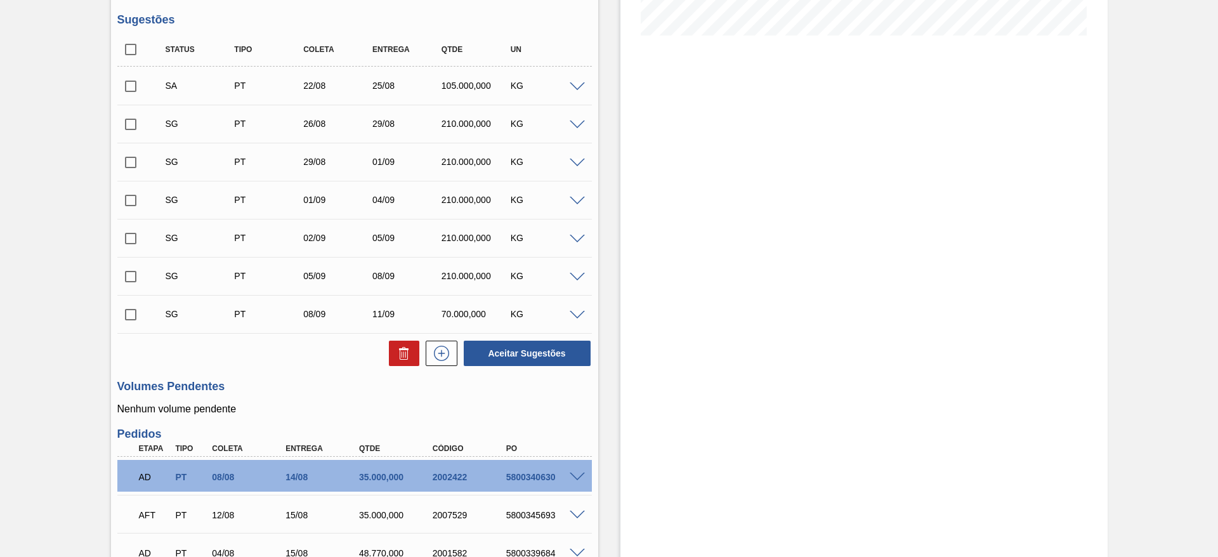
scroll to position [228, 0]
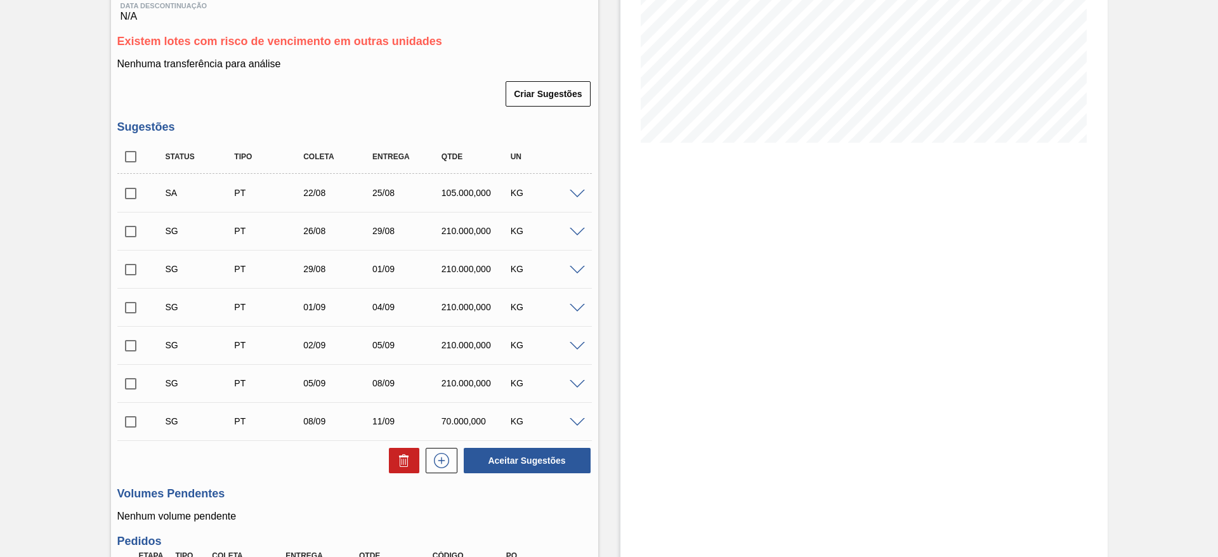
click at [573, 194] on span at bounding box center [577, 195] width 15 height 10
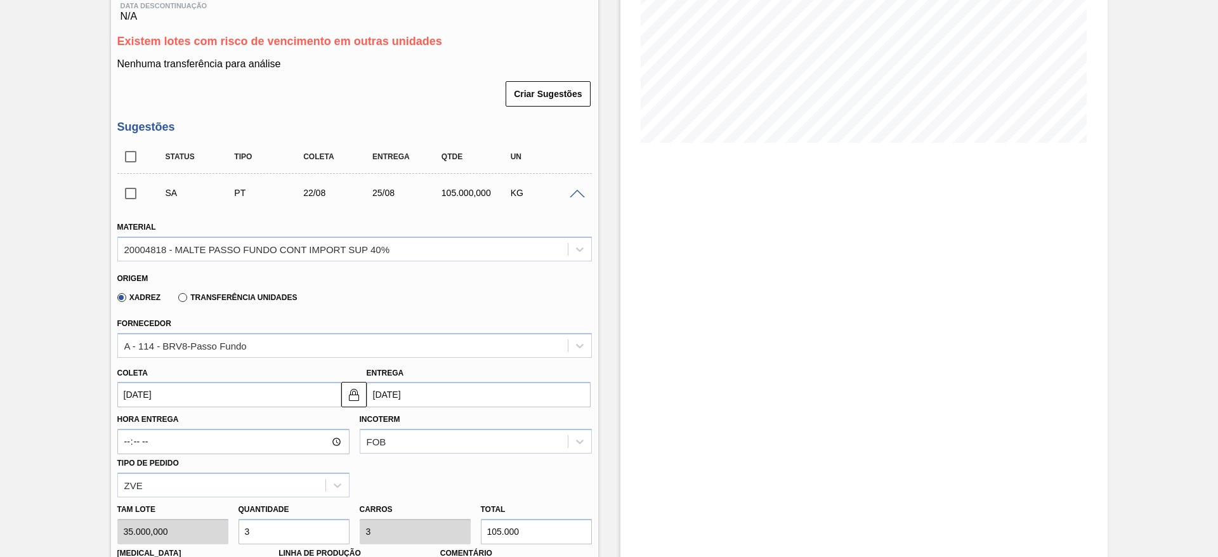
click at [573, 194] on span at bounding box center [577, 195] width 15 height 10
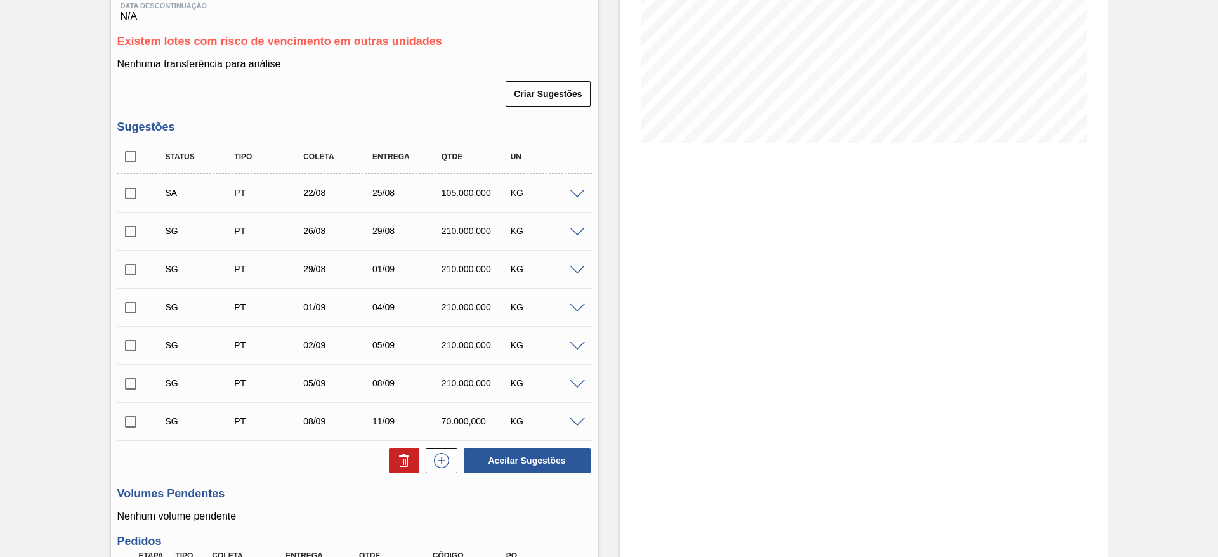
click at [579, 228] on span at bounding box center [577, 233] width 15 height 10
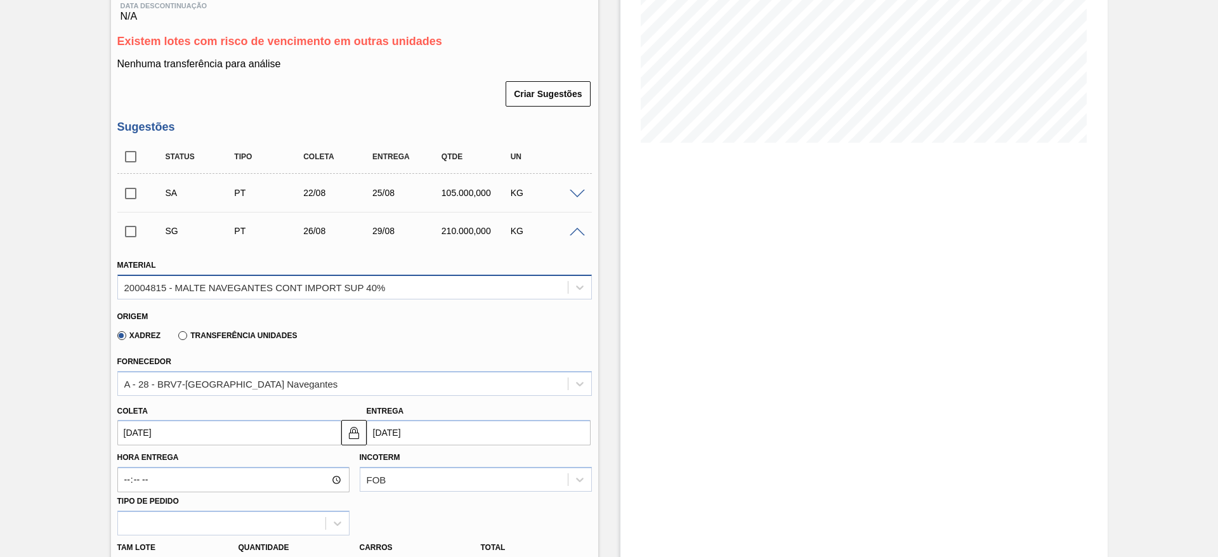
click at [162, 292] on div "20004815 - MALTE NAVEGANTES CONT IMPORT SUP 40%" at bounding box center [254, 287] width 261 height 11
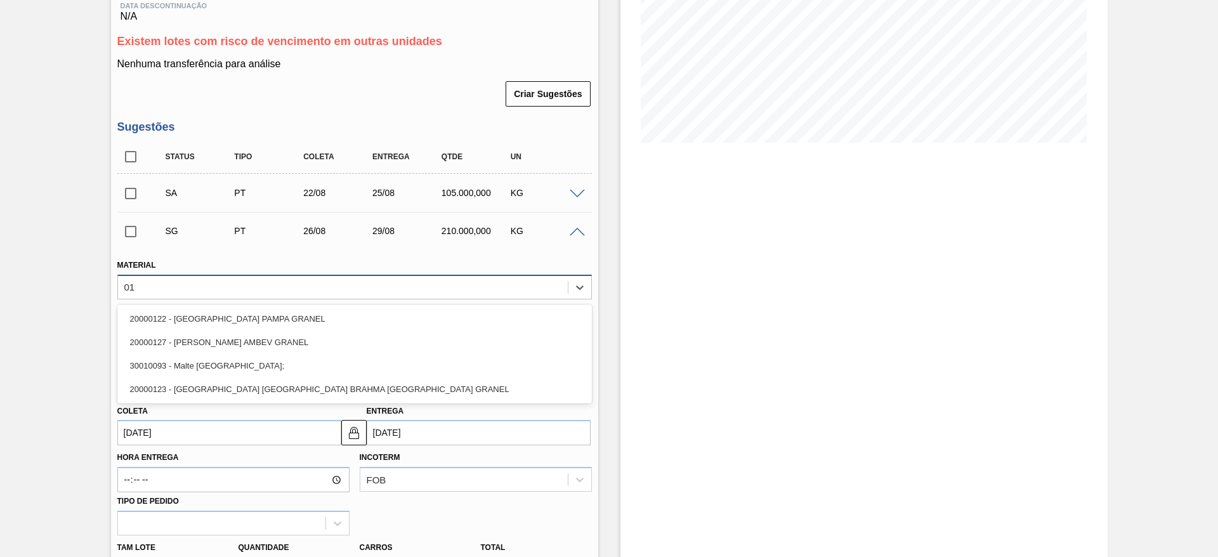
type input "0"
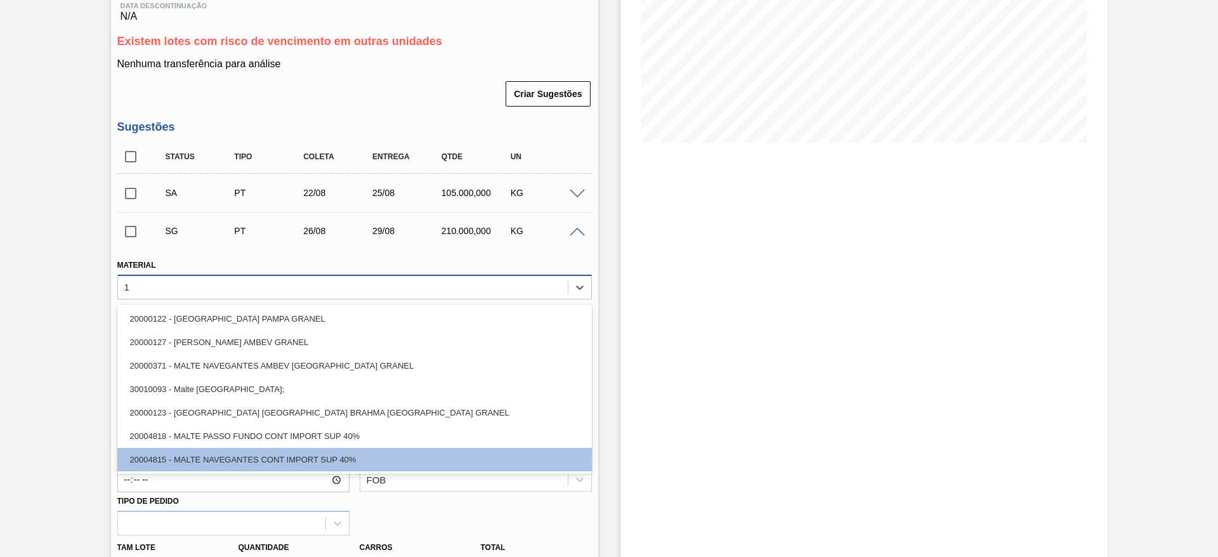
type input "18"
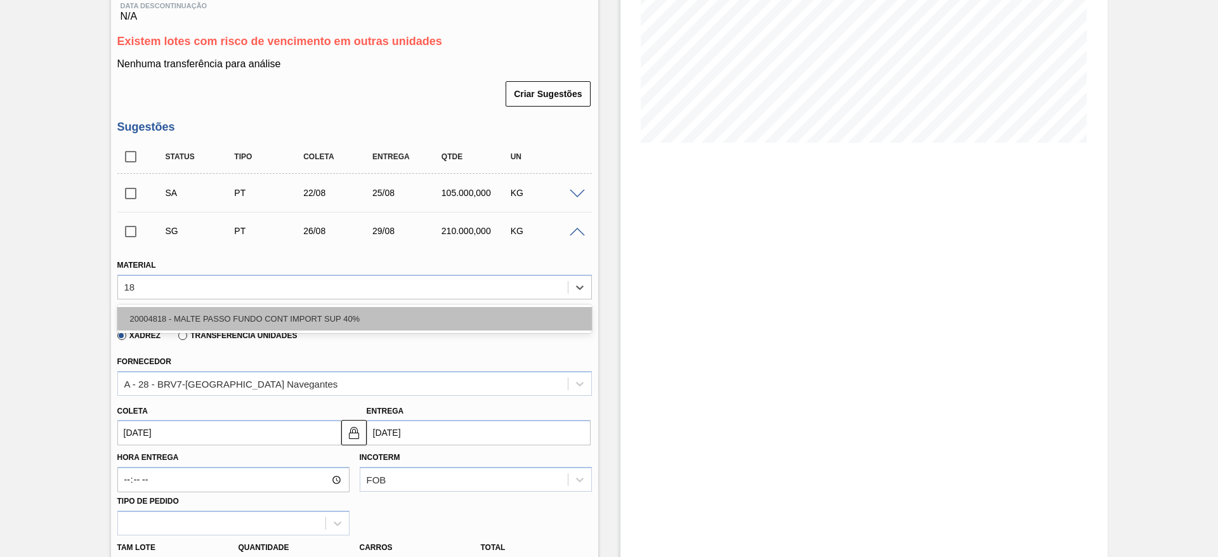
click at [219, 315] on div "20004818 - MALTE PASSO FUNDO CONT IMPORT SUP 40%" at bounding box center [354, 318] width 475 height 23
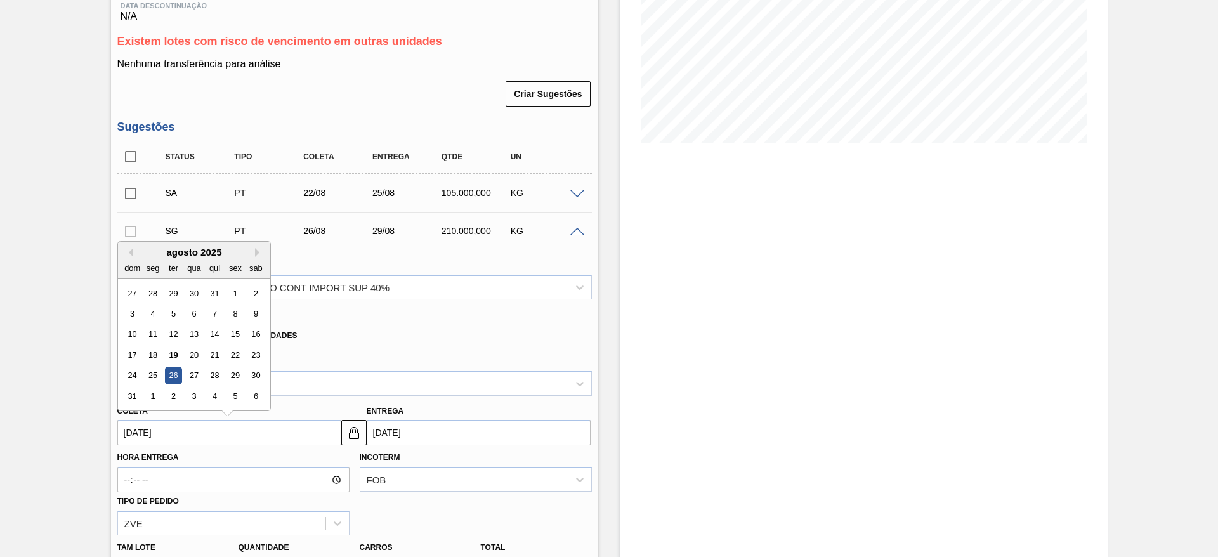
click at [129, 430] on input "[DATE]" at bounding box center [229, 432] width 224 height 25
click at [253, 349] on div "23" at bounding box center [255, 354] width 17 height 17
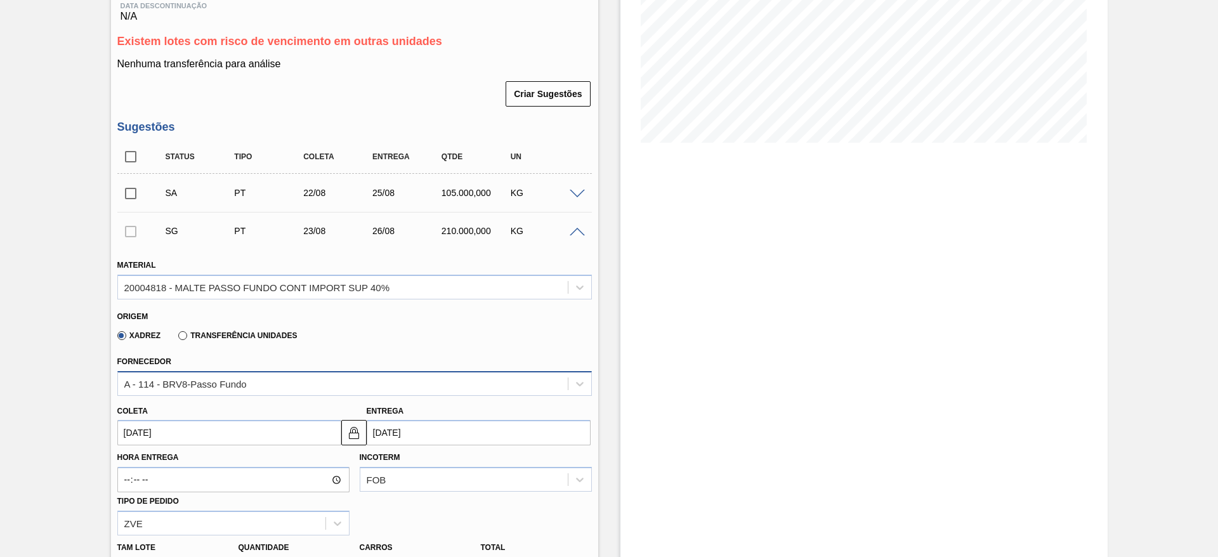
type input "[DATE]"
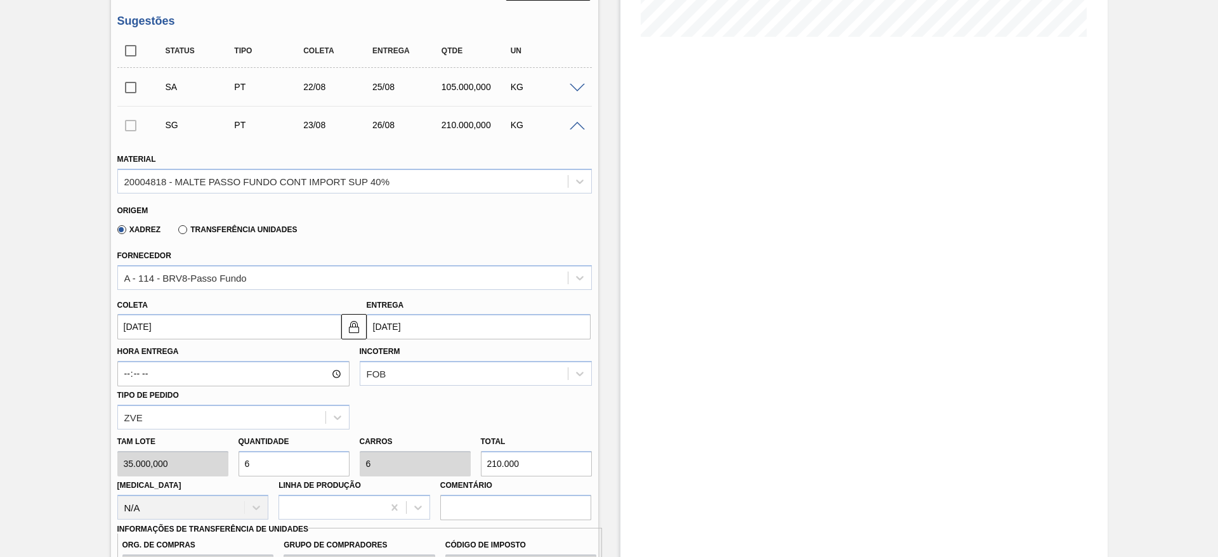
scroll to position [419, 0]
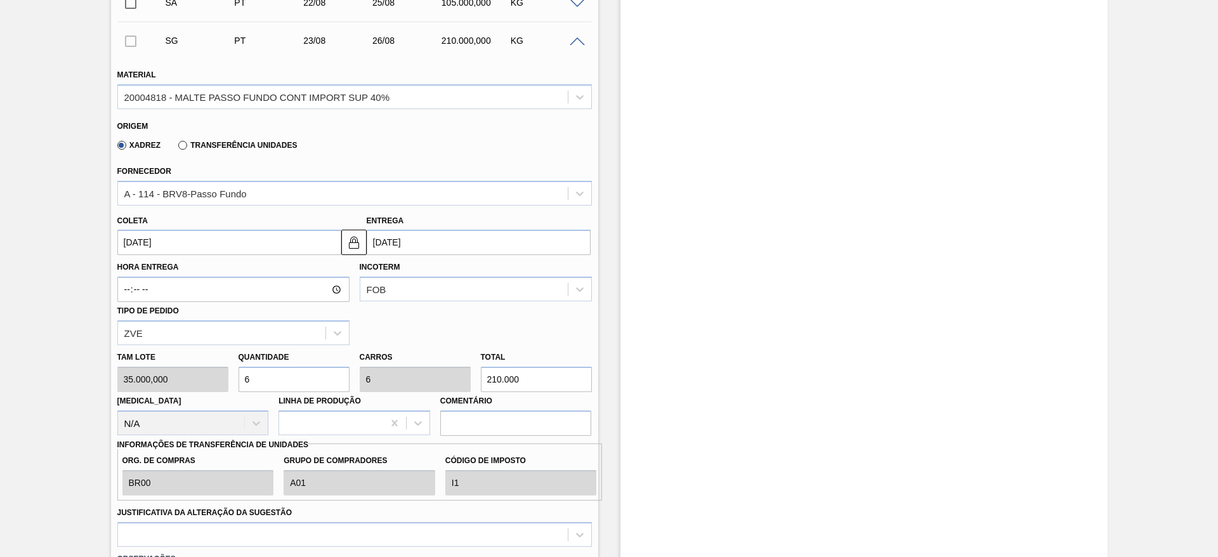
click at [161, 383] on div "[PERSON_NAME] 35.000,000 Quantidade 6 Carros 6 Total 210.000 [MEDICAL_DATA] N/A…" at bounding box center [354, 390] width 485 height 91
type input "3"
type input "105.000"
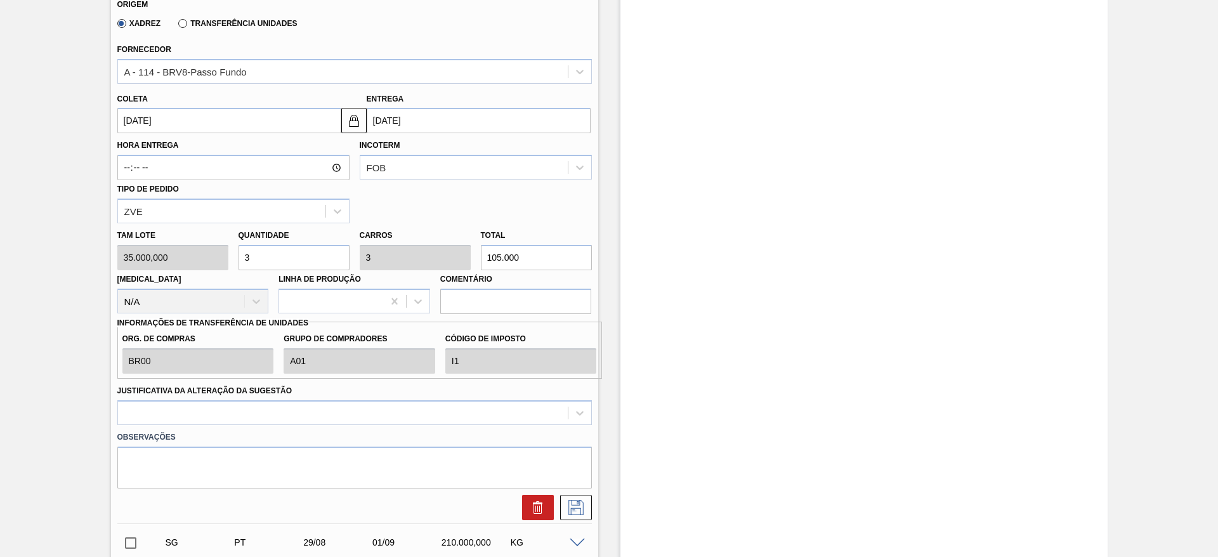
scroll to position [609, 0]
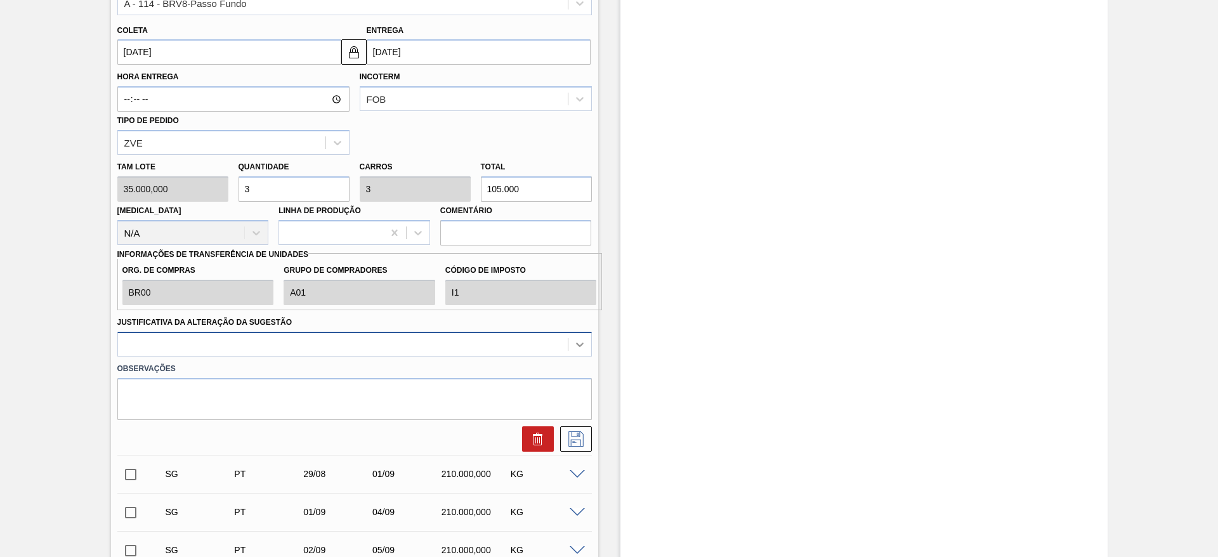
type input "3"
drag, startPoint x: 584, startPoint y: 344, endPoint x: 413, endPoint y: 344, distance: 170.7
click at [584, 344] on icon at bounding box center [580, 344] width 13 height 13
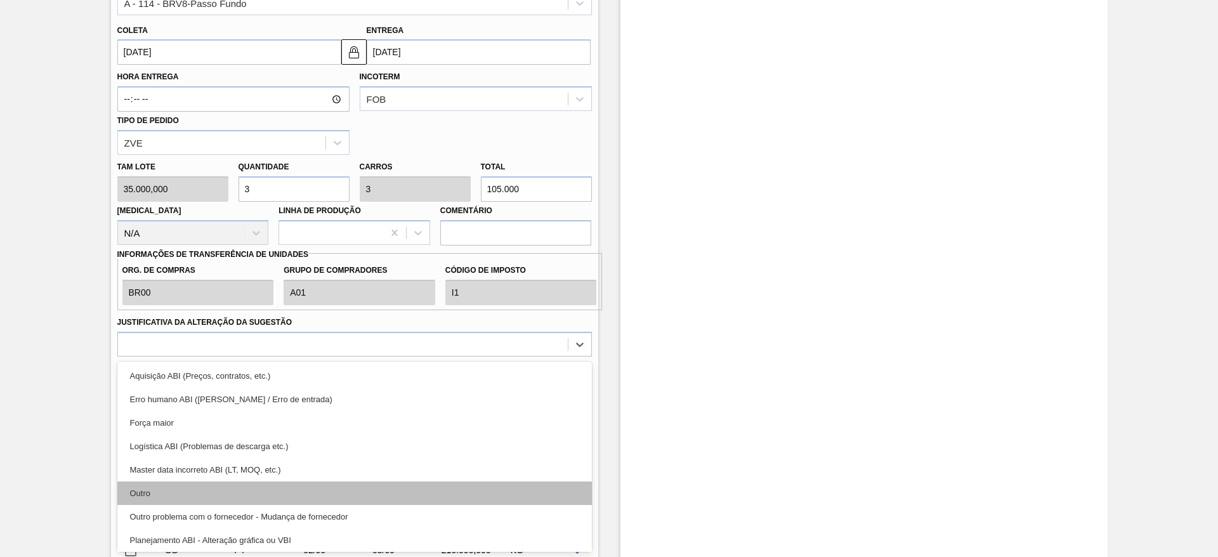
click at [183, 492] on div "Outro" at bounding box center [354, 493] width 475 height 23
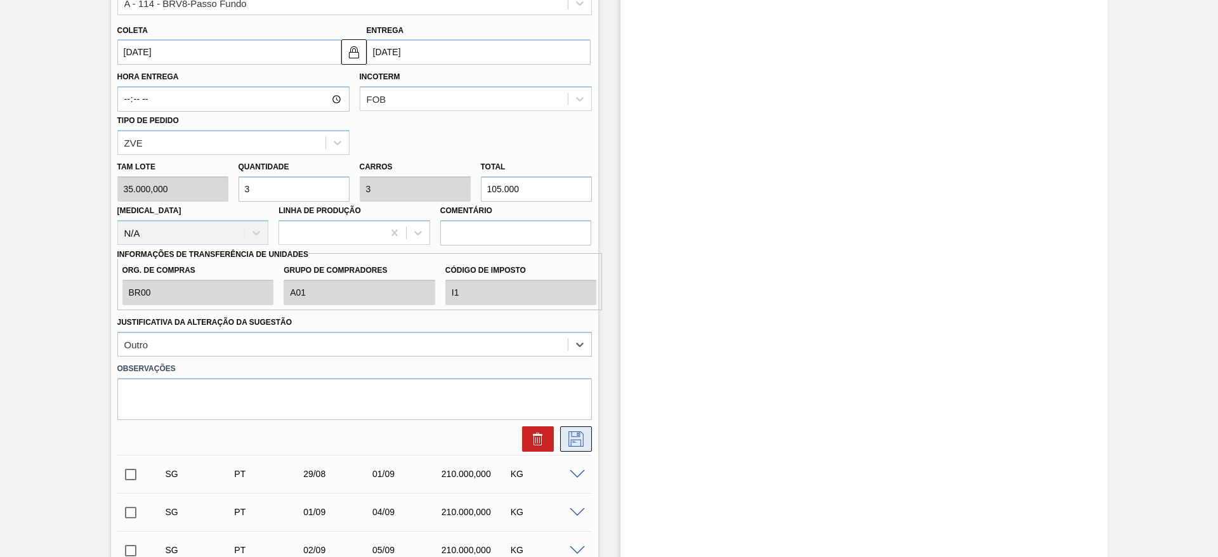
click at [572, 440] on icon at bounding box center [576, 439] width 20 height 15
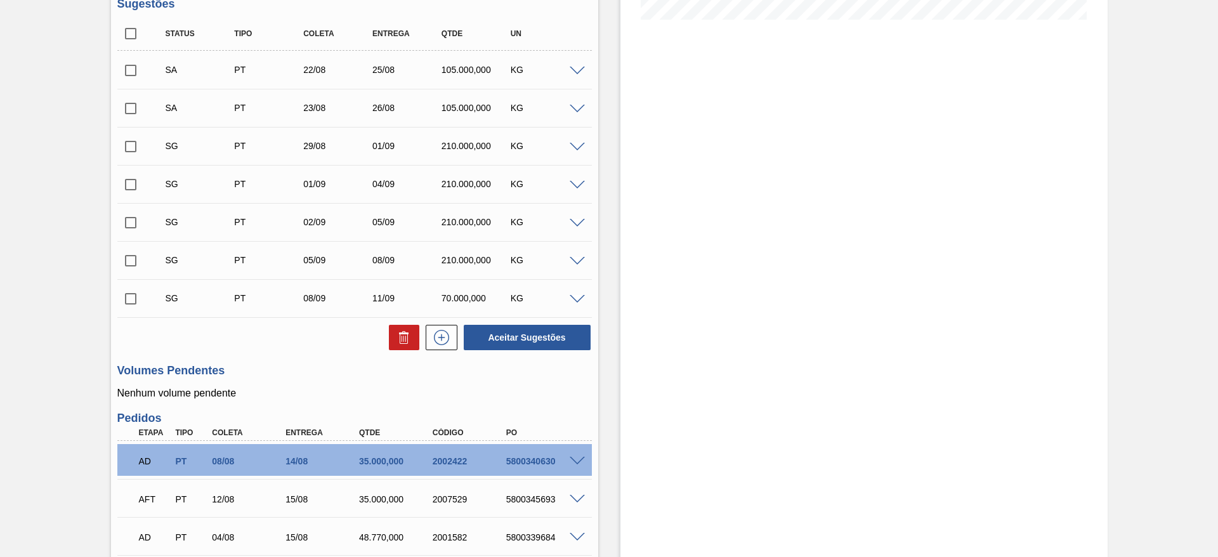
scroll to position [324, 0]
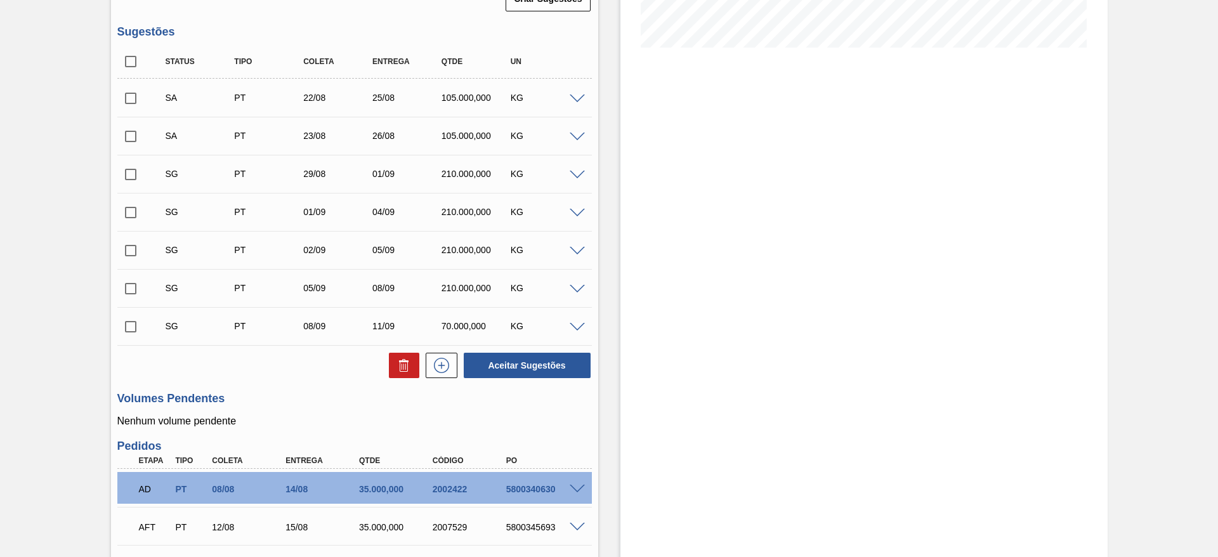
click at [128, 99] on input "checkbox" at bounding box center [130, 98] width 27 height 27
checkbox input "true"
click at [131, 132] on input "checkbox" at bounding box center [130, 136] width 27 height 27
checkbox input "true"
click at [532, 360] on button "Aceitar Sugestões" at bounding box center [527, 365] width 127 height 25
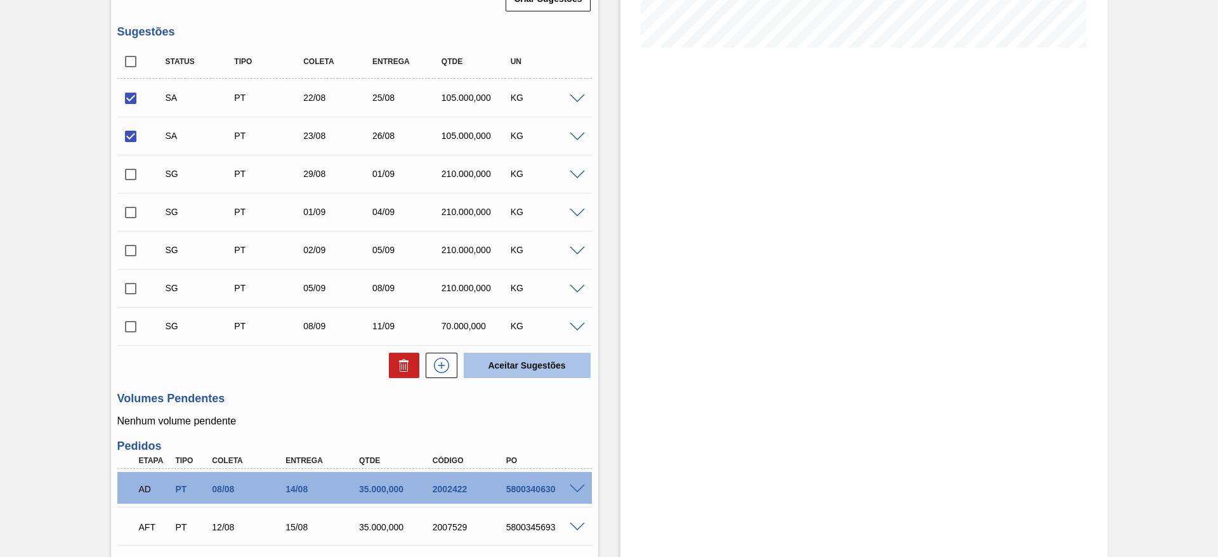
checkbox input "false"
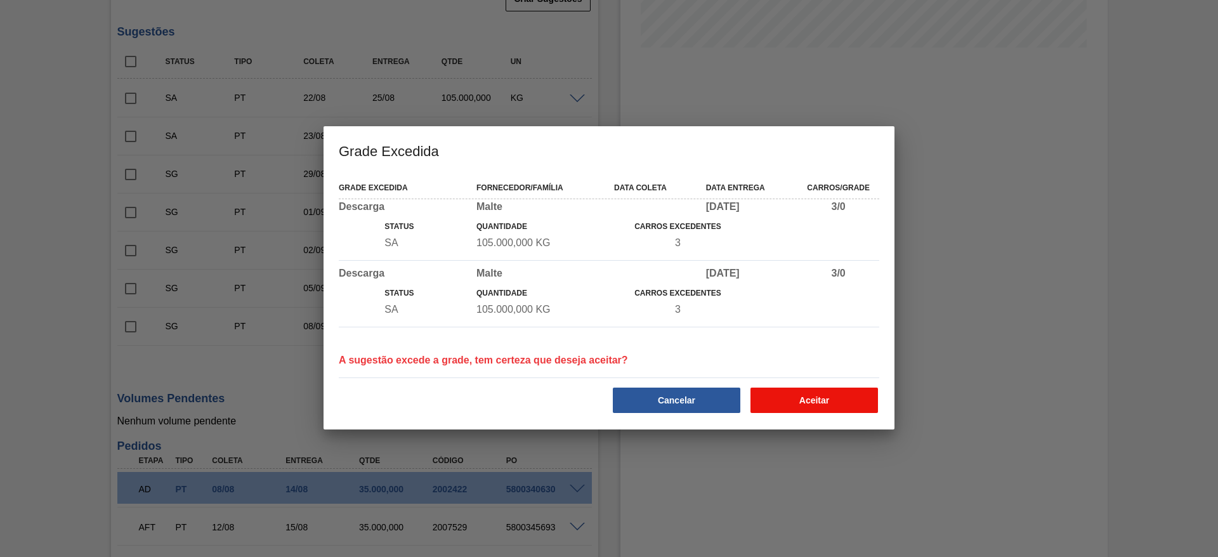
click at [783, 404] on button "Aceitar" at bounding box center [815, 400] width 128 height 25
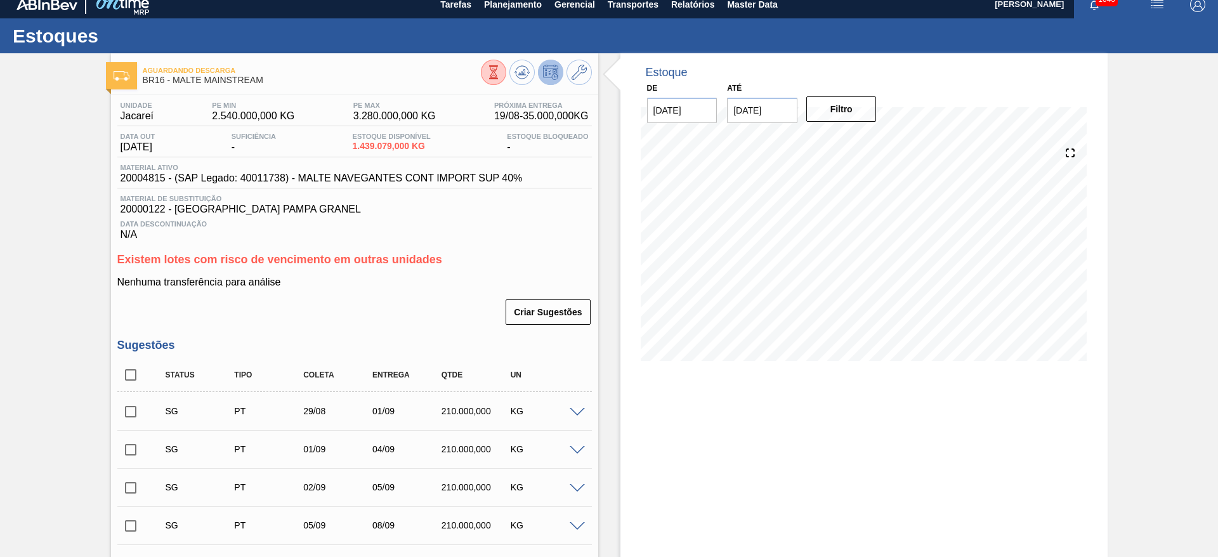
scroll to position [0, 0]
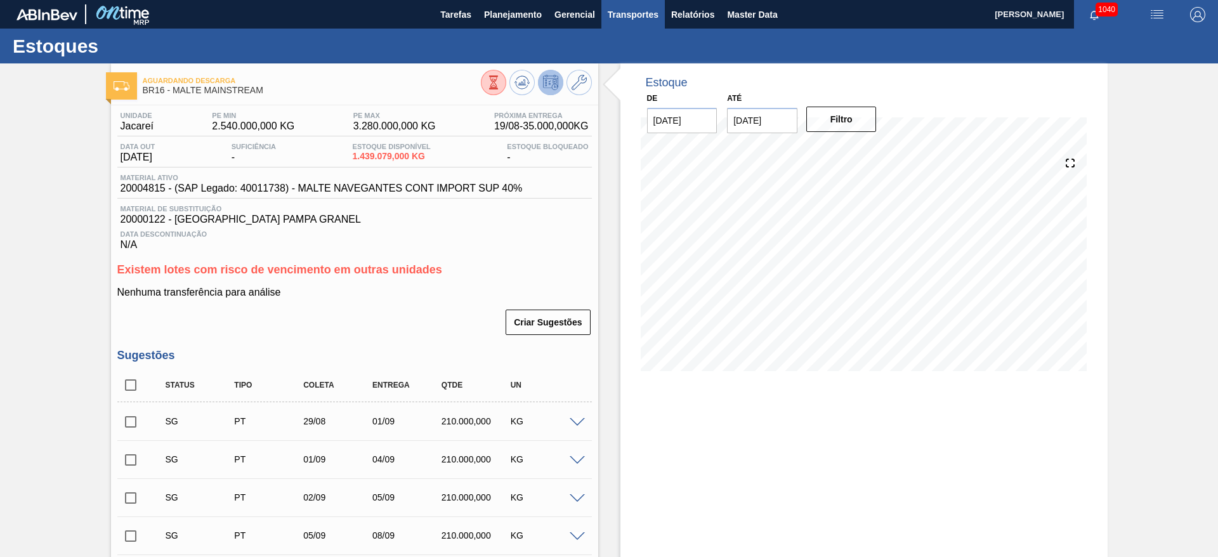
click at [624, 12] on span "Transportes" at bounding box center [633, 14] width 51 height 15
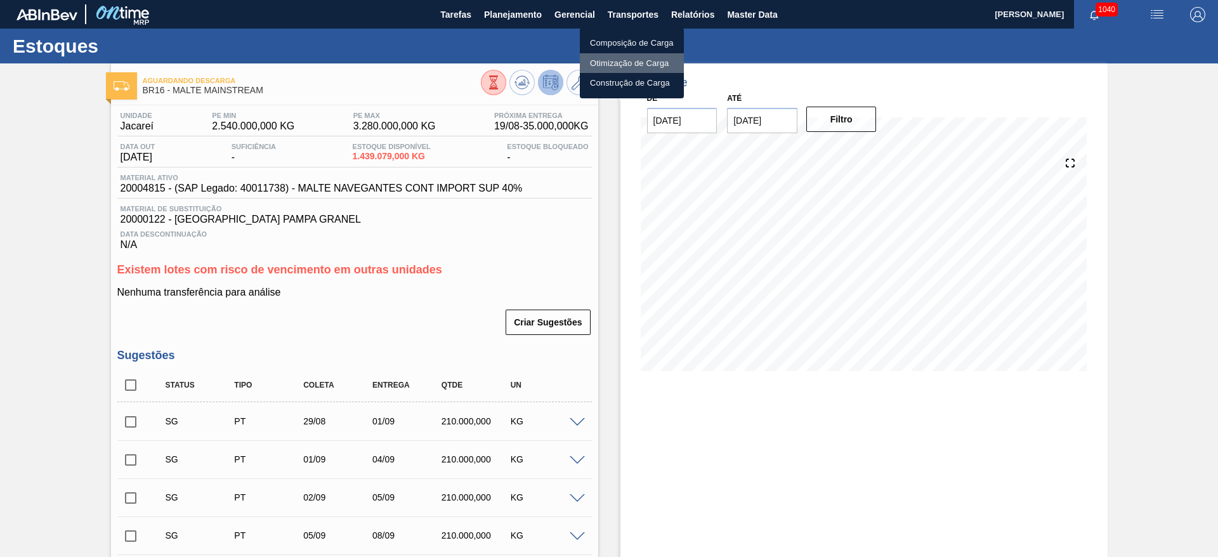
click at [612, 63] on li "Otimização de Carga" at bounding box center [632, 63] width 104 height 20
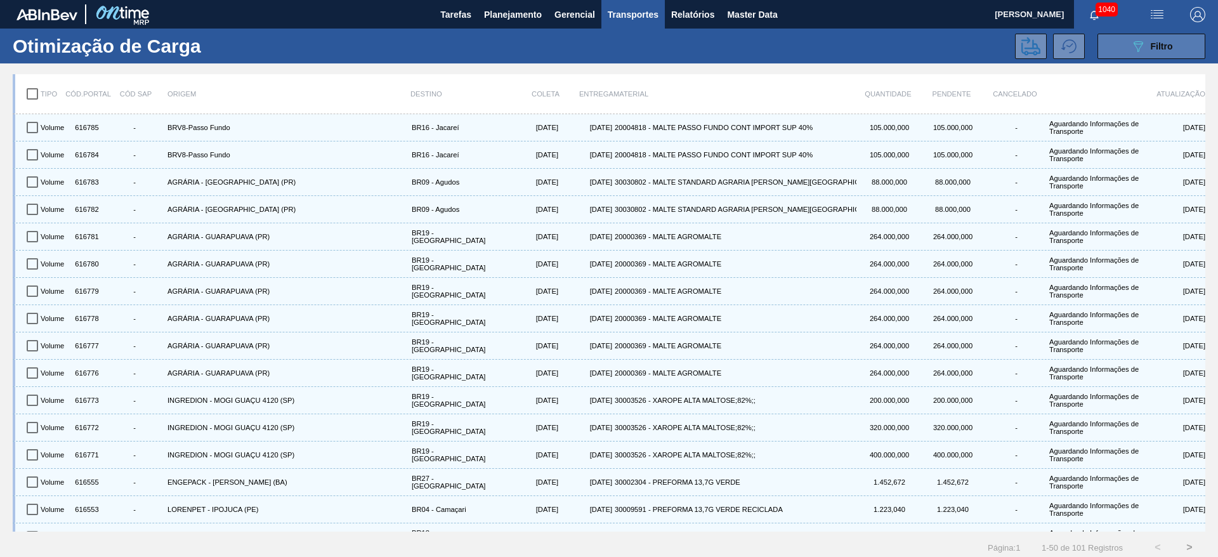
click at [1152, 39] on div "089F7B8B-B2A5-4AFE-B5C0-19BA573D28AC Filtro" at bounding box center [1152, 46] width 43 height 15
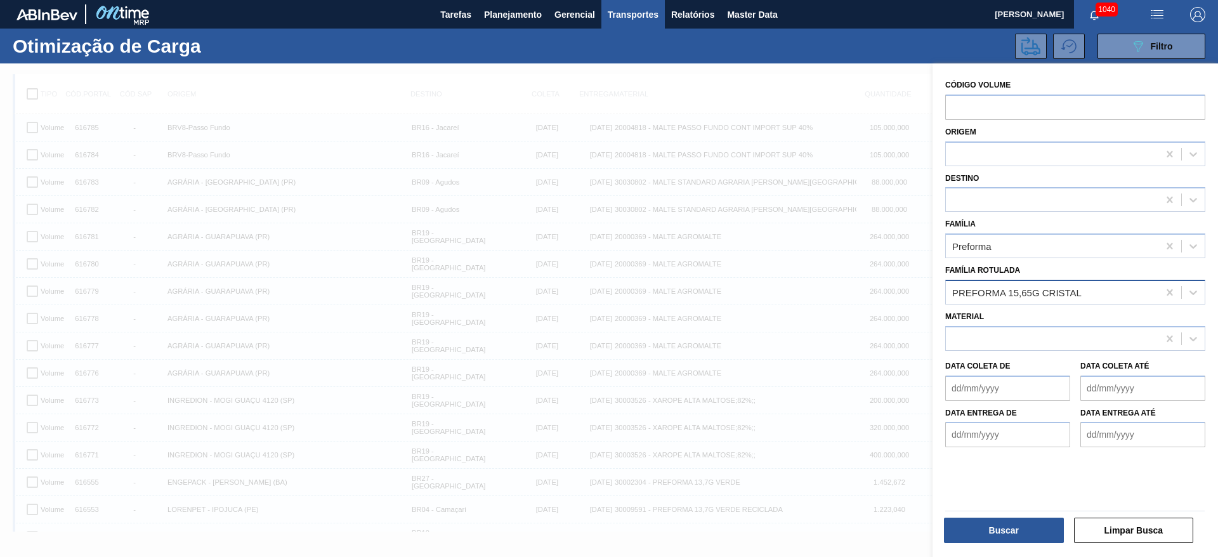
click at [1164, 289] on icon at bounding box center [1170, 292] width 13 height 13
click at [971, 253] on div "Preforma" at bounding box center [1052, 246] width 213 height 18
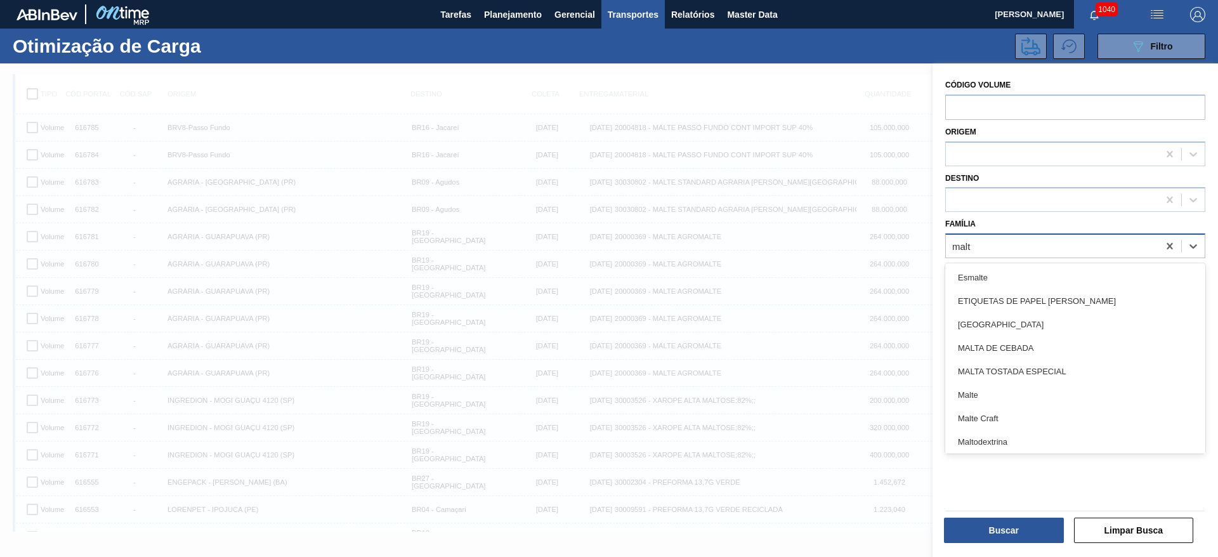
type input "malte"
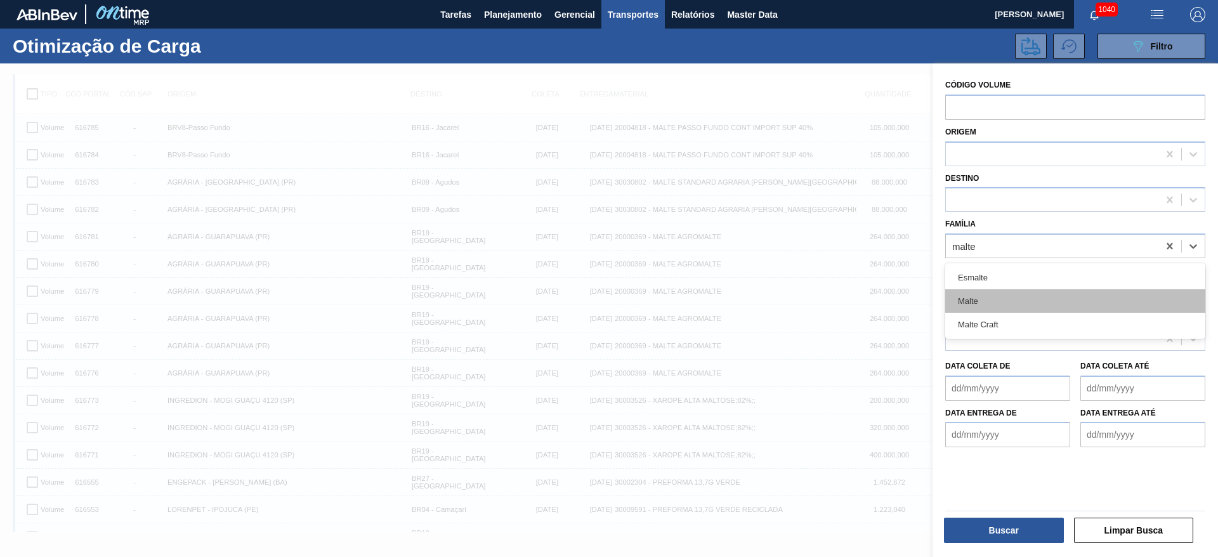
click at [975, 300] on div "Malte" at bounding box center [1076, 300] width 260 height 23
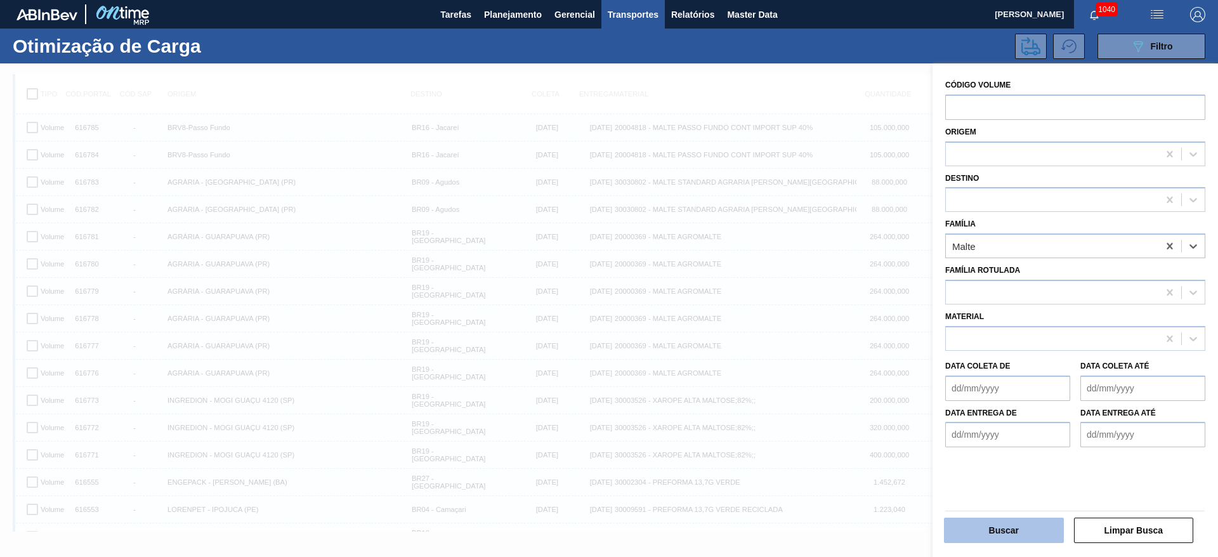
click at [975, 529] on button "Buscar" at bounding box center [1004, 530] width 120 height 25
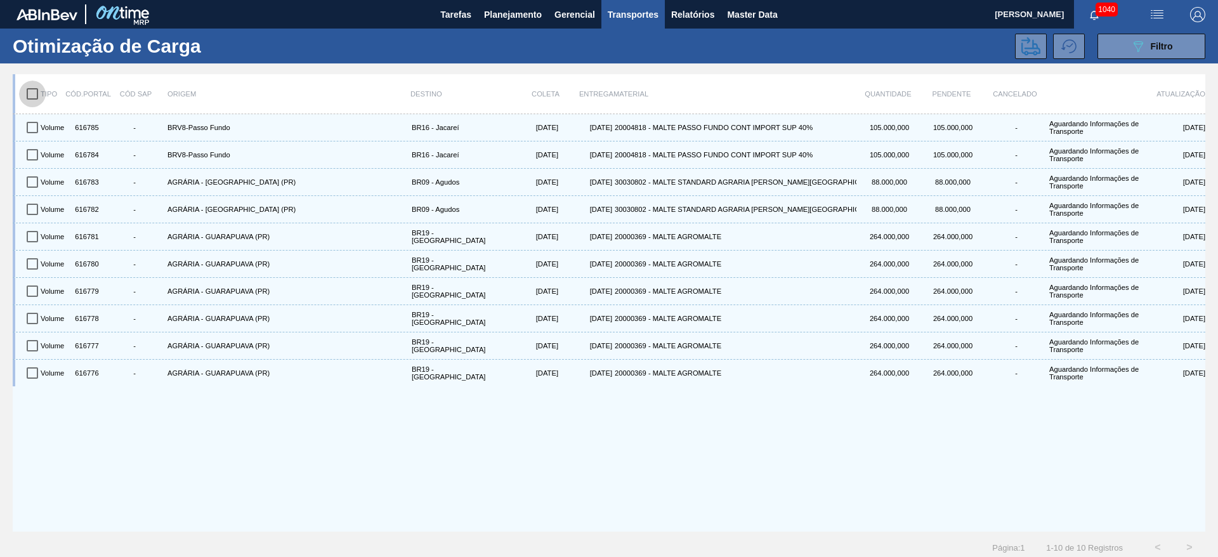
click at [27, 92] on input "checkbox" at bounding box center [32, 94] width 27 height 27
checkbox input "true"
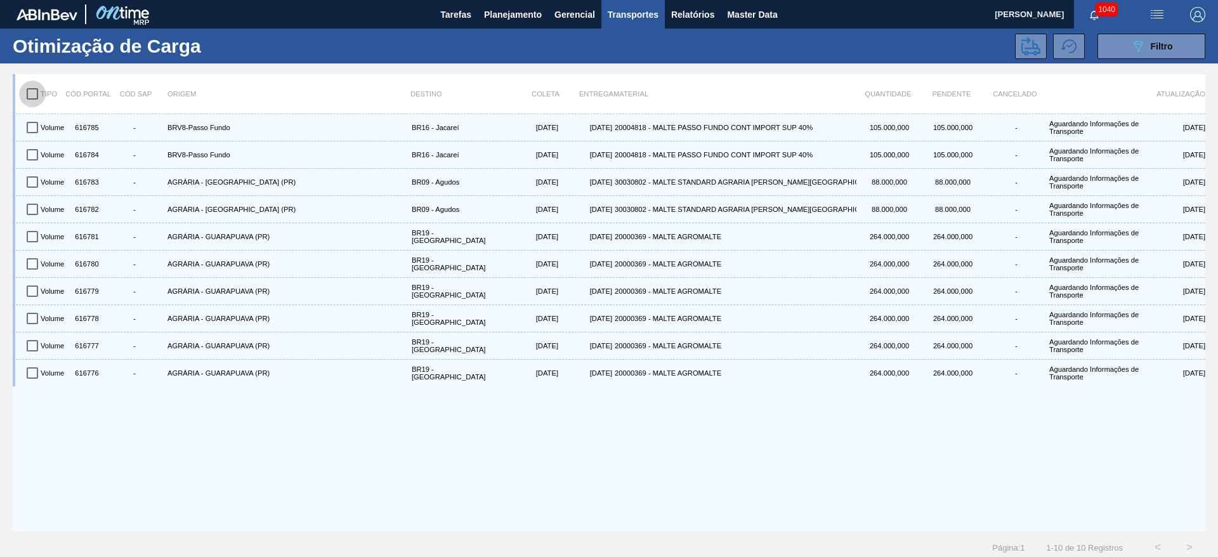
checkbox input "true"
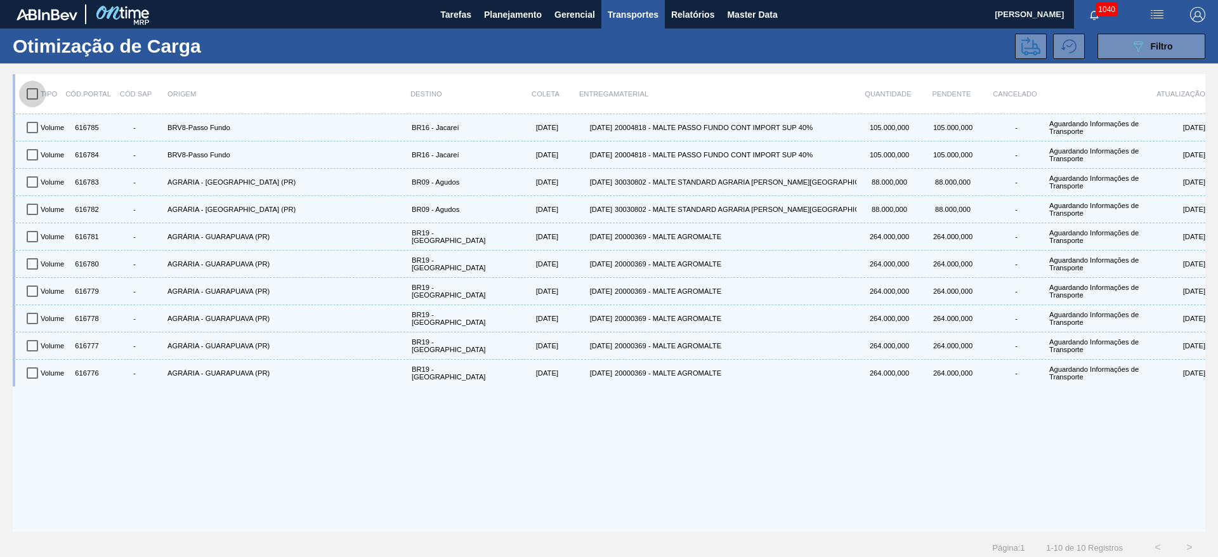
checkbox input "true"
click at [1019, 43] on button at bounding box center [1031, 46] width 32 height 25
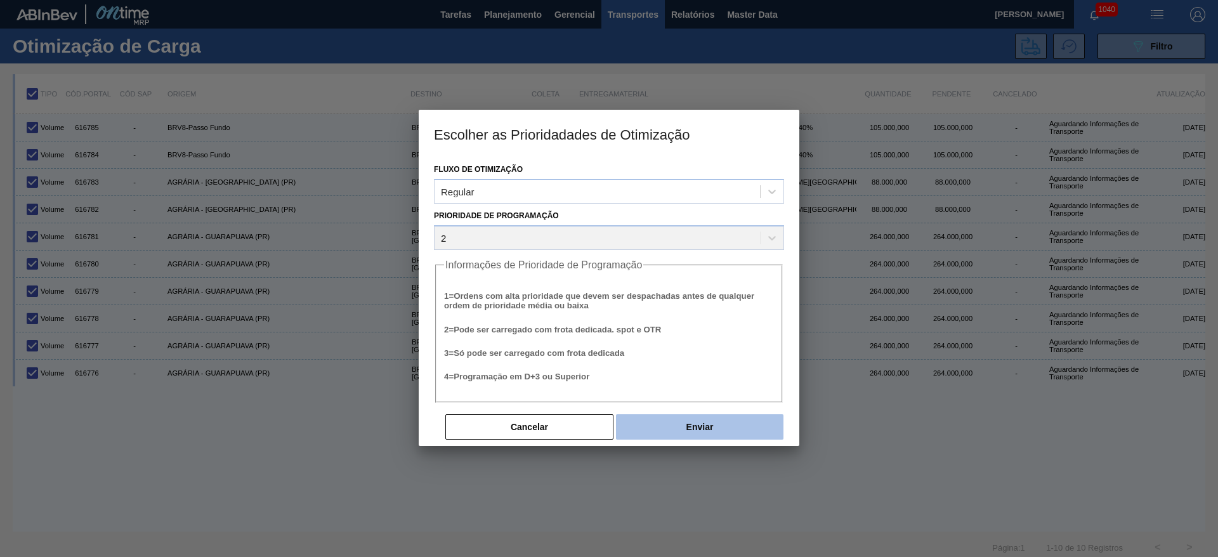
click at [720, 430] on button "Enviar" at bounding box center [700, 426] width 168 height 25
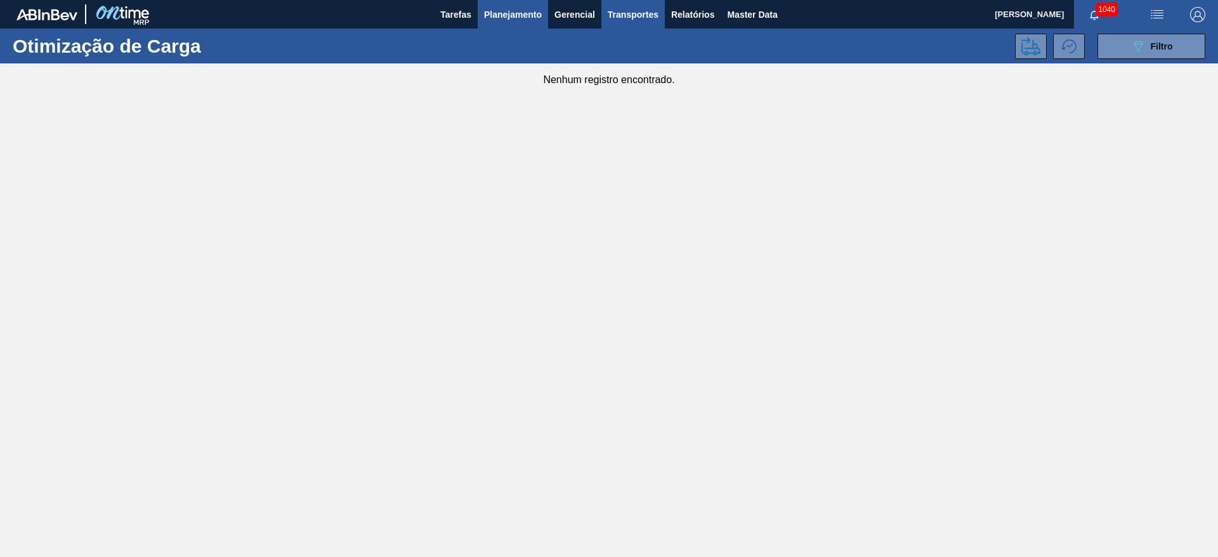
click at [496, 17] on span "Planejamento" at bounding box center [513, 14] width 58 height 15
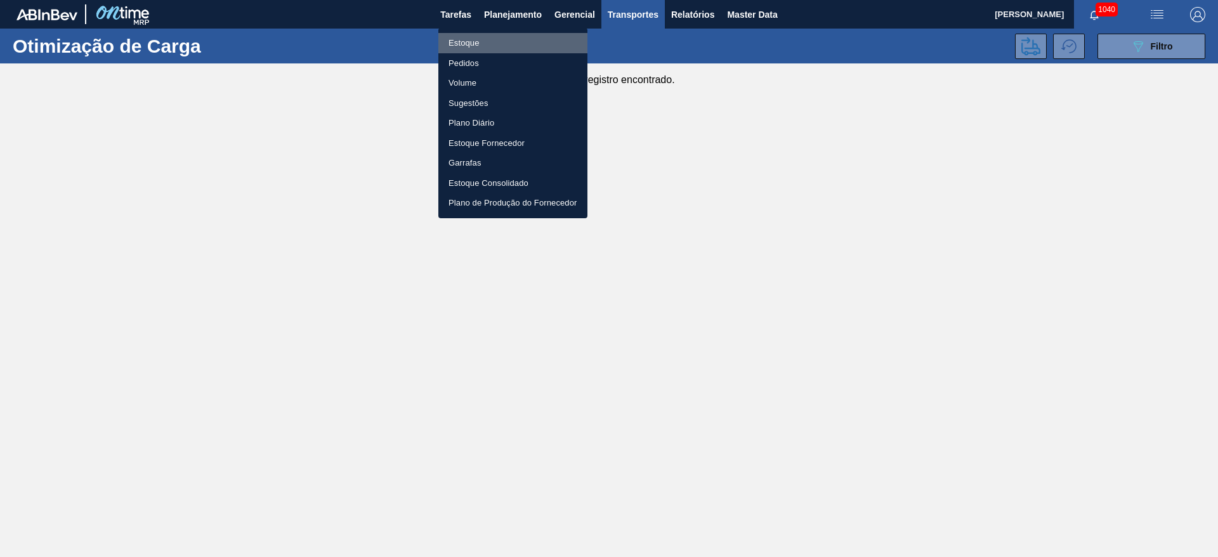
click at [470, 37] on li "Estoque" at bounding box center [513, 43] width 149 height 20
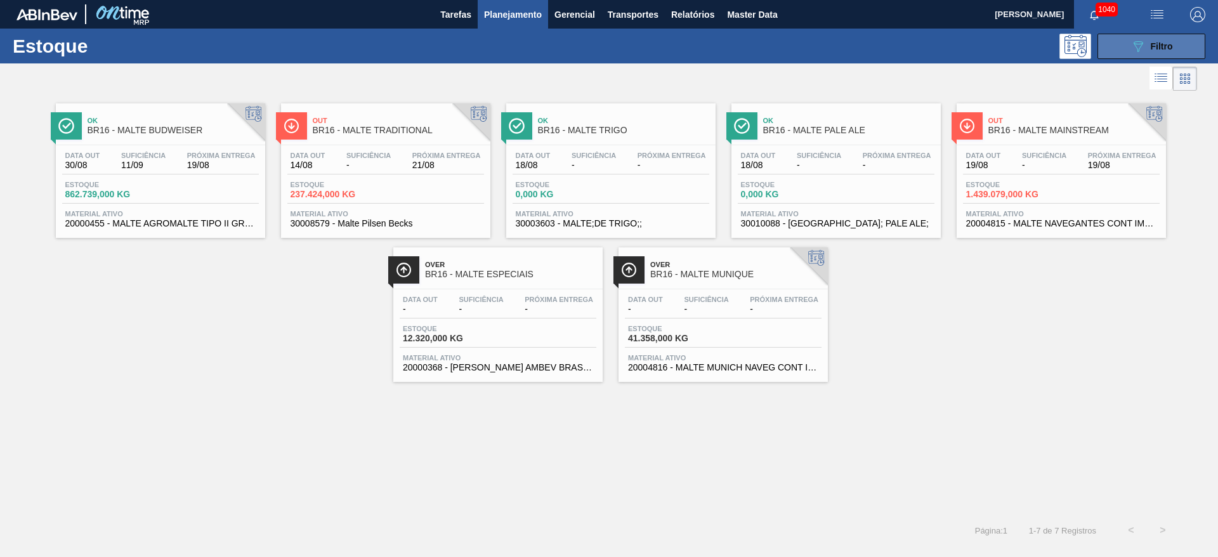
click at [1122, 37] on button "089F7B8B-B2A5-4AFE-B5C0-19BA573D28AC Filtro" at bounding box center [1152, 46] width 108 height 25
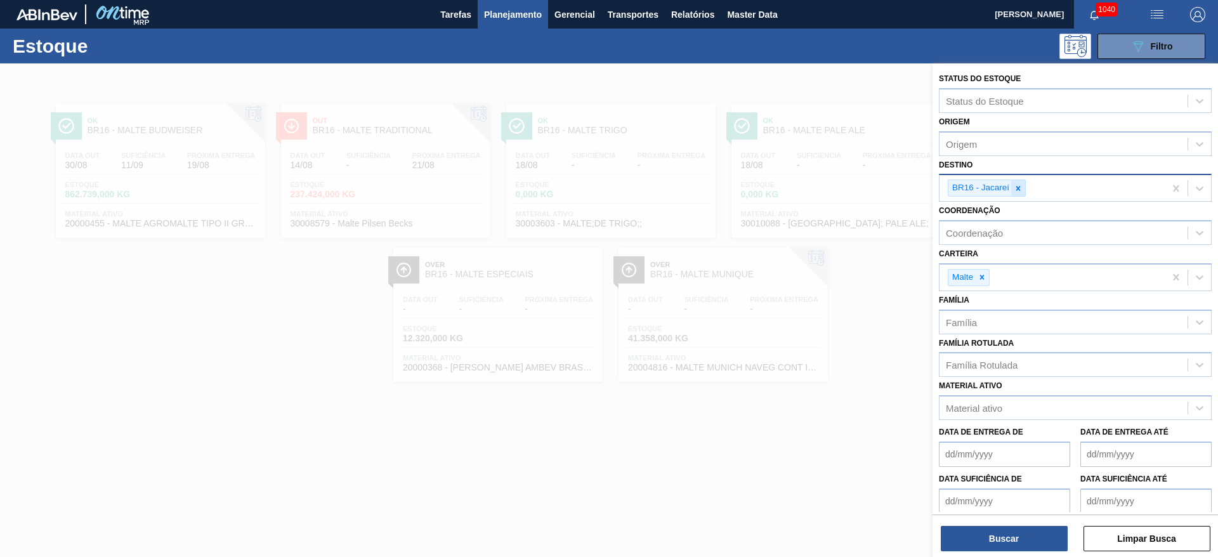
click at [1020, 187] on icon at bounding box center [1019, 188] width 4 height 4
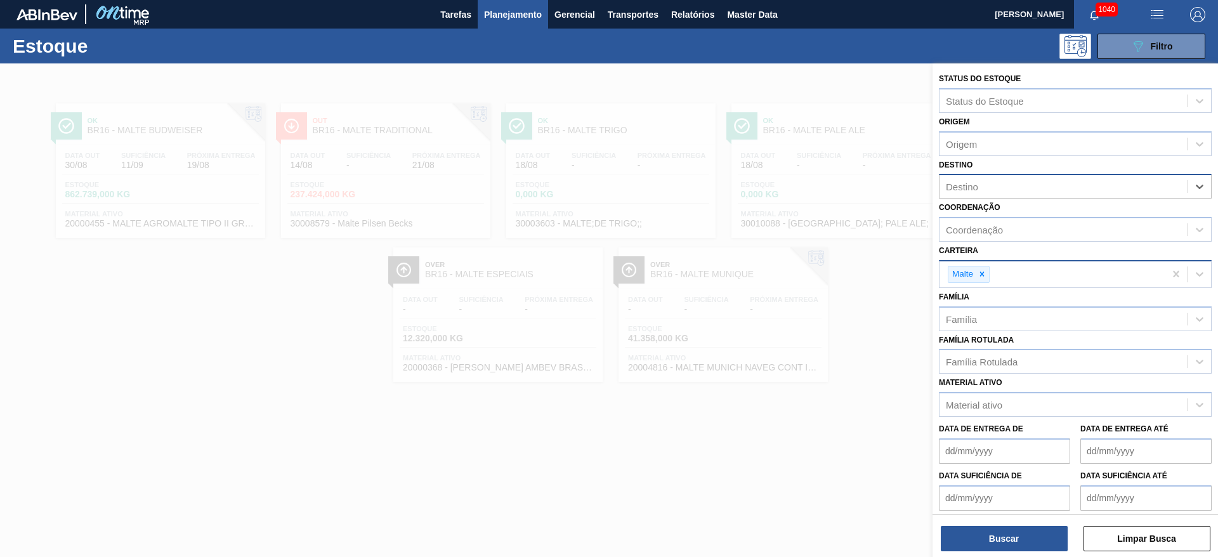
click at [986, 275] on icon at bounding box center [982, 274] width 9 height 9
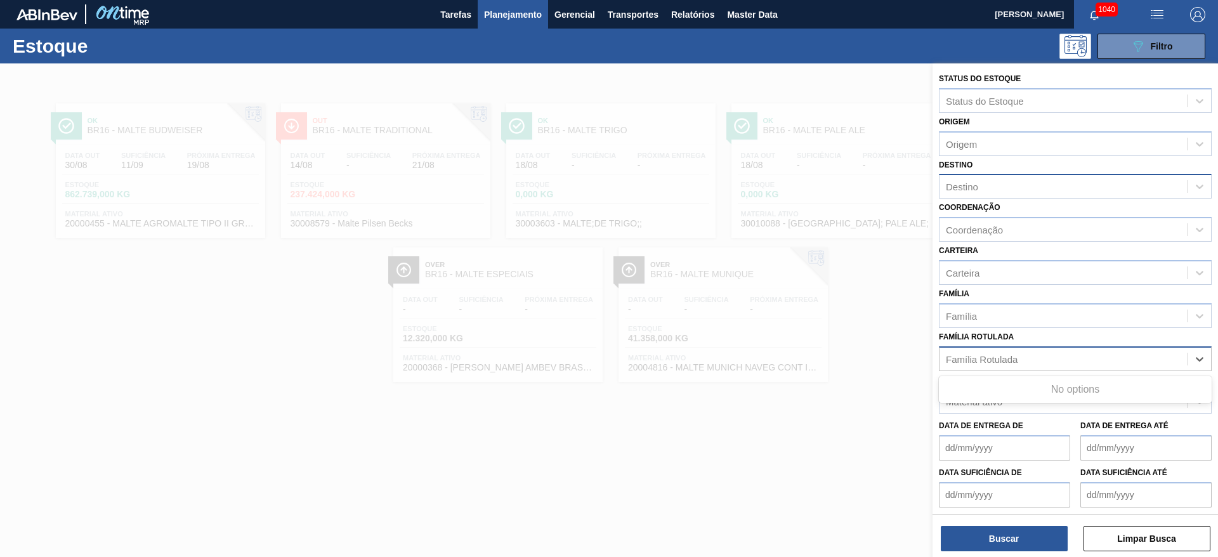
click at [980, 360] on div "Família Rotulada" at bounding box center [982, 358] width 72 height 11
type Rotulada "15,65"
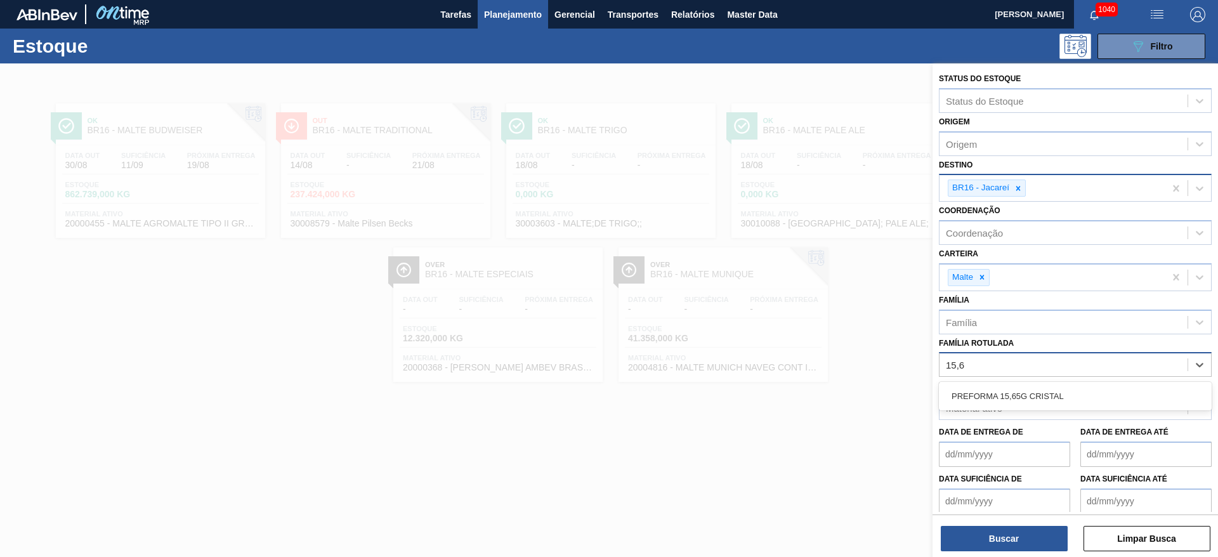
type Rotulada "15,65"
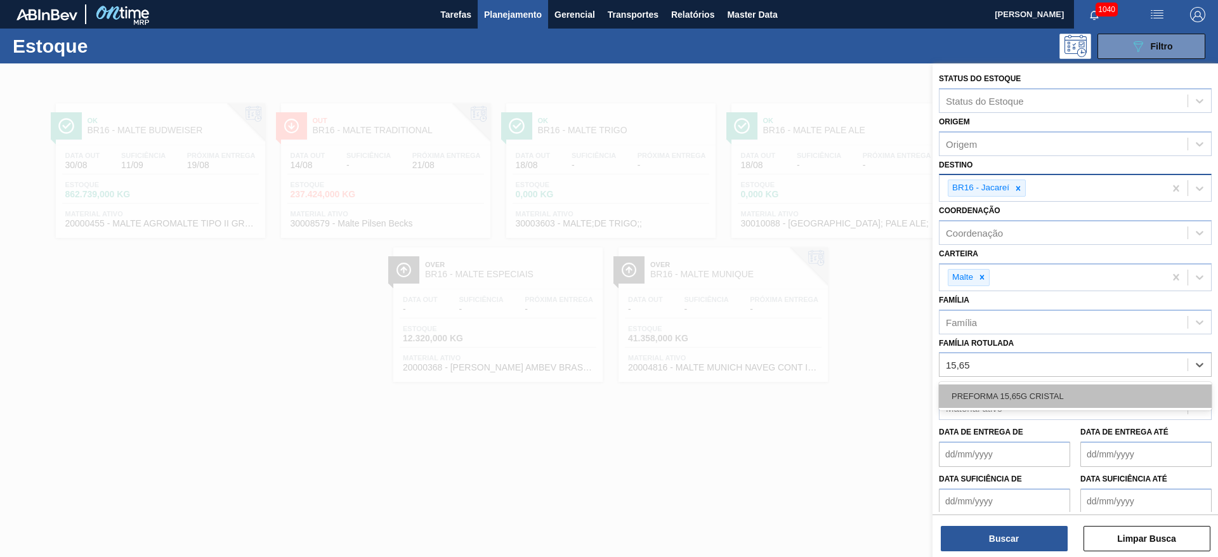
click at [1007, 399] on div "PREFORMA 15,65G CRISTAL" at bounding box center [1075, 396] width 273 height 23
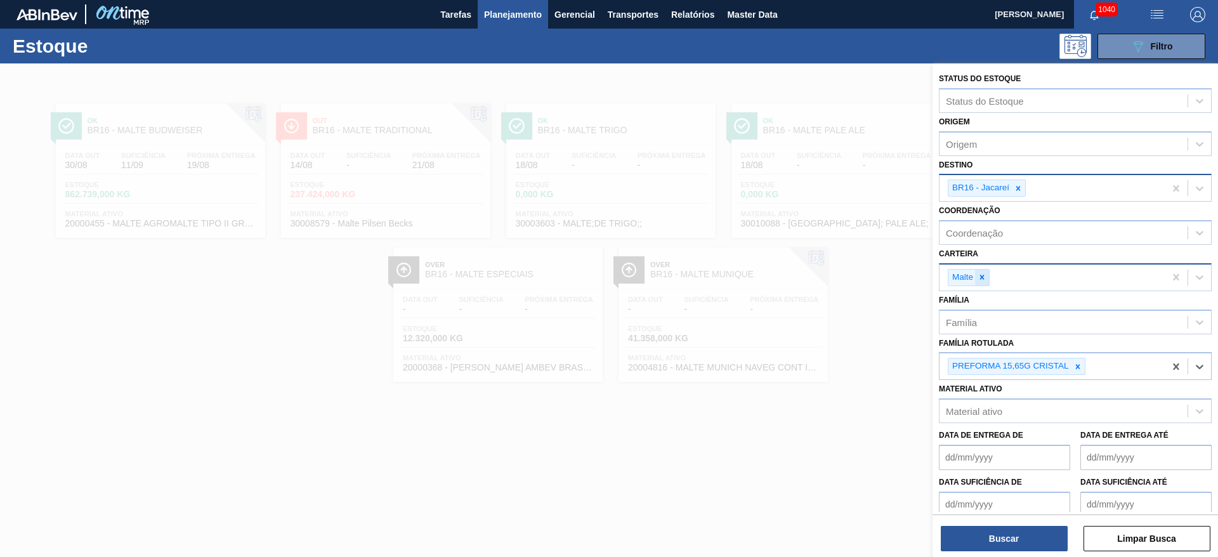
click at [980, 278] on icon at bounding box center [982, 277] width 9 height 9
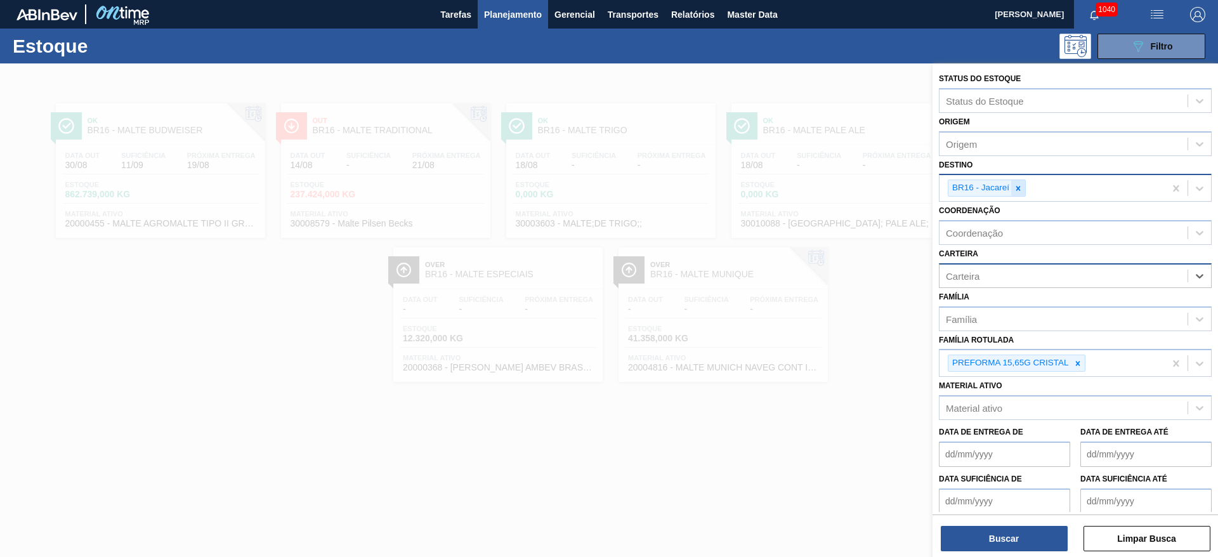
click at [1023, 184] on icon at bounding box center [1018, 188] width 9 height 9
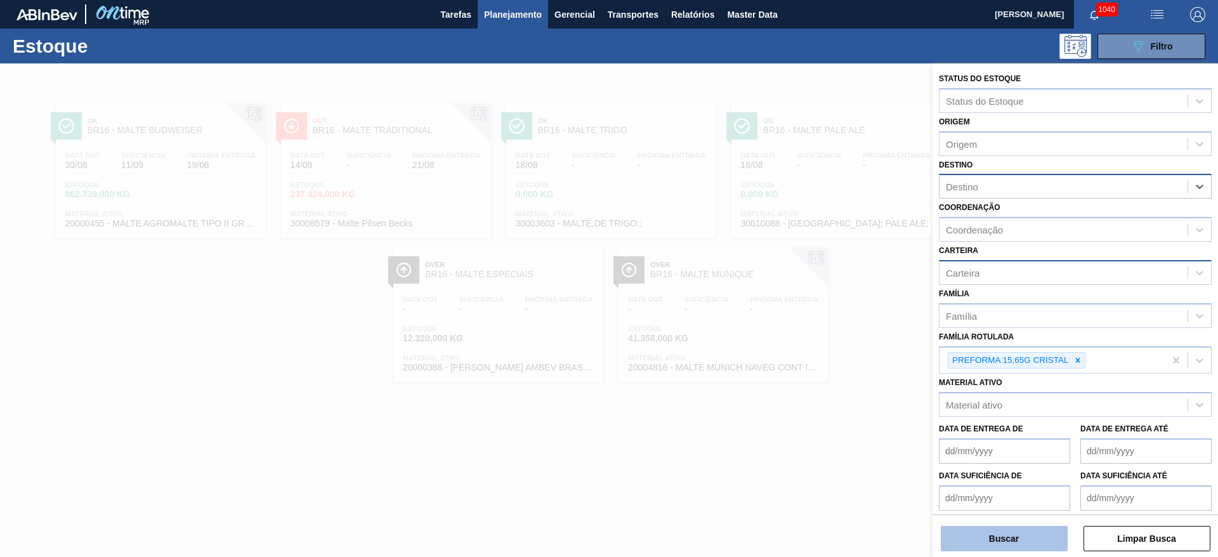
click at [1018, 532] on button "Buscar" at bounding box center [1004, 538] width 127 height 25
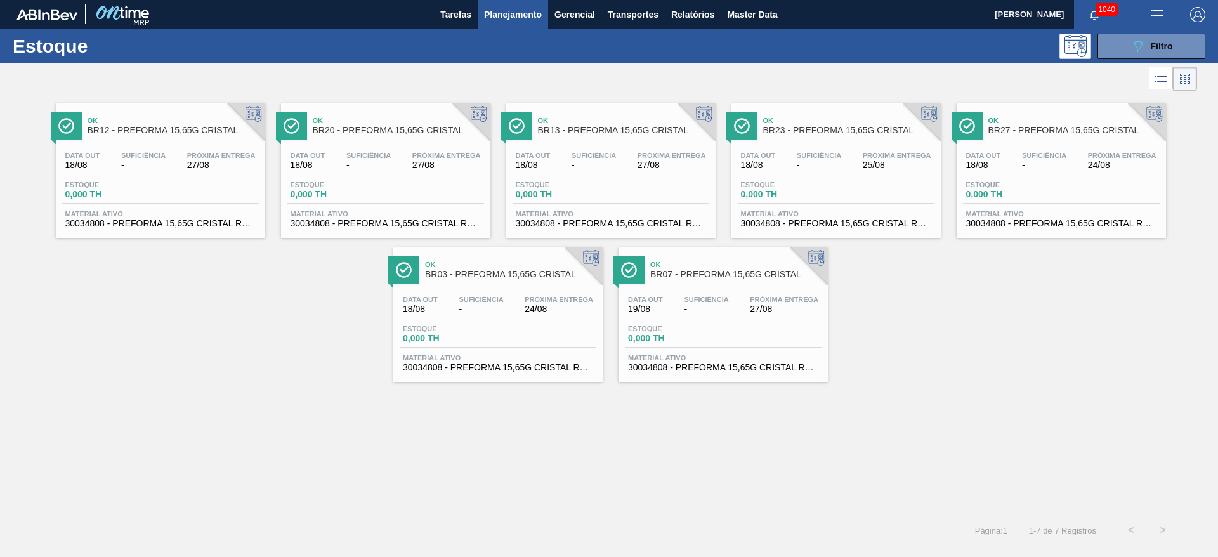
click at [663, 300] on div "Data out 19/08" at bounding box center [645, 305] width 41 height 18
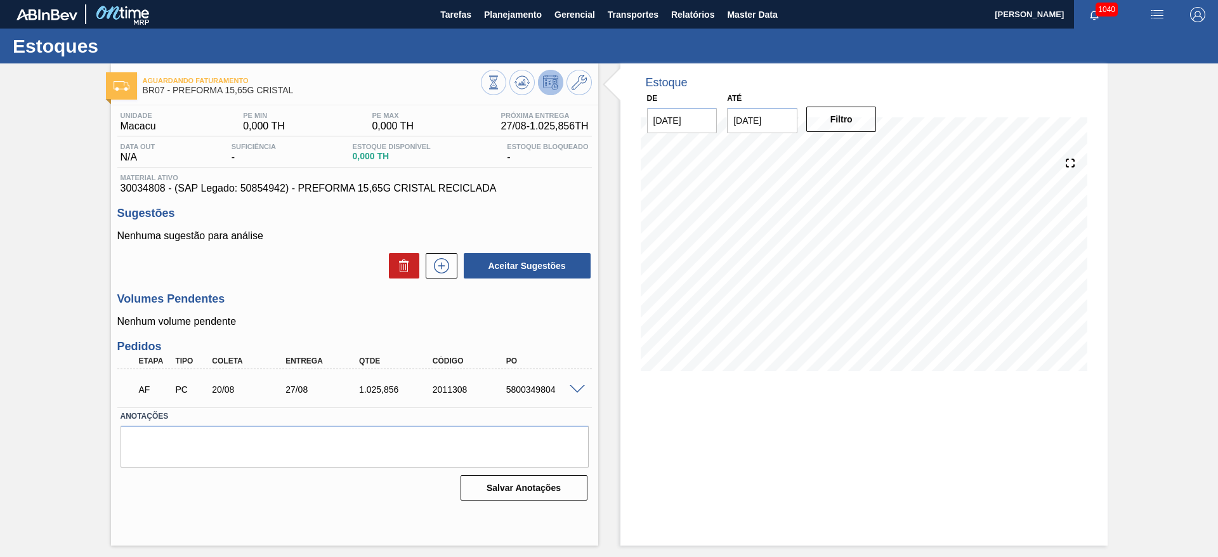
click at [525, 387] on div "5800349804" at bounding box center [544, 390] width 82 height 10
copy div "5800349804"
click at [500, 19] on span "Planejamento" at bounding box center [513, 14] width 58 height 15
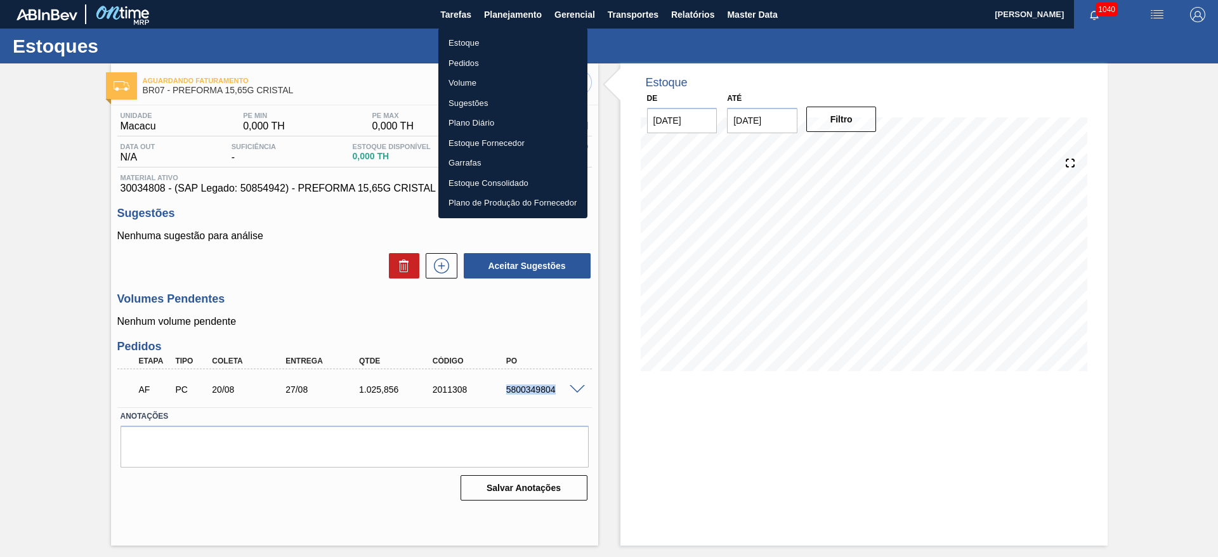
click at [470, 44] on li "Estoque" at bounding box center [513, 43] width 149 height 20
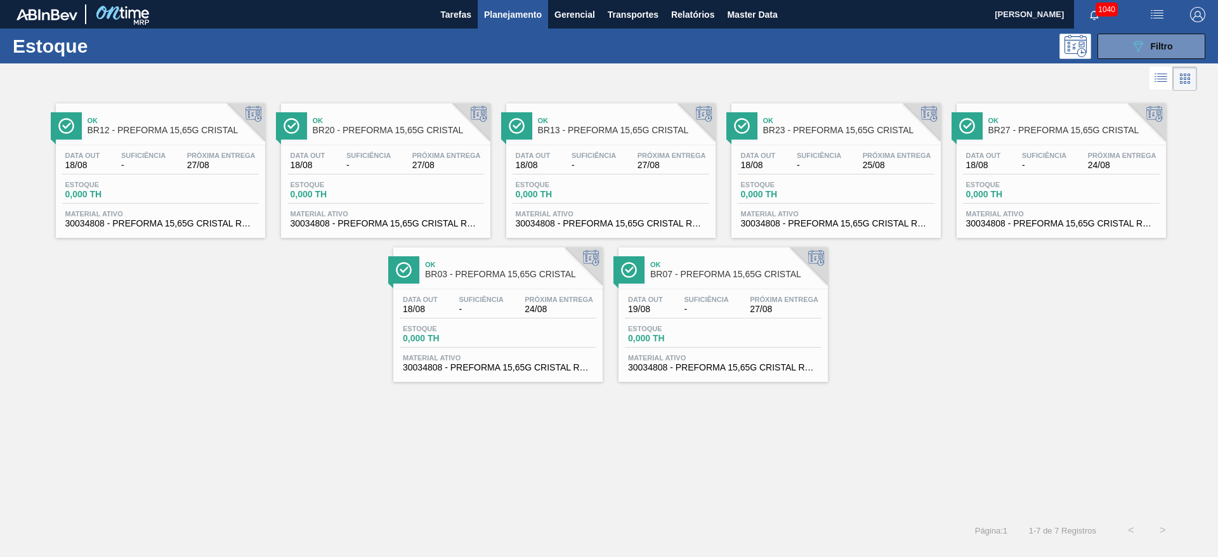
click at [139, 187] on span "Estoque" at bounding box center [109, 185] width 89 height 8
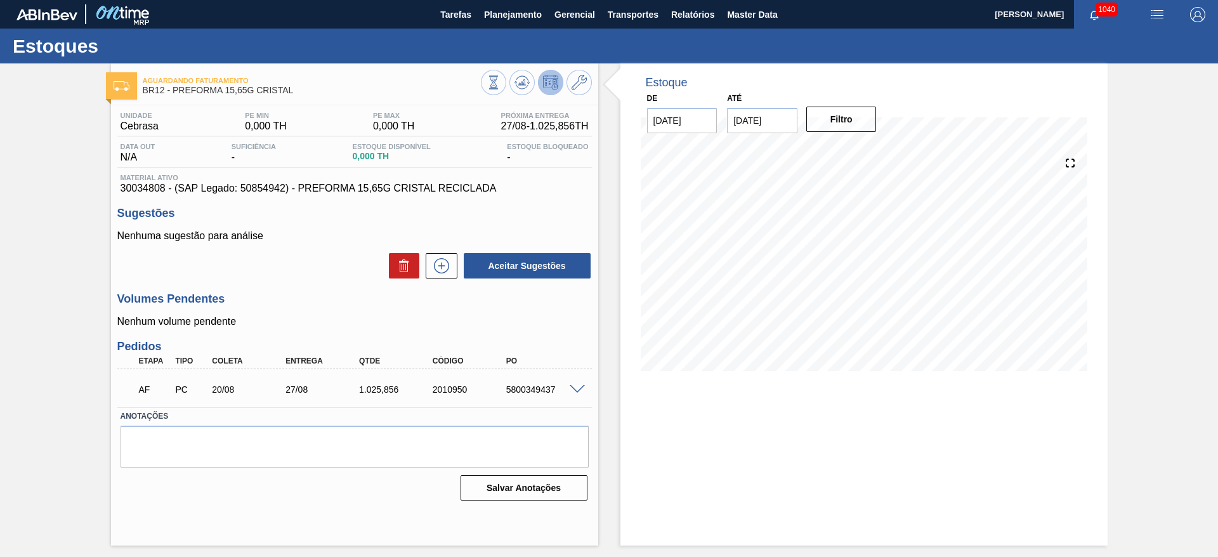
click at [518, 390] on div "5800349437" at bounding box center [544, 390] width 82 height 10
copy div "5800349437"
click at [516, 14] on span "Planejamento" at bounding box center [513, 14] width 58 height 15
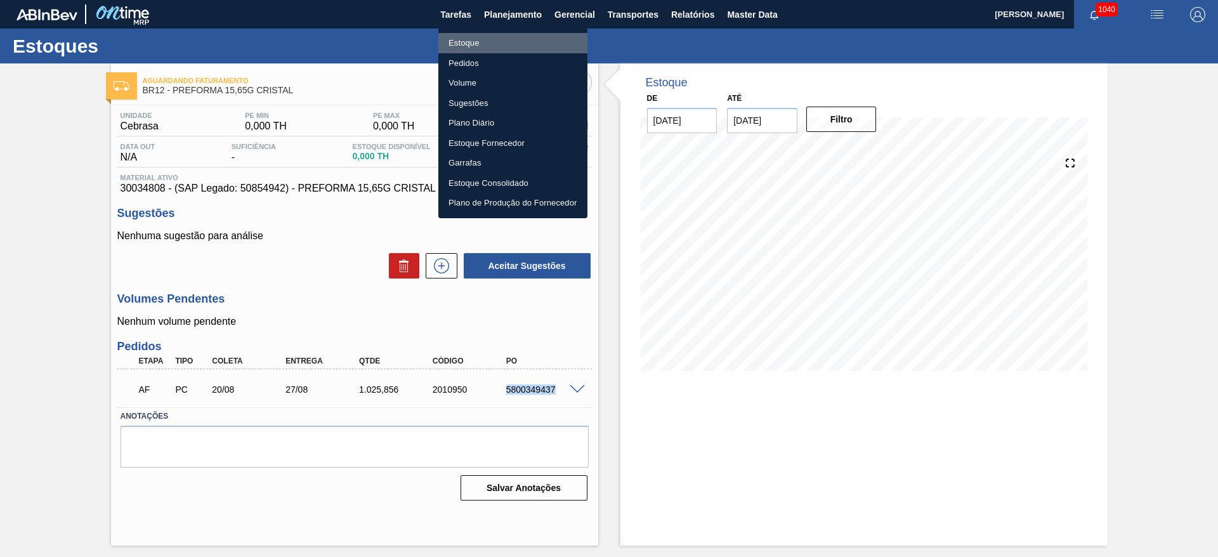
click at [463, 37] on li "Estoque" at bounding box center [513, 43] width 149 height 20
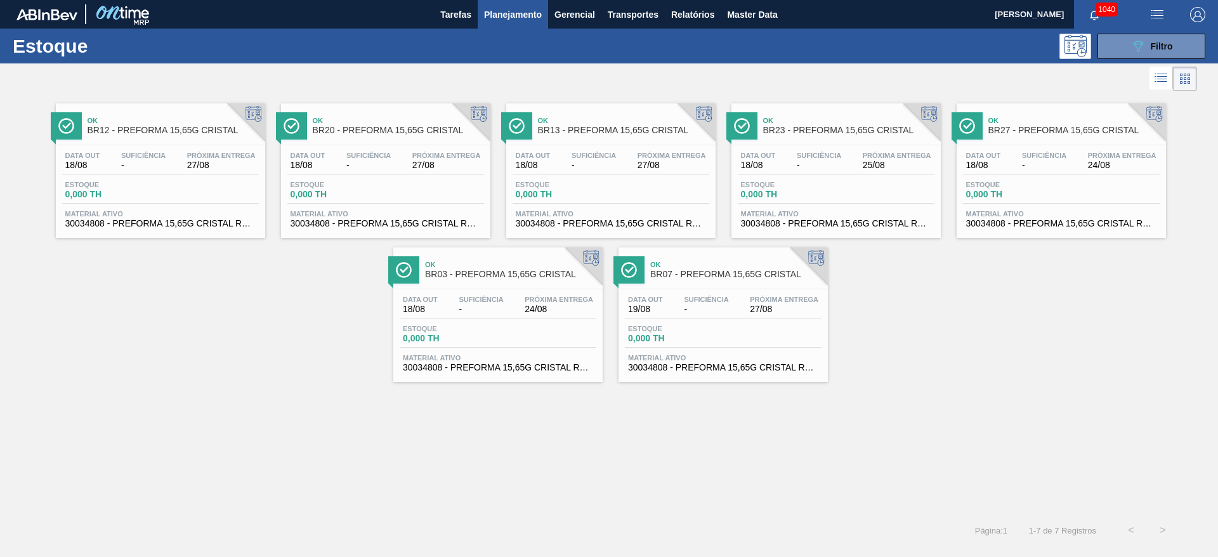
click at [364, 177] on div "Data out 18/08 Suficiência - Próxima Entrega 27/08 Estoque 0,000 TH Material at…" at bounding box center [385, 188] width 209 height 86
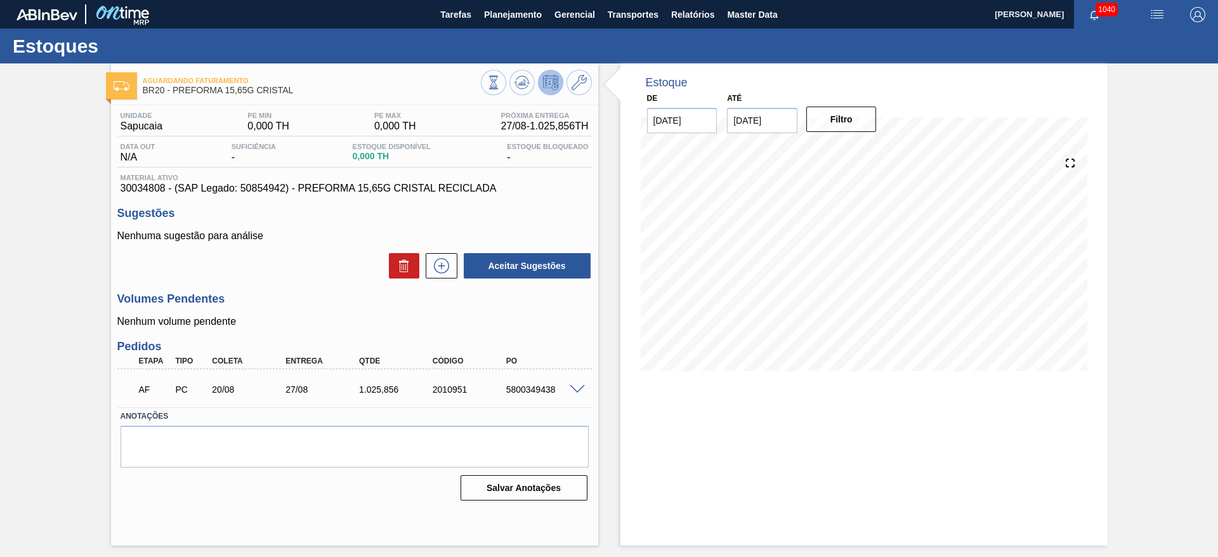
click at [522, 393] on div "5800349438" at bounding box center [544, 390] width 82 height 10
copy div "5800349438"
click at [497, 23] on button "Planejamento" at bounding box center [513, 14] width 70 height 29
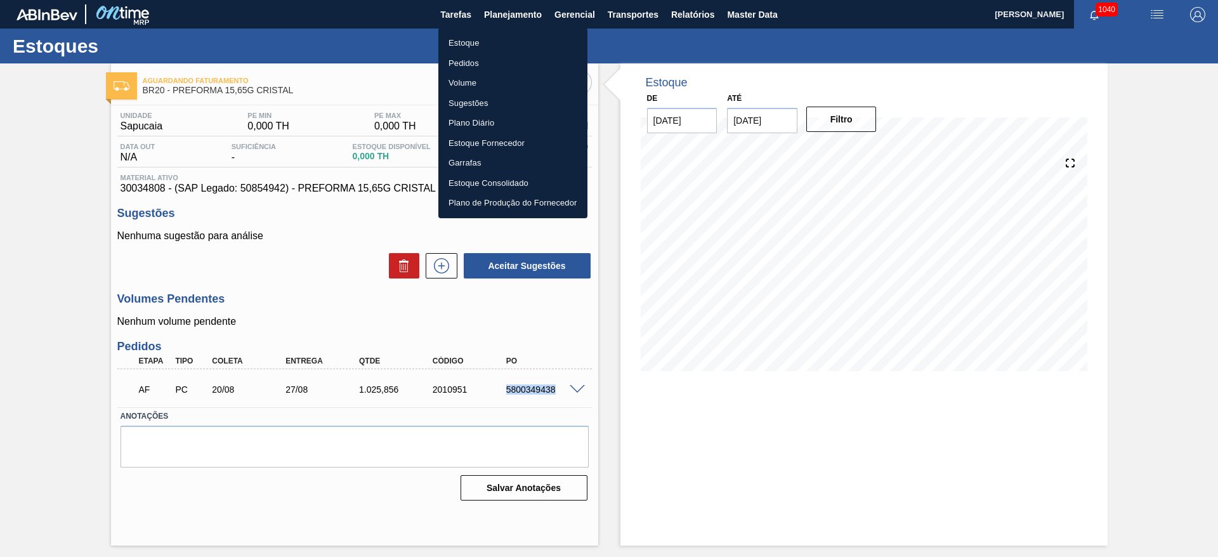
click at [469, 40] on li "Estoque" at bounding box center [513, 43] width 149 height 20
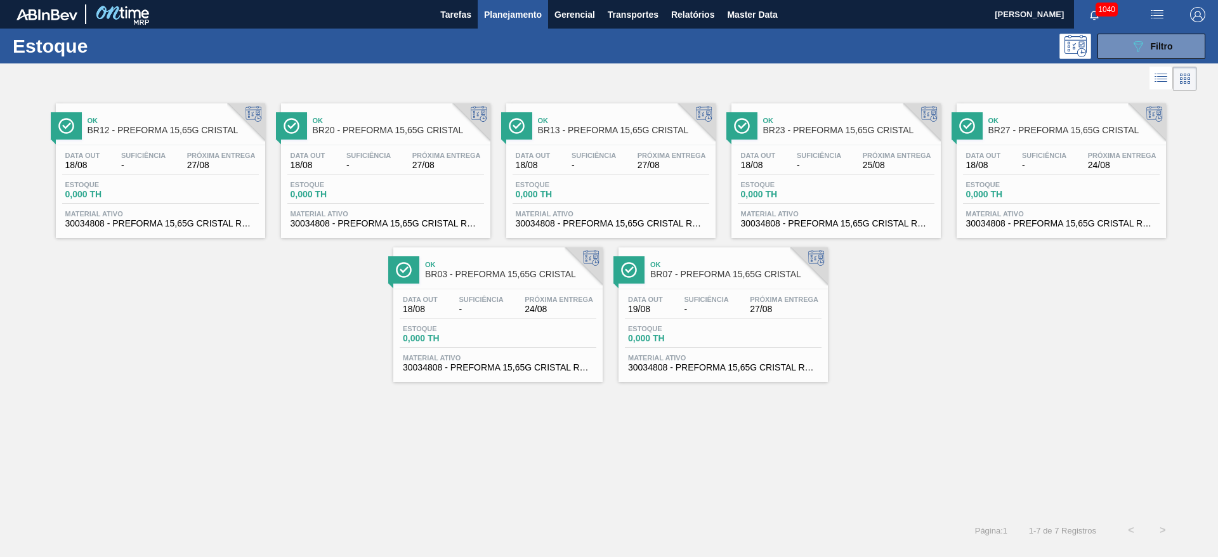
click at [539, 157] on span "Data out" at bounding box center [533, 156] width 35 height 8
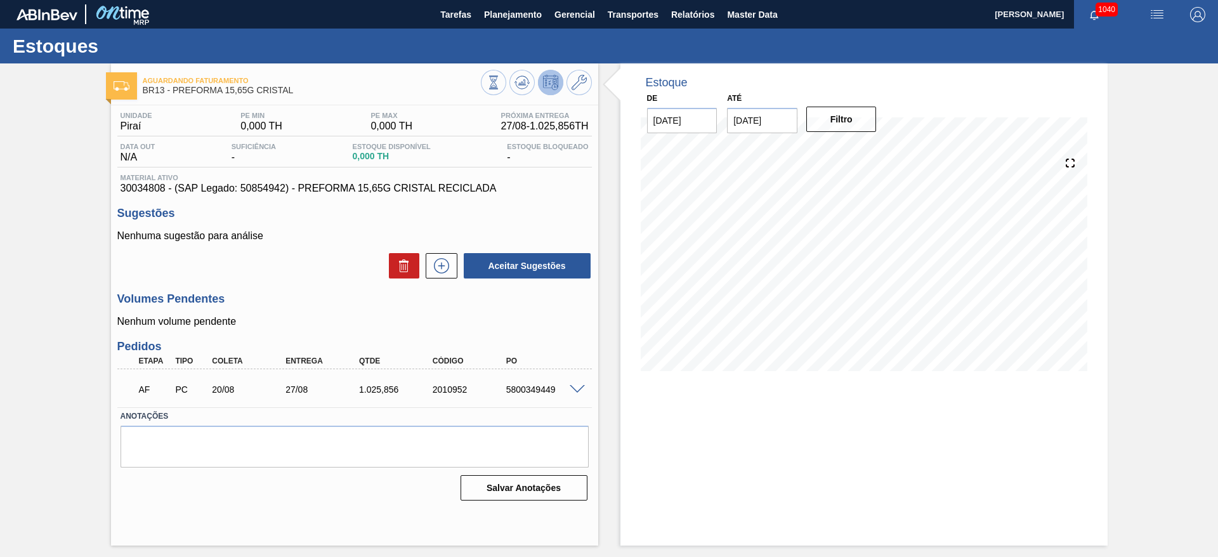
click at [533, 390] on div "5800349449" at bounding box center [544, 390] width 82 height 10
copy div "5800349449"
click at [500, 15] on span "Planejamento" at bounding box center [513, 14] width 58 height 15
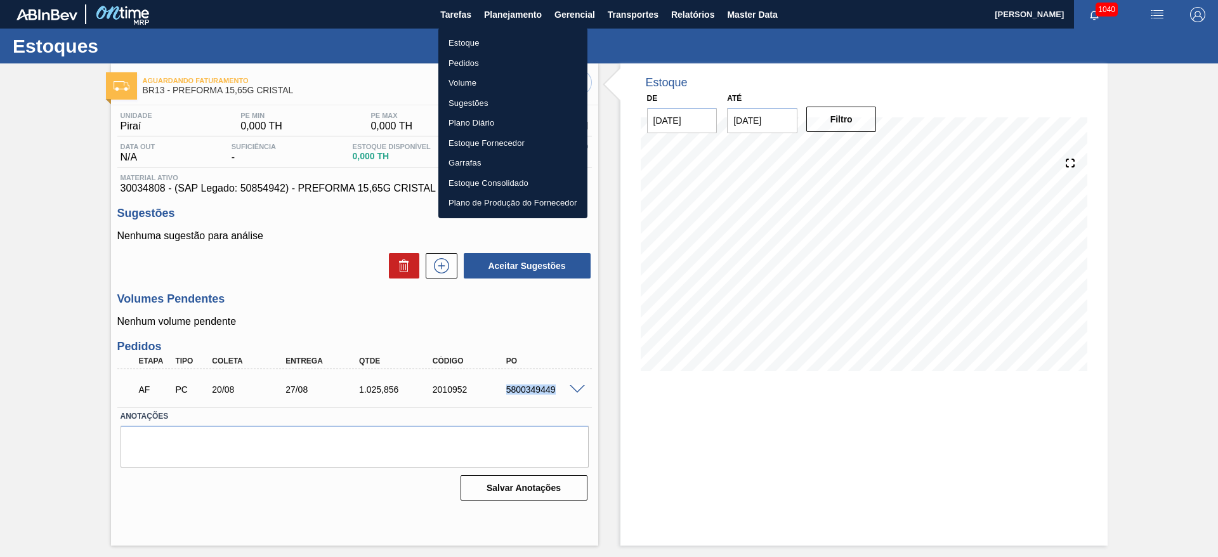
click at [473, 41] on li "Estoque" at bounding box center [513, 43] width 149 height 20
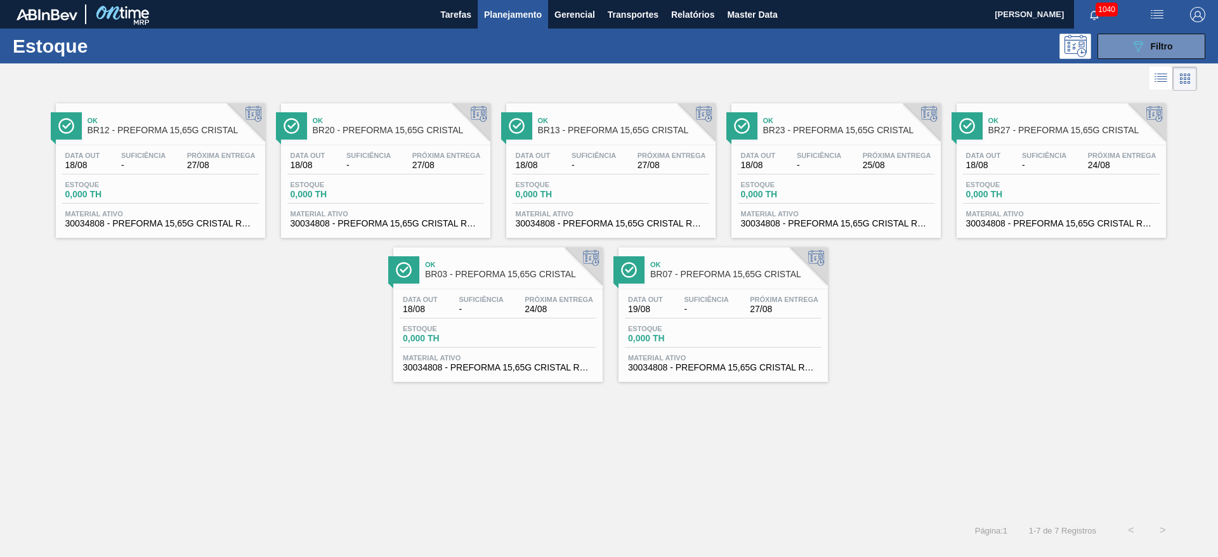
click at [780, 169] on div "Data out 18/08 Suficiência - Próxima Entrega 25/08" at bounding box center [836, 163] width 197 height 23
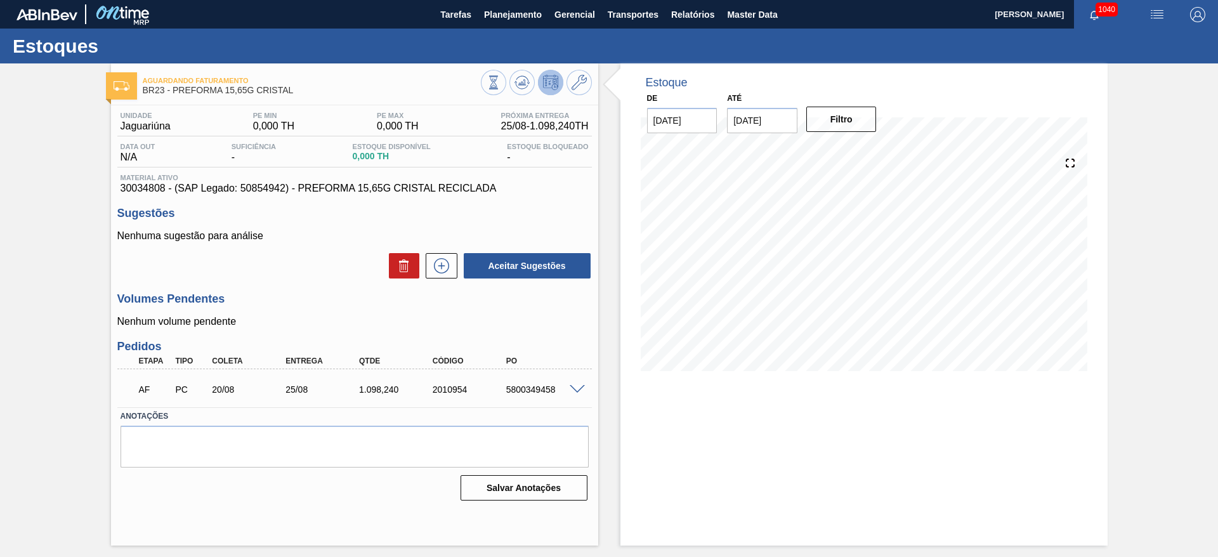
click at [523, 386] on div "5800349458" at bounding box center [544, 390] width 82 height 10
copy div "5800349458"
click at [516, 12] on span "Planejamento" at bounding box center [513, 14] width 58 height 15
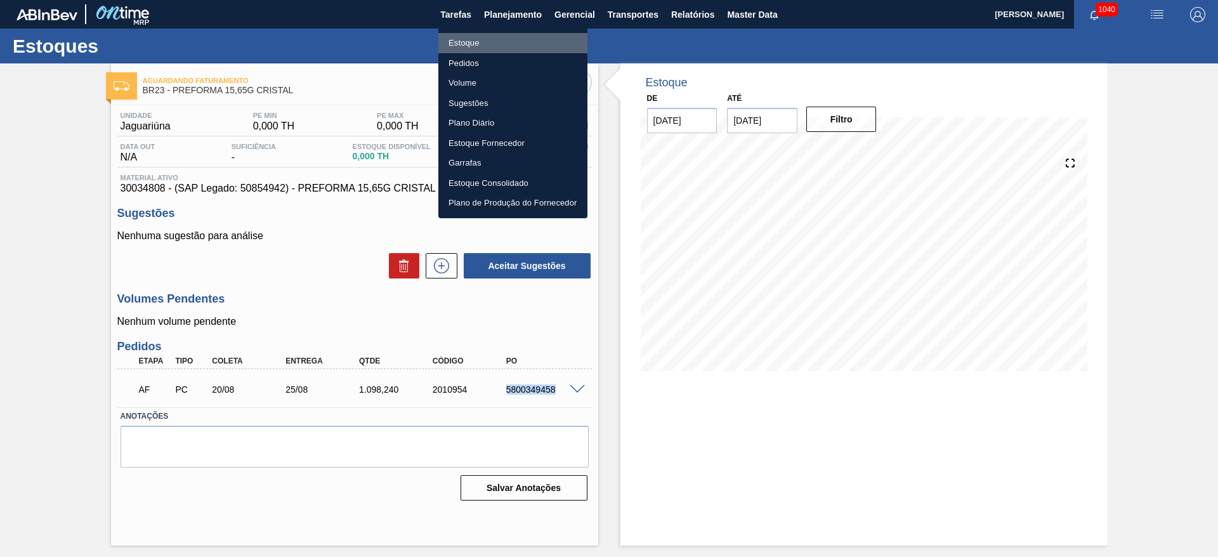
click at [468, 41] on li "Estoque" at bounding box center [513, 43] width 149 height 20
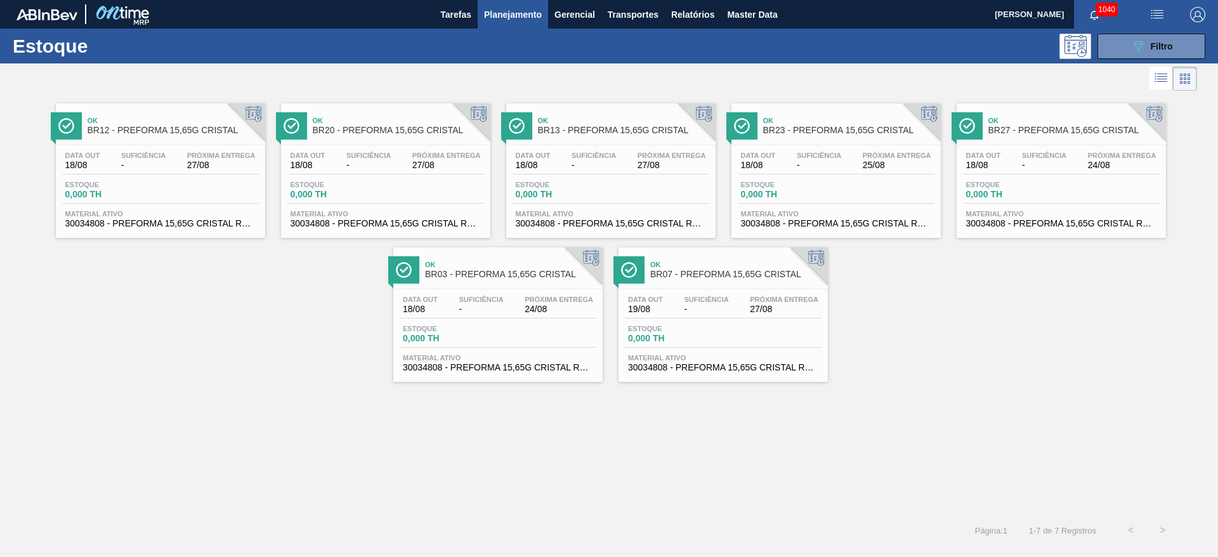
click at [1039, 186] on span "Estoque" at bounding box center [1011, 185] width 89 height 8
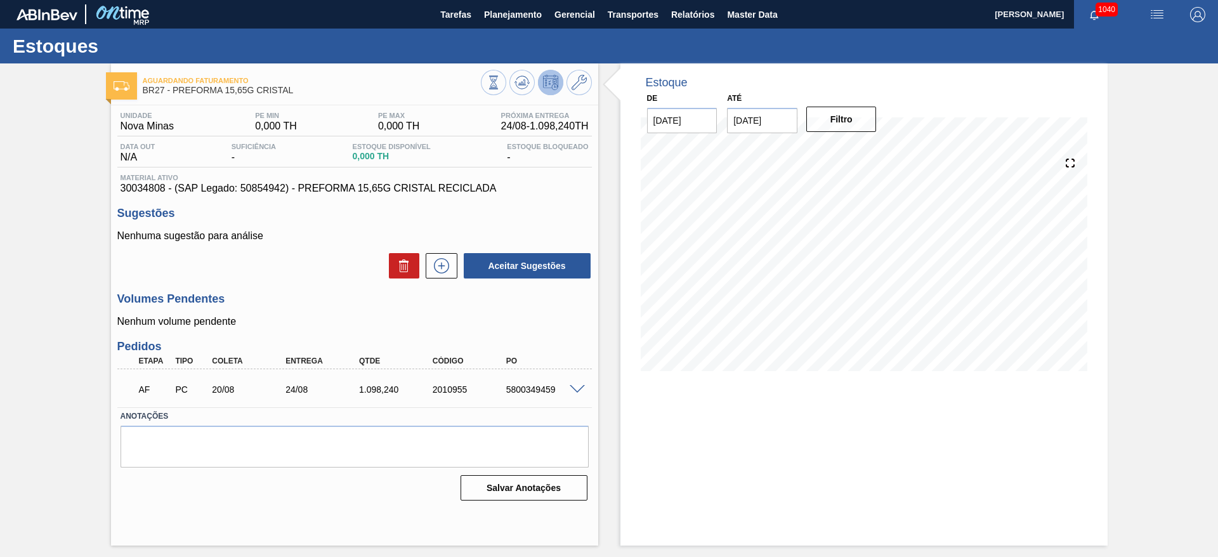
click at [520, 392] on div "5800349459" at bounding box center [544, 390] width 82 height 10
copy div "5800349459"
click at [510, 19] on span "Planejamento" at bounding box center [513, 14] width 58 height 15
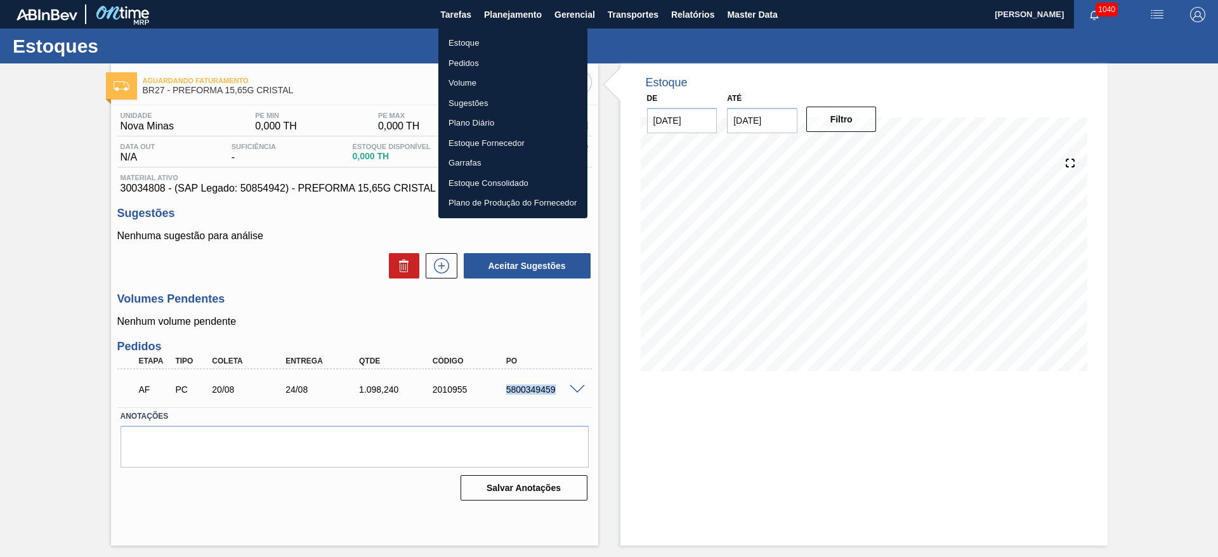
click at [459, 34] on li "Estoque" at bounding box center [513, 43] width 149 height 20
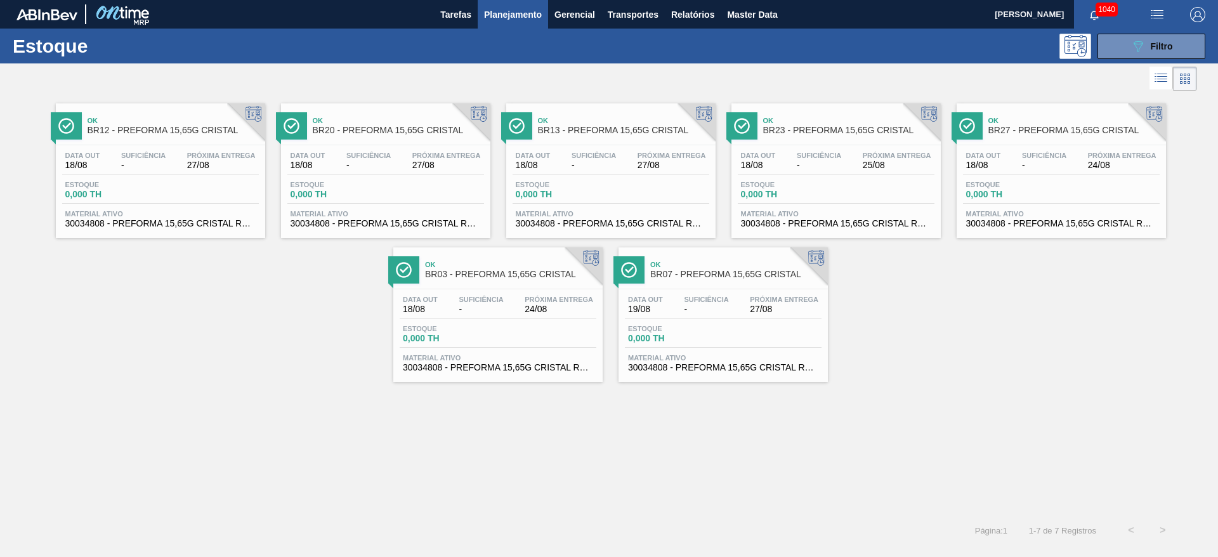
drag, startPoint x: 835, startPoint y: 177, endPoint x: 796, endPoint y: 452, distance: 278.2
click at [835, 177] on div "Data out 18/08 Suficiência - Próxima Entrega 25/08 Estoque 0,000 TH Material at…" at bounding box center [836, 188] width 209 height 86
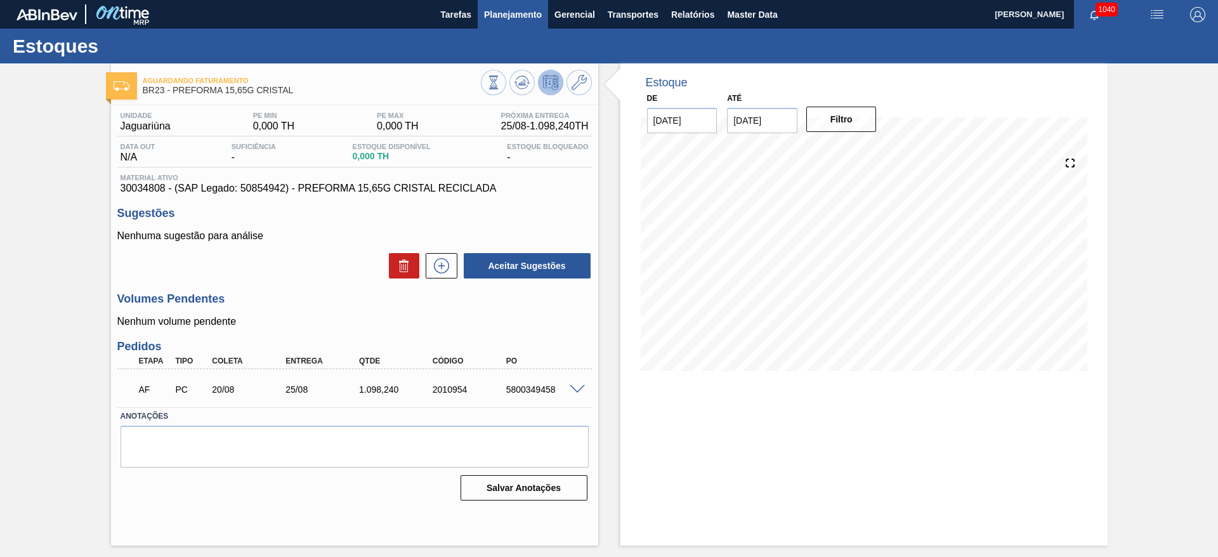
click at [504, 8] on span "Planejamento" at bounding box center [513, 14] width 58 height 15
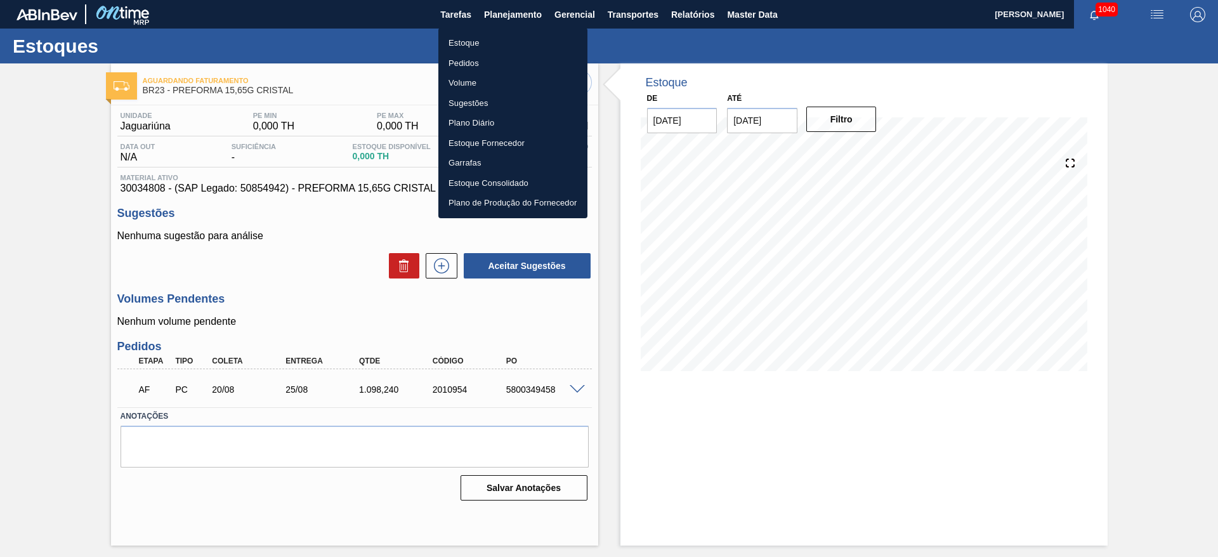
click at [468, 39] on li "Estoque" at bounding box center [513, 43] width 149 height 20
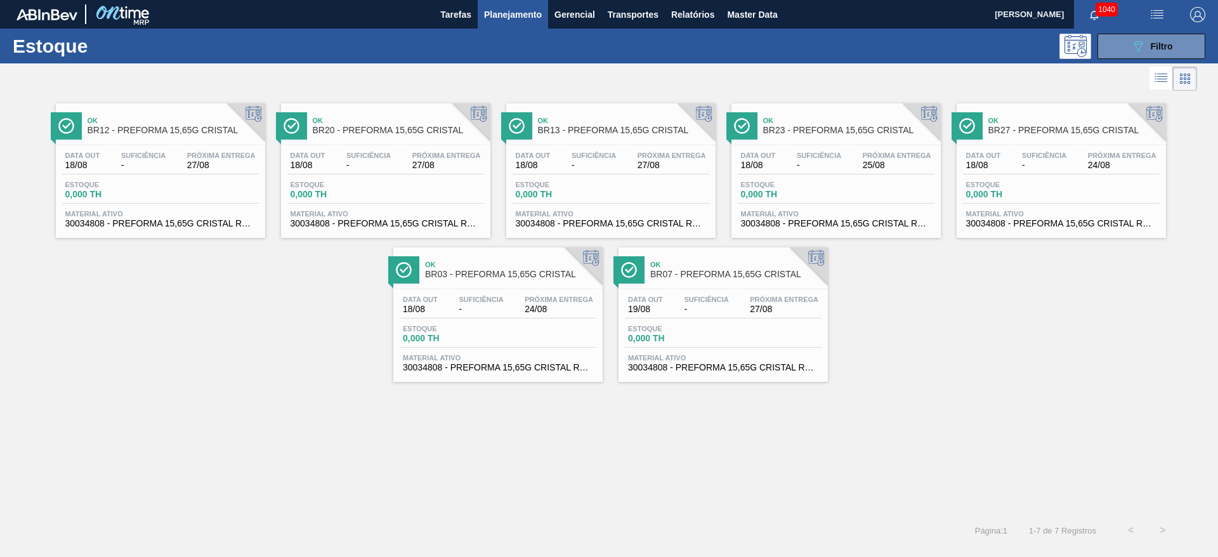
click at [463, 315] on div "Data out 18/08 Suficiência - Próxima Entrega 24/08" at bounding box center [498, 307] width 197 height 23
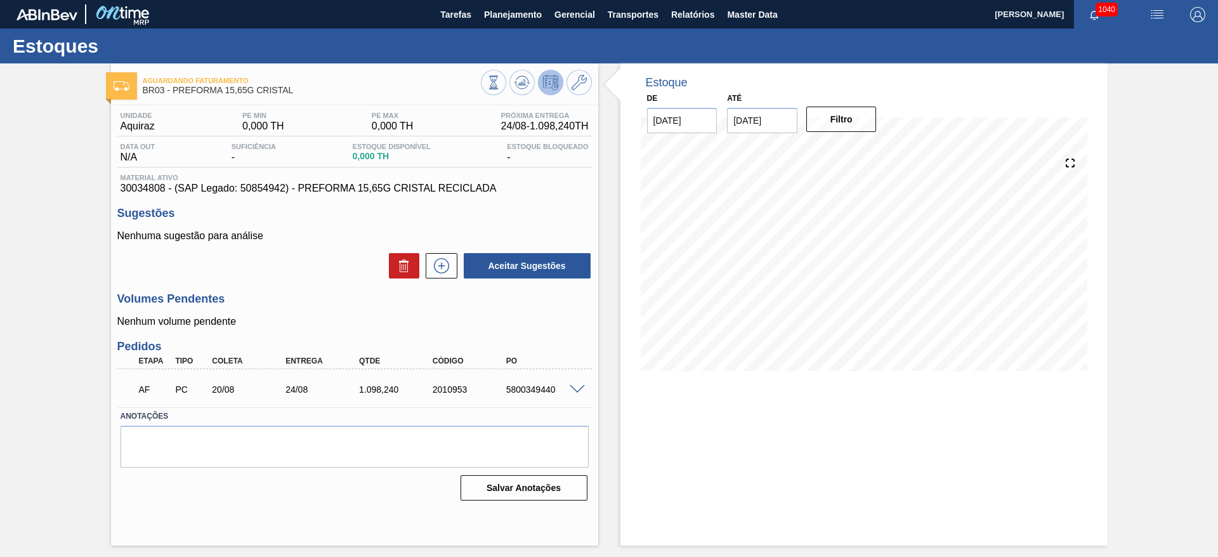
click at [519, 393] on div "5800349440" at bounding box center [544, 390] width 82 height 10
copy div "5800349440"
click at [511, 14] on span "Planejamento" at bounding box center [513, 14] width 58 height 15
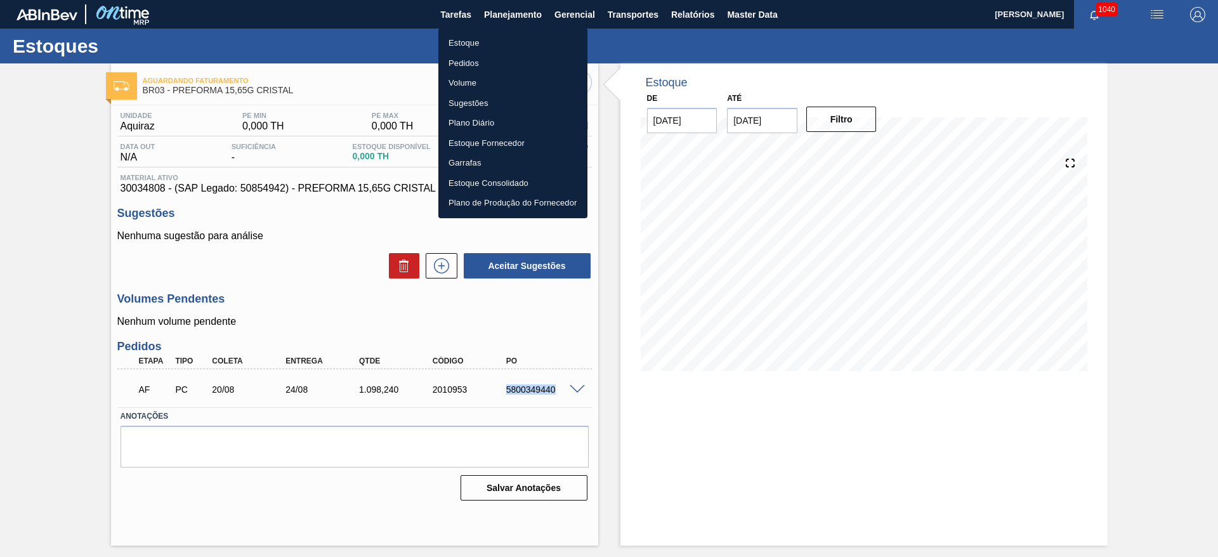
click at [465, 41] on li "Estoque" at bounding box center [513, 43] width 149 height 20
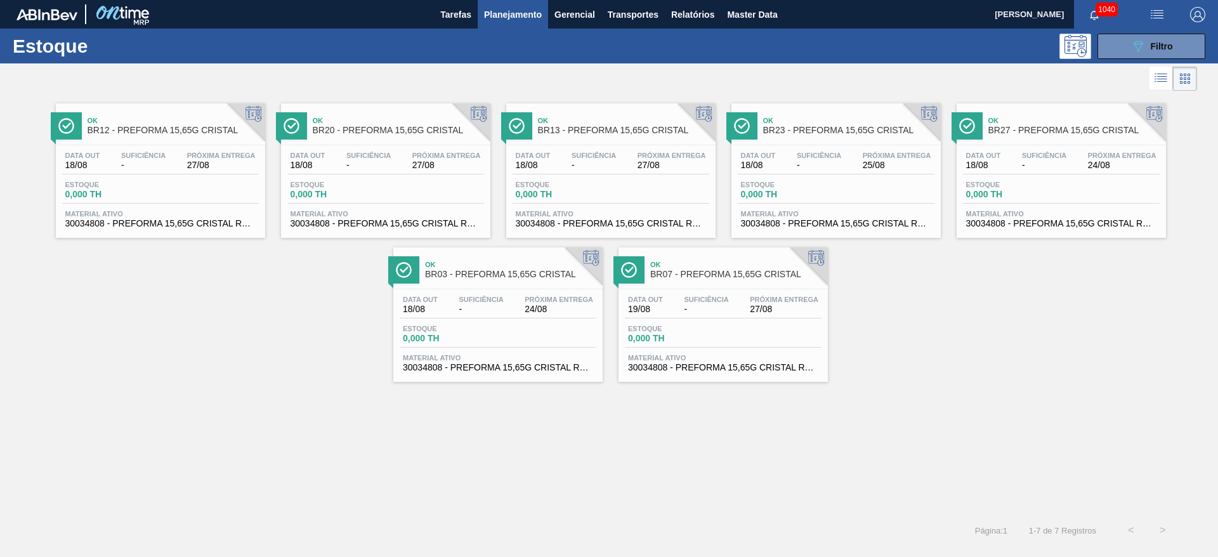
click at [324, 388] on div "Ok BR12 - PREFORMA 15,65G CRISTAL Data out 18/08 Suficiência - Próxima Entrega …" at bounding box center [609, 304] width 1218 height 421
